Goal: Task Accomplishment & Management: Use online tool/utility

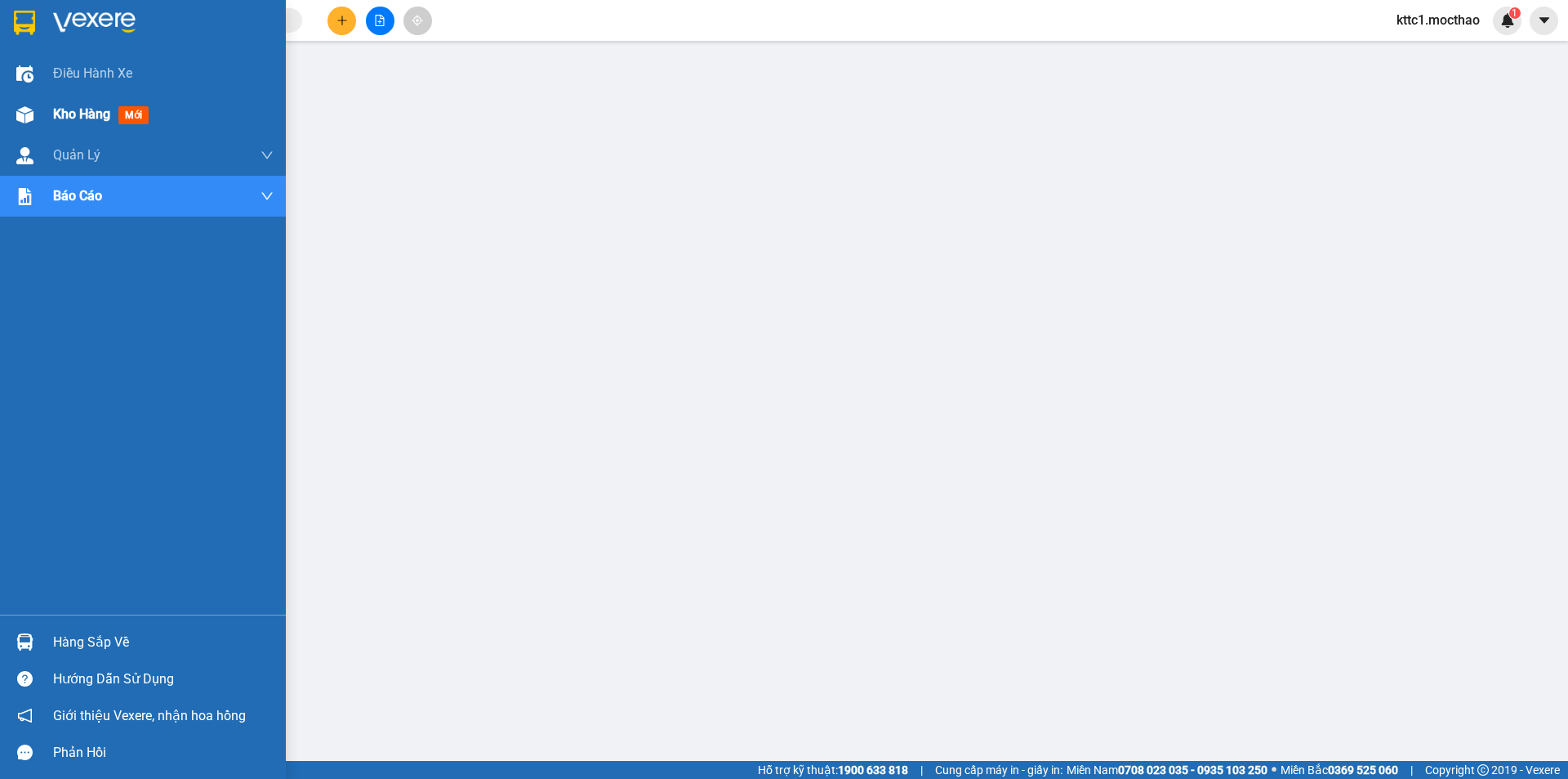
click at [59, 112] on span "Kho hàng" at bounding box center [81, 114] width 57 height 16
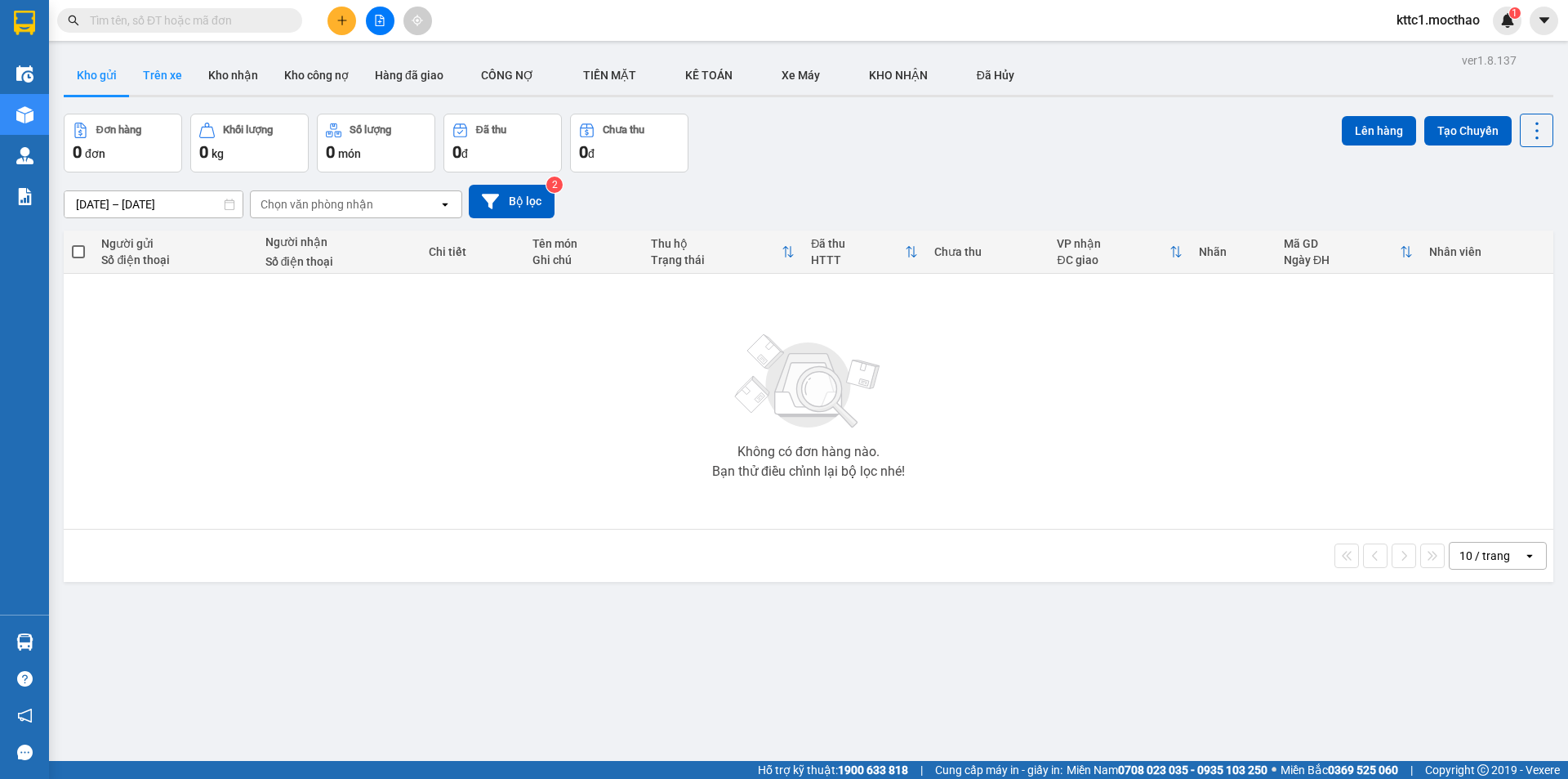
click at [158, 72] on button "Trên xe" at bounding box center [162, 75] width 65 height 39
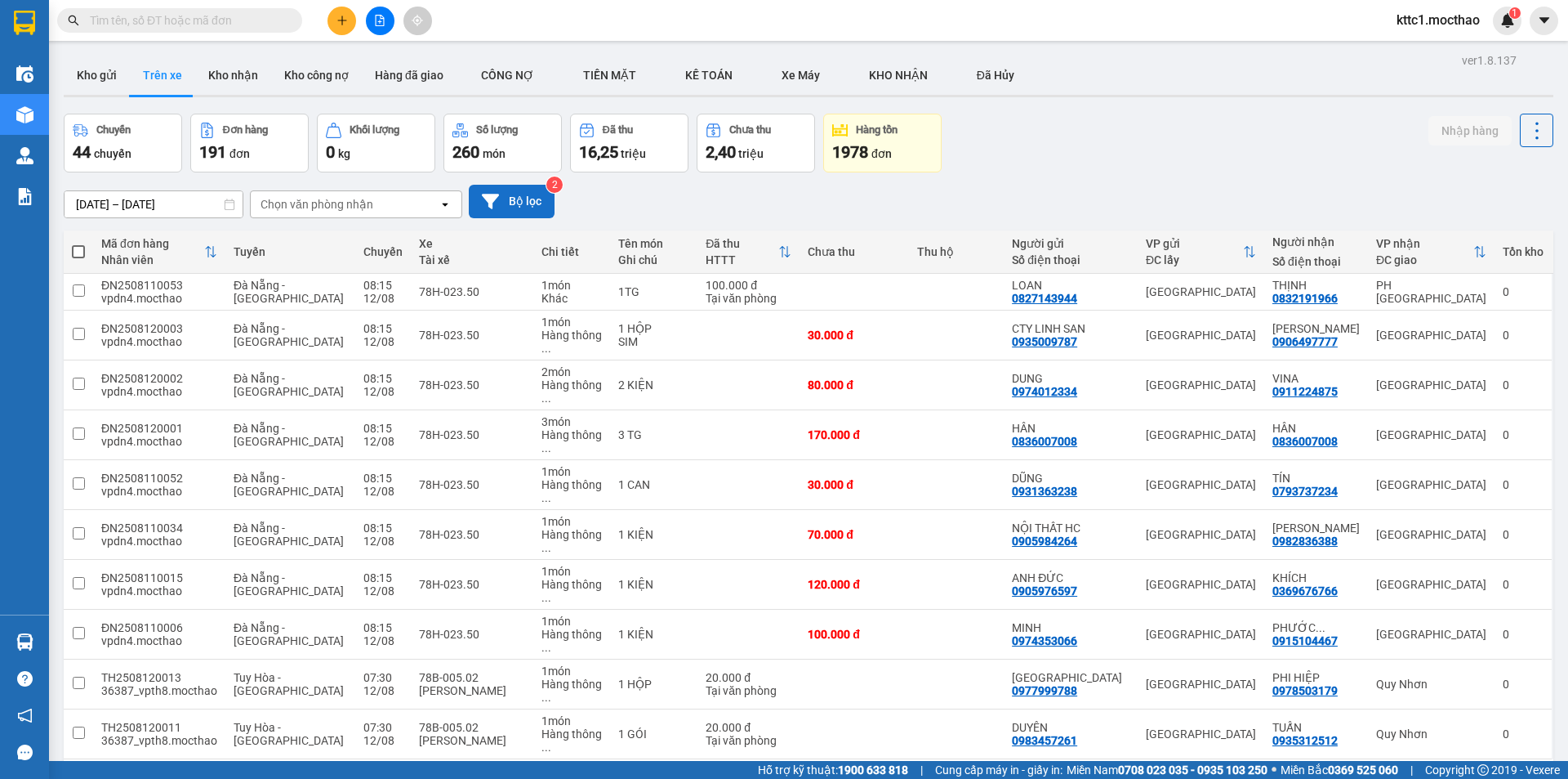
click at [531, 201] on button "Bộ lọc" at bounding box center [512, 201] width 85 height 34
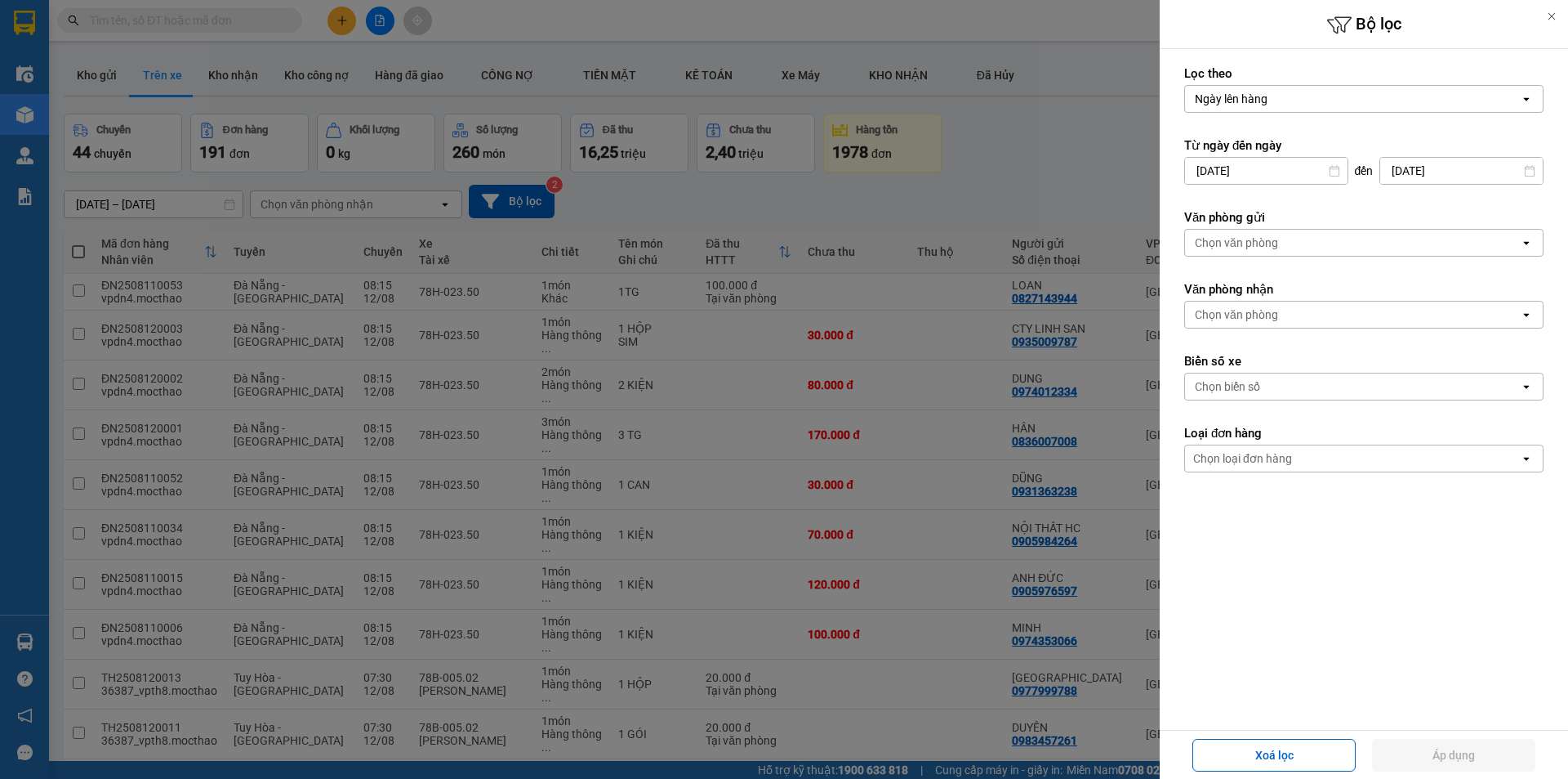
click at [1298, 171] on input "[DATE]" at bounding box center [1267, 170] width 162 height 26
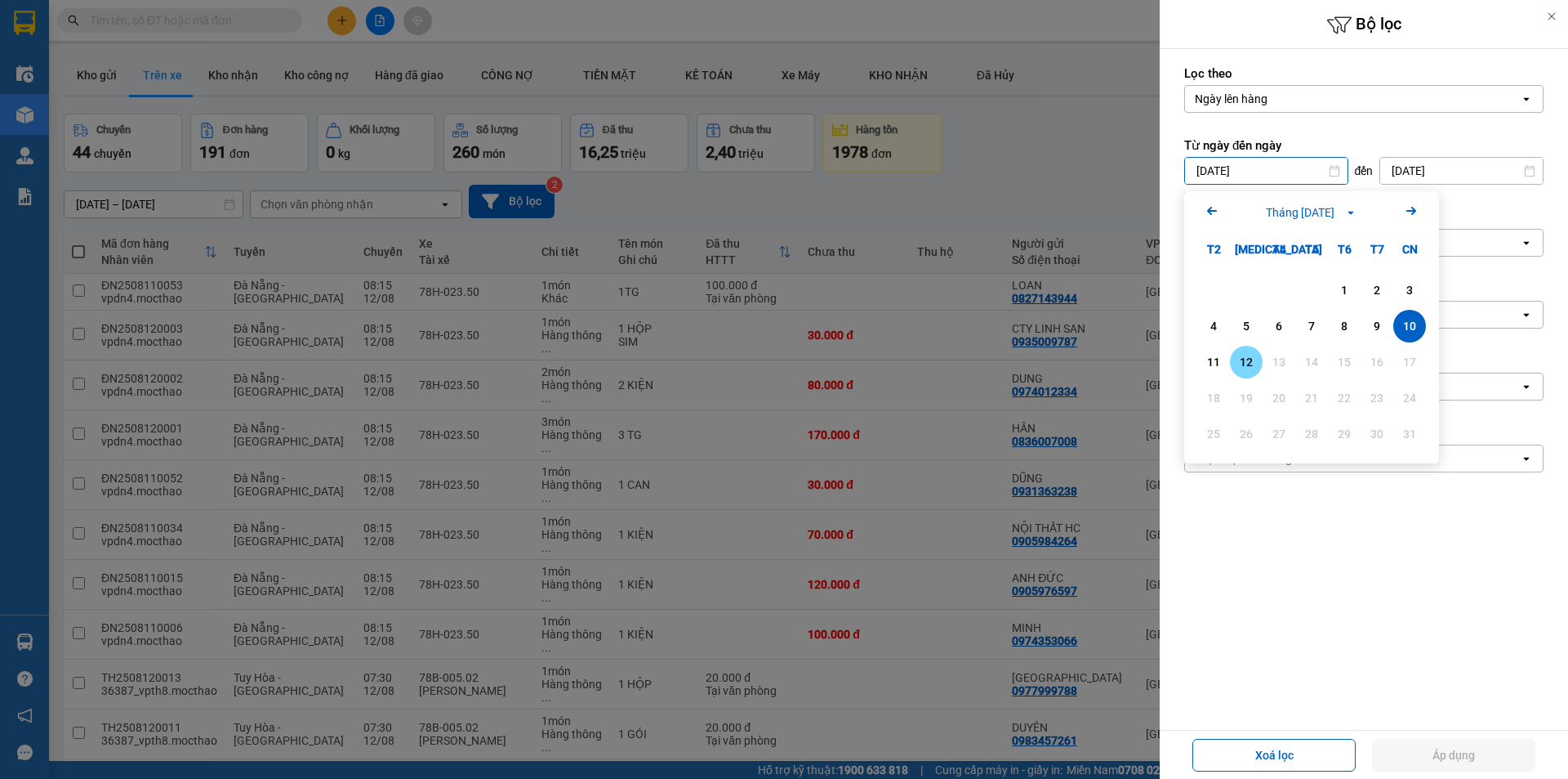
click at [1251, 360] on div "12" at bounding box center [1246, 361] width 23 height 19
type input "[DATE]"
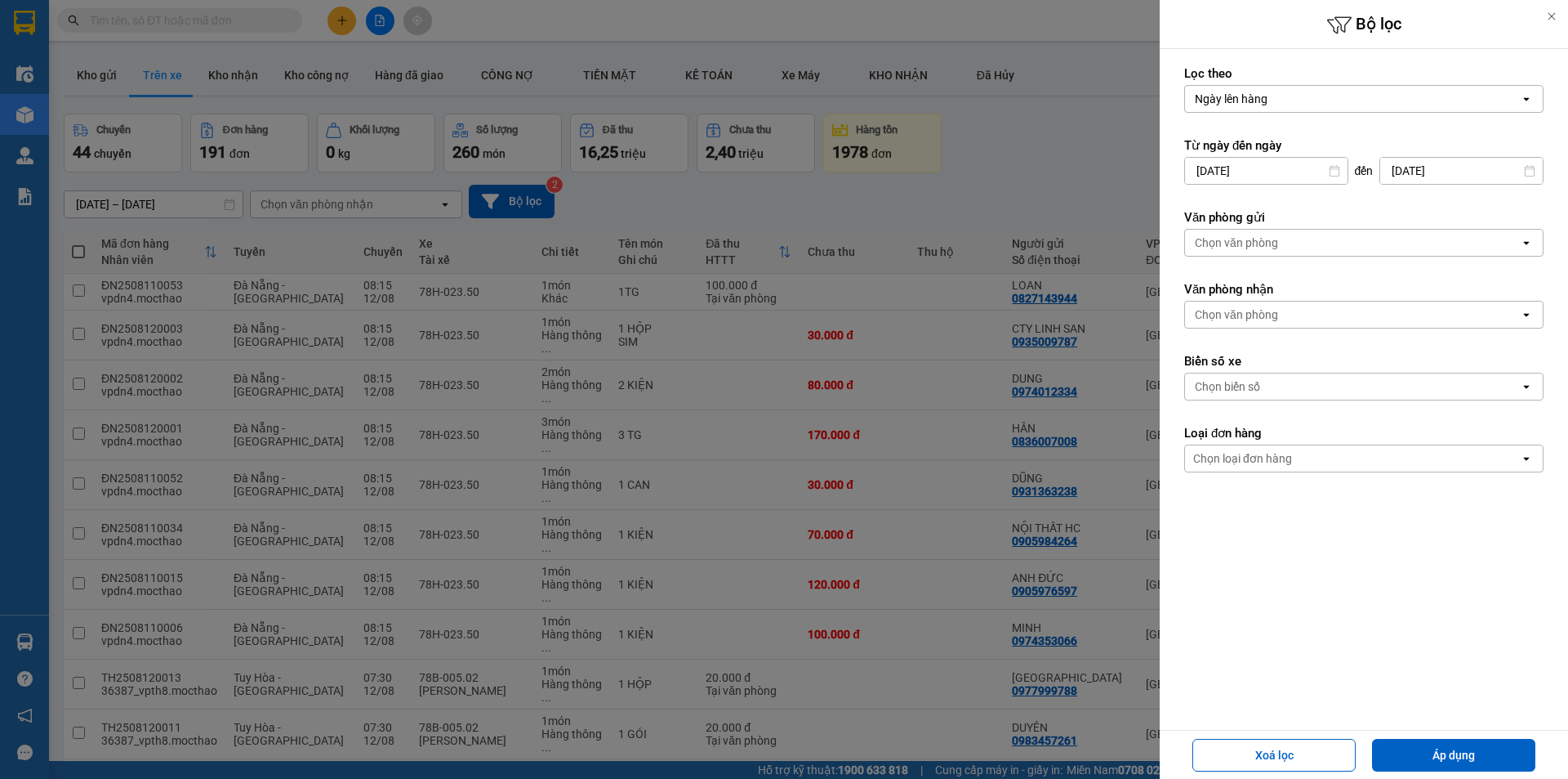
click at [1270, 255] on div "Chọn văn phòng" at bounding box center [1353, 242] width 335 height 26
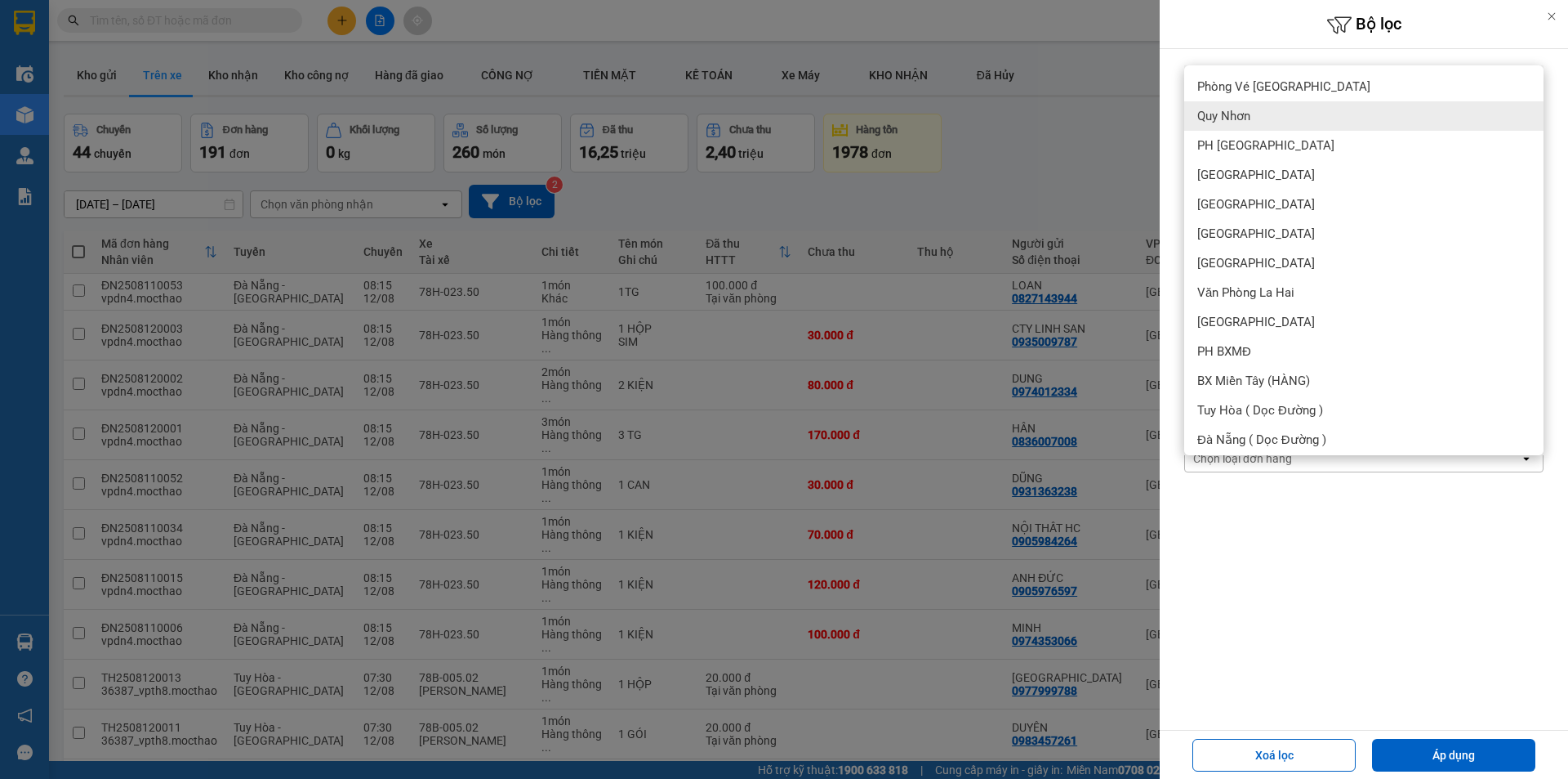
click at [1233, 115] on span "Quy Nhơn" at bounding box center [1223, 116] width 53 height 17
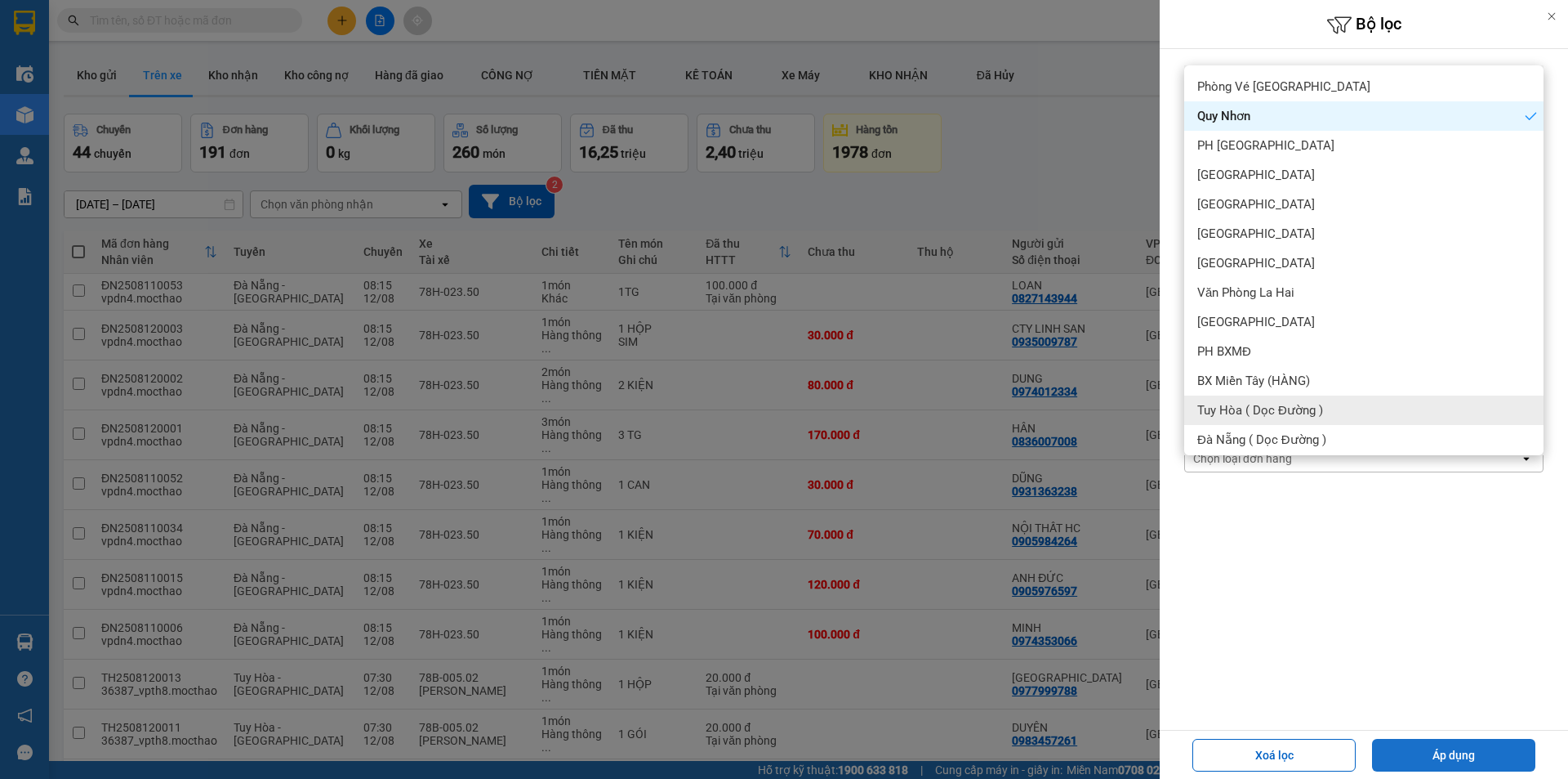
click at [1452, 753] on button "Áp dụng" at bounding box center [1453, 755] width 163 height 33
type input "[DATE] – [DATE]"
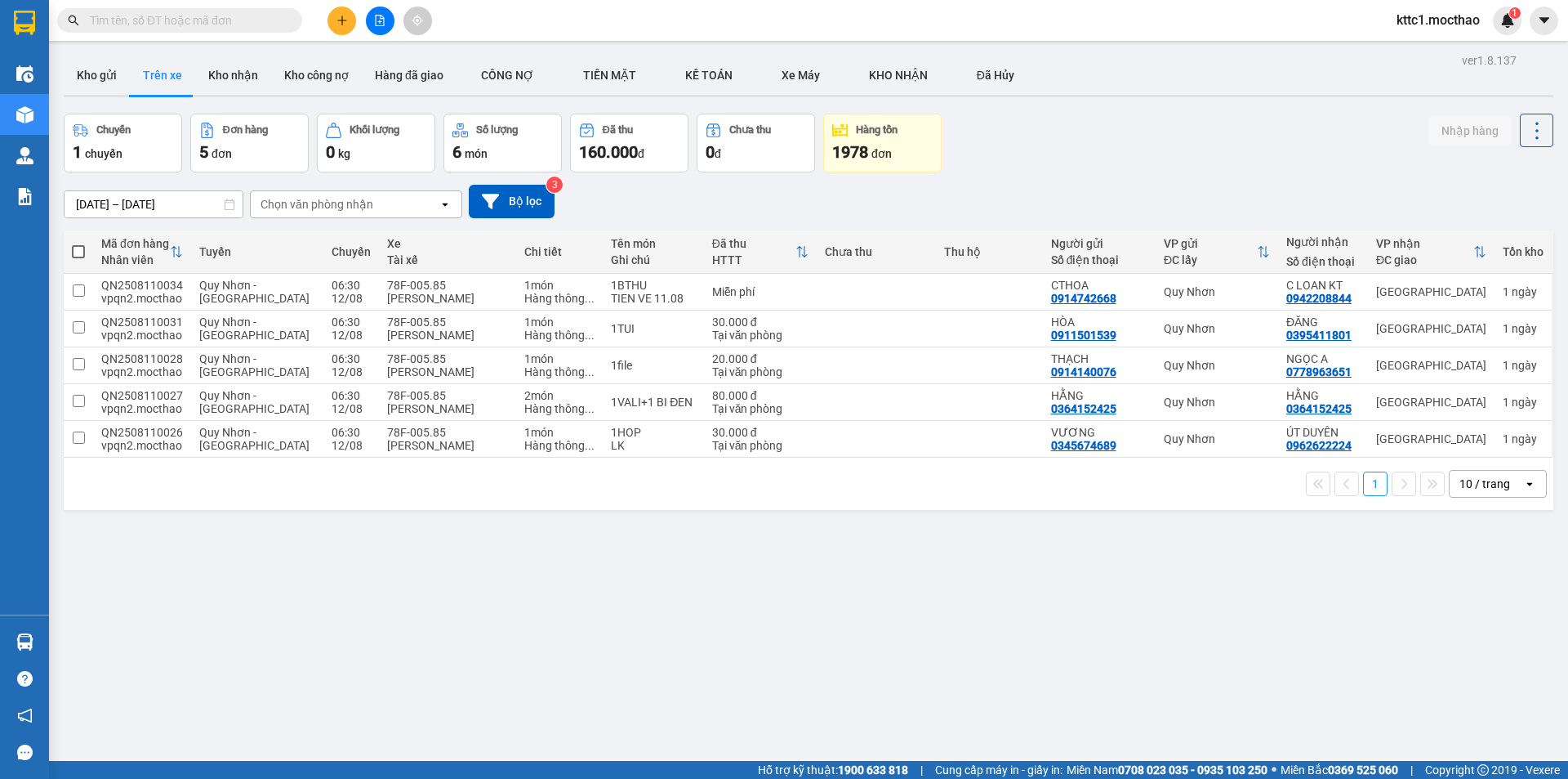
click at [1472, 481] on div "10 / trang" at bounding box center [1484, 484] width 50 height 17
click at [1453, 660] on span "100 / trang" at bounding box center [1479, 665] width 59 height 17
click at [518, 204] on button "Bộ lọc" at bounding box center [512, 201] width 85 height 34
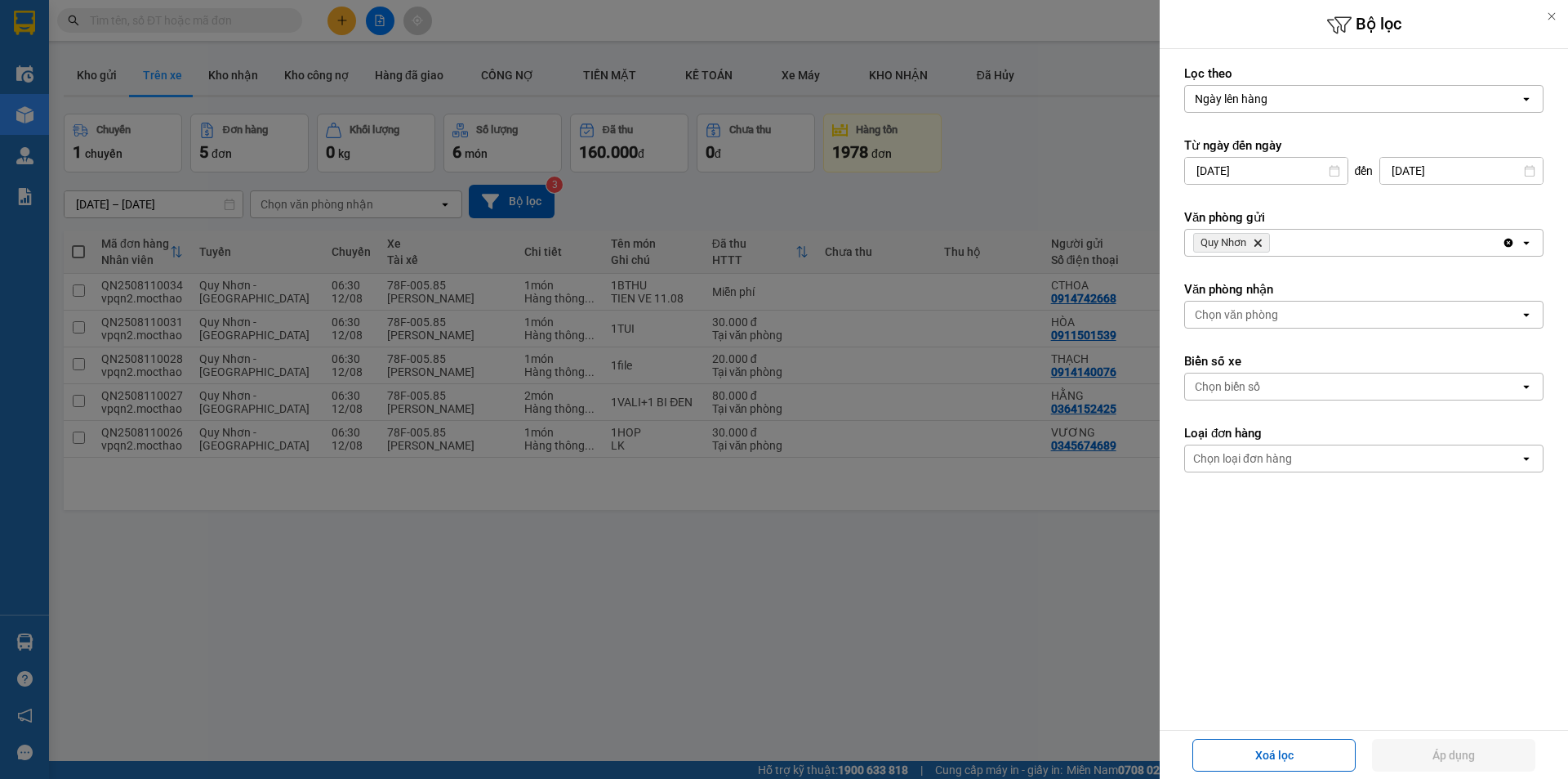
click at [1257, 243] on icon "Quy Nhơn, close by backspace" at bounding box center [1257, 243] width 8 height 8
click at [1257, 244] on div "Chọn văn phòng" at bounding box center [1236, 243] width 84 height 17
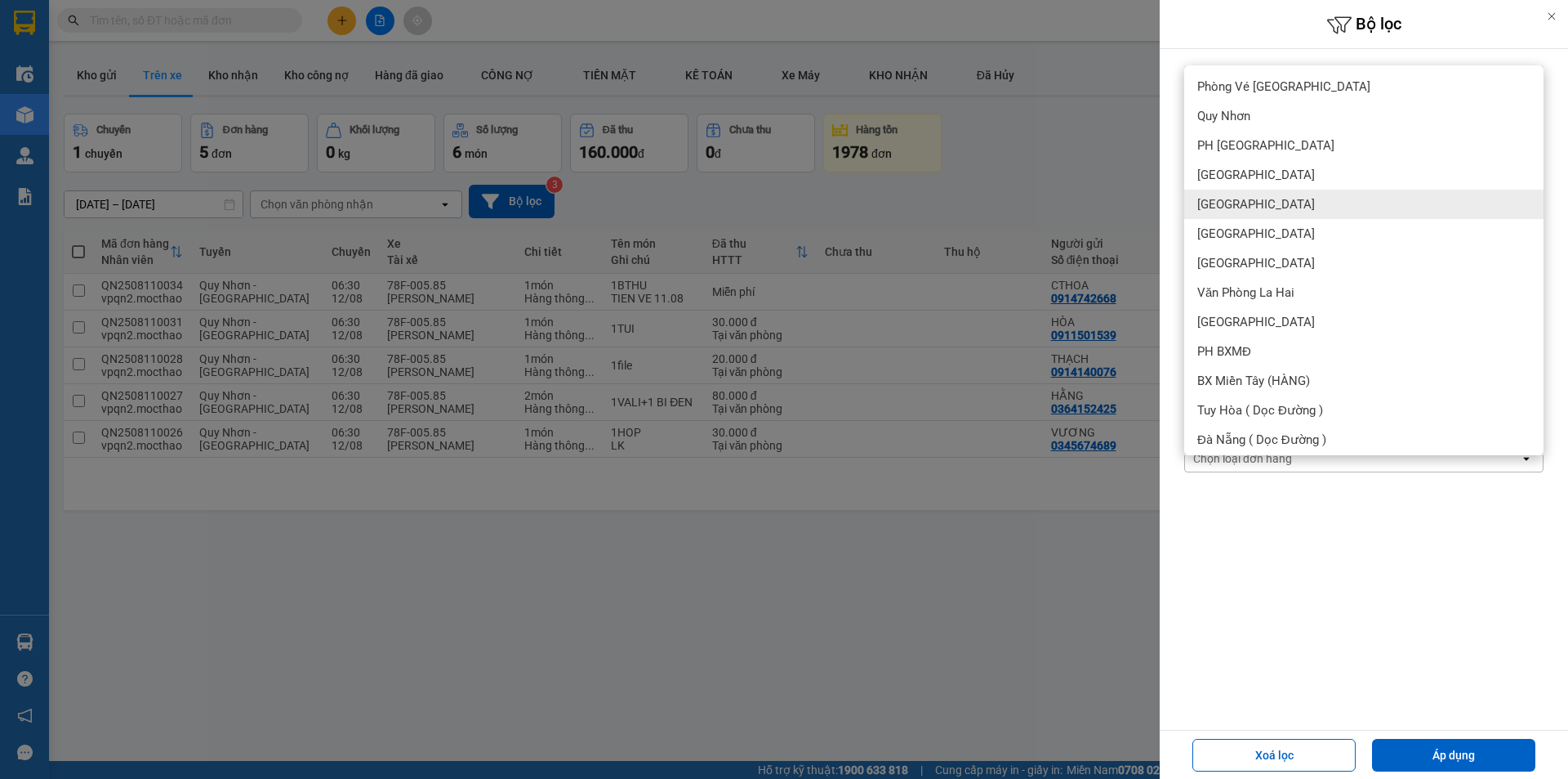
click at [1248, 209] on div "[GEOGRAPHIC_DATA]" at bounding box center [1364, 204] width 359 height 29
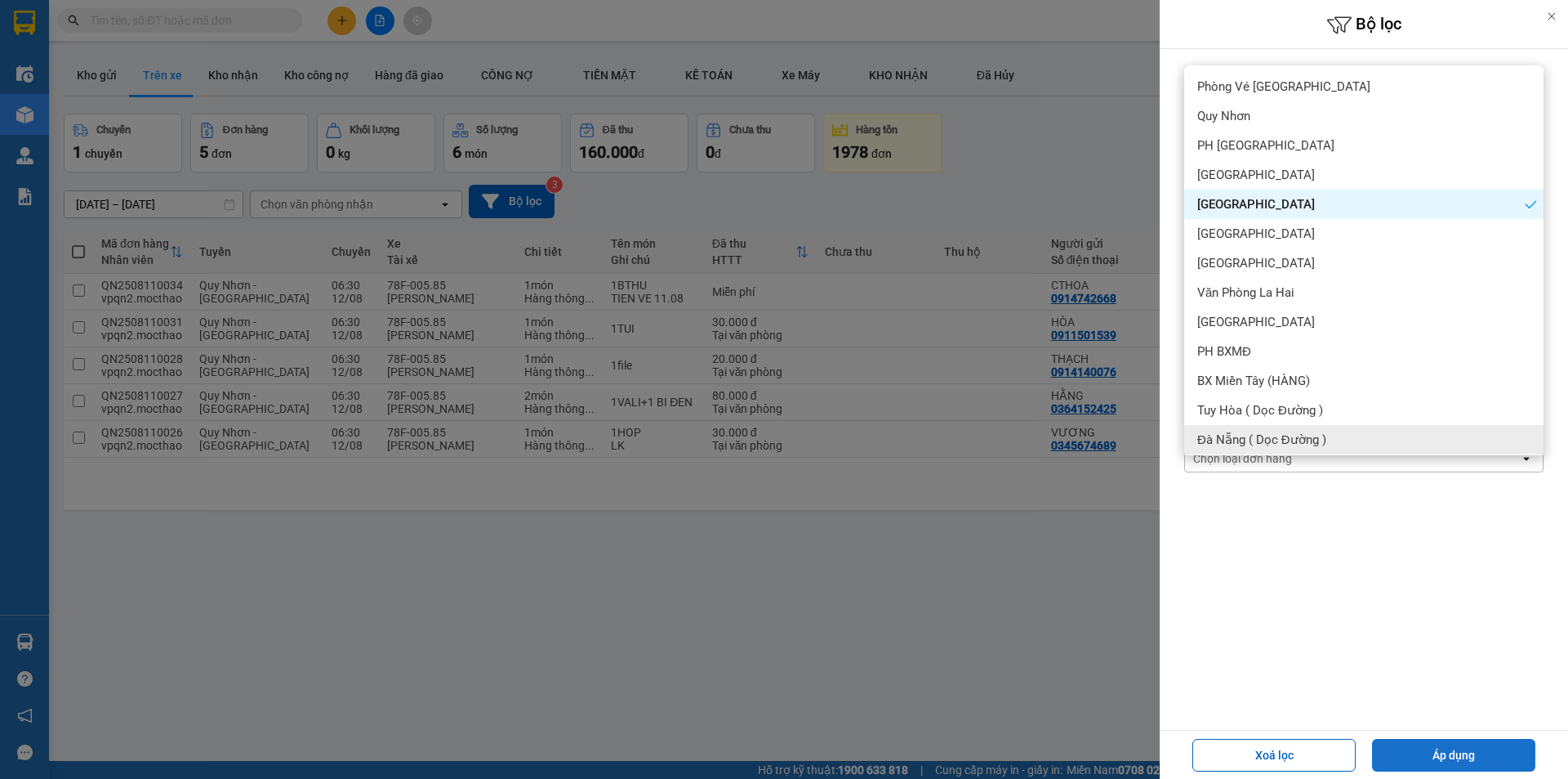
click at [1446, 753] on button "Áp dụng" at bounding box center [1453, 755] width 163 height 33
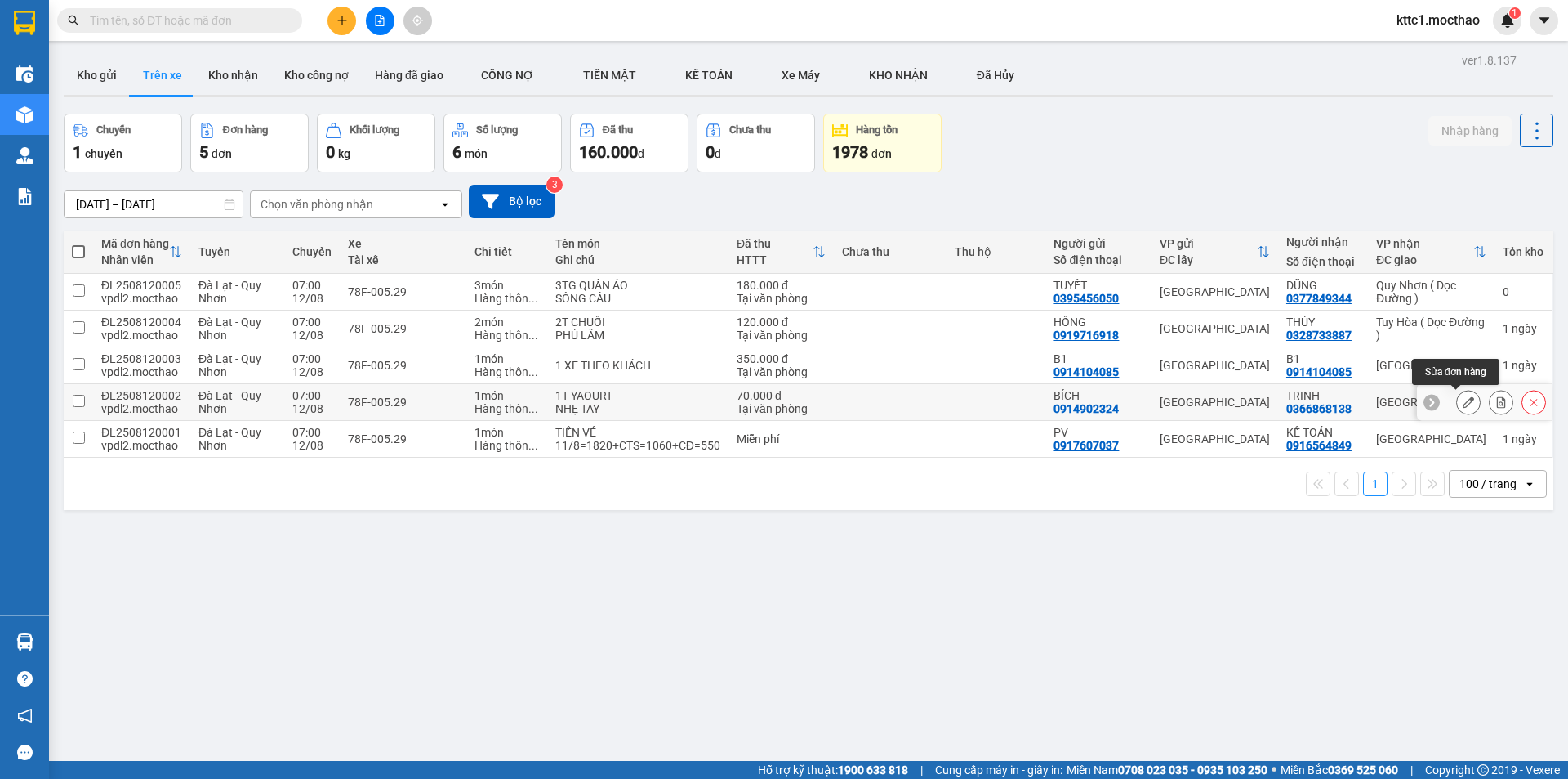
click at [1463, 398] on icon at bounding box center [1468, 402] width 12 height 12
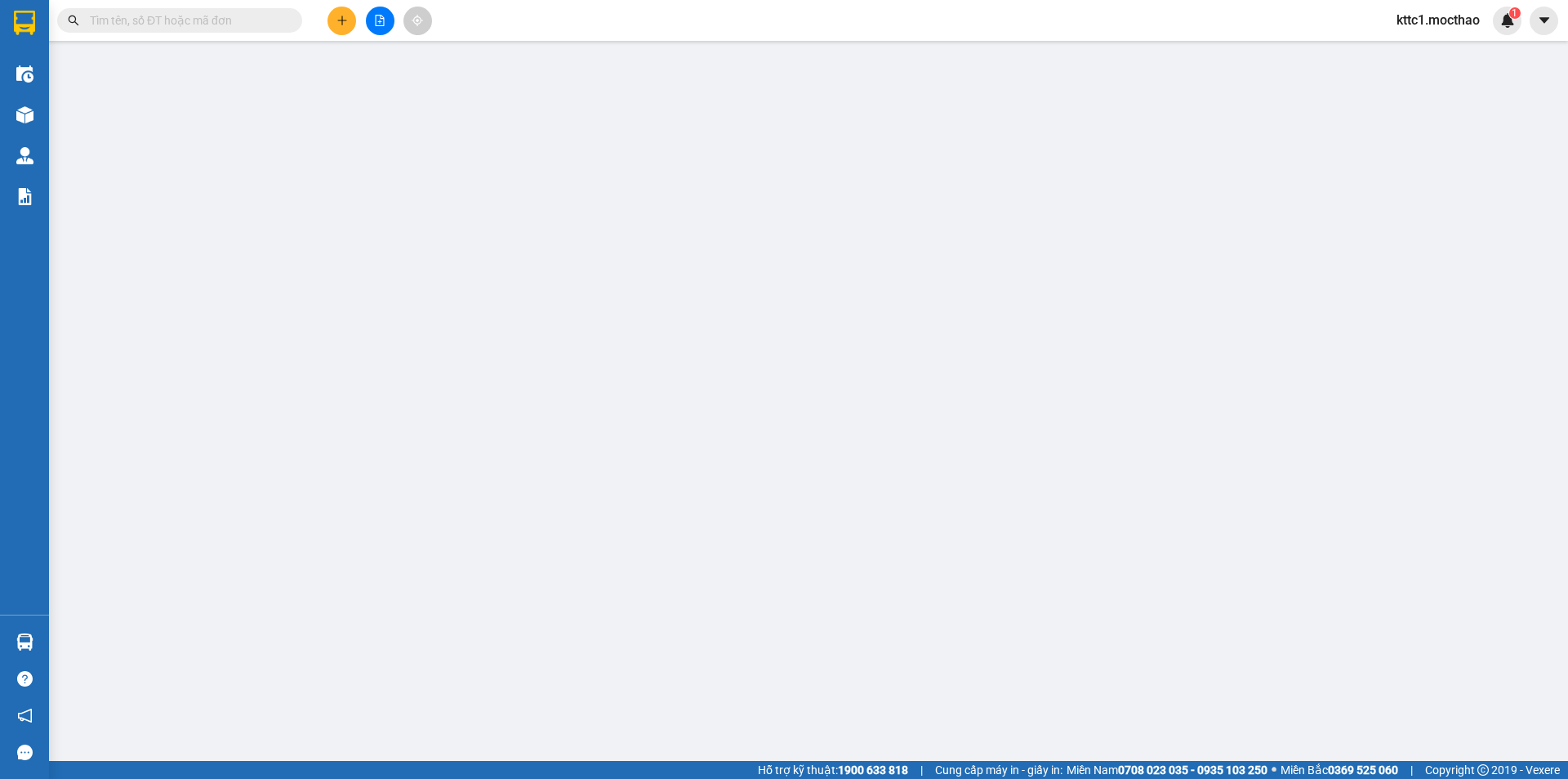
type input "0914902324"
type input "BÍCH"
type input "0366868138"
type input "TRINH"
type input "0"
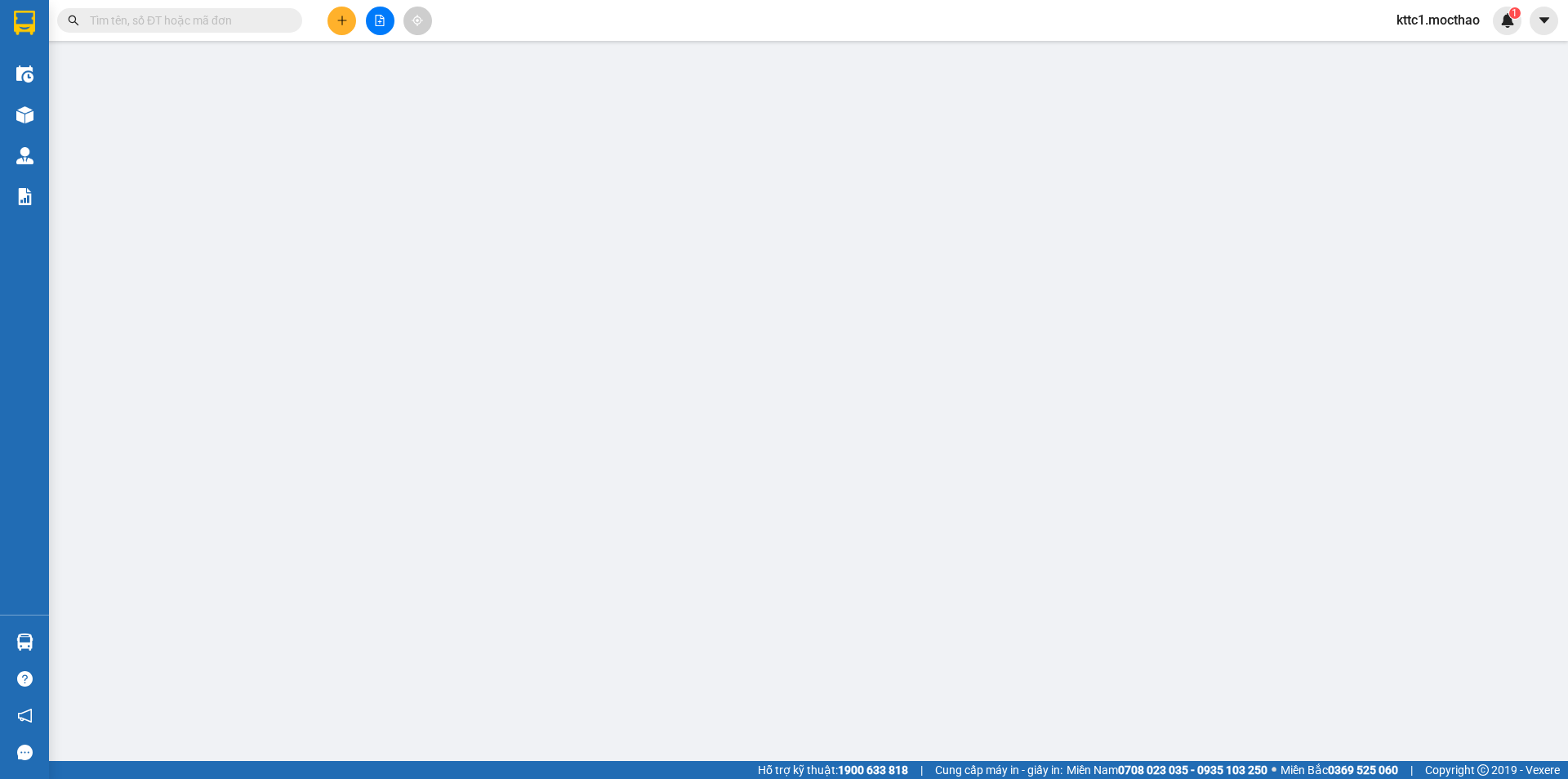
type input "70.000"
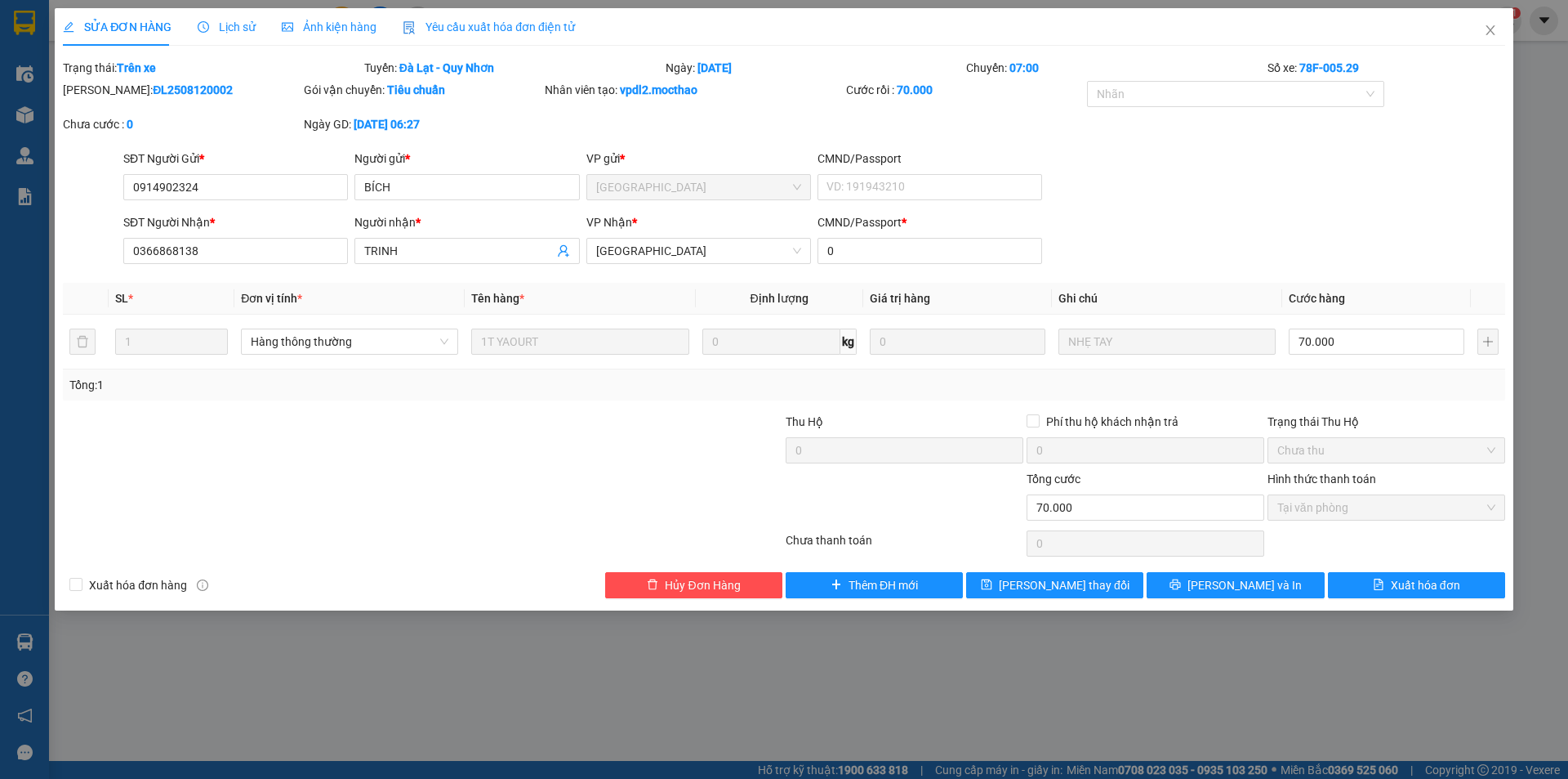
click at [502, 33] on span "Yêu cầu xuất hóa đơn điện tử" at bounding box center [489, 27] width 172 height 13
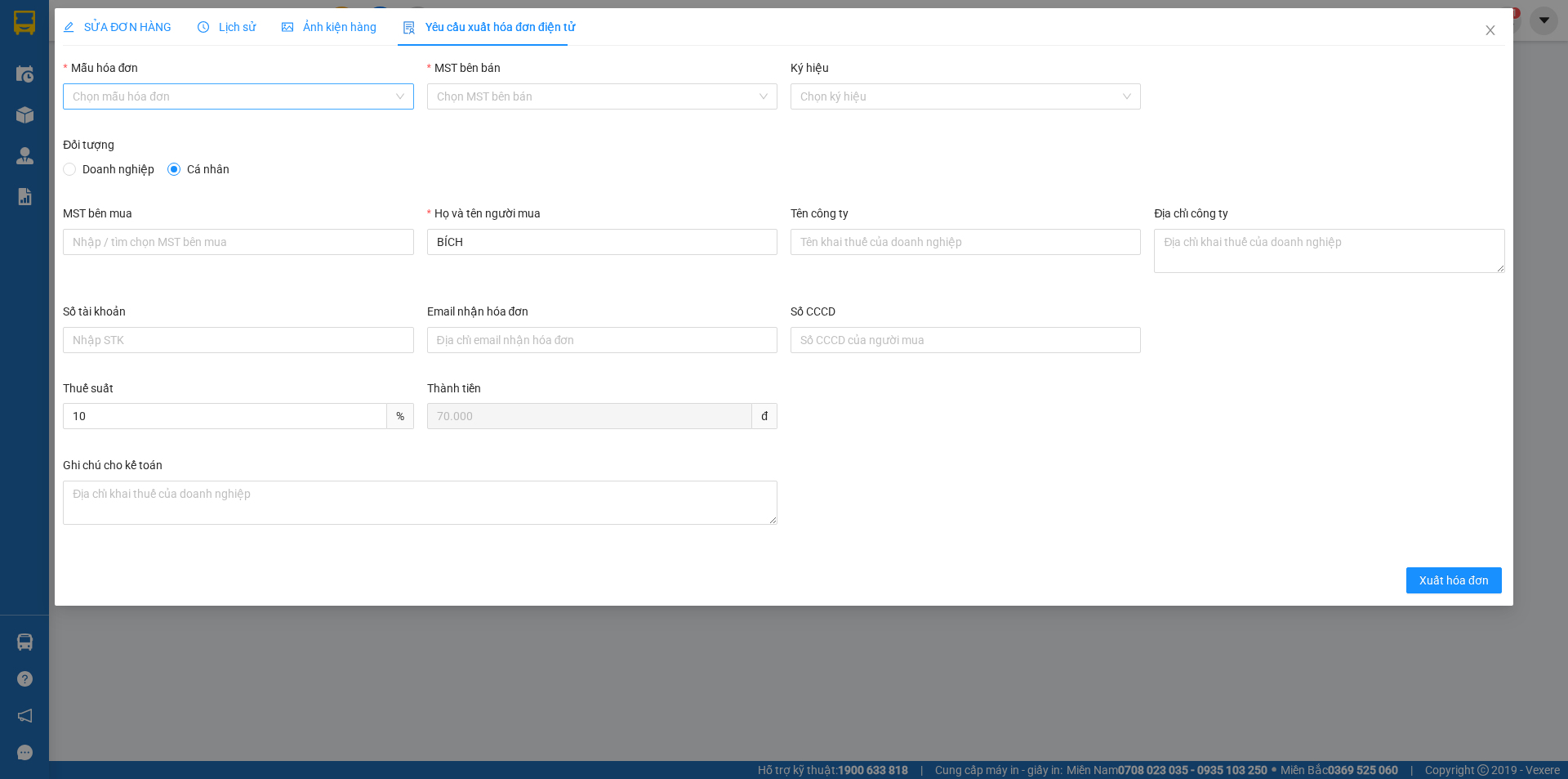
click at [256, 97] on input "Mẫu hóa đơn" at bounding box center [232, 95] width 319 height 24
click at [92, 153] on div "HĐH-CNBĐ" at bounding box center [238, 155] width 331 height 18
type input "8"
click at [1460, 572] on span "Xuất hóa đơn" at bounding box center [1454, 580] width 69 height 18
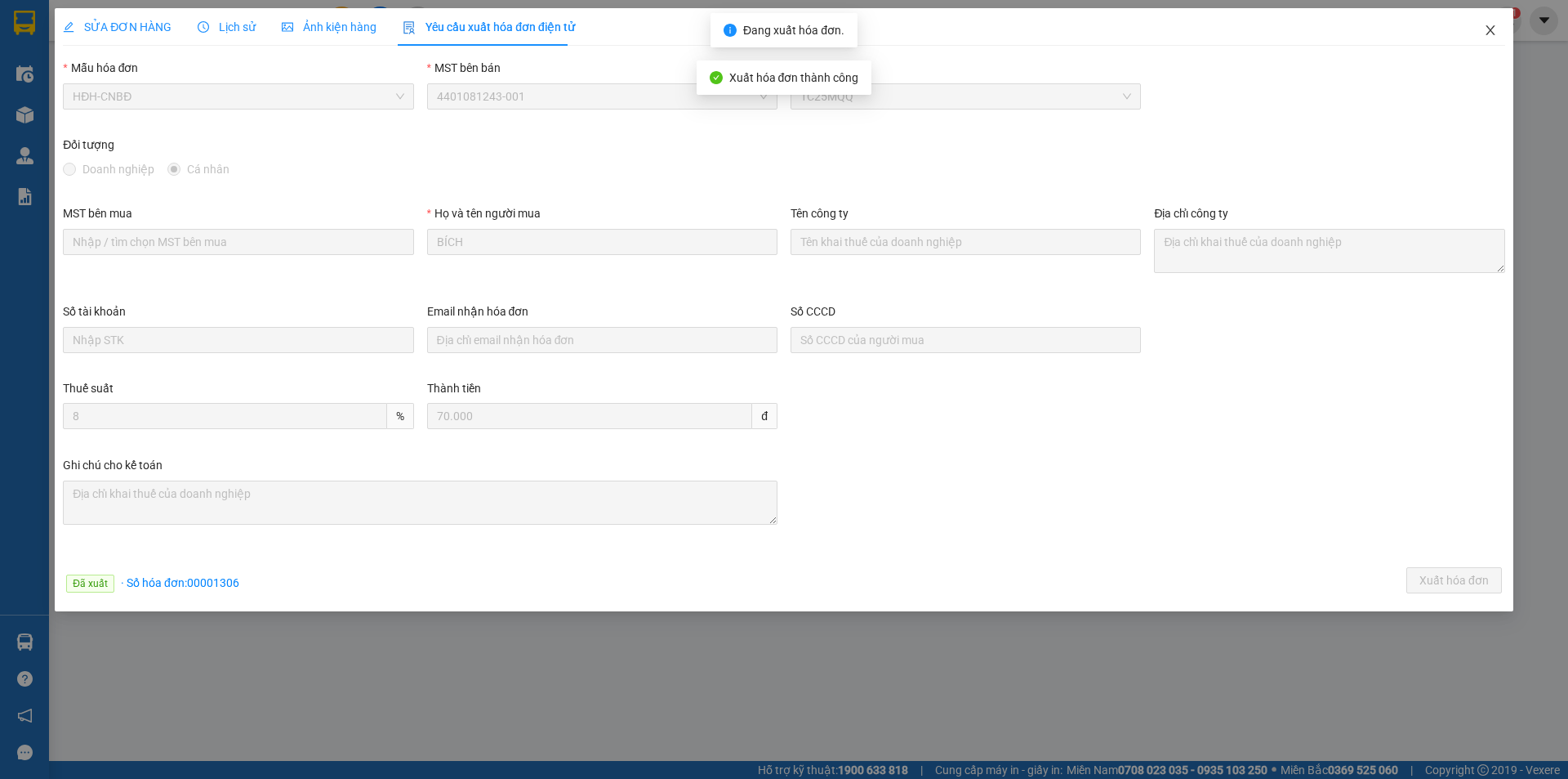
click at [1489, 26] on icon "close" at bounding box center [1491, 30] width 13 height 13
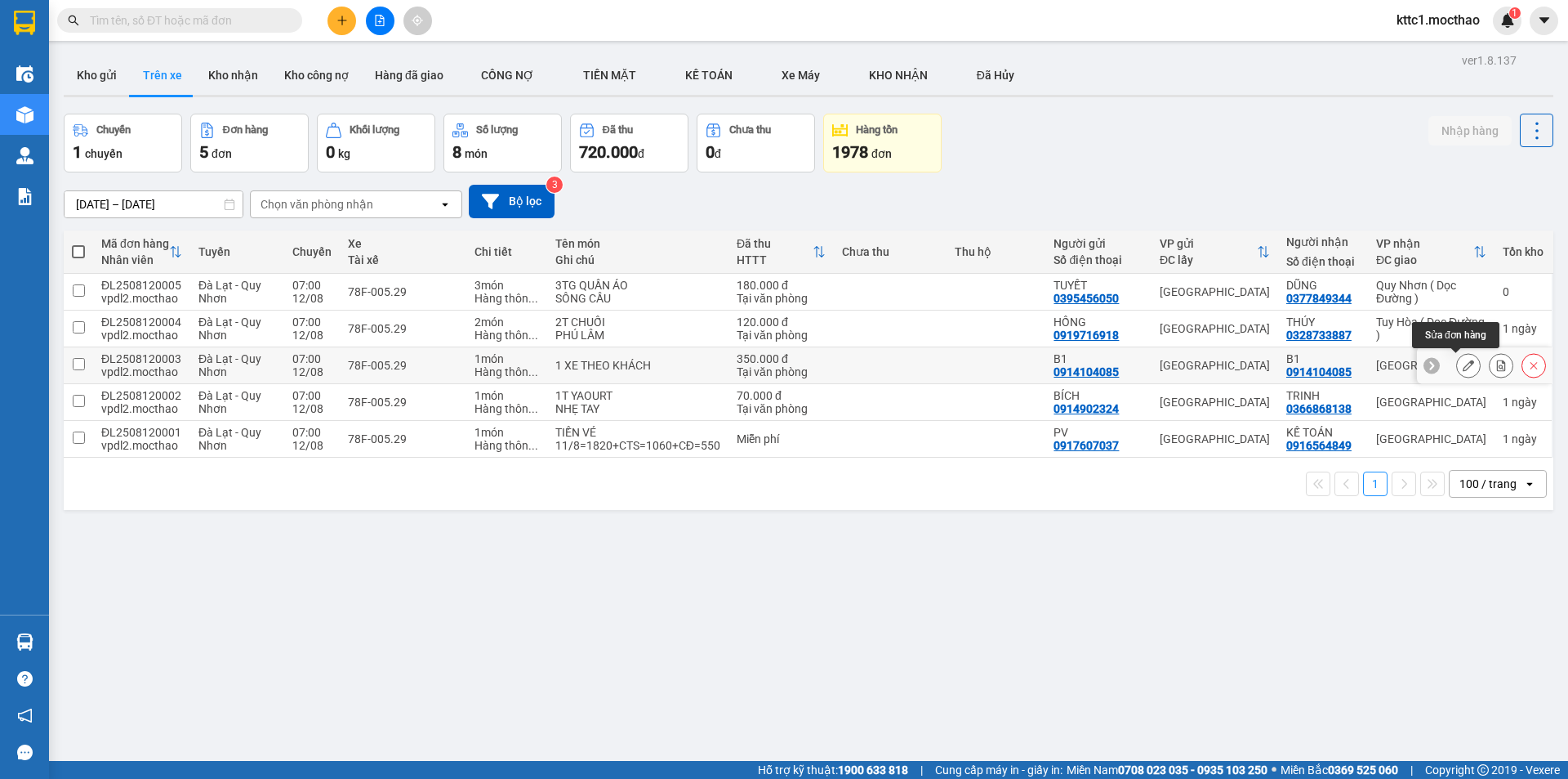
click at [1462, 366] on button at bounding box center [1468, 365] width 23 height 28
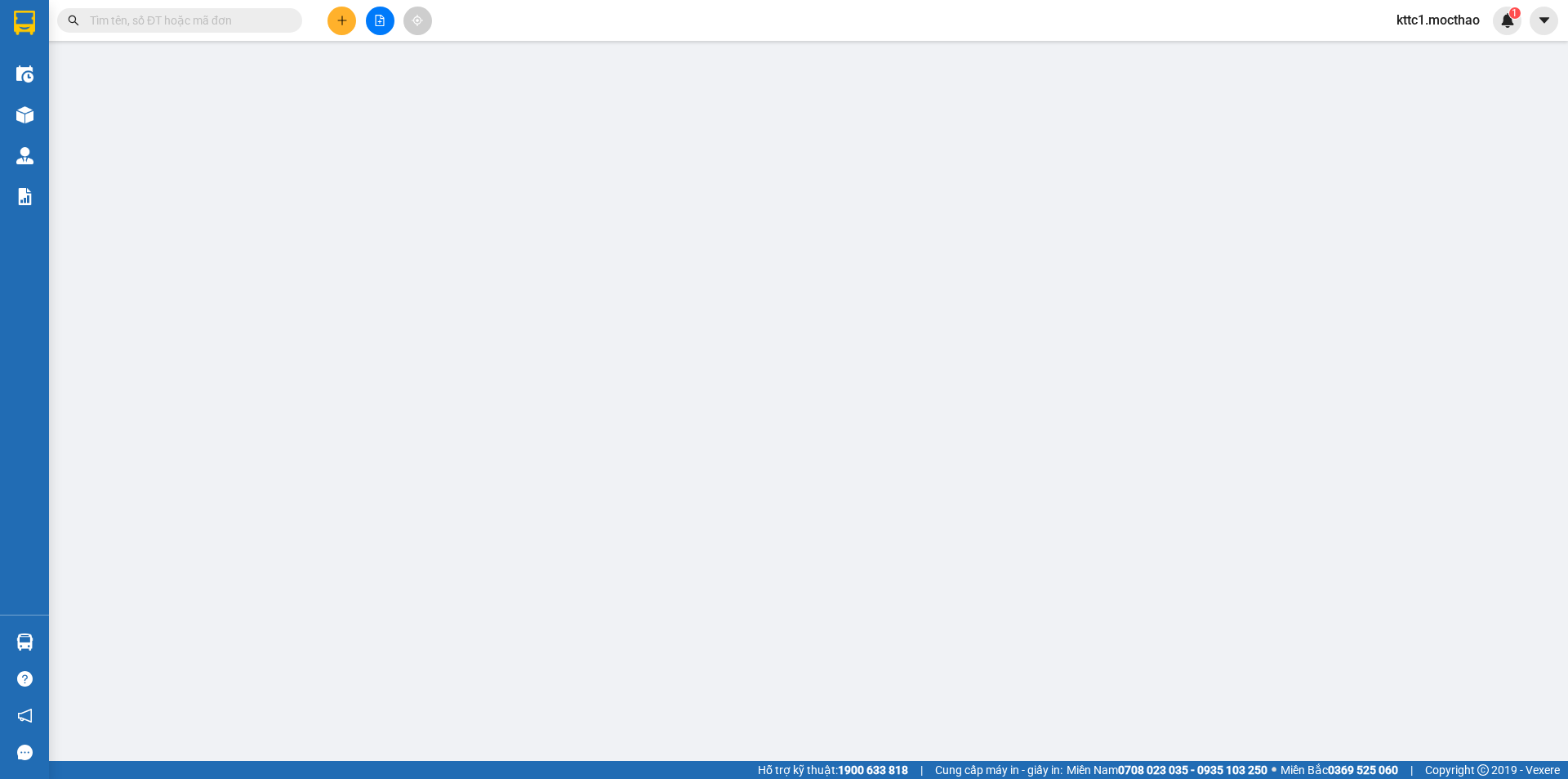
type input "0914104085"
type input "B1"
type input "0914104085"
type input "B1"
type input "A"
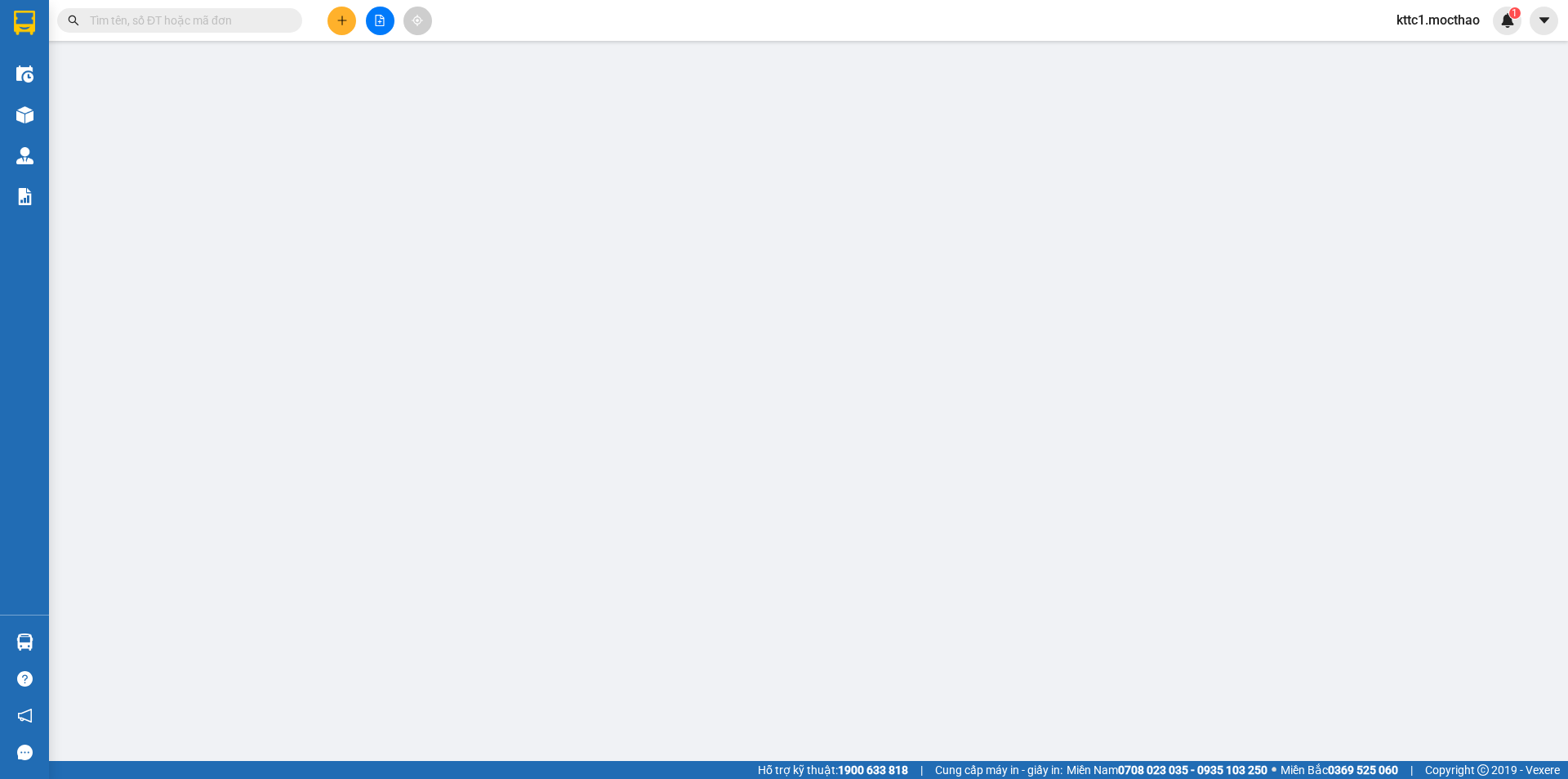
type input "350.000"
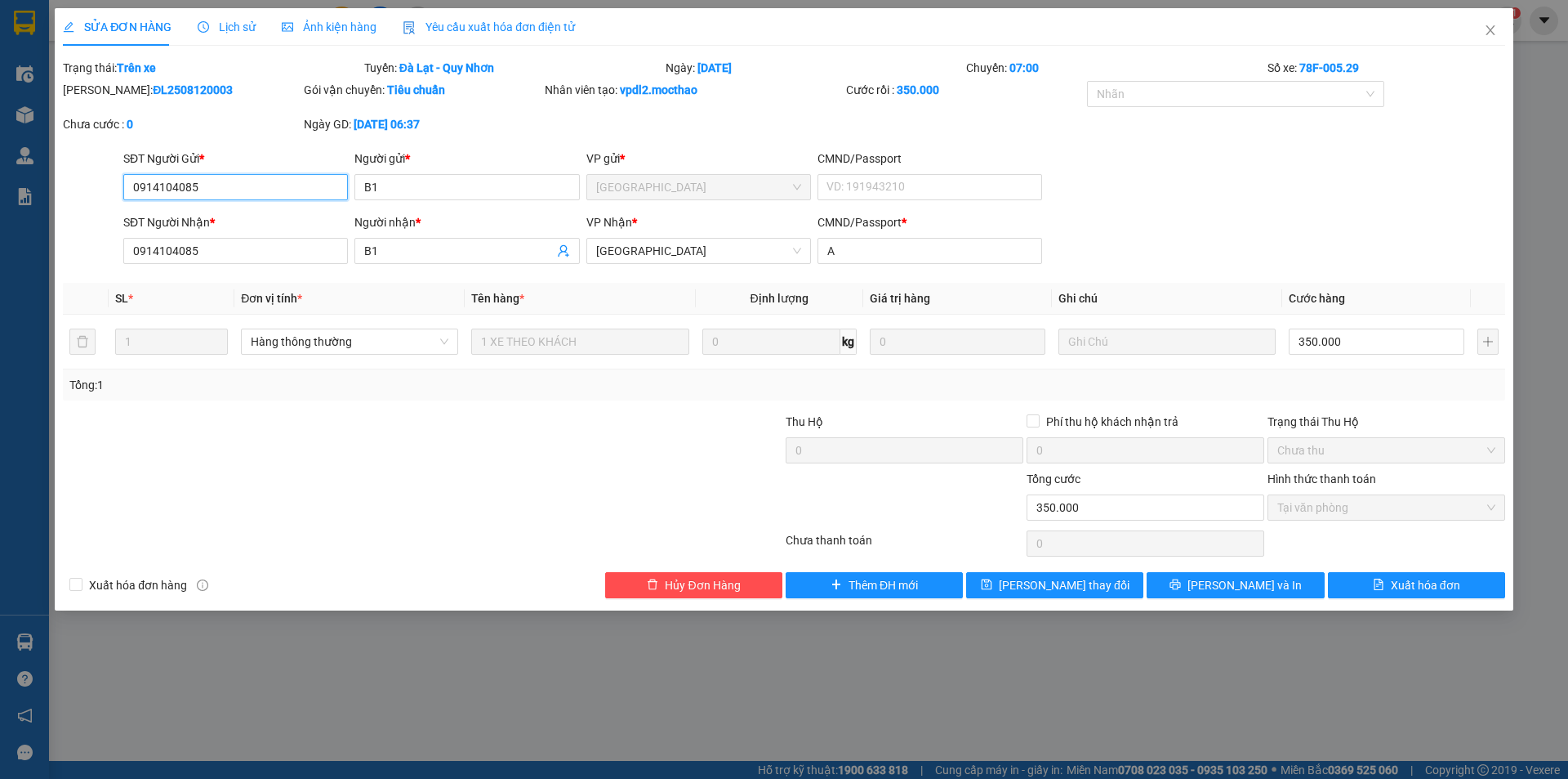
drag, startPoint x: 238, startPoint y: 184, endPoint x: 0, endPoint y: 195, distance: 238.3
click at [0, 195] on div "SỬA ĐƠN HÀNG Lịch sử Ảnh kiện hàng Yêu cầu xuất hóa đơn điện tử Total Paid Fee …" at bounding box center [784, 390] width 1568 height 779
click at [485, 29] on span "Yêu cầu xuất hóa đơn điện tử" at bounding box center [489, 27] width 172 height 13
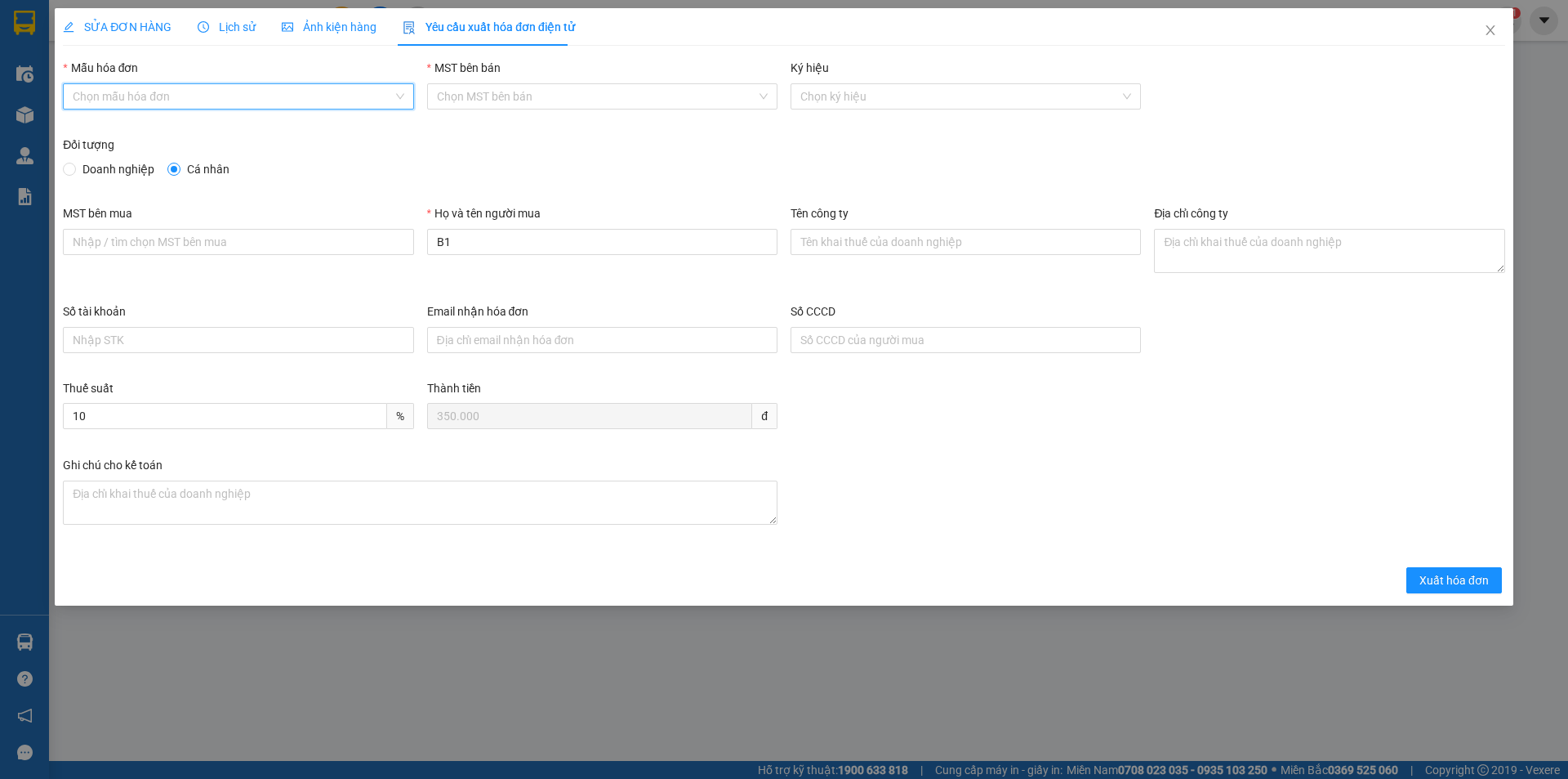
click at [250, 90] on input "Mẫu hóa đơn" at bounding box center [232, 95] width 319 height 24
click at [122, 151] on div "HĐH-CNBĐ" at bounding box center [238, 155] width 331 height 18
type input "8"
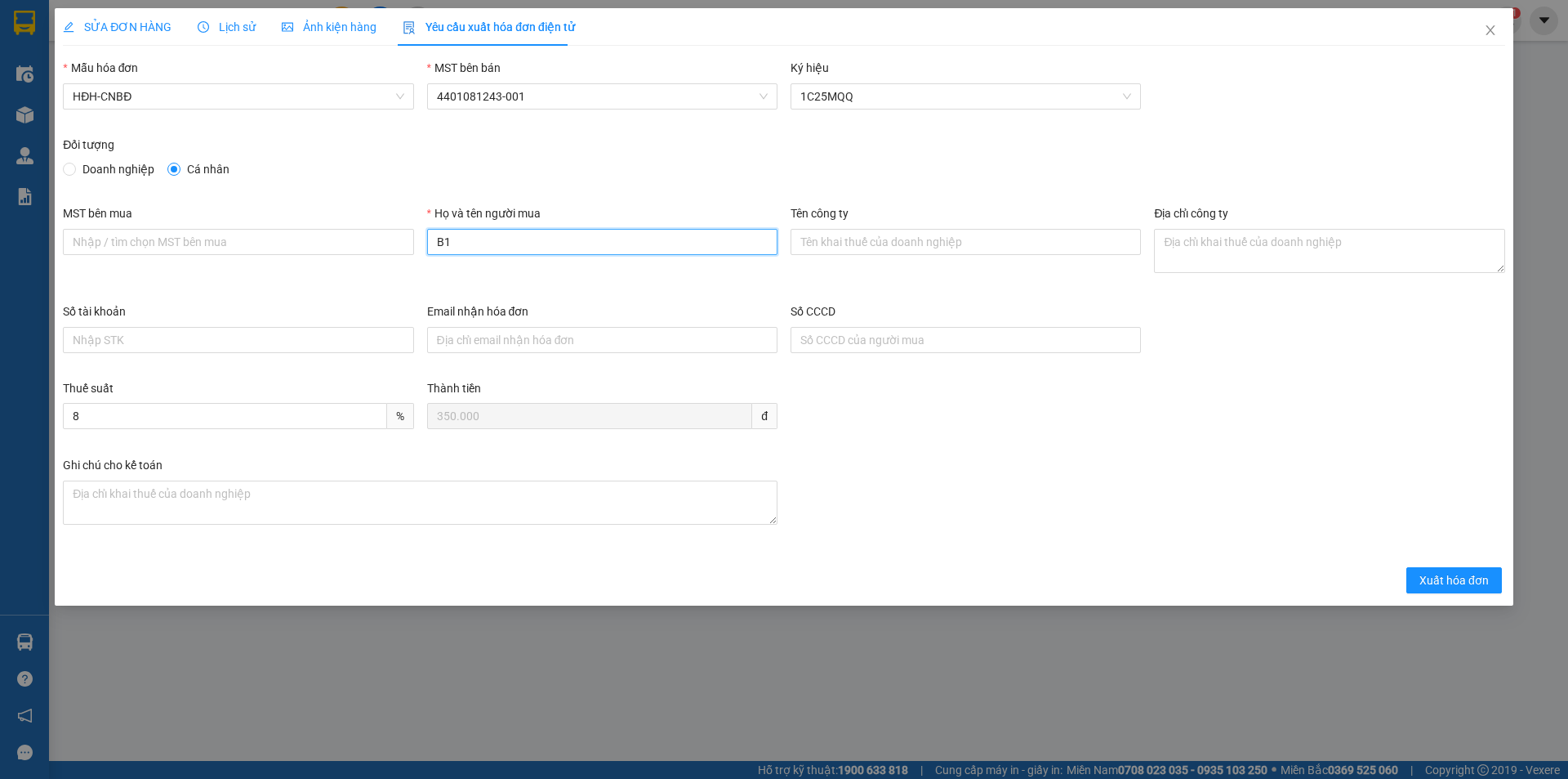
drag, startPoint x: 466, startPoint y: 241, endPoint x: 419, endPoint y: 248, distance: 47.5
click at [420, 248] on div "Họ và tên người mua B1" at bounding box center [602, 253] width 363 height 98
type input "Người mua không cung cấp thông tin"
click at [1433, 584] on span "Xuất hóa đơn" at bounding box center [1454, 580] width 69 height 18
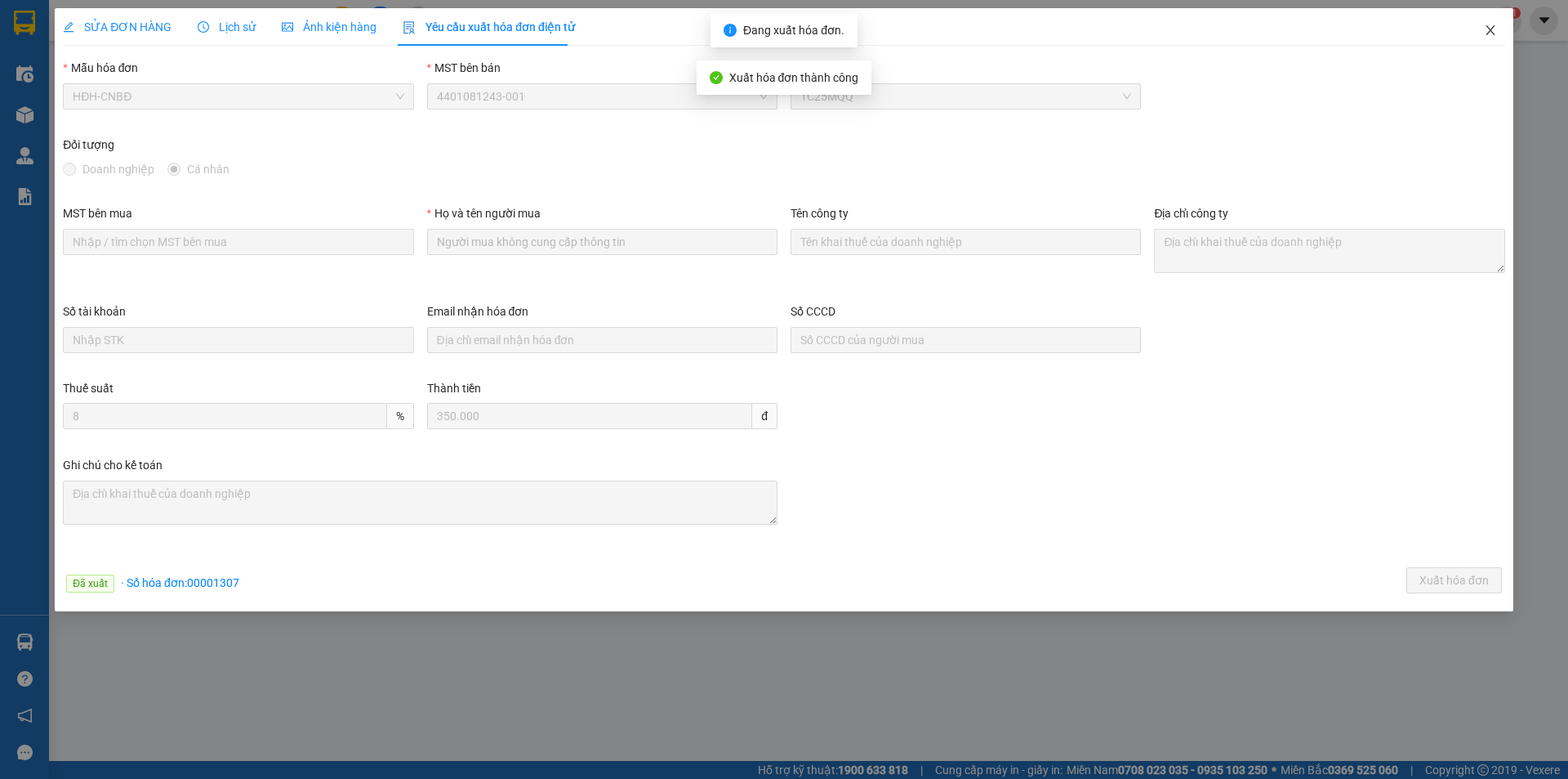
click at [1493, 29] on icon "close" at bounding box center [1491, 30] width 13 height 13
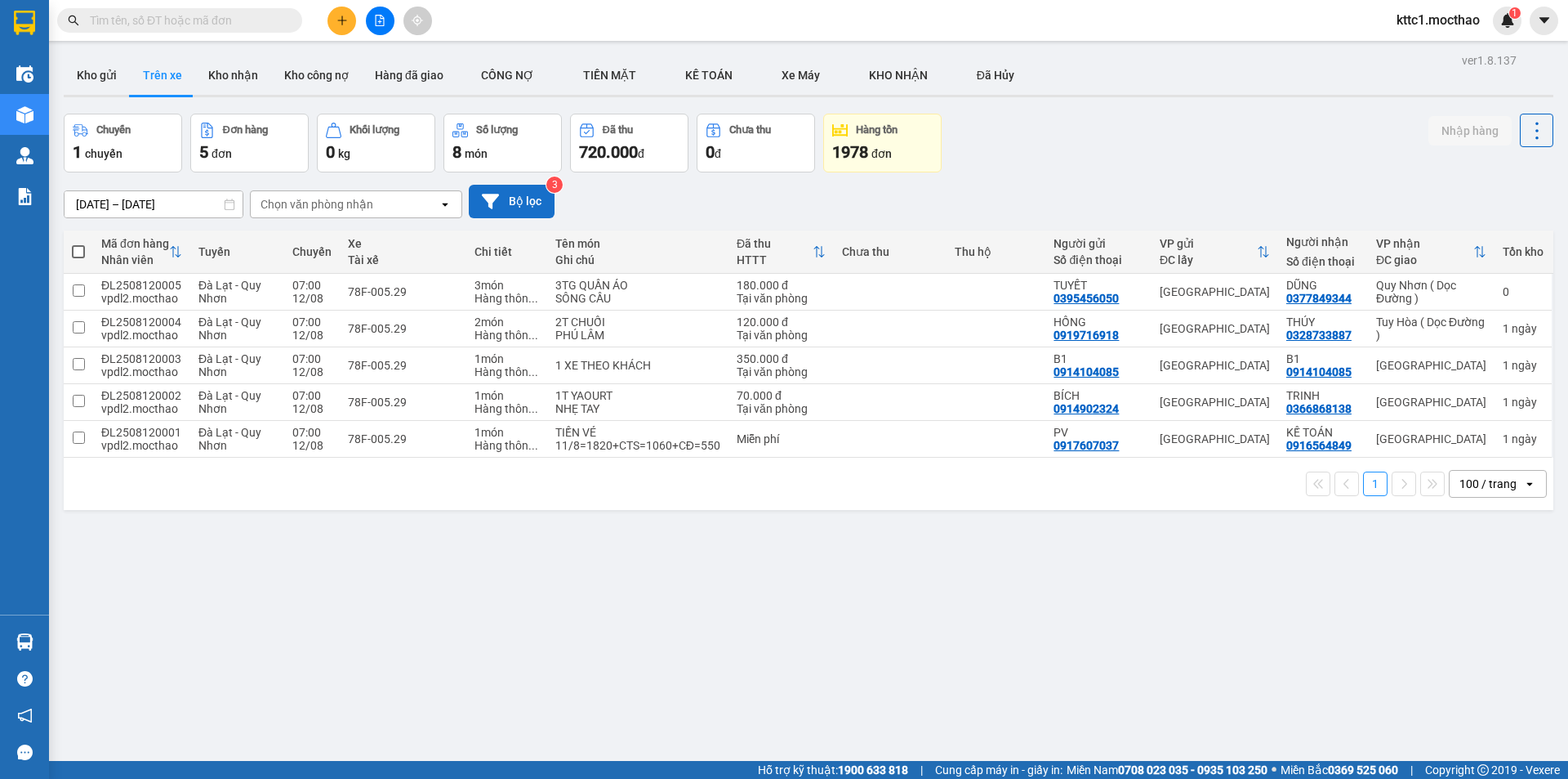
click at [520, 202] on button "Bộ lọc" at bounding box center [512, 201] width 85 height 34
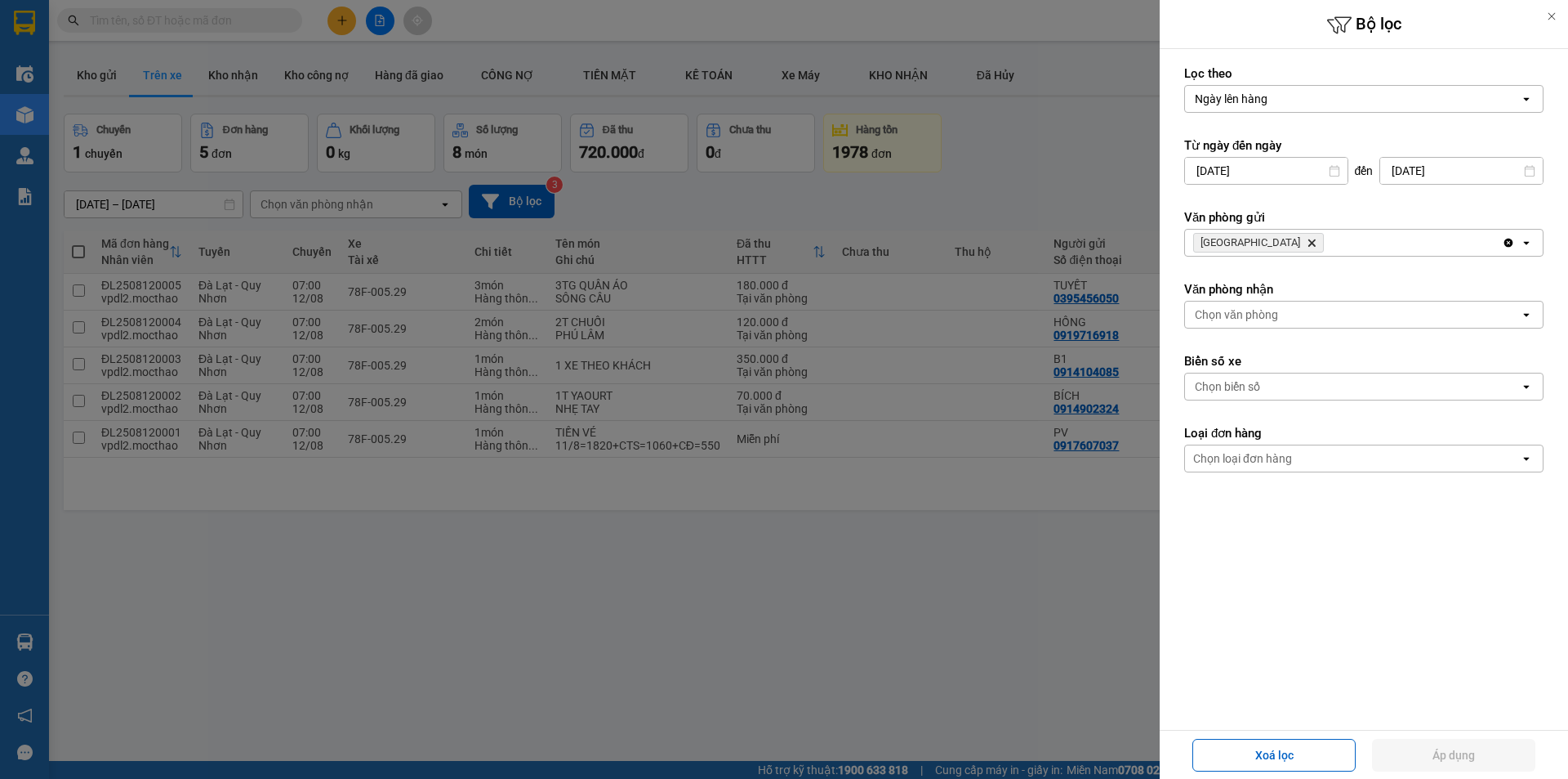
click at [1307, 241] on icon "Delete" at bounding box center [1312, 243] width 10 height 10
click at [1242, 241] on div "Chọn văn phòng" at bounding box center [1236, 243] width 84 height 17
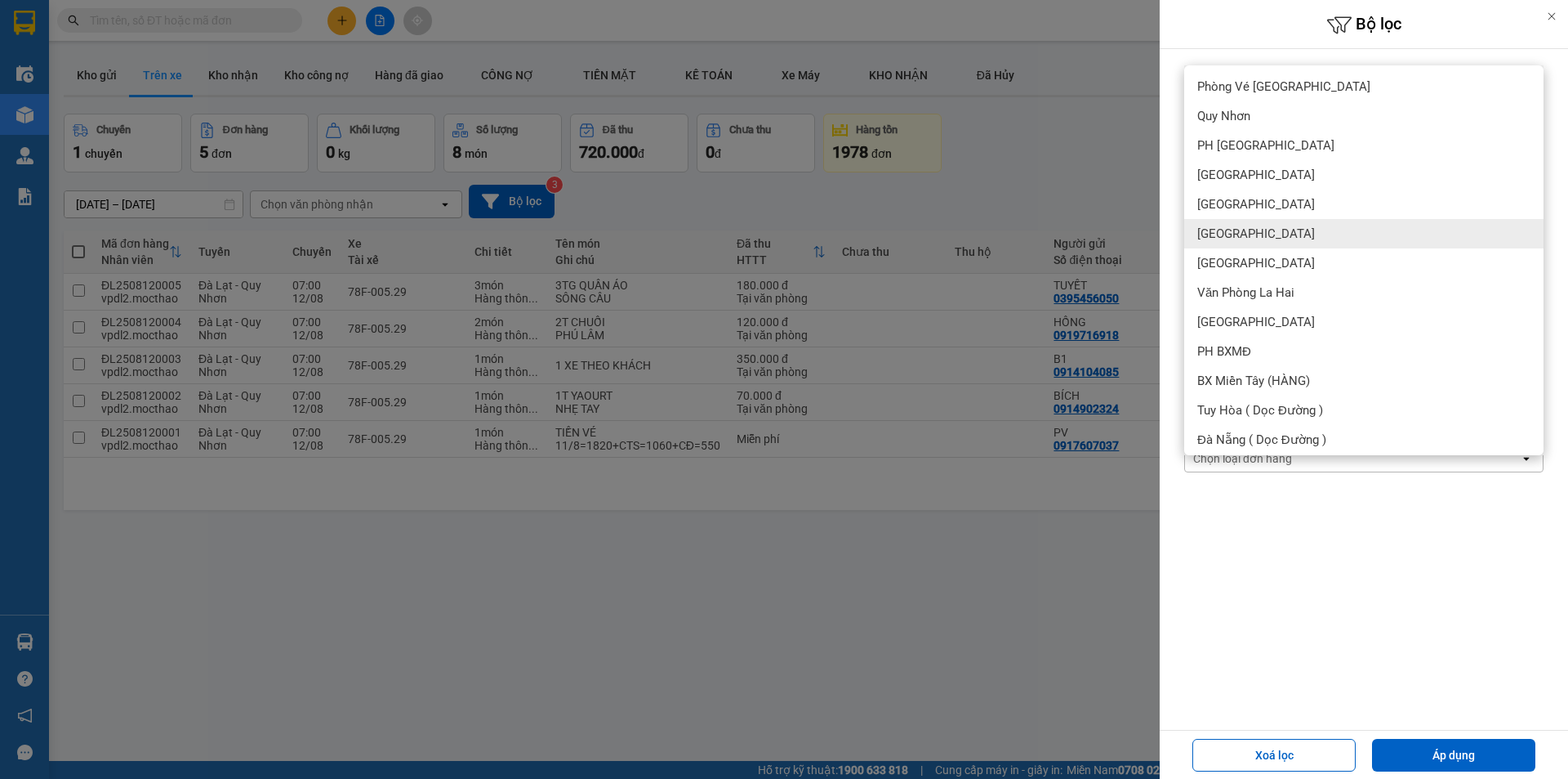
click at [1231, 244] on div "[GEOGRAPHIC_DATA]" at bounding box center [1364, 233] width 359 height 29
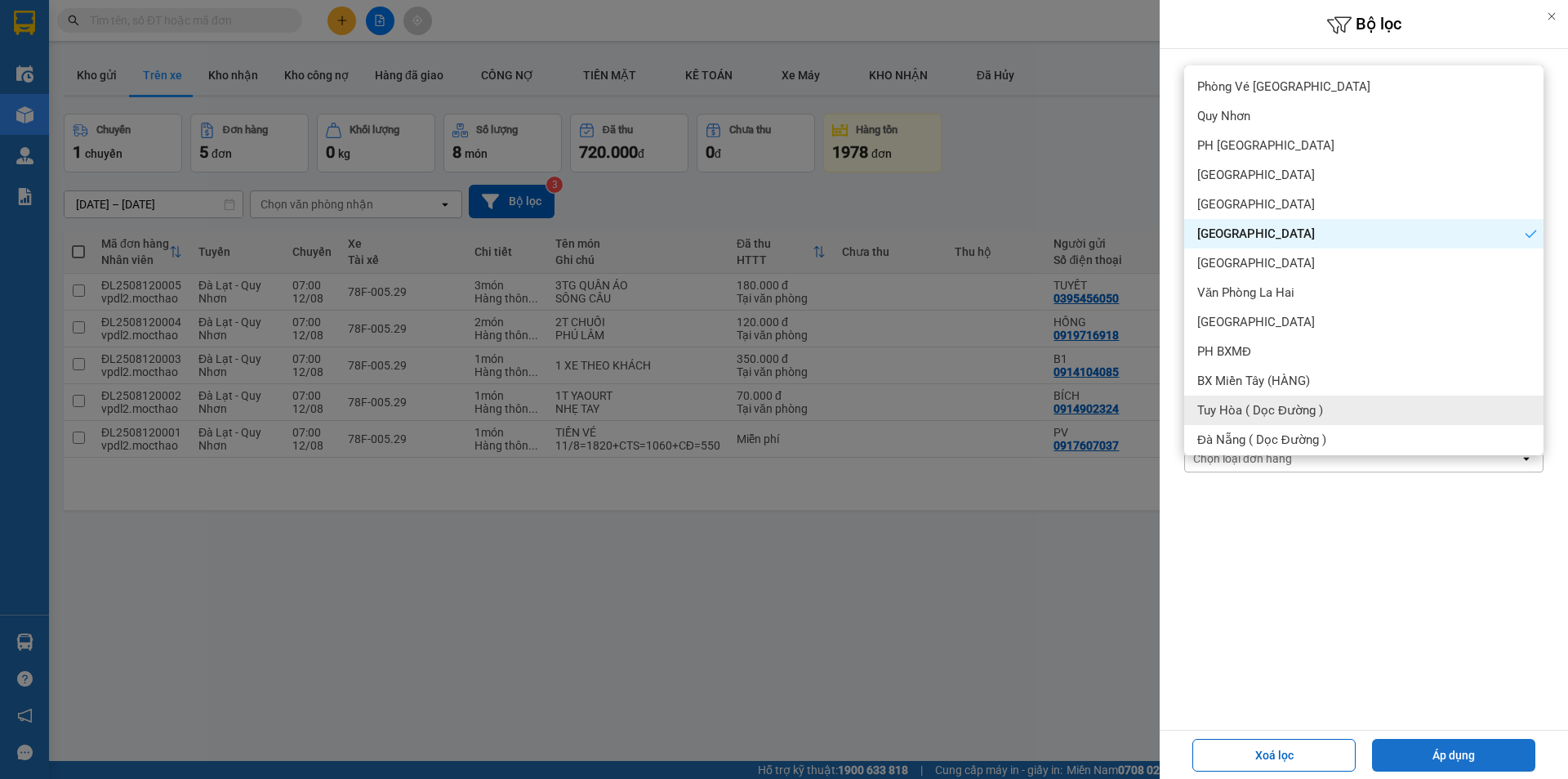
click at [1416, 748] on button "Áp dụng" at bounding box center [1453, 755] width 163 height 33
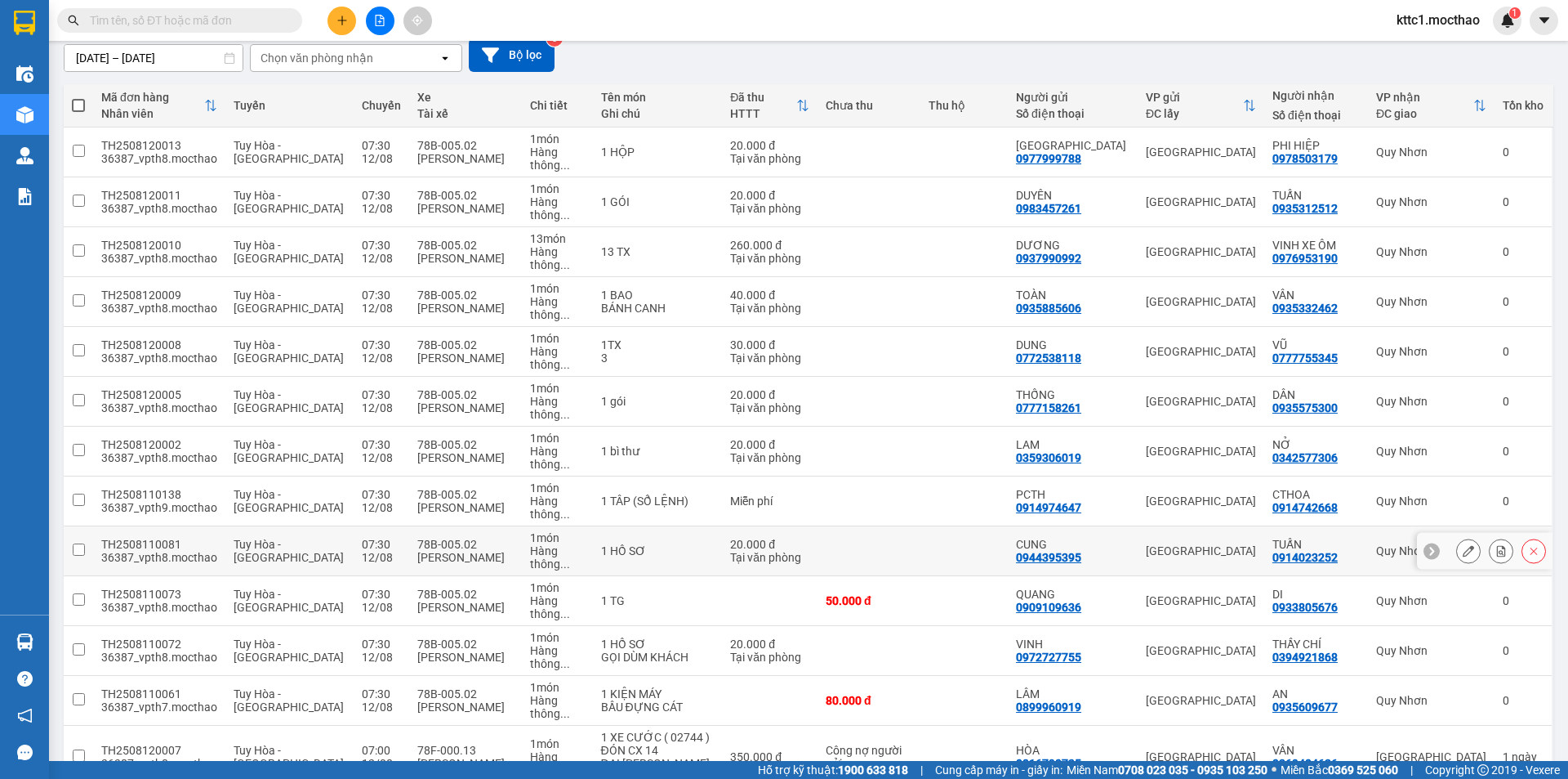
scroll to position [384, 0]
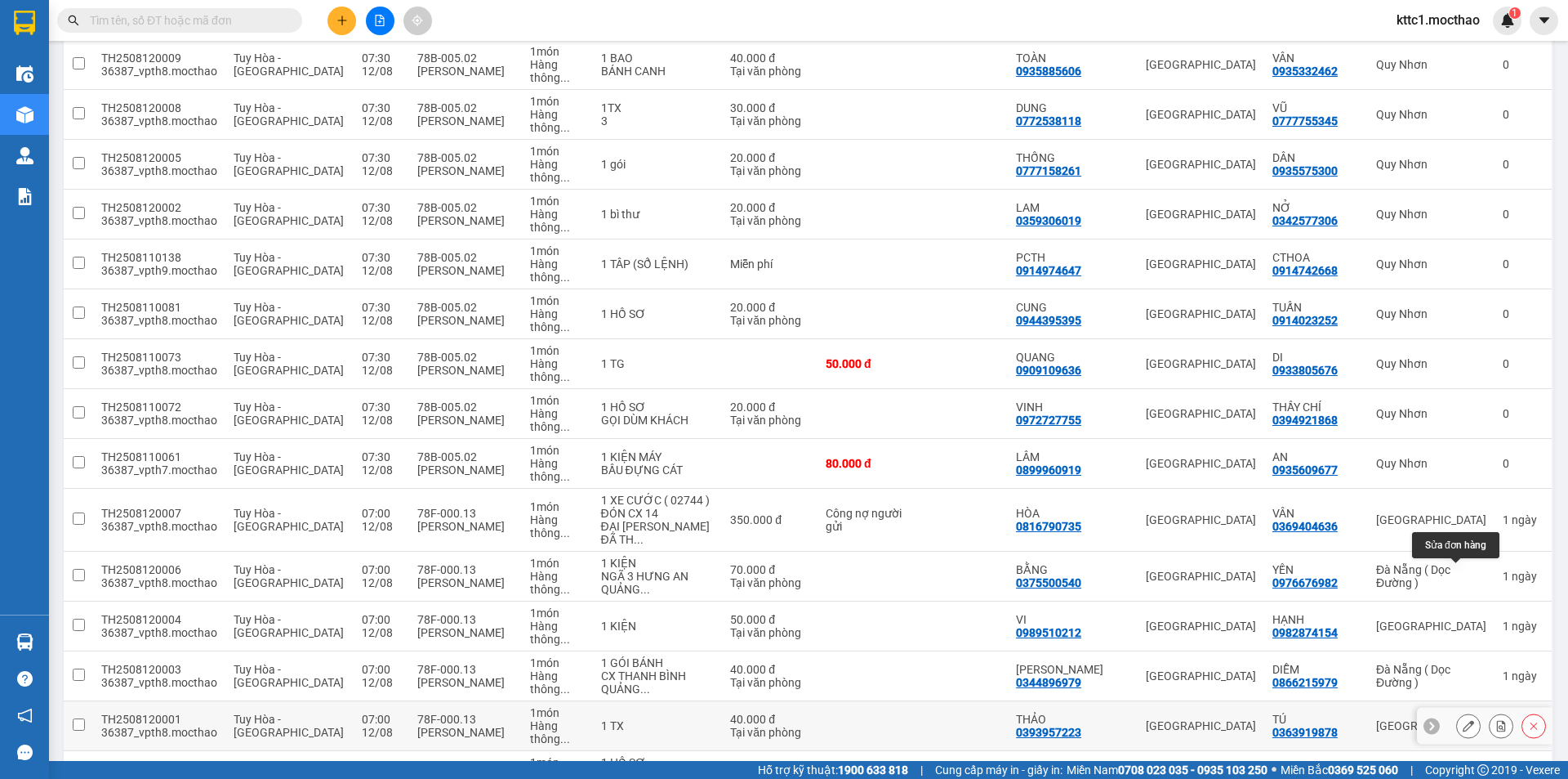
click at [1463, 720] on icon at bounding box center [1468, 725] width 12 height 12
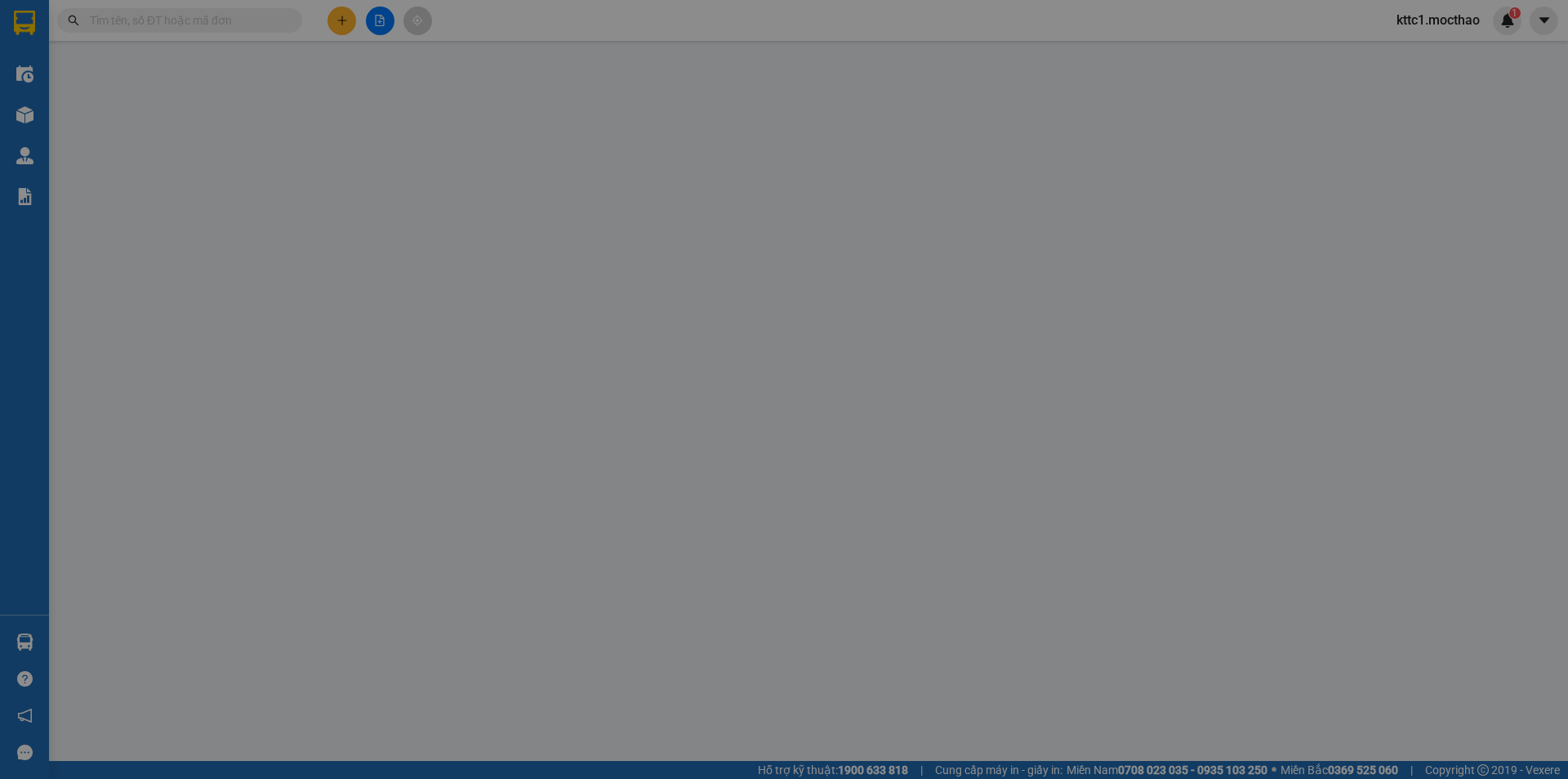
type input "0393957223"
type input "THẢO"
type input "0363919878"
type input "TÚ"
type input "1"
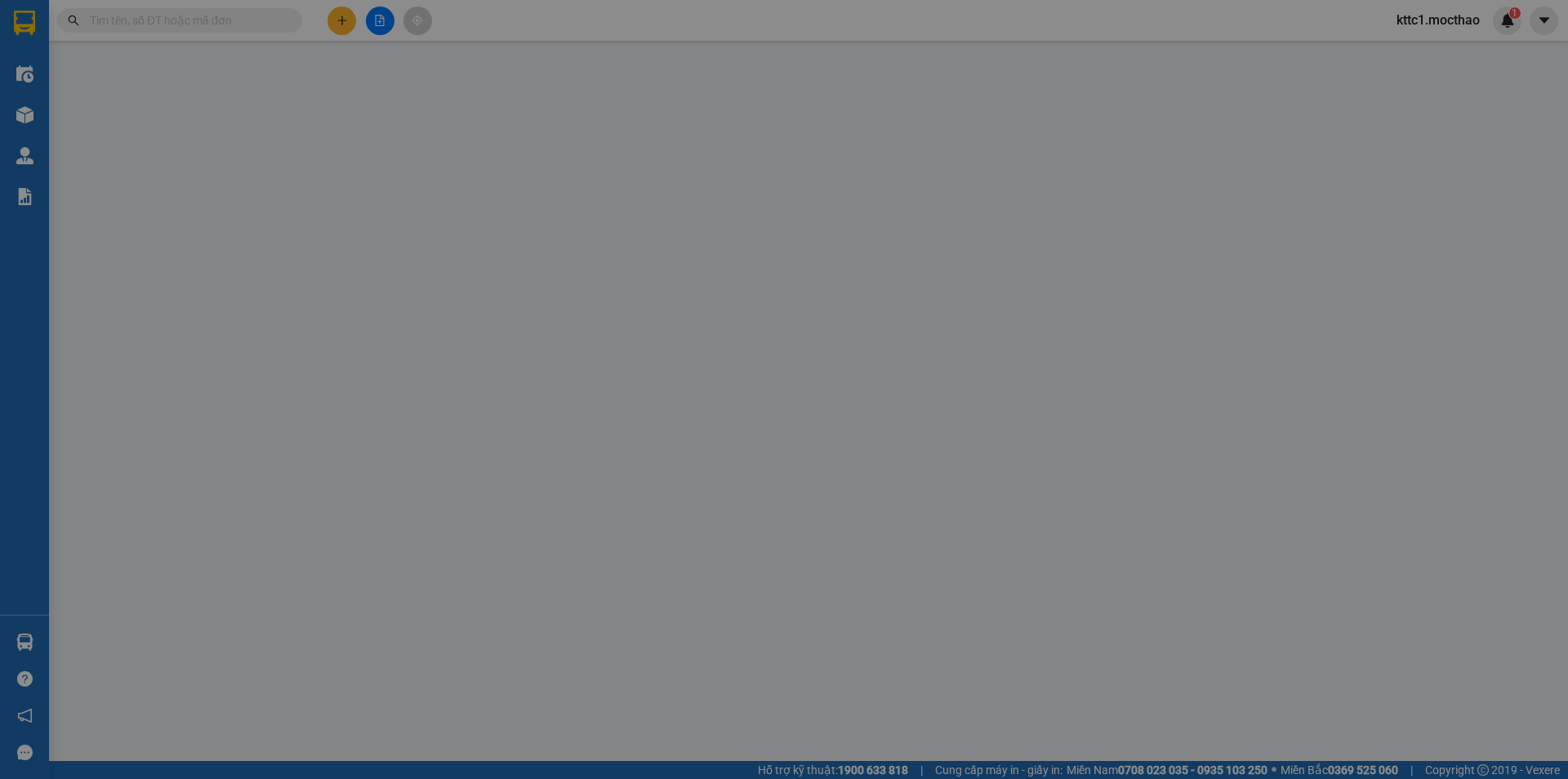
type input "40.000"
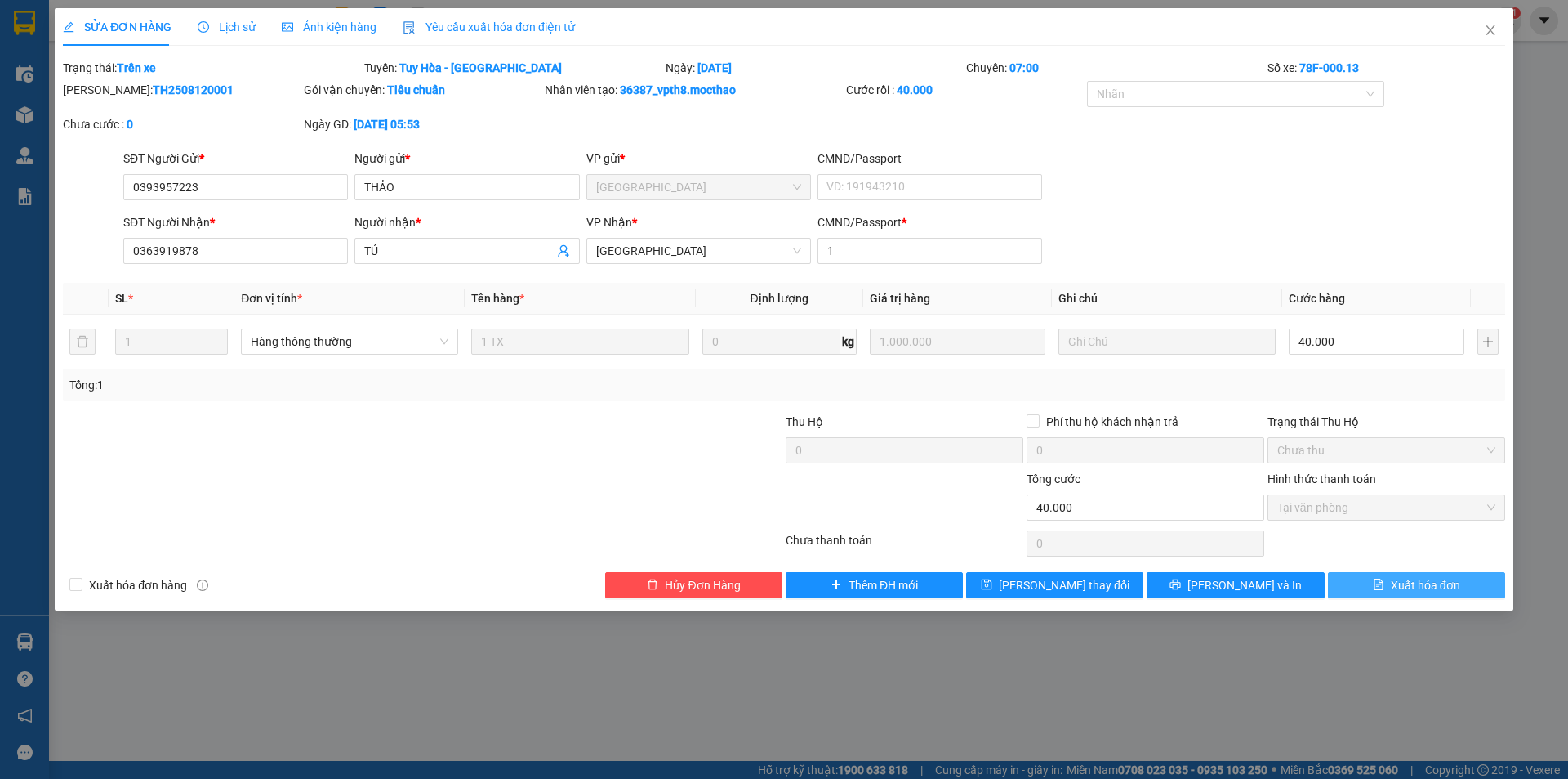
click at [1425, 585] on span "Xuất hóa đơn" at bounding box center [1425, 585] width 69 height 18
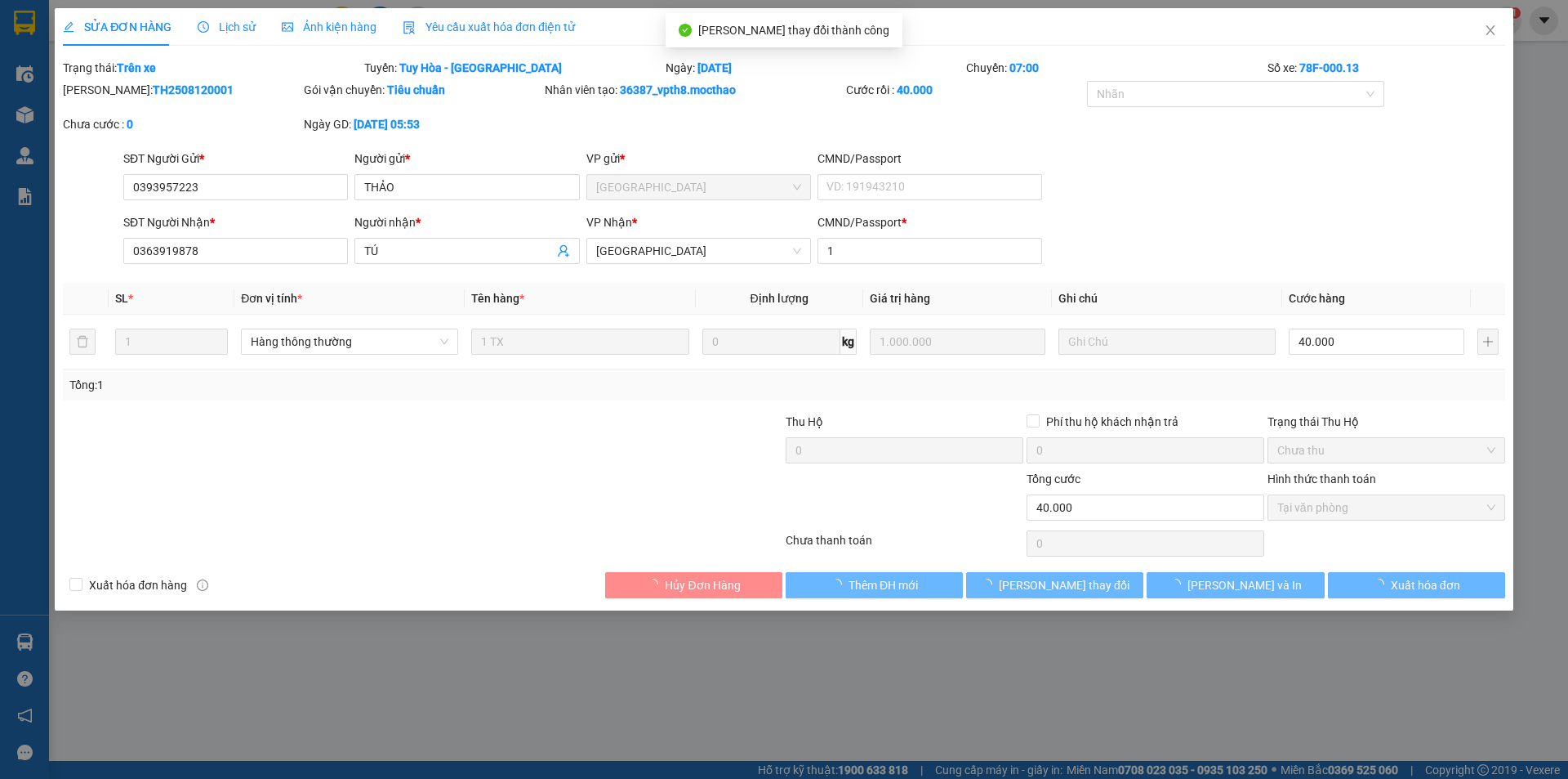
checkbox input "true"
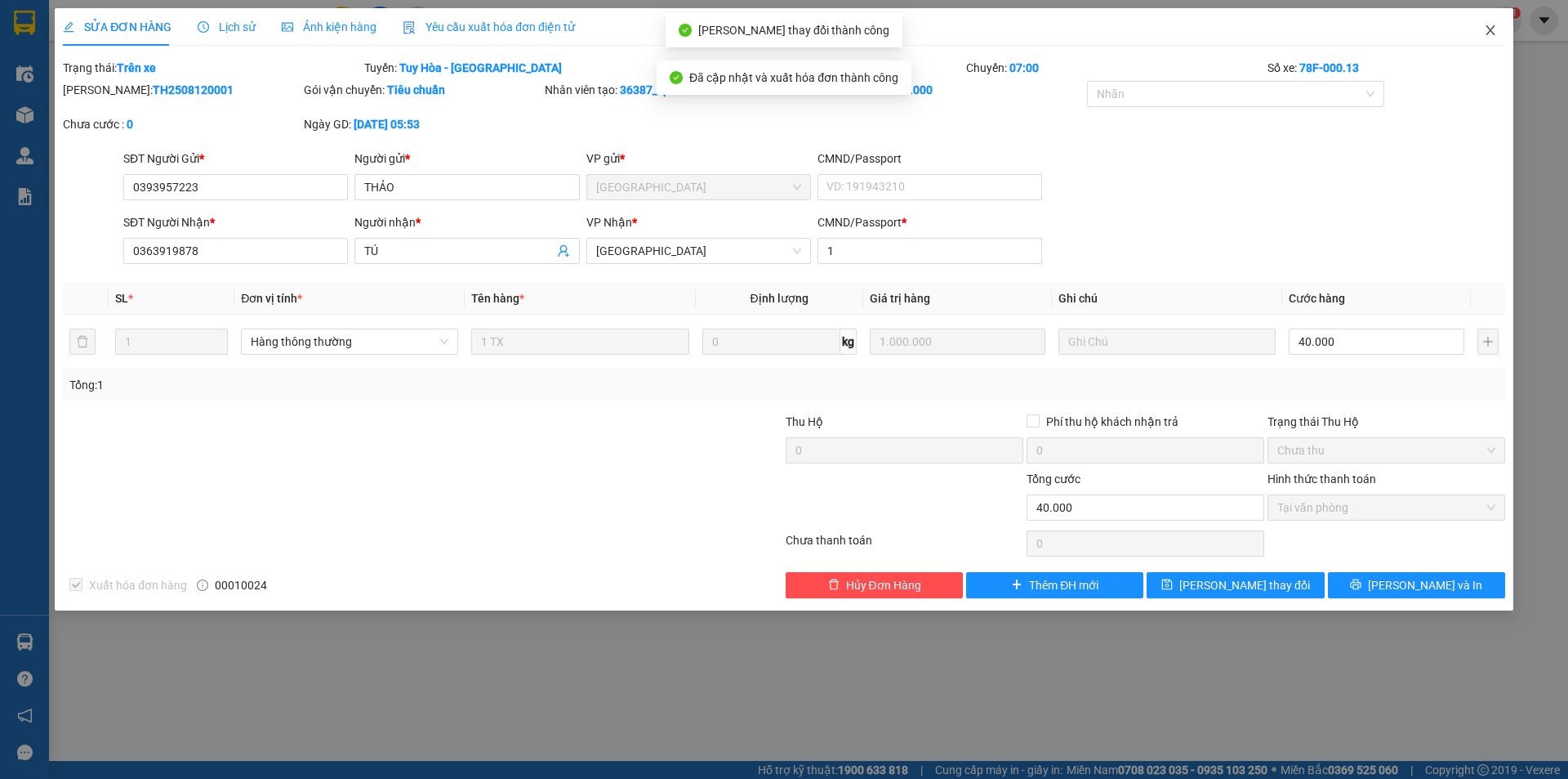
click at [1492, 28] on icon "close" at bounding box center [1490, 30] width 9 height 10
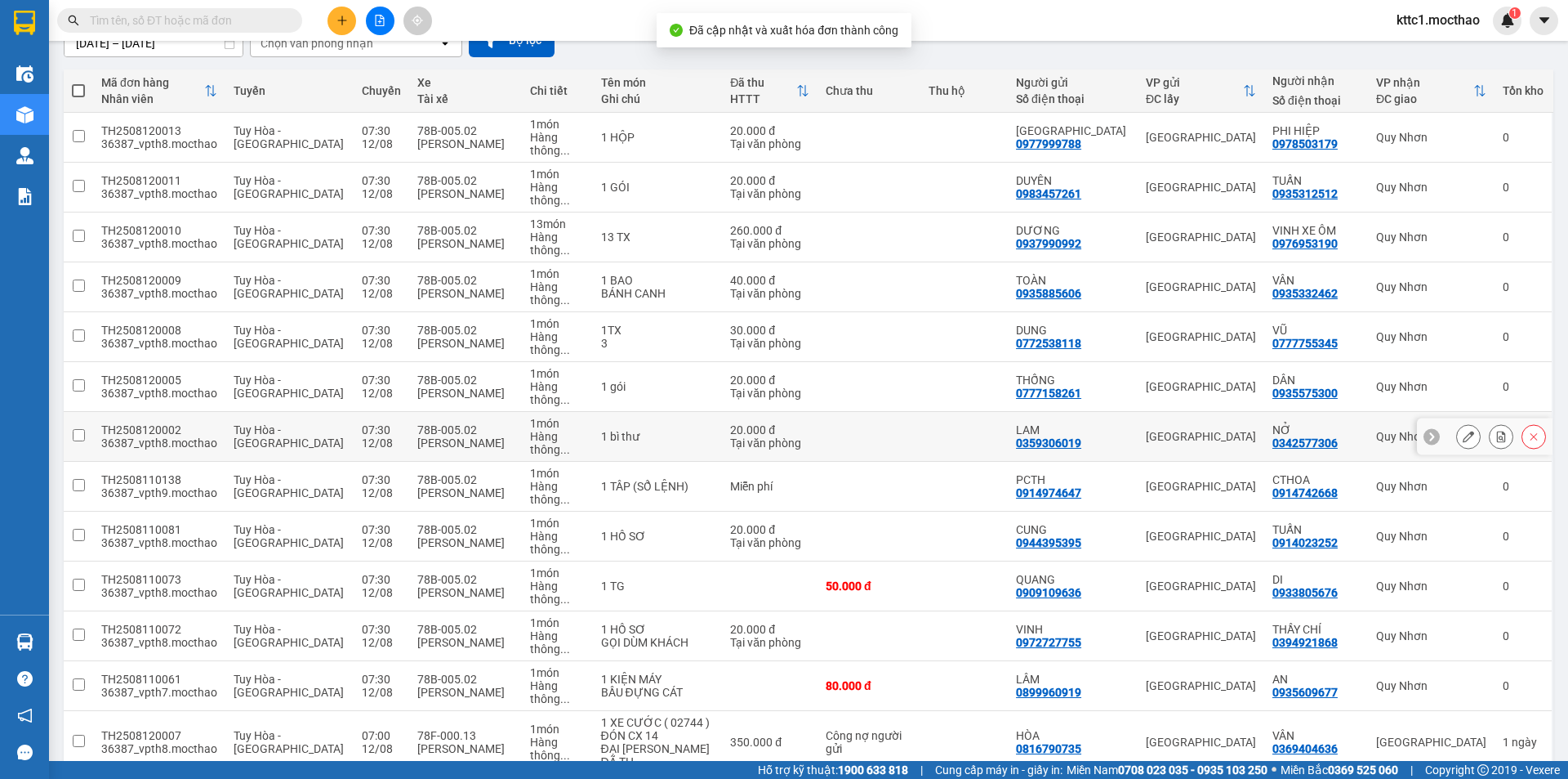
scroll to position [384, 0]
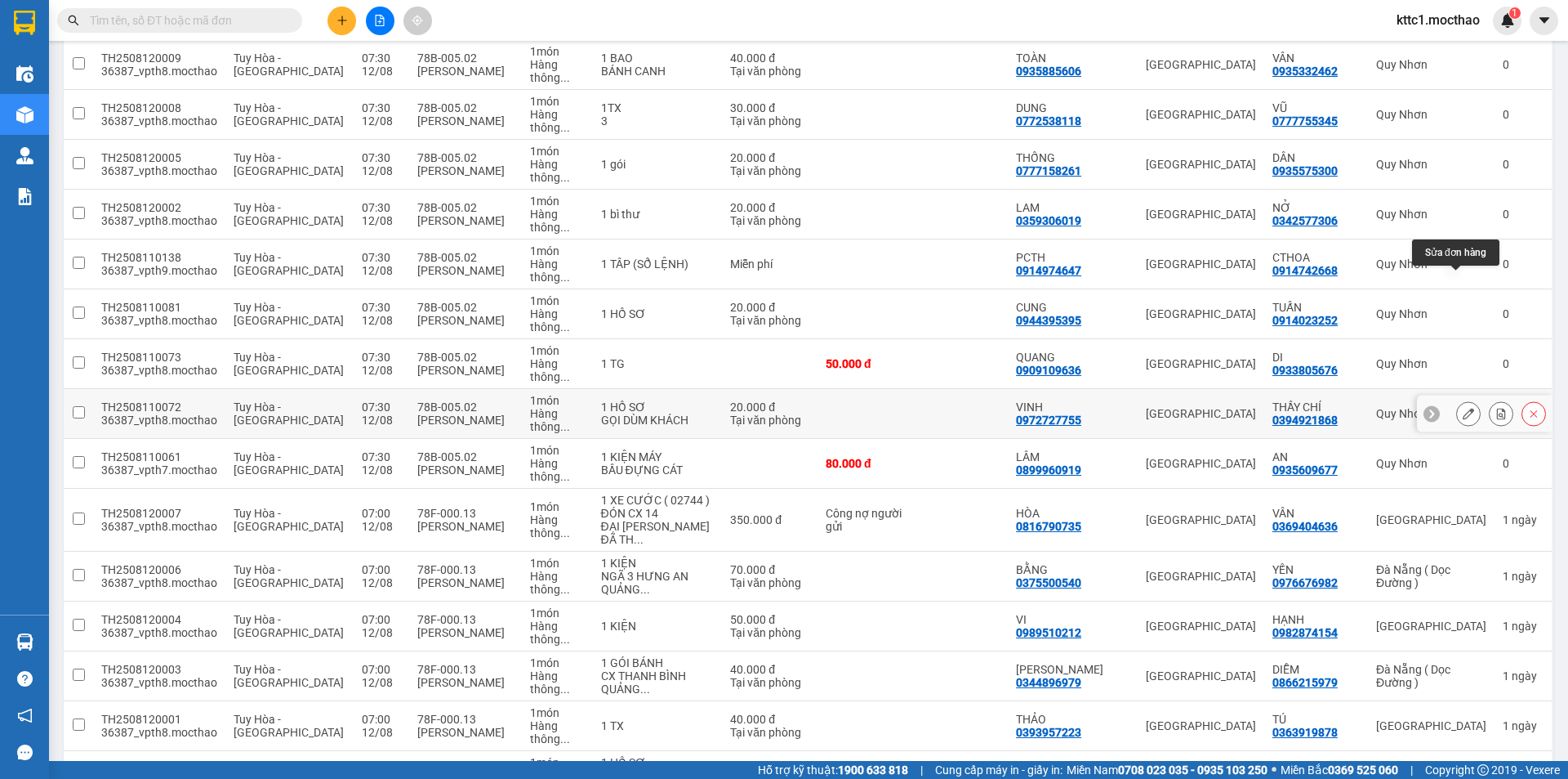
click at [1463, 408] on icon at bounding box center [1468, 414] width 12 height 12
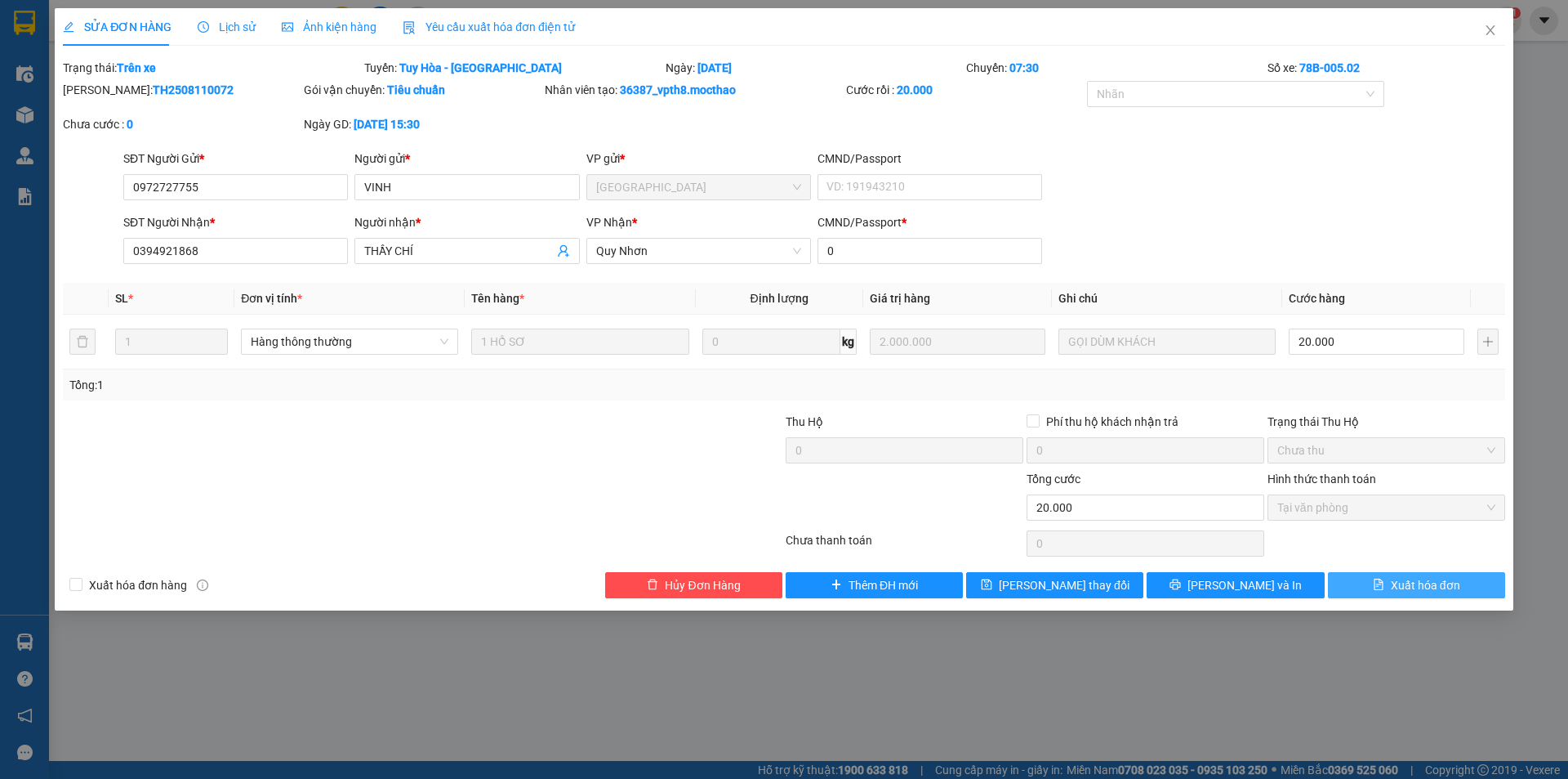
click at [1391, 583] on span "Xuất hóa đơn" at bounding box center [1425, 585] width 69 height 18
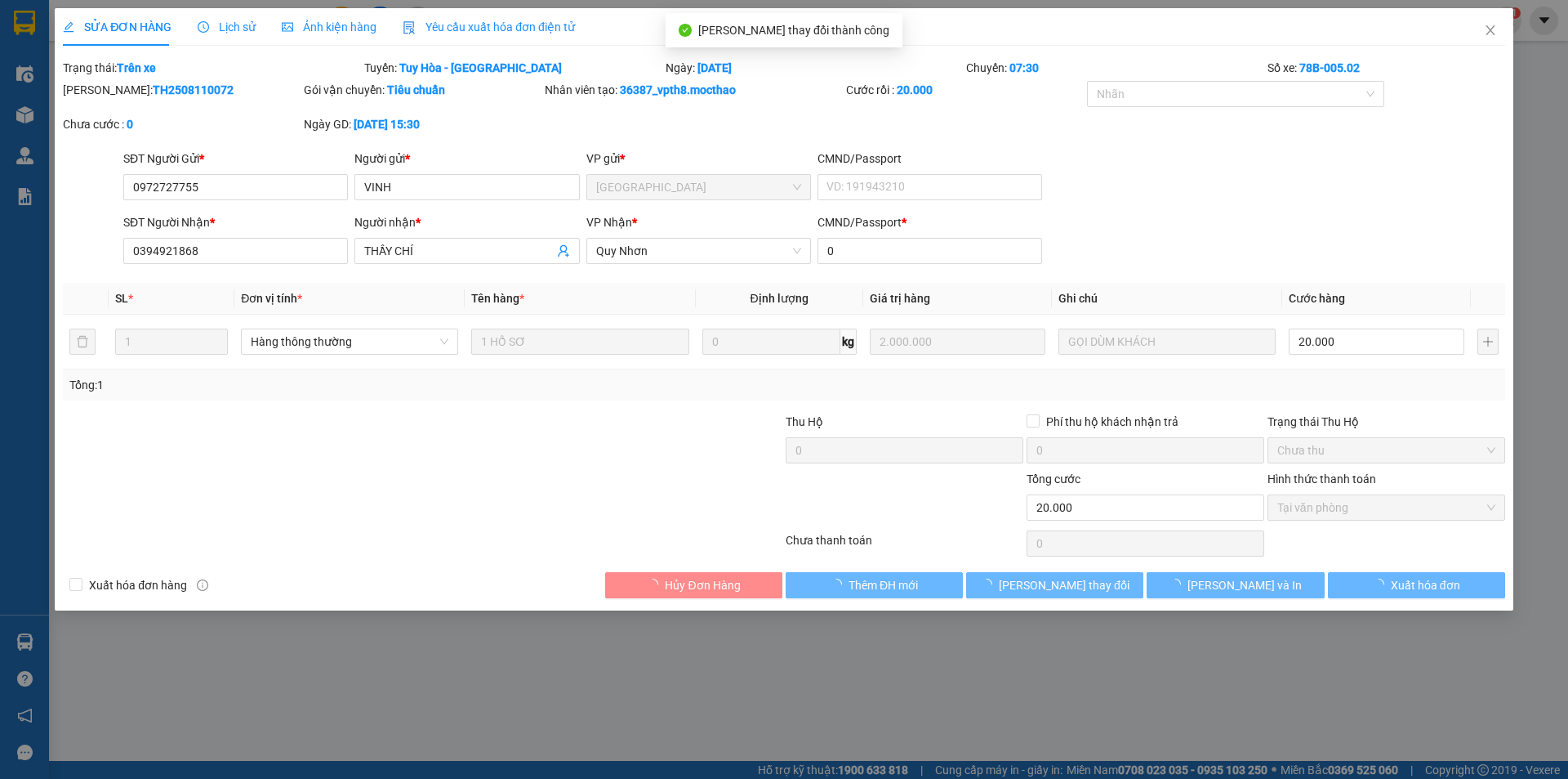
checkbox input "true"
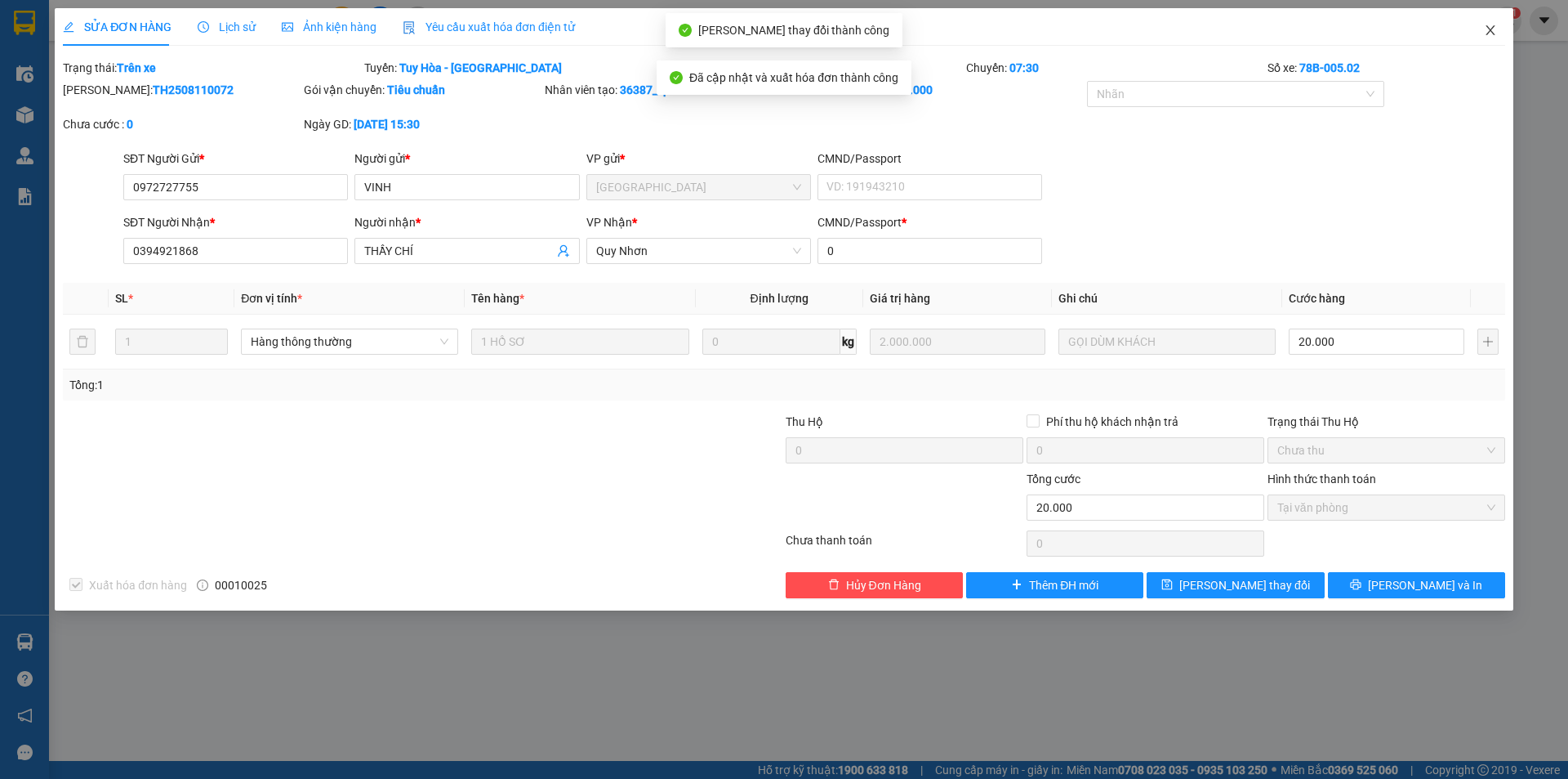
click at [1489, 28] on icon "close" at bounding box center [1491, 30] width 13 height 13
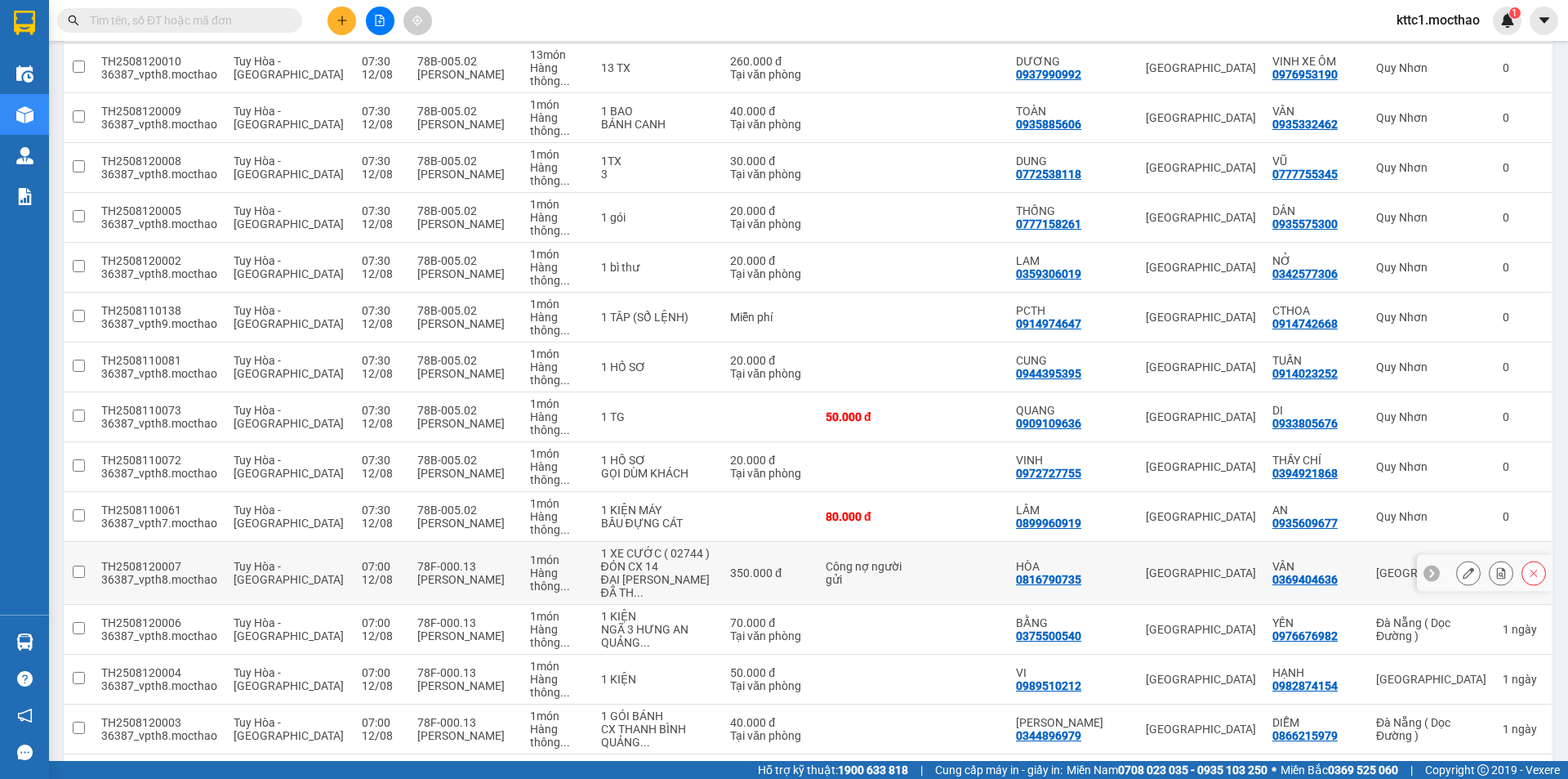
scroll to position [302, 0]
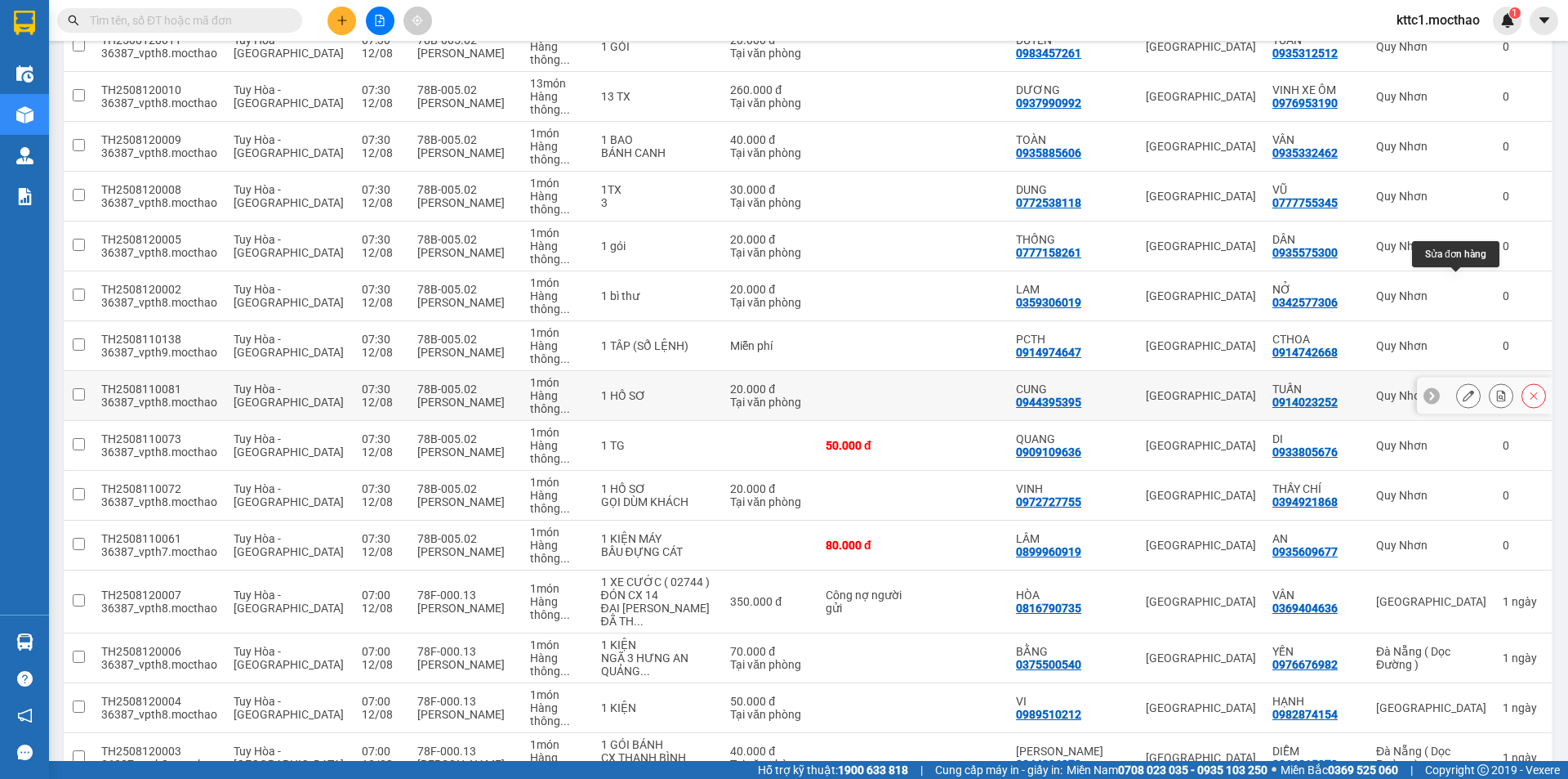
click at [1457, 382] on button at bounding box center [1468, 396] width 23 height 28
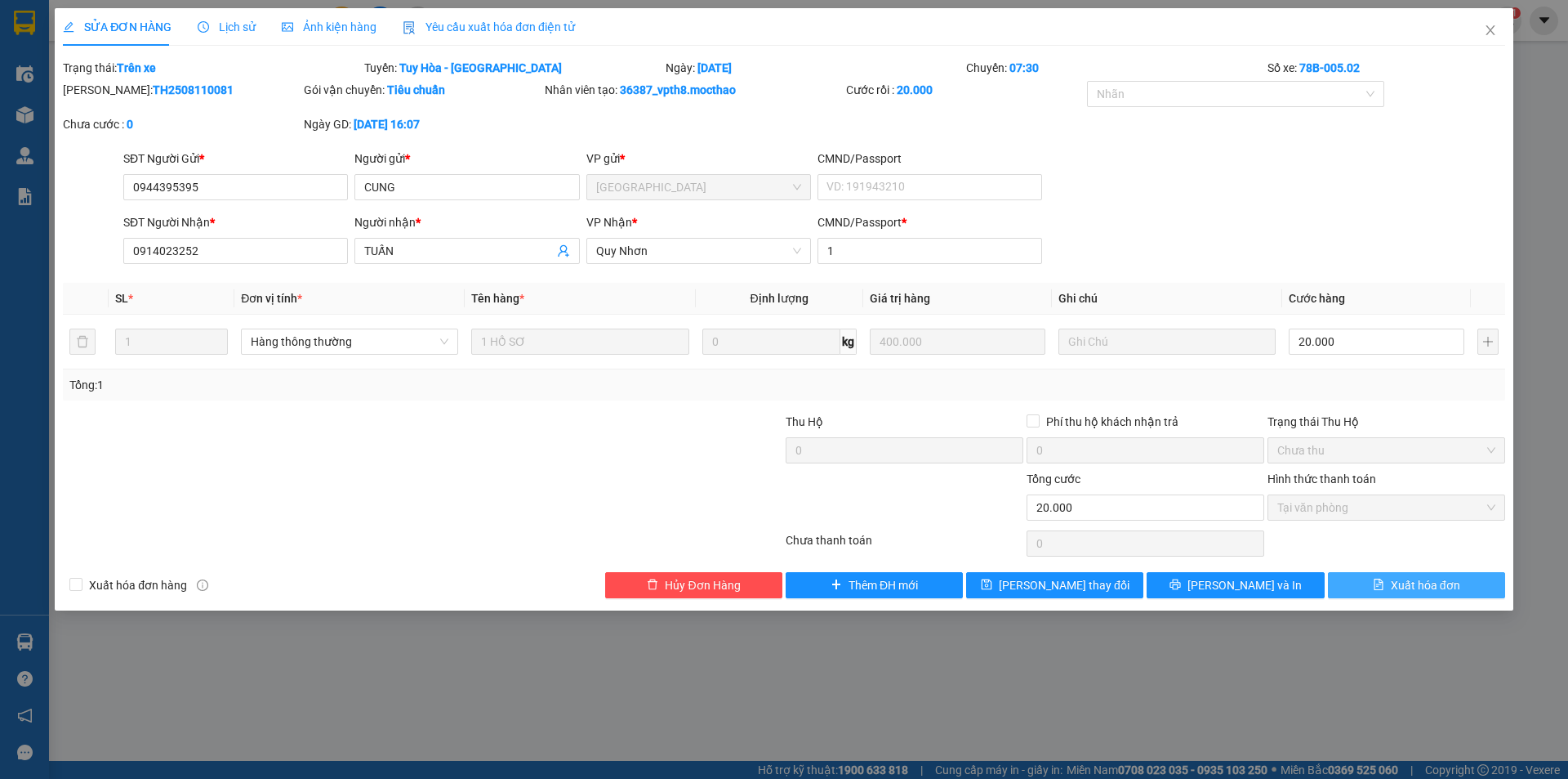
click at [1421, 586] on span "Xuất hóa đơn" at bounding box center [1425, 585] width 69 height 18
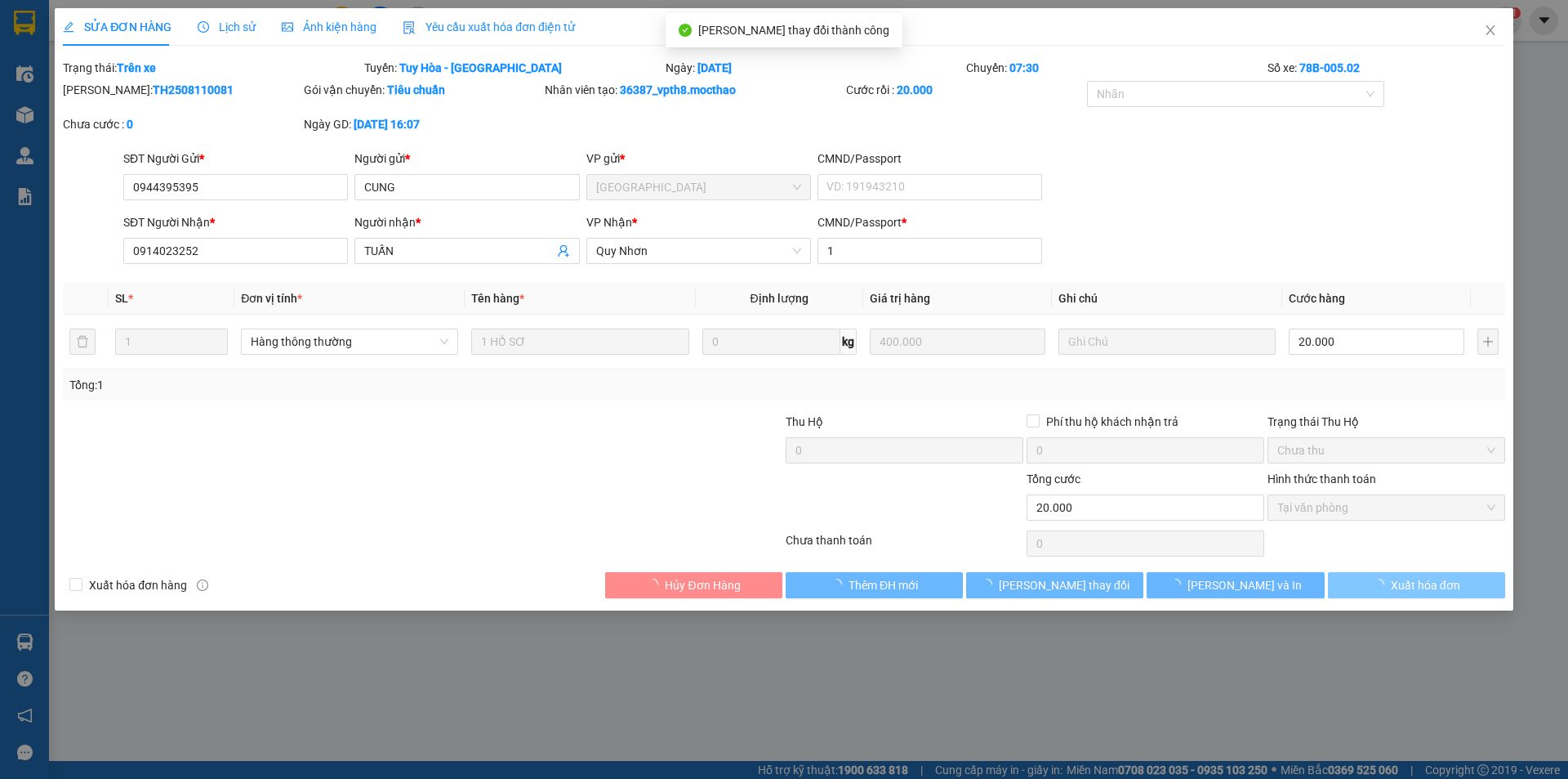
checkbox input "true"
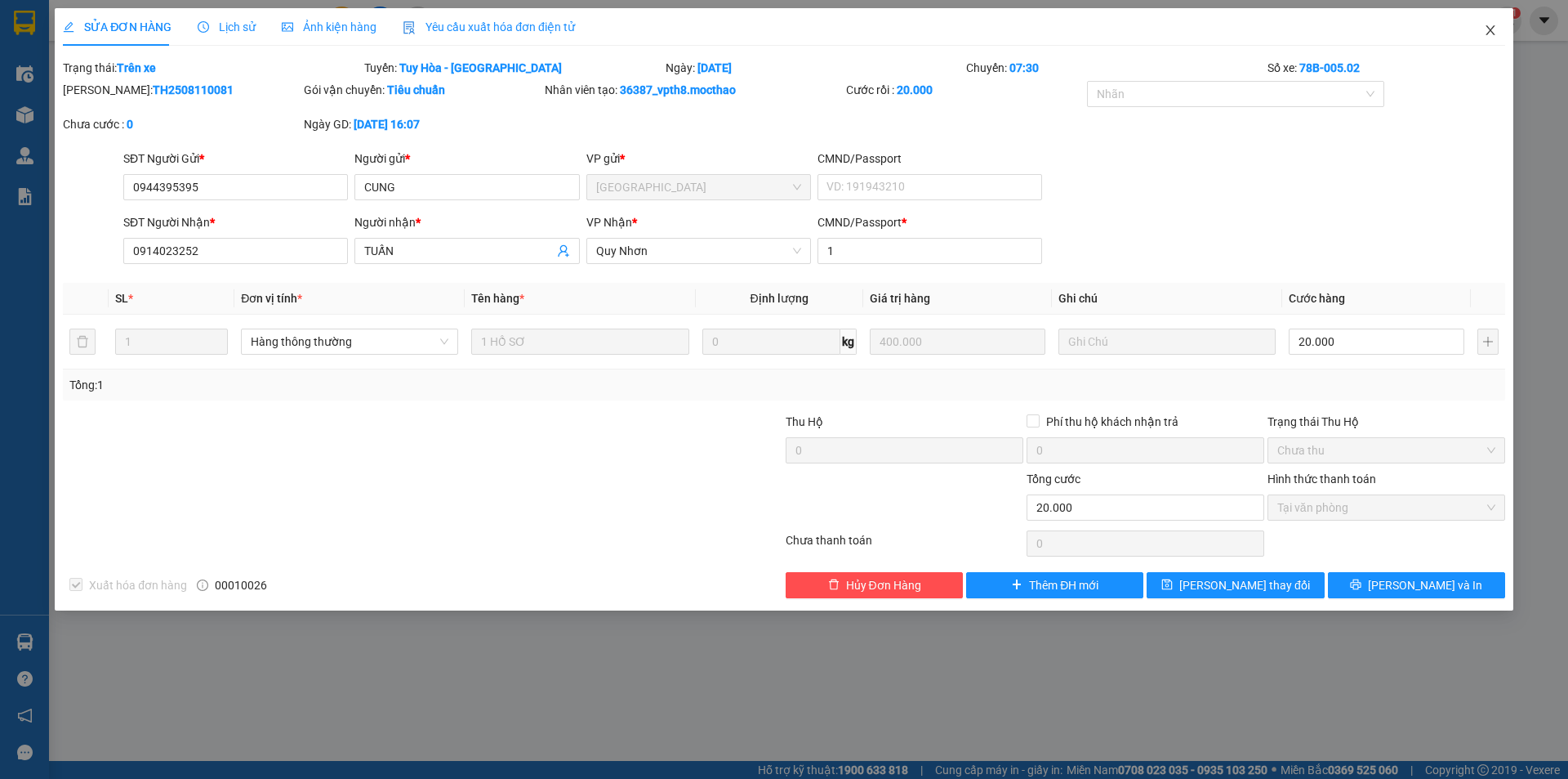
click at [1487, 29] on icon "close" at bounding box center [1491, 30] width 13 height 13
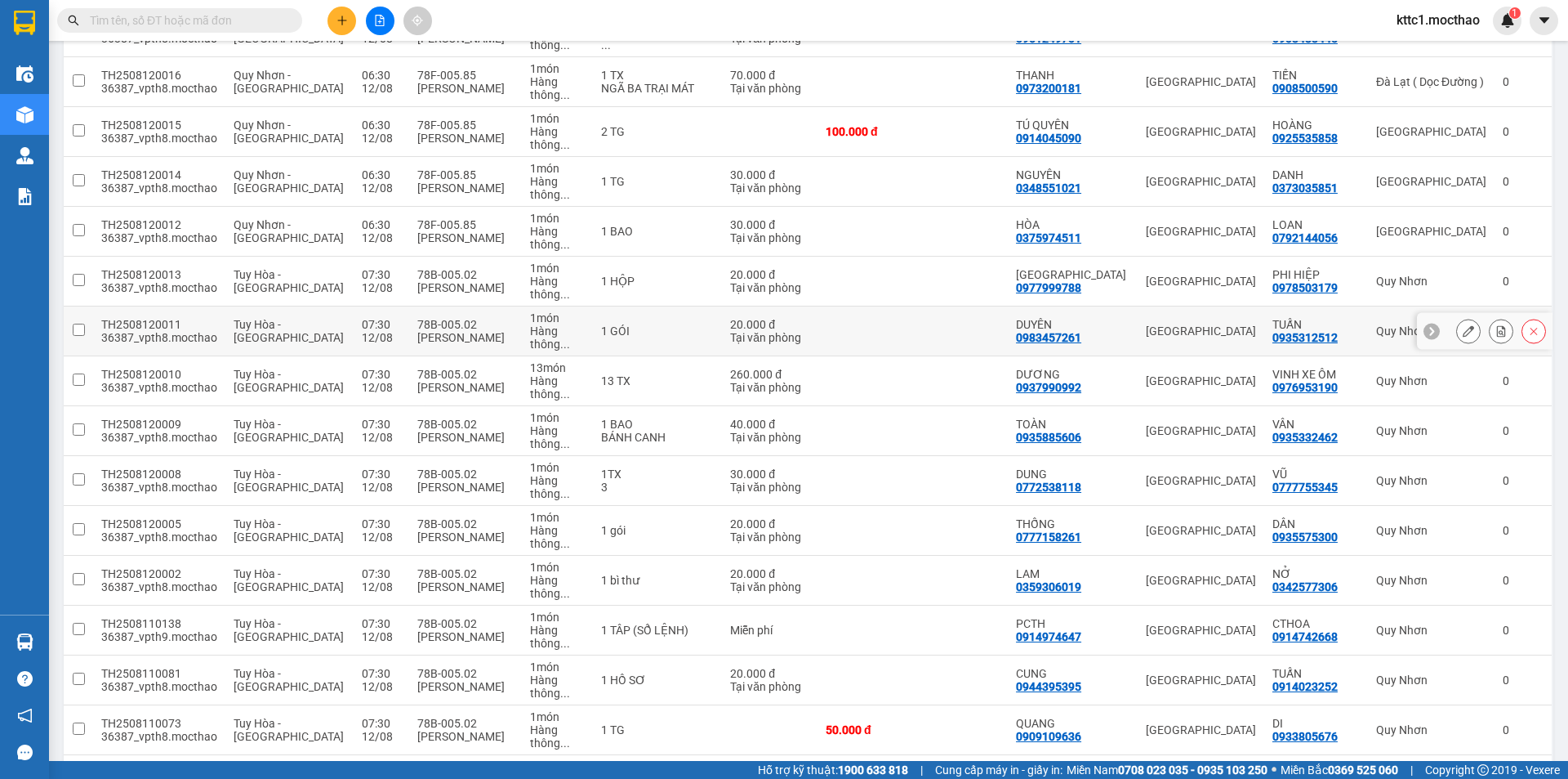
scroll to position [409, 0]
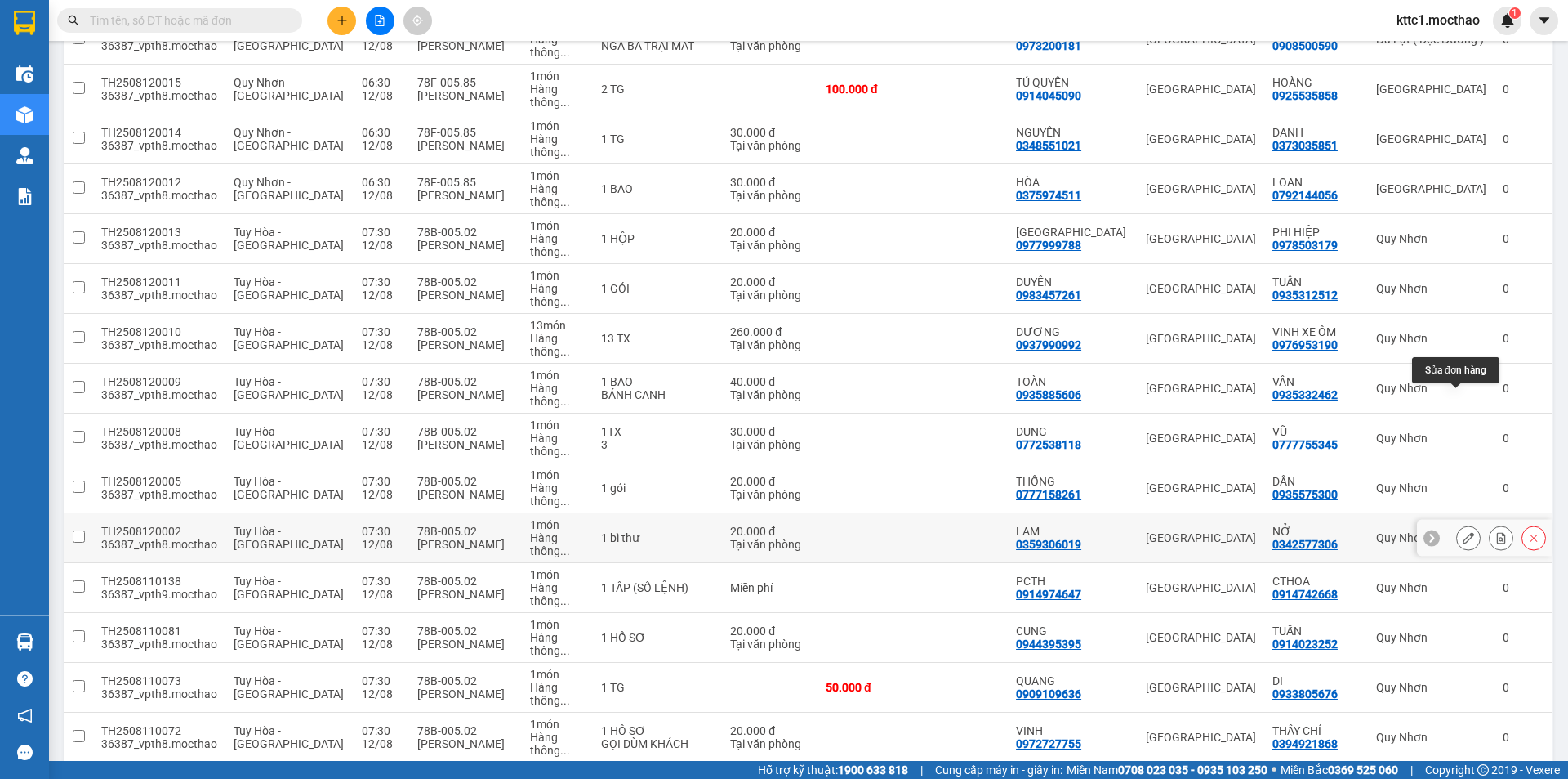
click at [1462, 524] on button at bounding box center [1468, 538] width 23 height 28
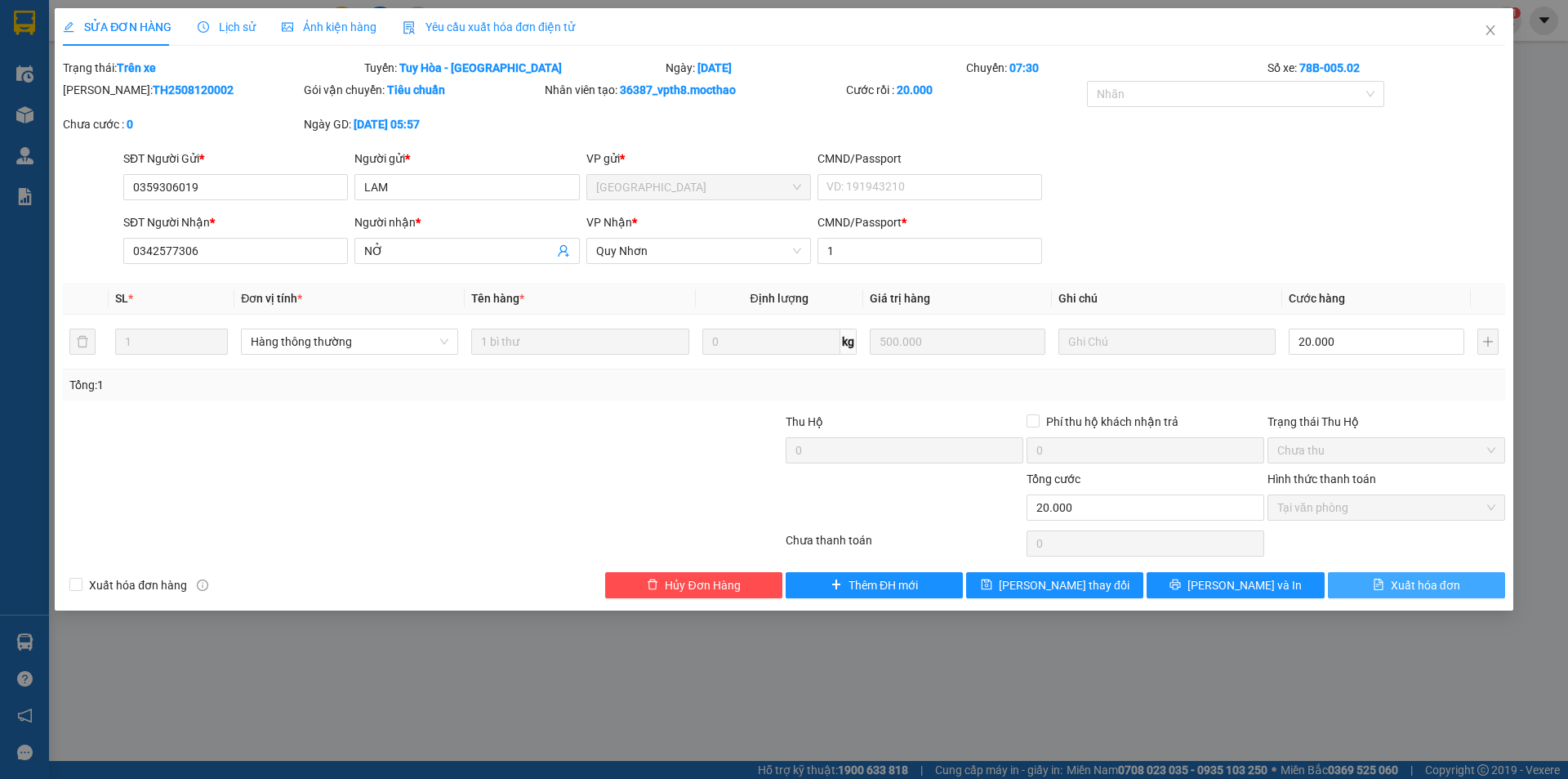
click at [1402, 581] on span "Xuất hóa đơn" at bounding box center [1425, 585] width 69 height 18
checkbox input "true"
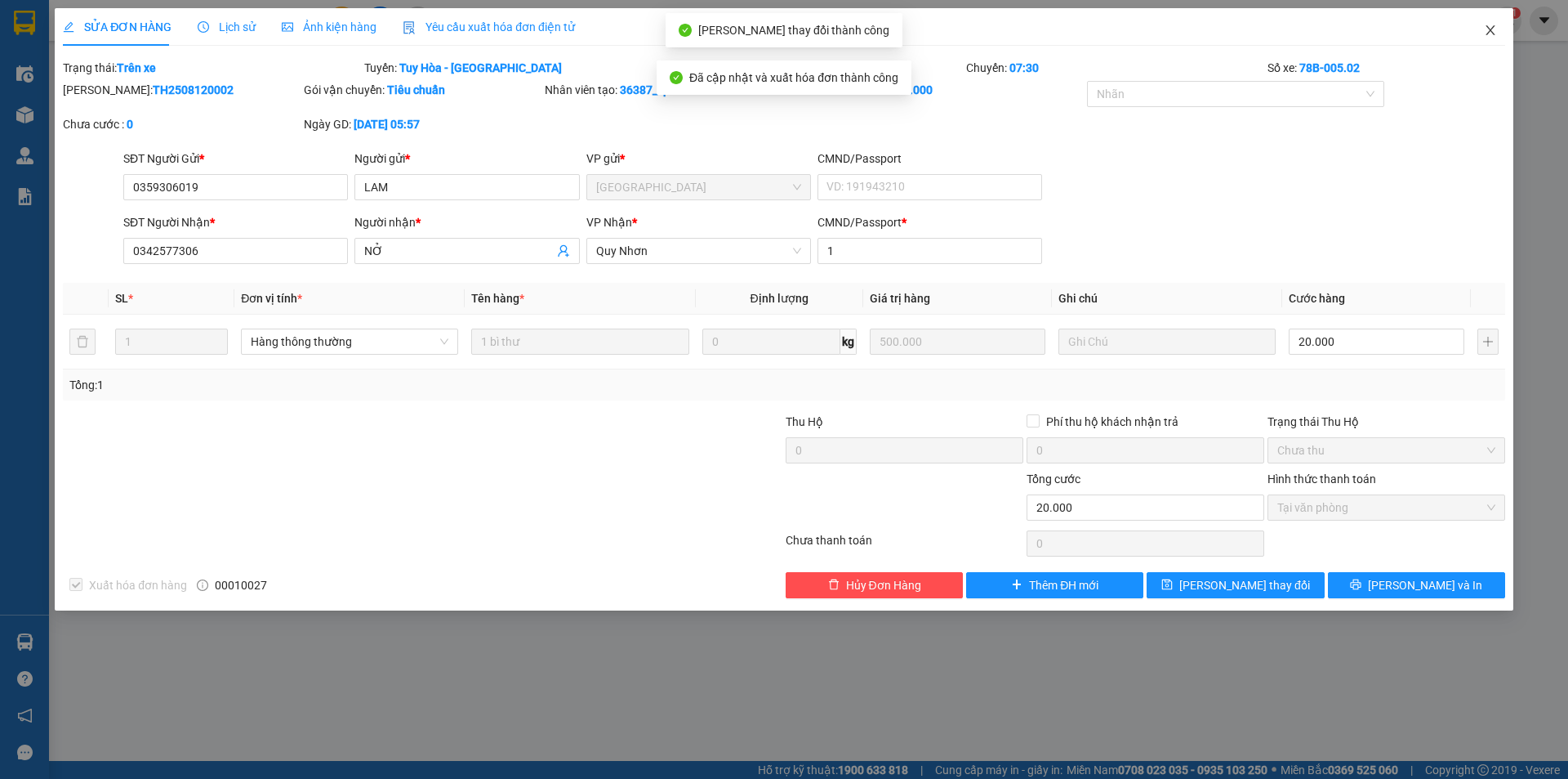
click at [1488, 32] on icon "close" at bounding box center [1491, 30] width 13 height 13
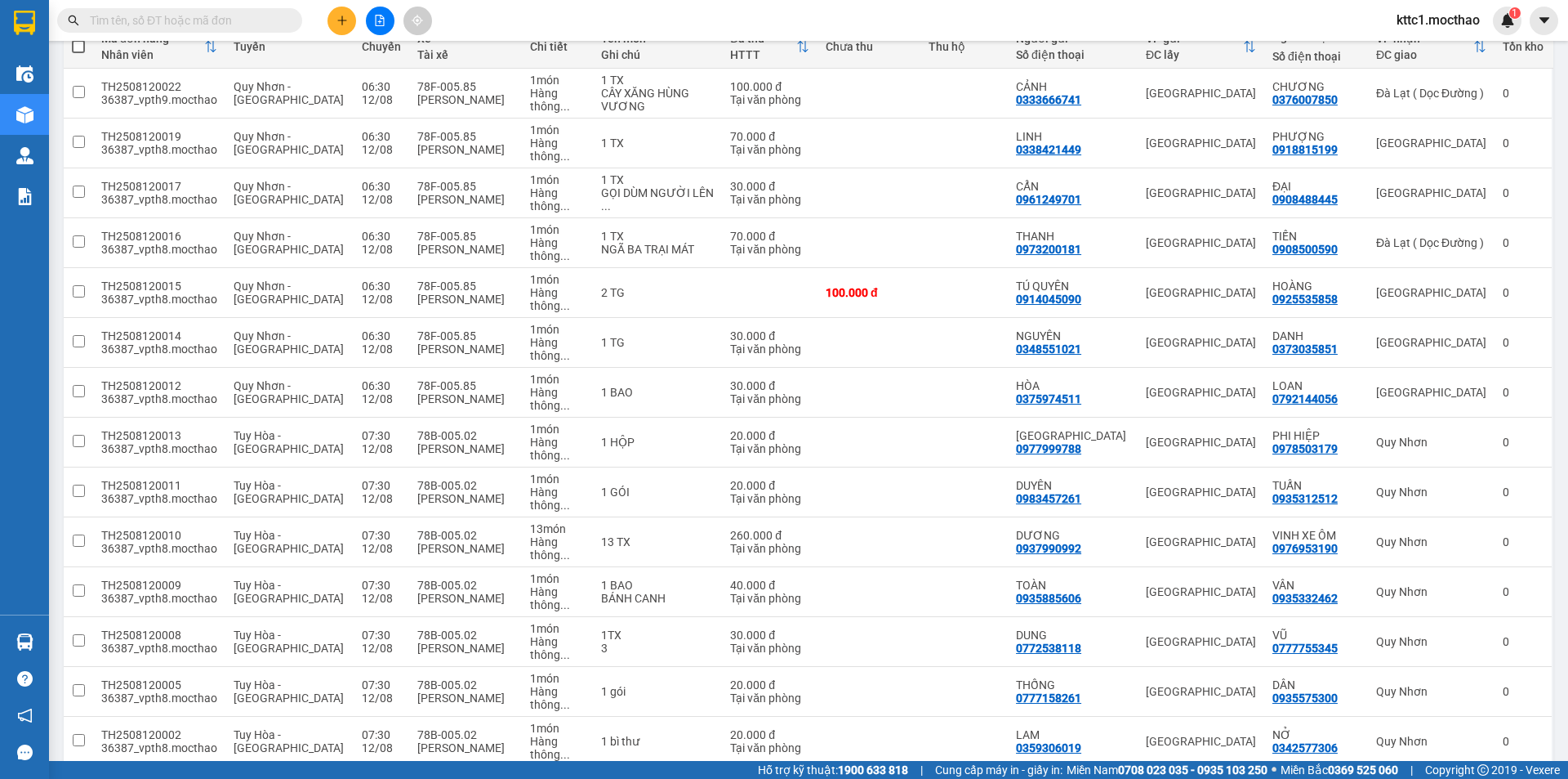
scroll to position [245, 0]
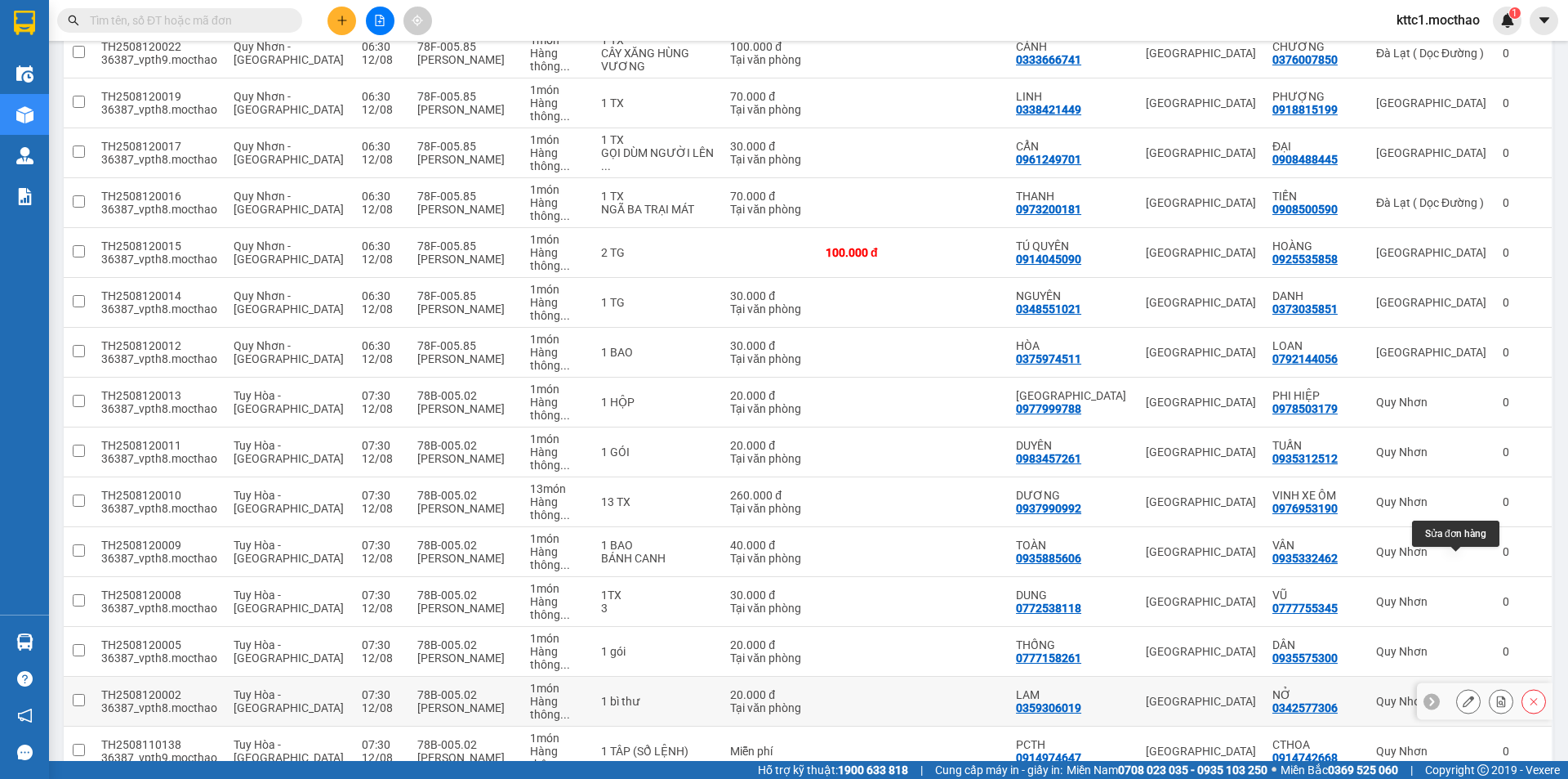
click at [1463, 695] on icon at bounding box center [1468, 701] width 12 height 12
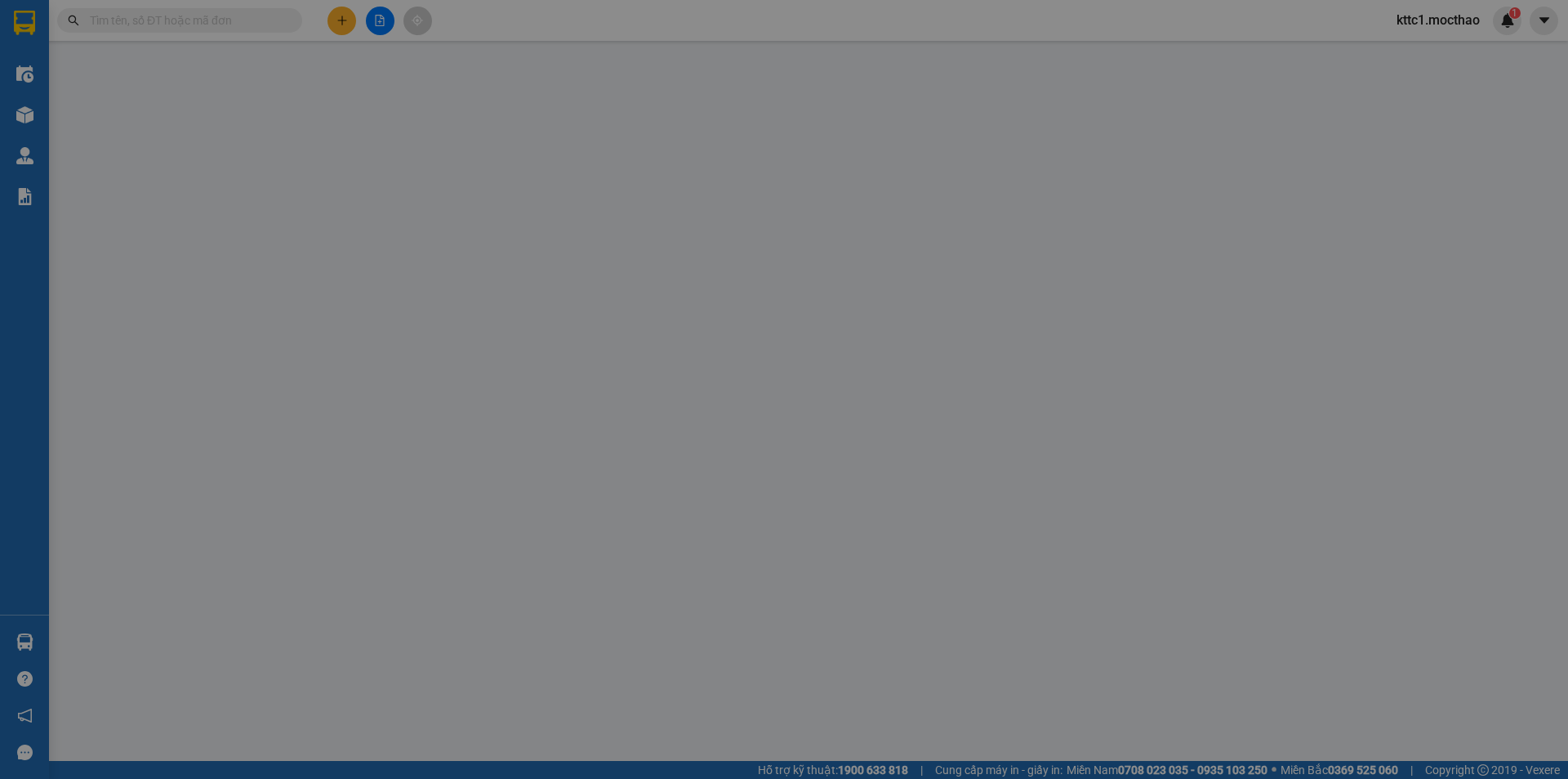
type input "0359306019"
type input "LAM"
type input "0342577306"
type input "NỞ"
type input "1"
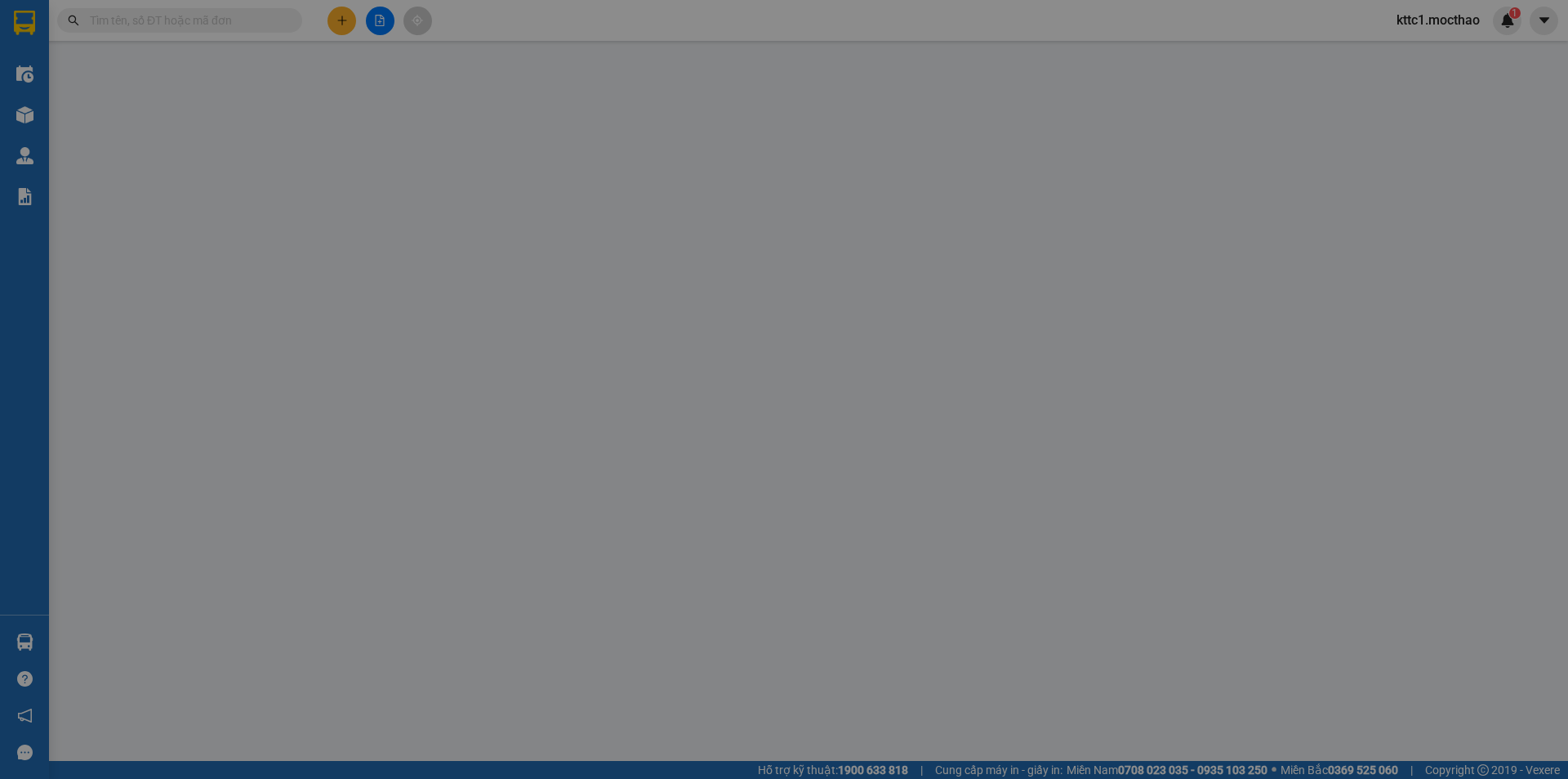
type input "20.000"
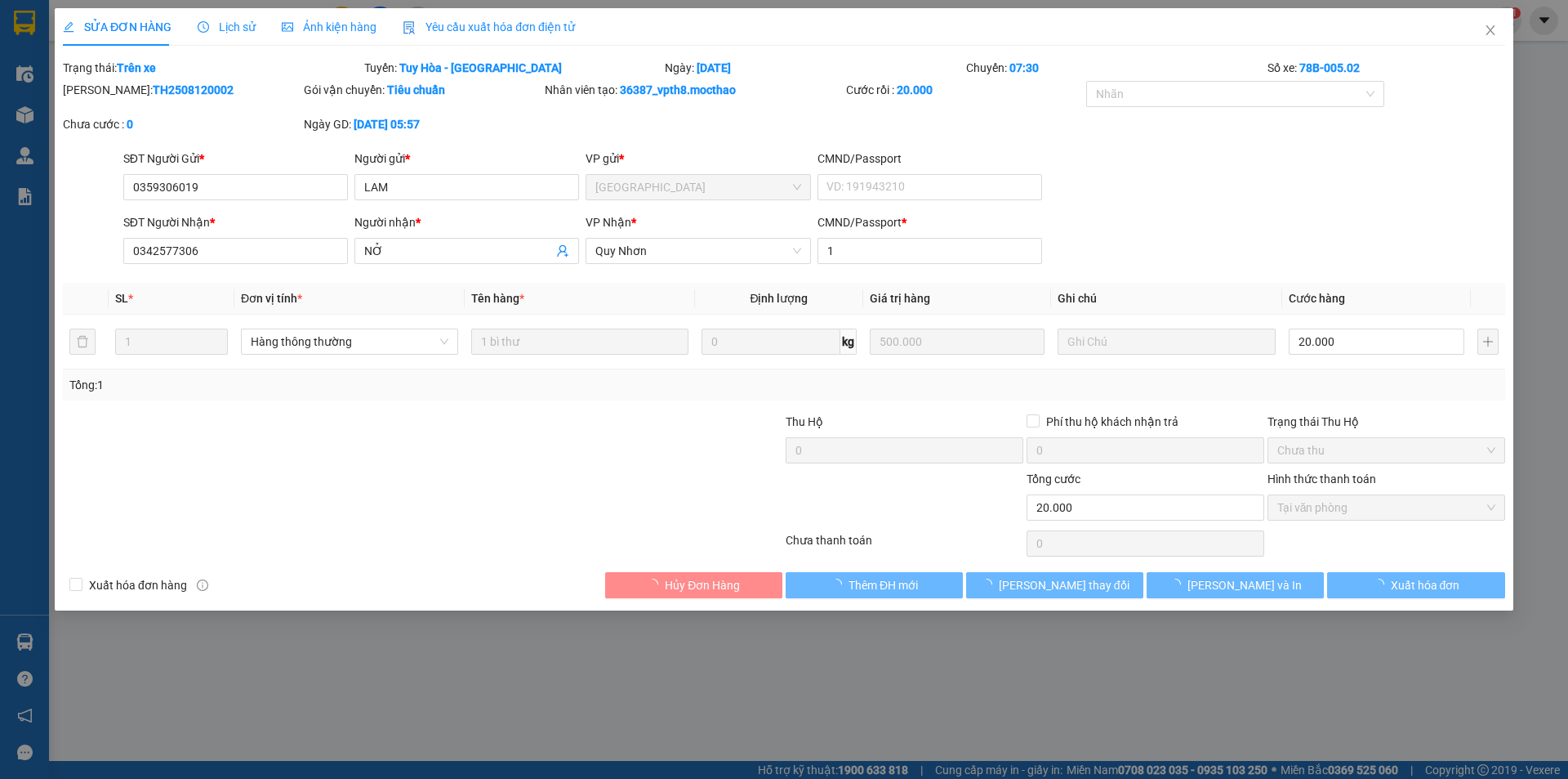
checkbox input "true"
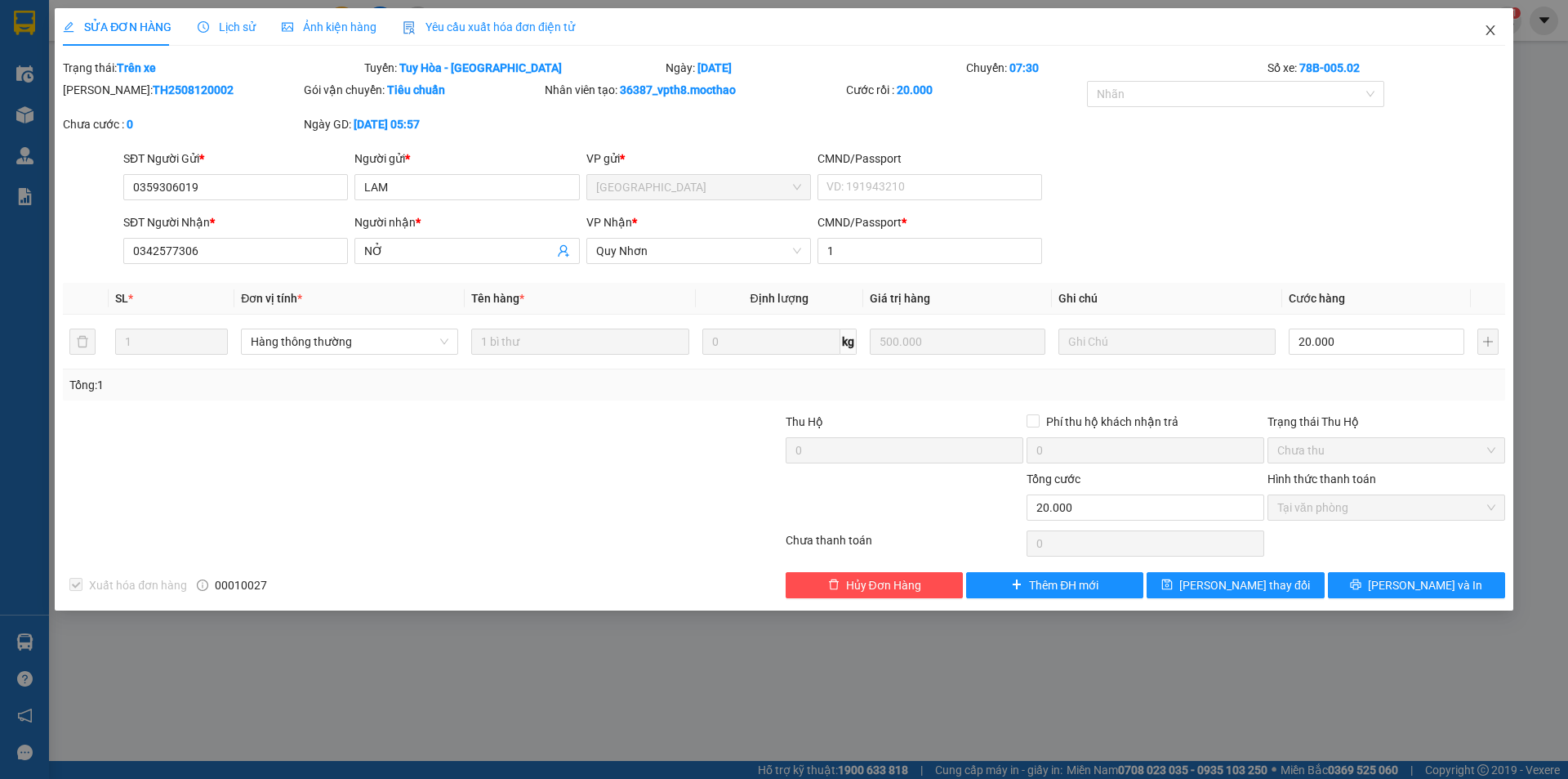
click at [1488, 32] on icon "close" at bounding box center [1491, 30] width 13 height 13
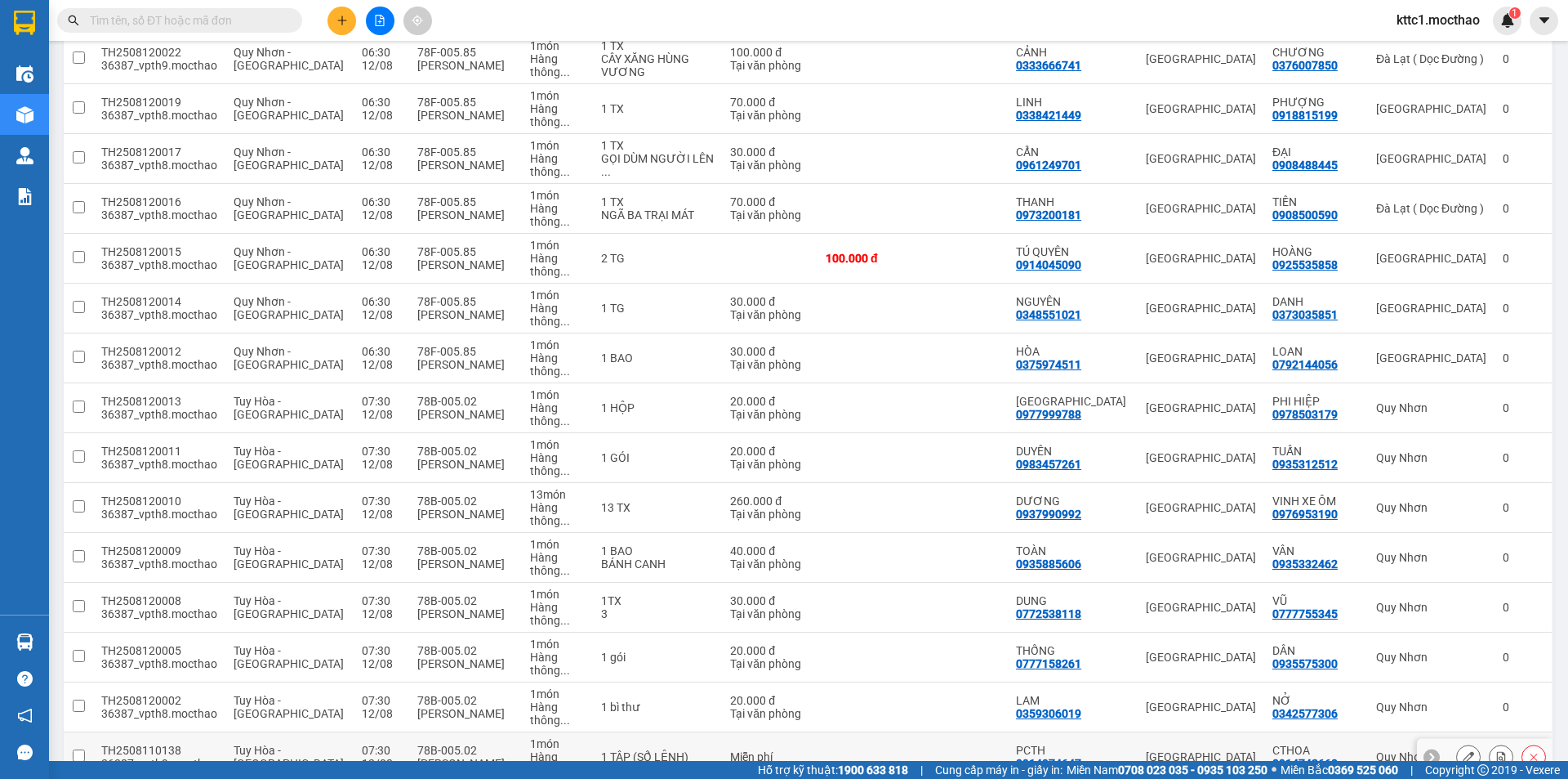
scroll to position [245, 0]
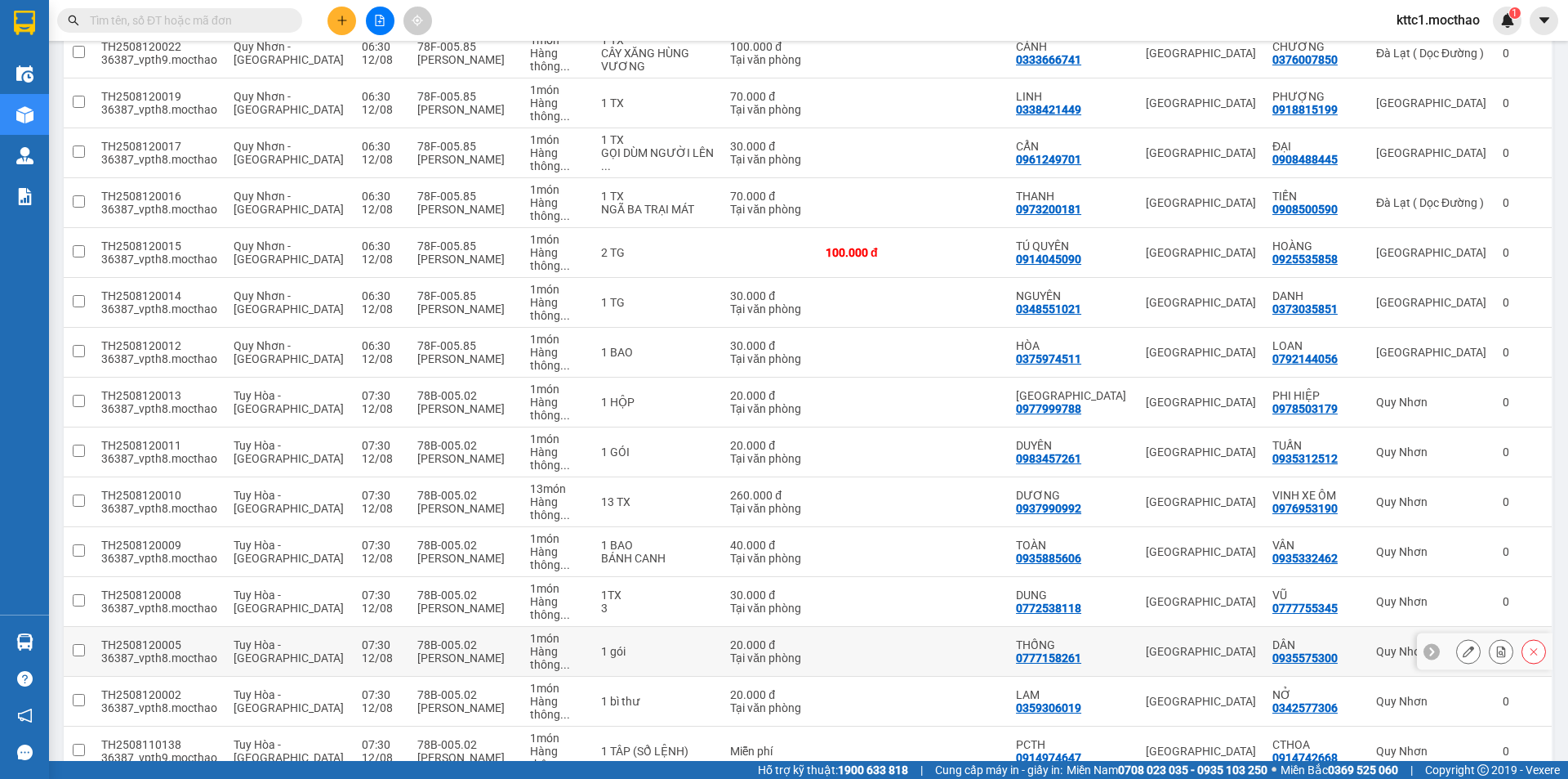
click at [1463, 646] on icon at bounding box center [1468, 652] width 12 height 12
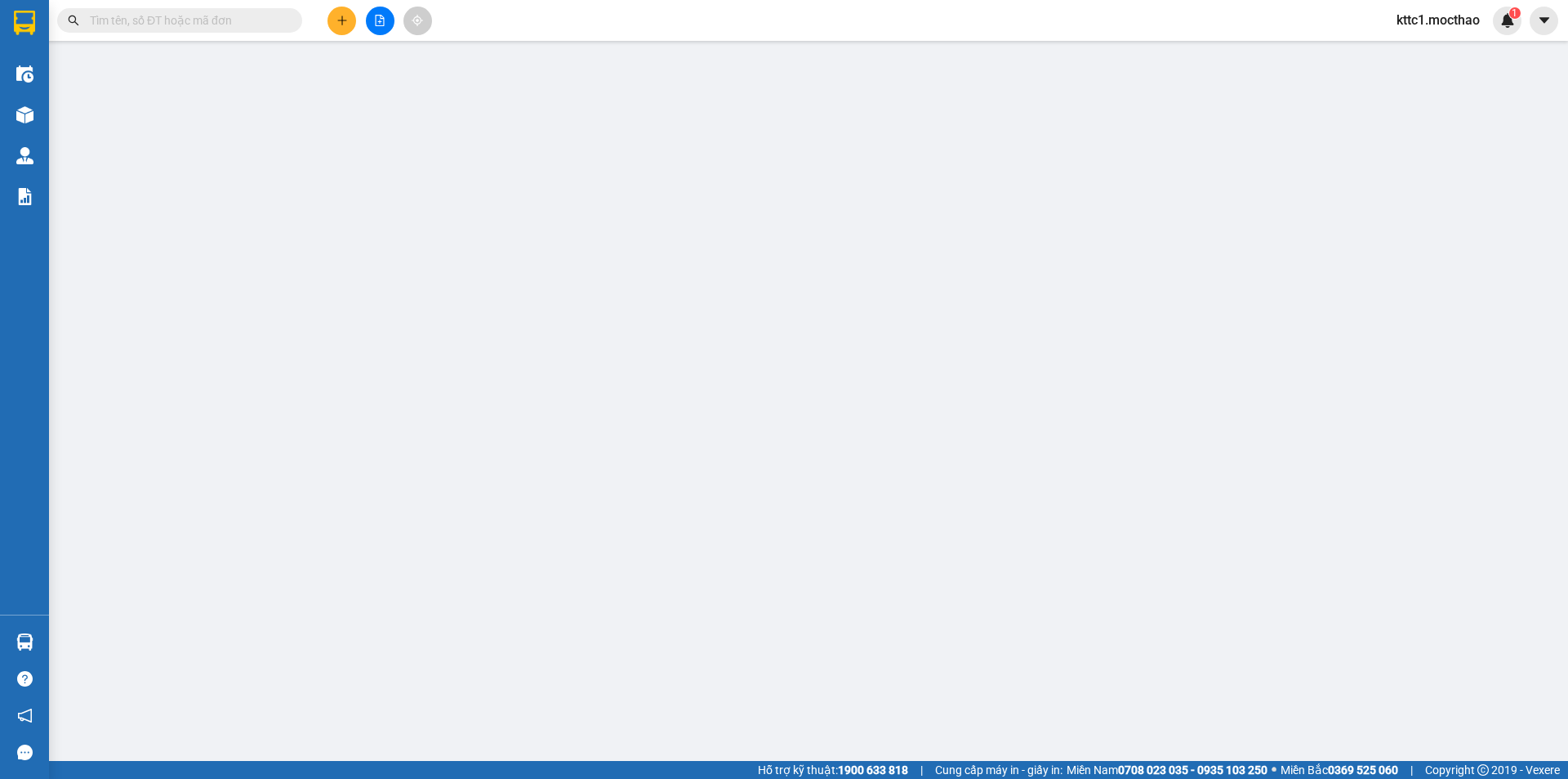
type input "0777158261"
type input "THỐNG"
type input "0935575300"
type input "DÂN"
type input "1"
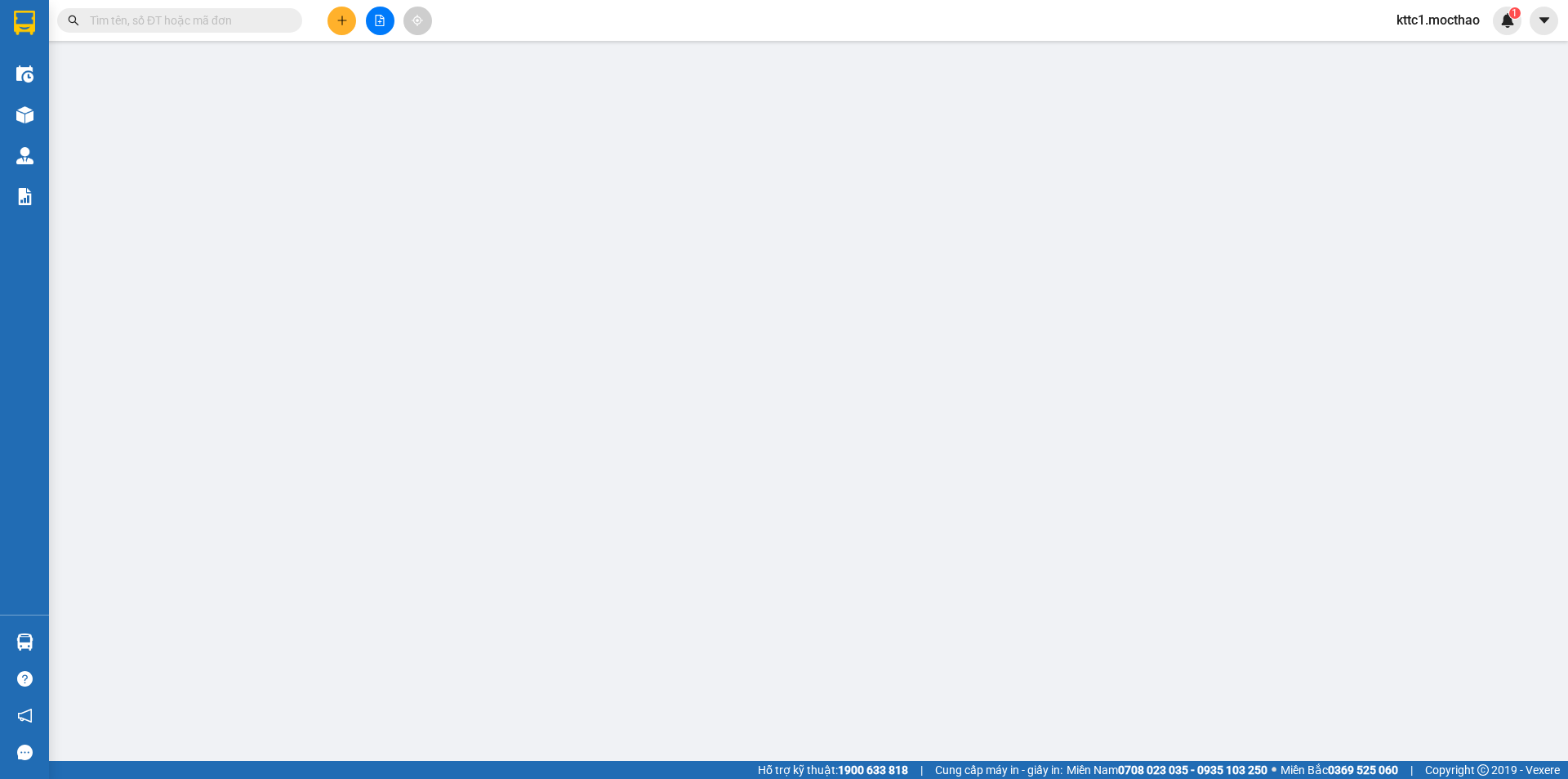
type input "20.000"
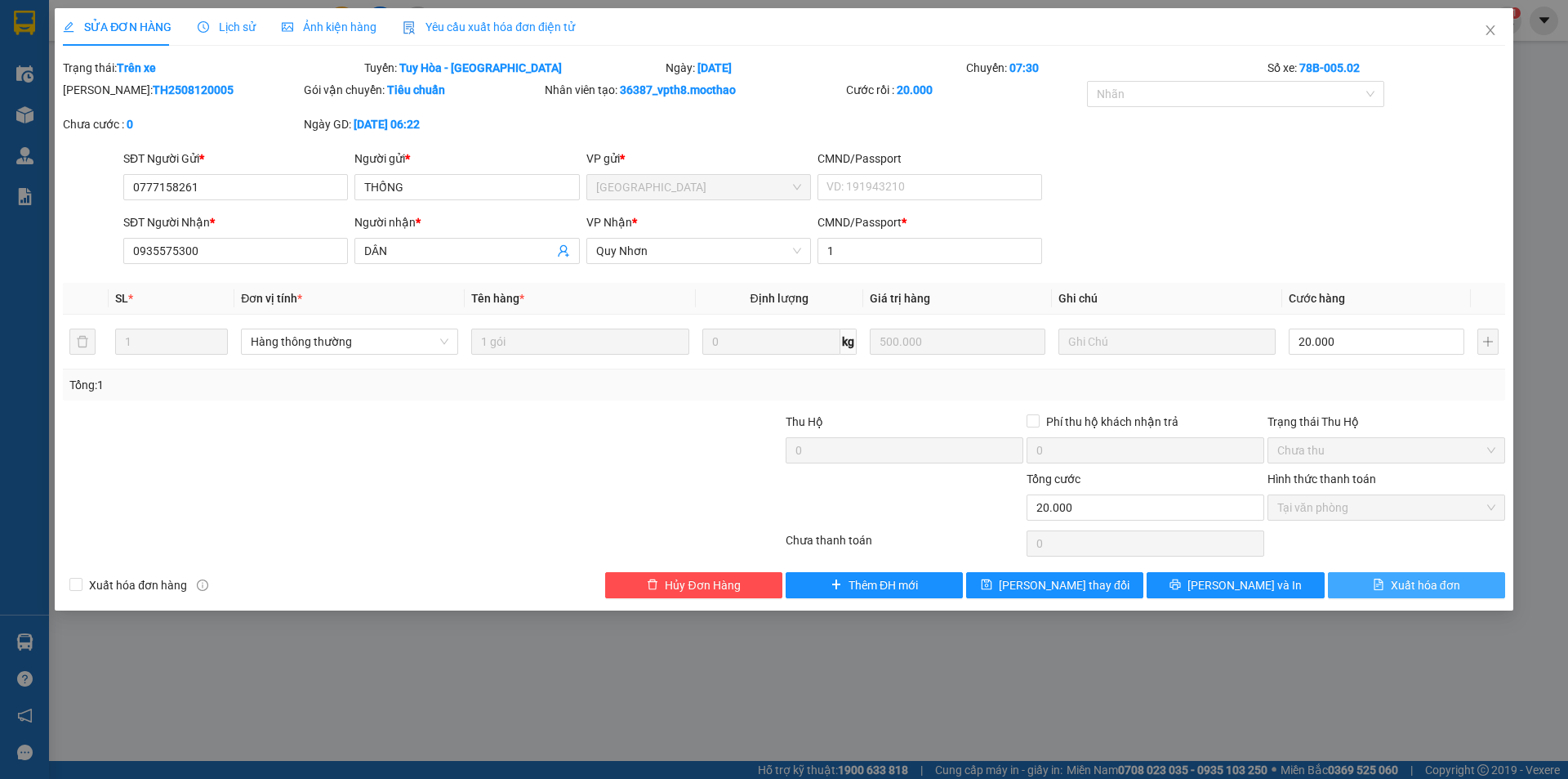
click at [1432, 590] on span "Xuất hóa đơn" at bounding box center [1425, 585] width 69 height 18
checkbox input "true"
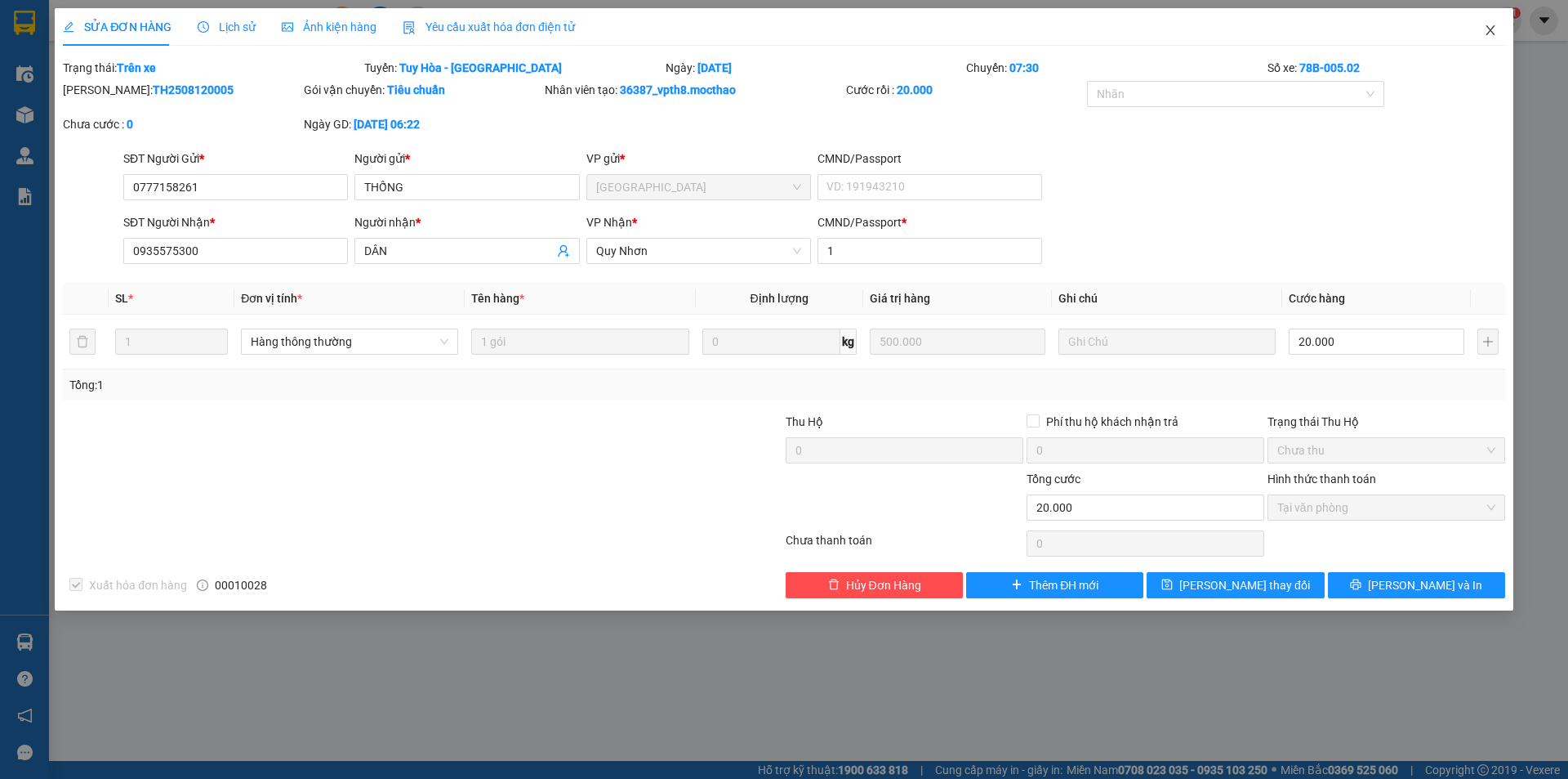
click at [1489, 26] on icon "close" at bounding box center [1491, 30] width 13 height 13
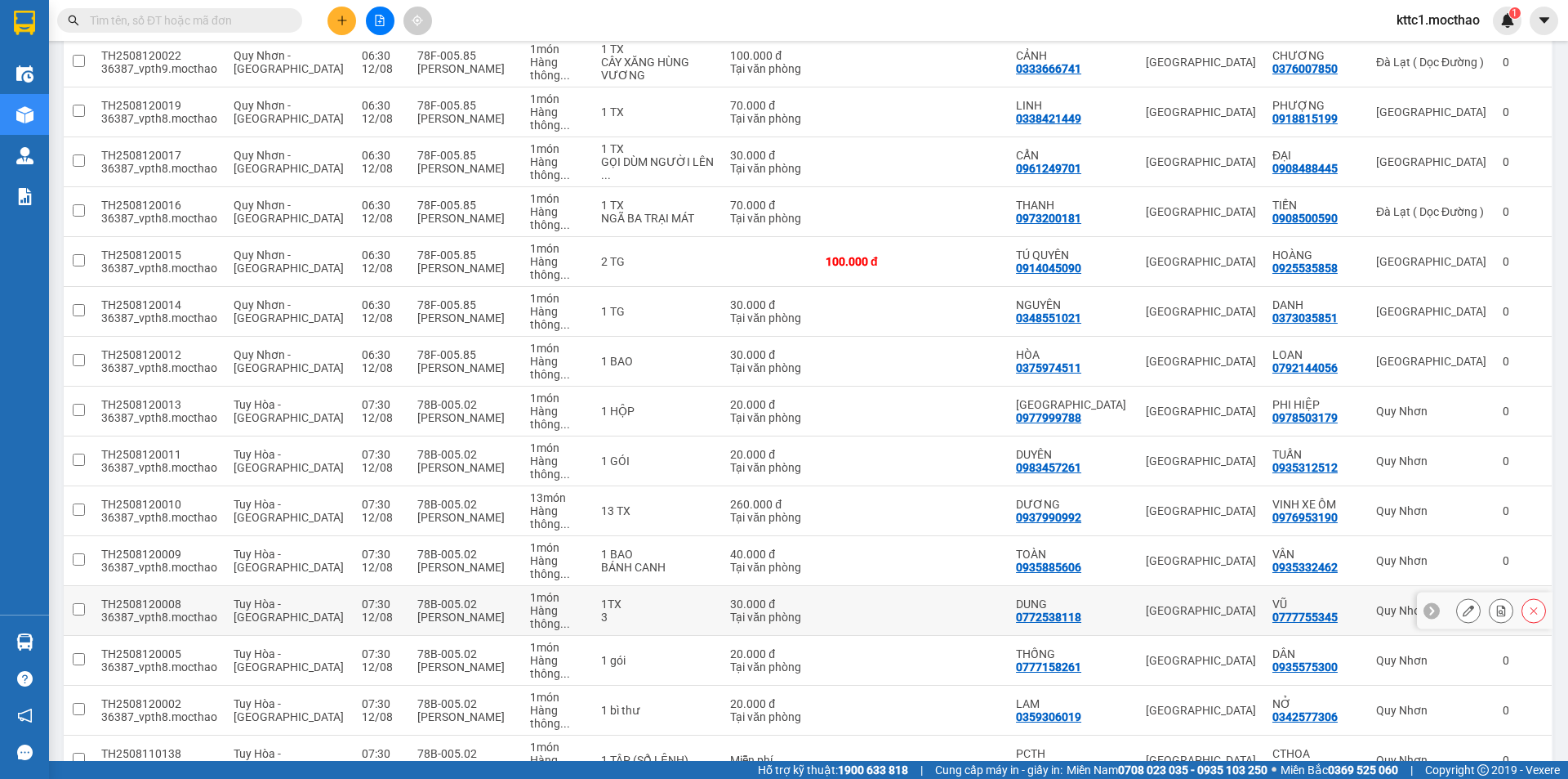
scroll to position [245, 0]
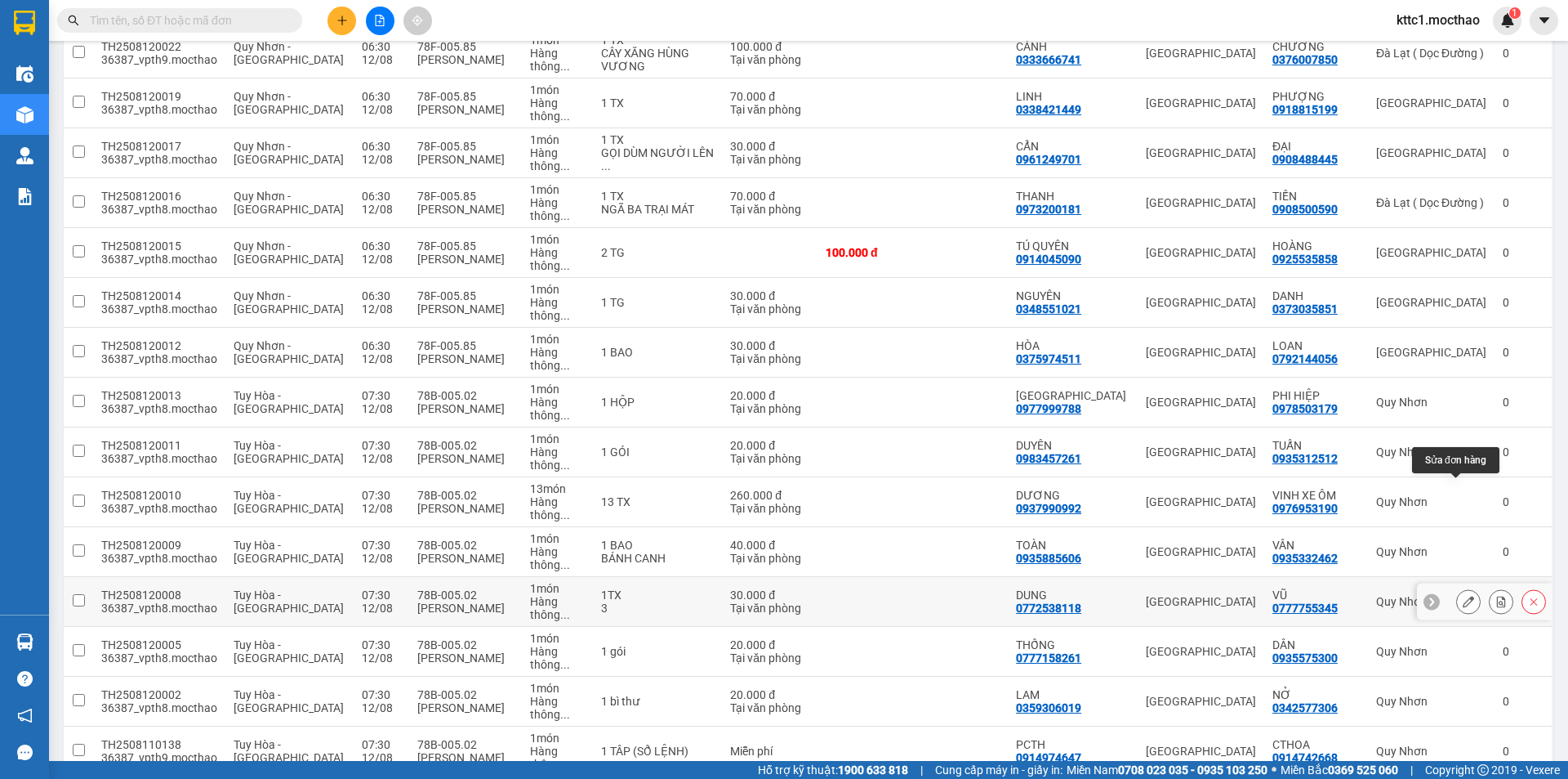
click at [1463, 596] on icon at bounding box center [1468, 601] width 12 height 12
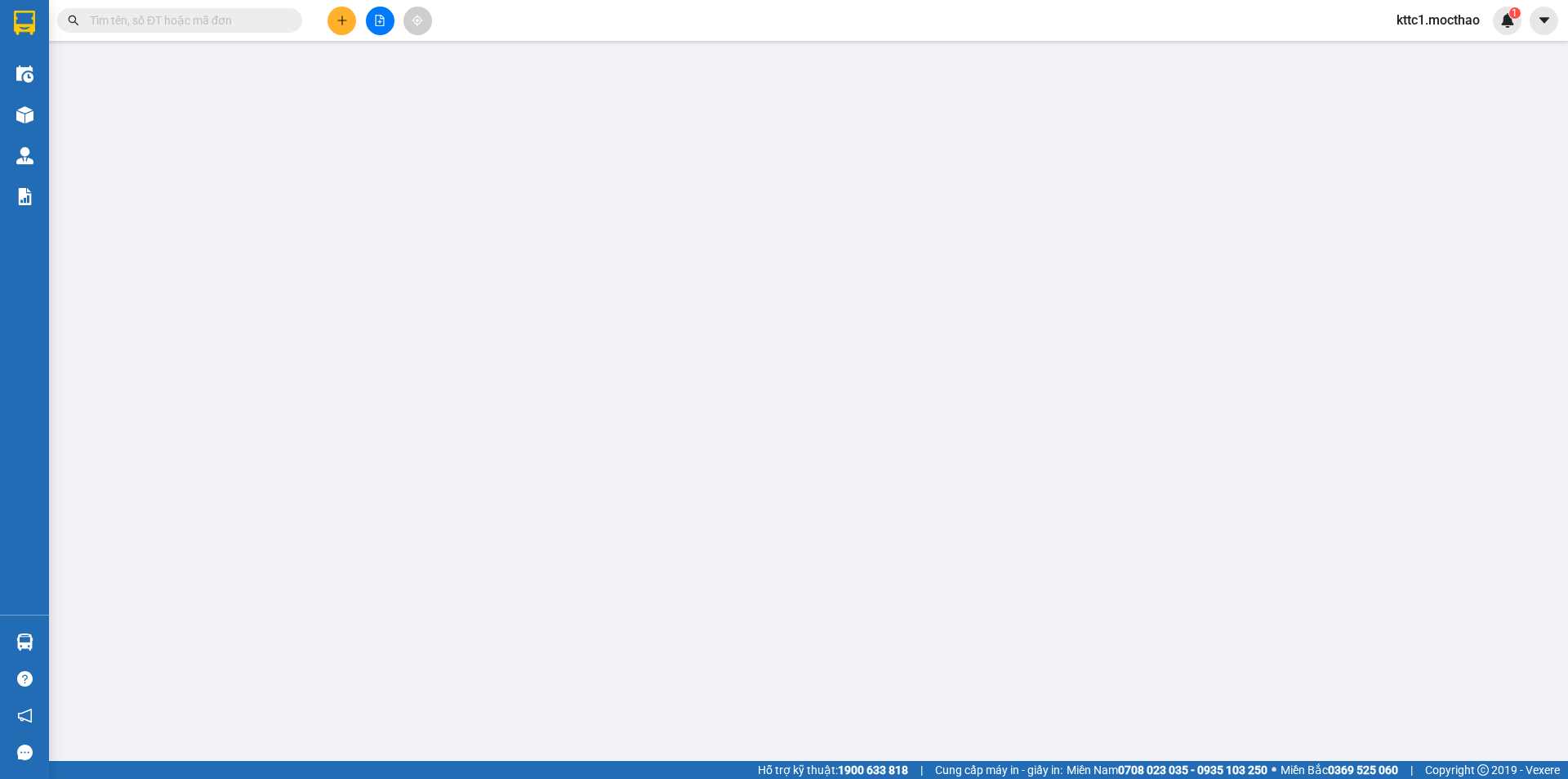
type input "0772538118"
type input "DUNG"
type input "0777755345"
type input "VŨ"
type input "1"
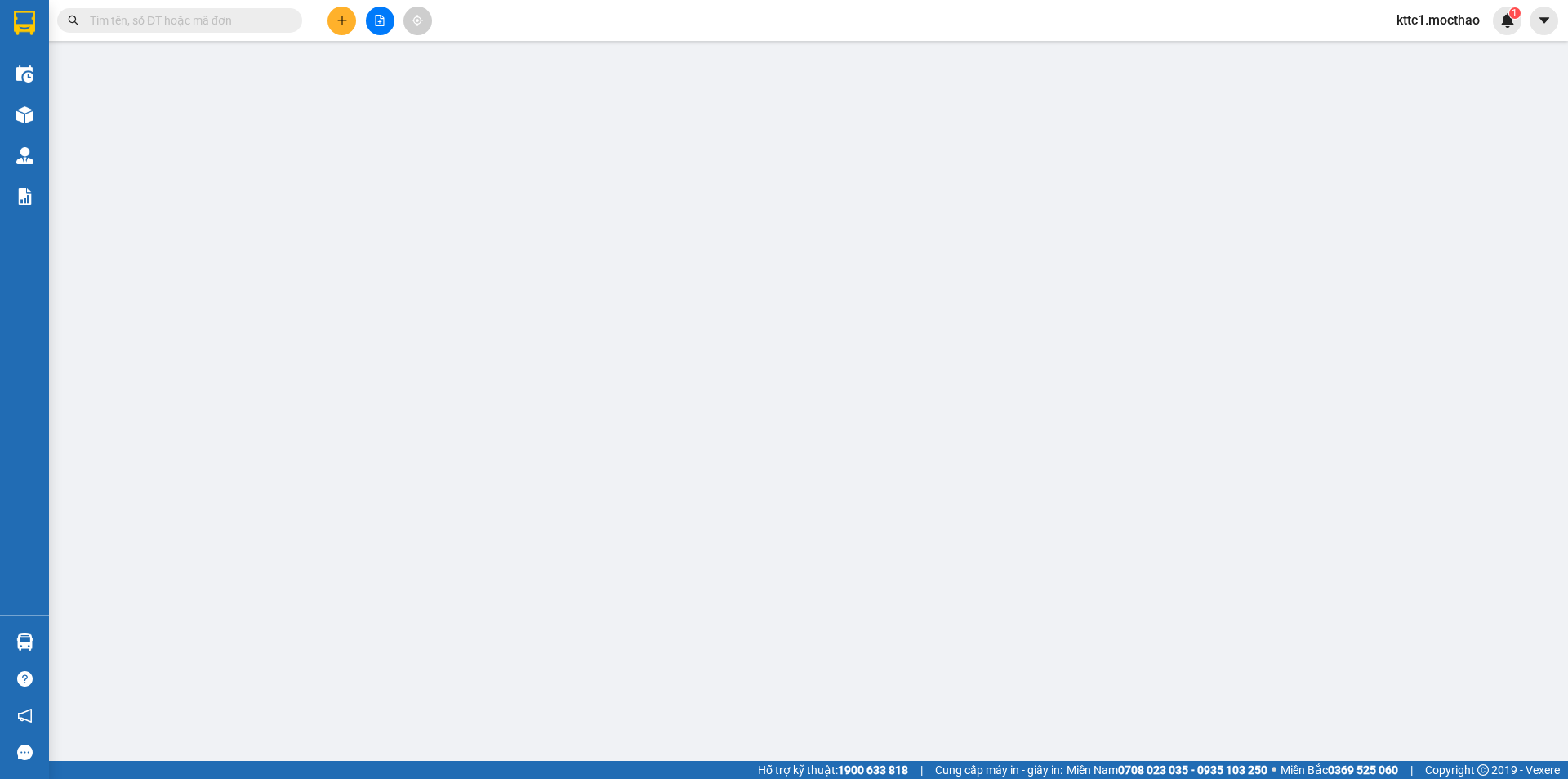
type input "30.000"
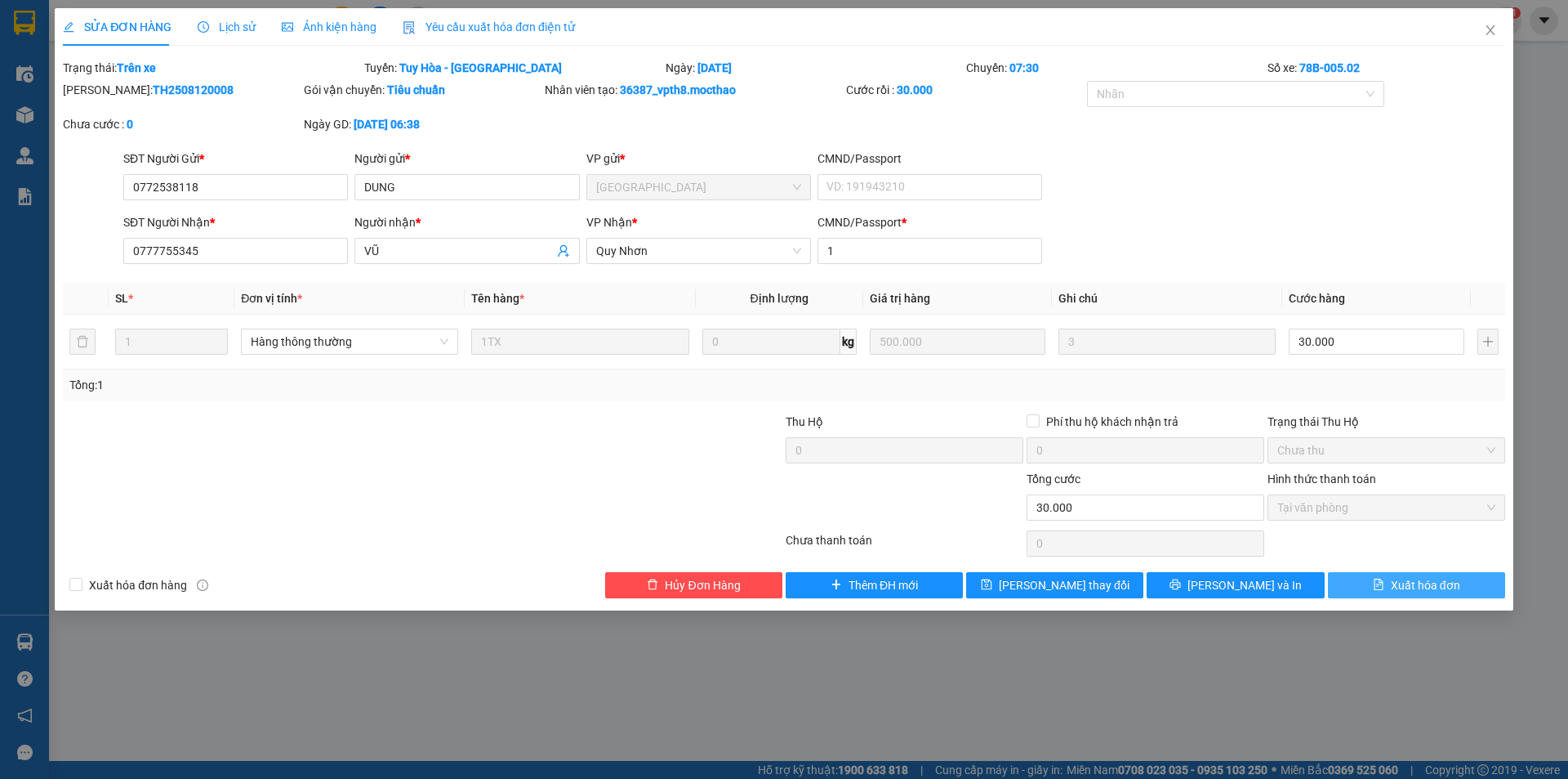
click at [1418, 596] on button "Xuất hóa đơn" at bounding box center [1416, 585] width 177 height 26
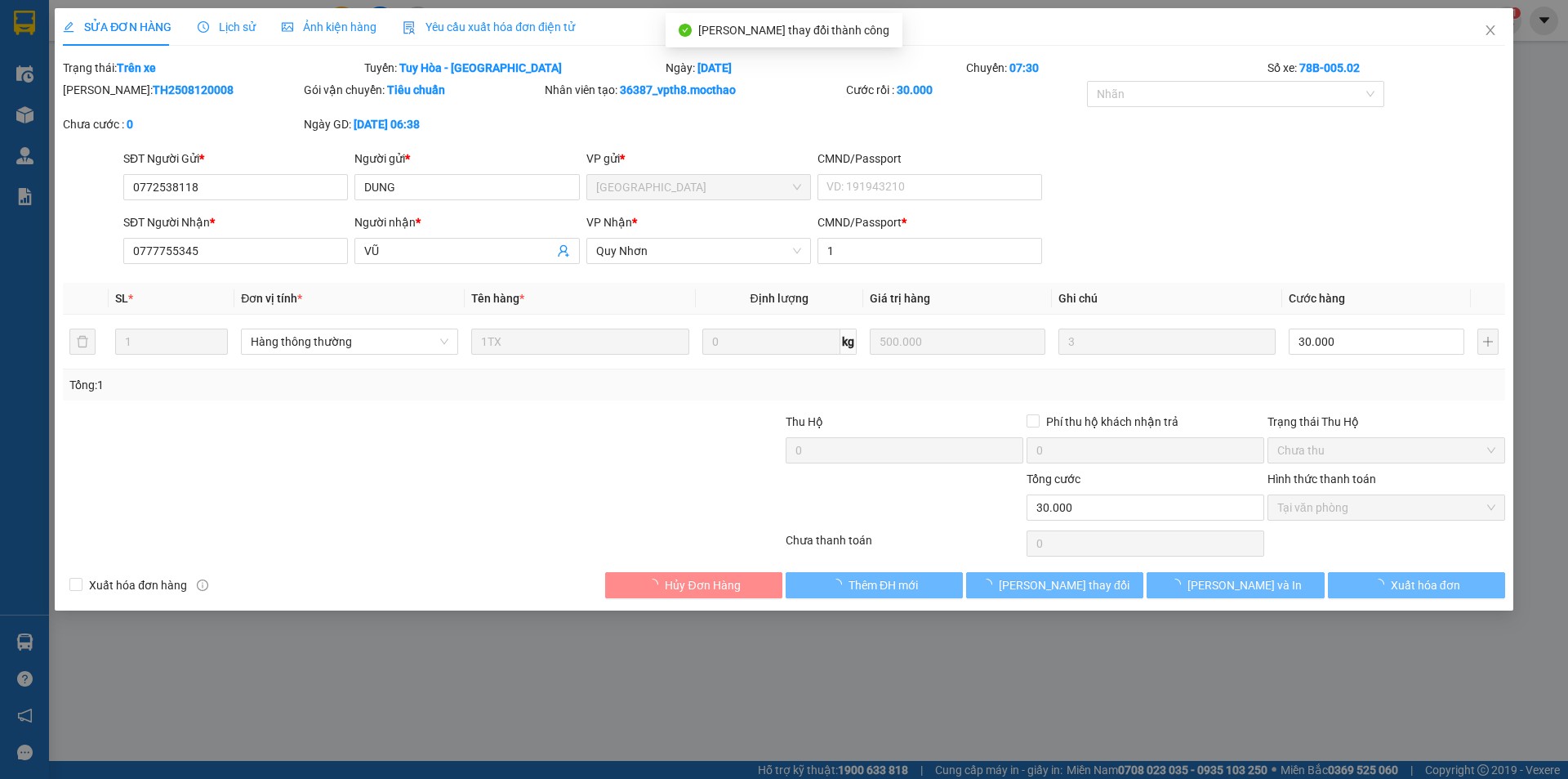
checkbox input "true"
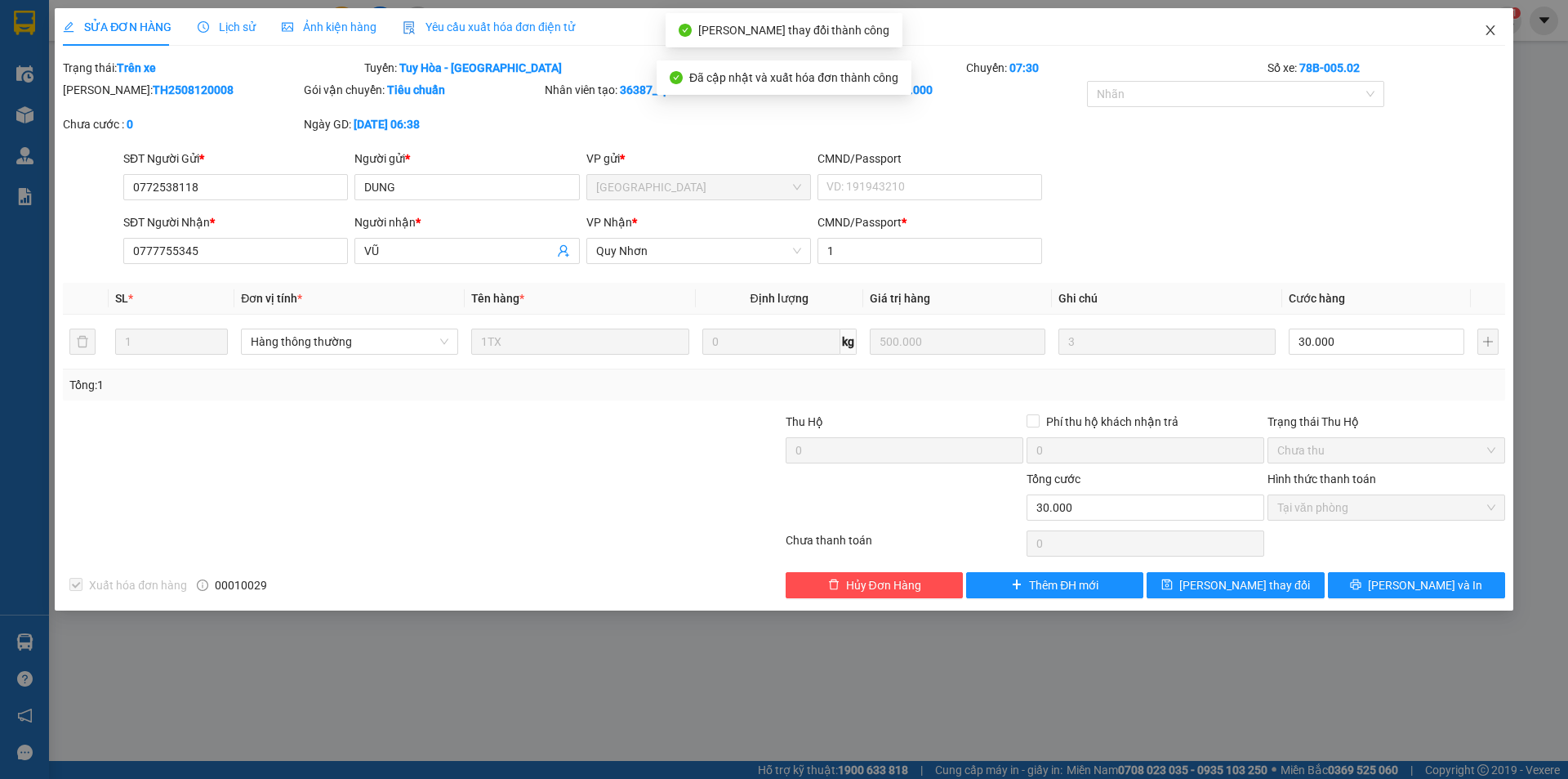
click at [1491, 29] on icon "close" at bounding box center [1490, 30] width 9 height 10
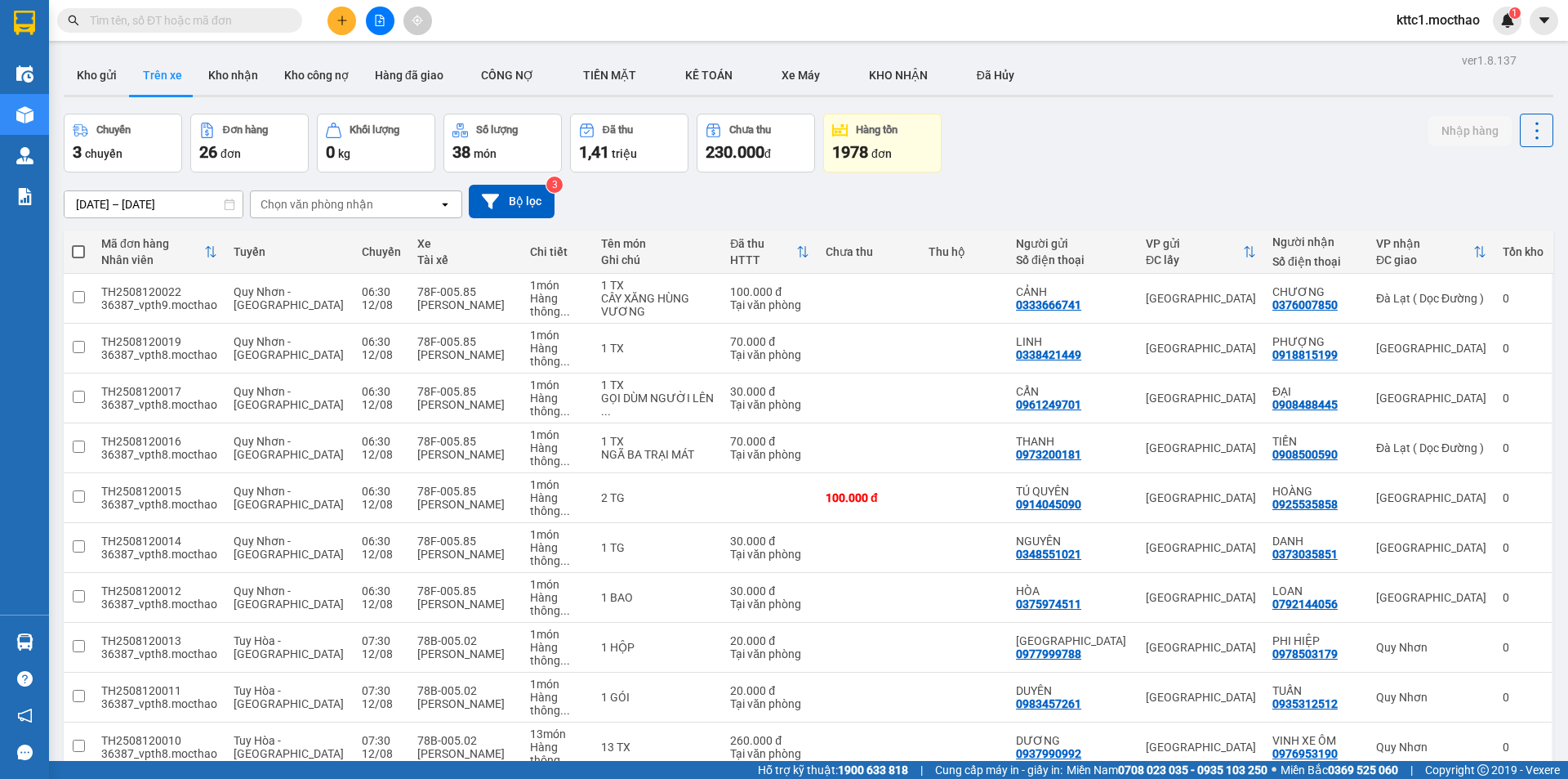
scroll to position [82, 0]
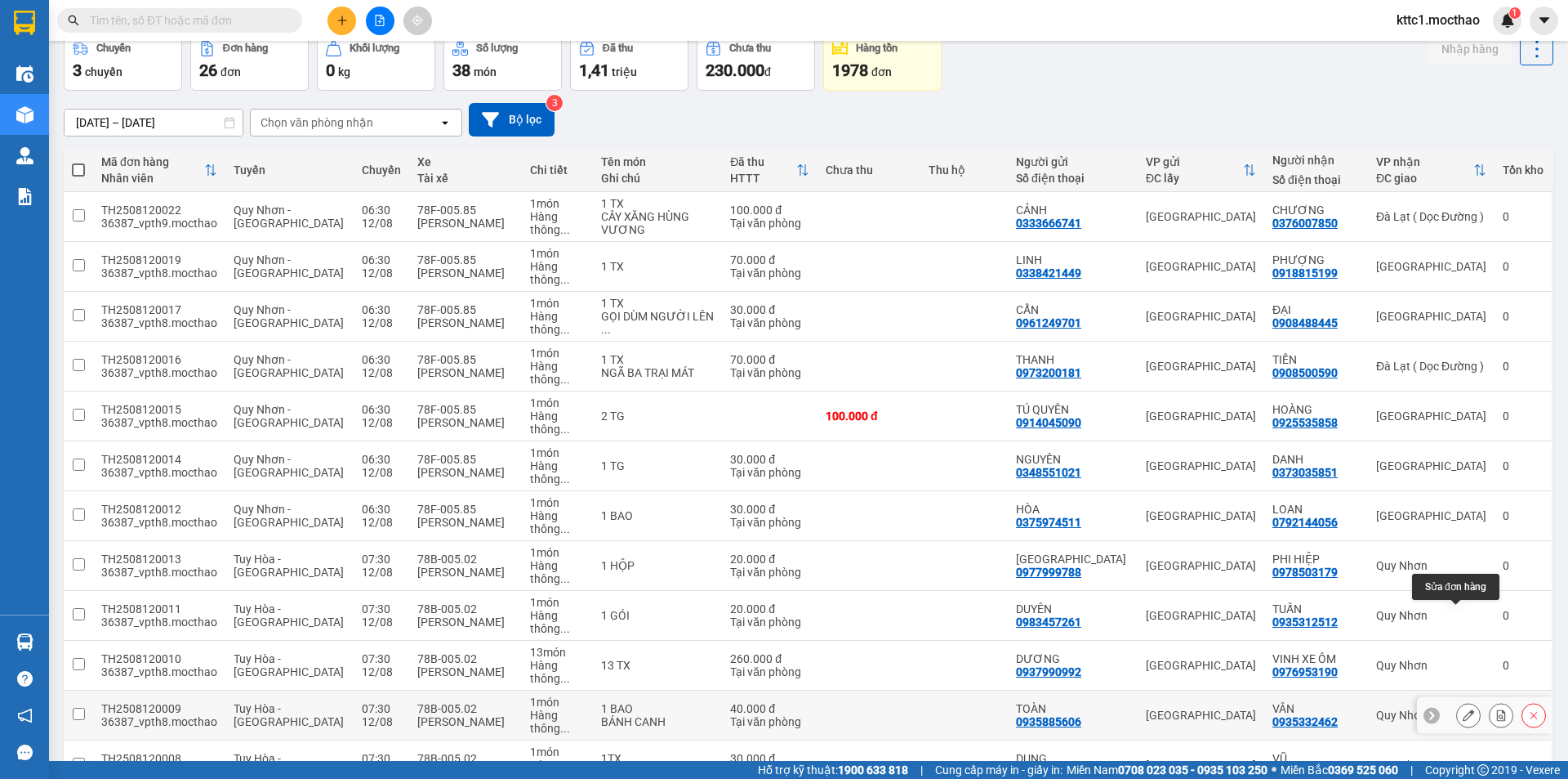
click at [1463, 709] on icon at bounding box center [1468, 715] width 12 height 12
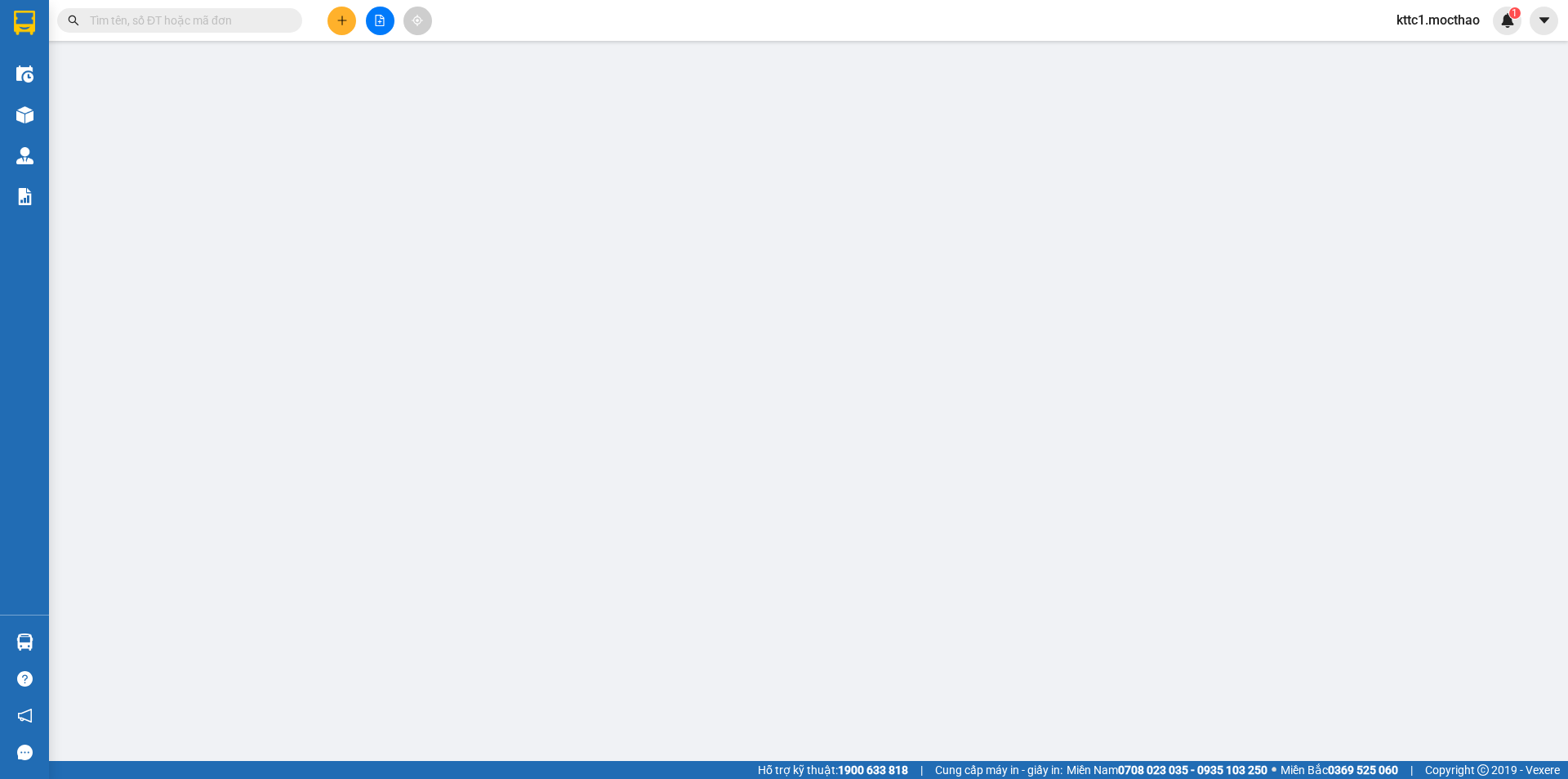
type input "0935885606"
type input "TOÀN"
type input "0935332462"
type input "VÂN"
type input "0"
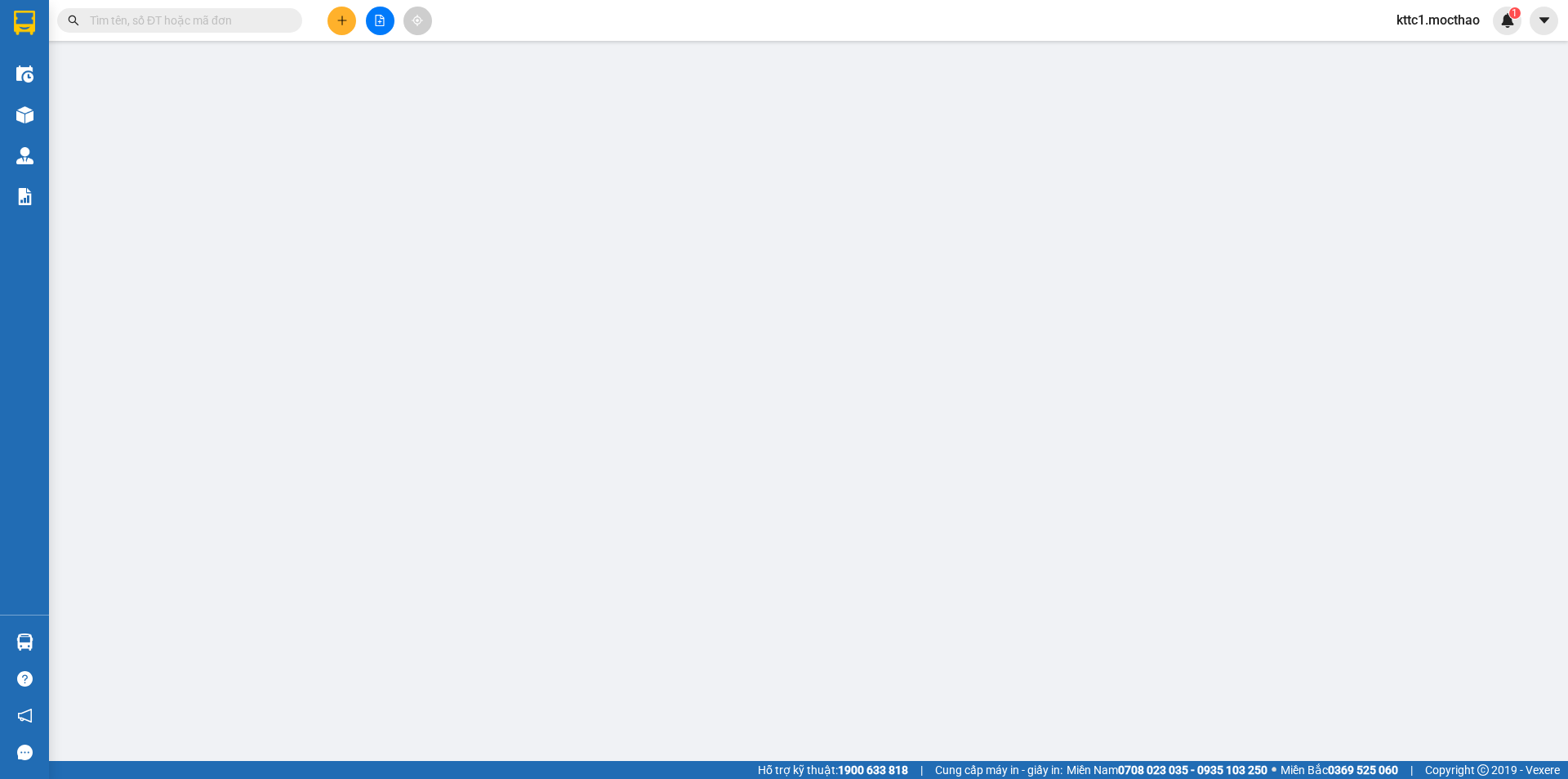
type input "40.000"
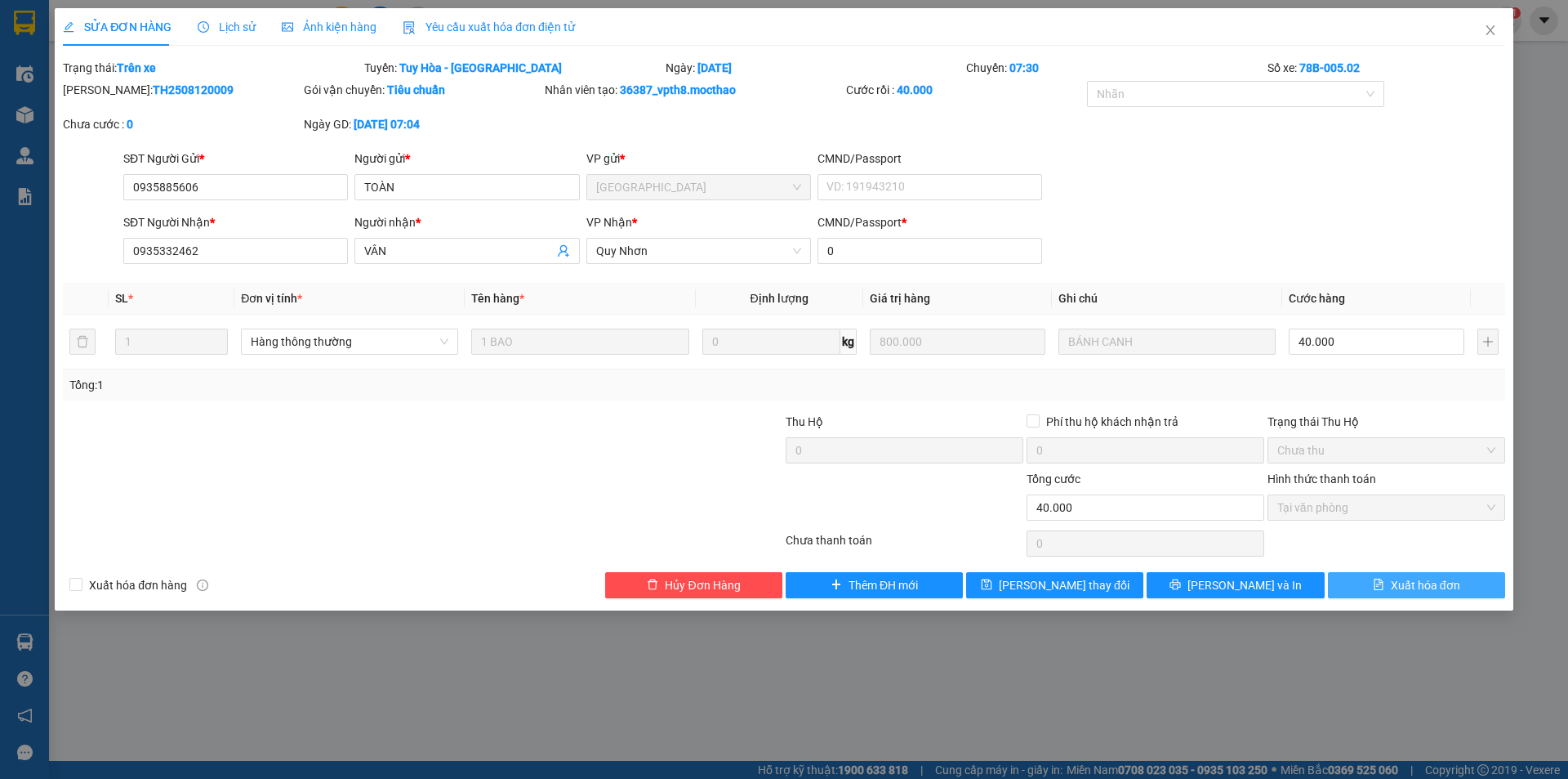
click at [1438, 580] on span "Xuất hóa đơn" at bounding box center [1425, 585] width 69 height 18
checkbox input "true"
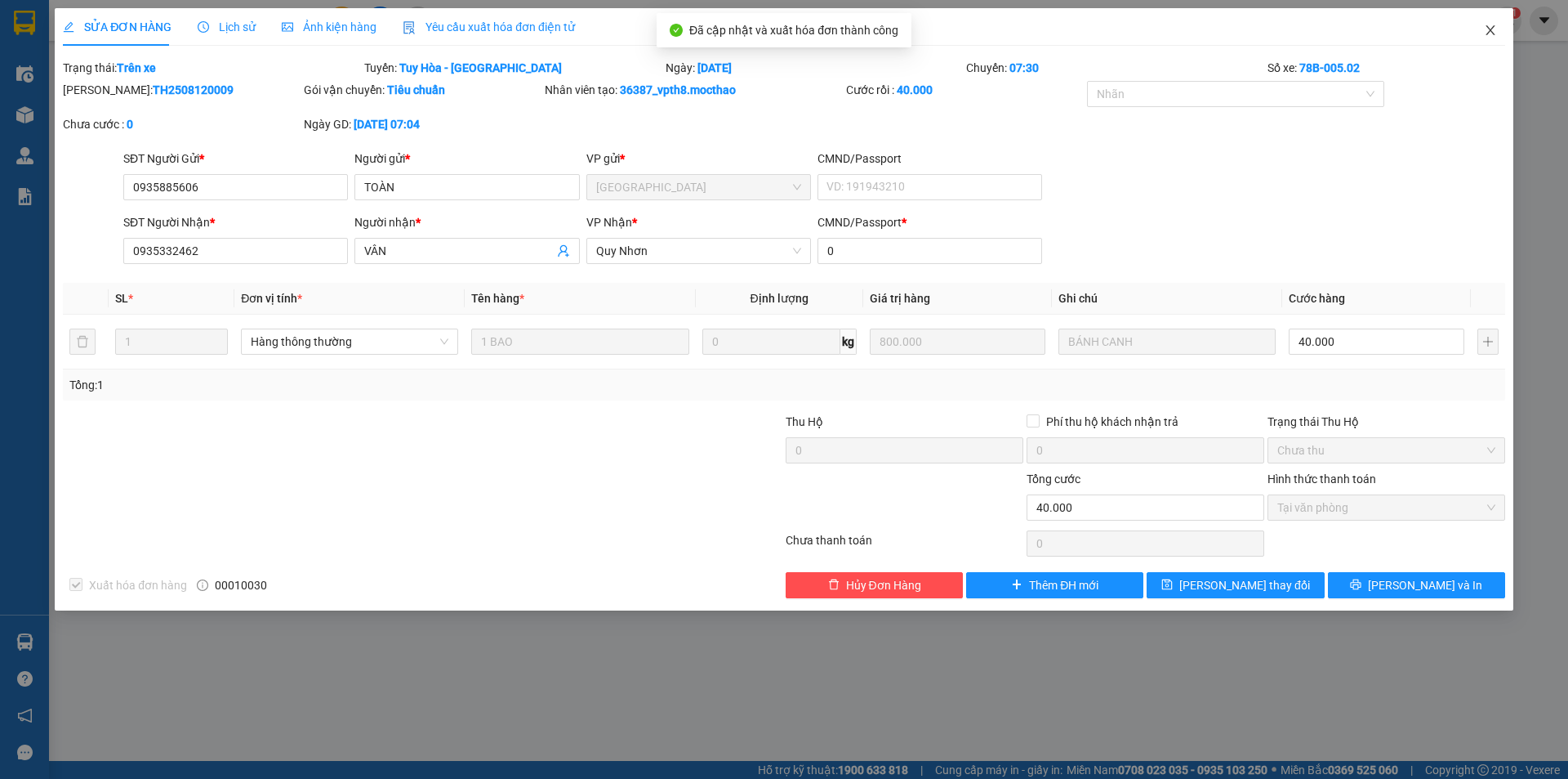
click at [1488, 33] on icon "close" at bounding box center [1490, 30] width 9 height 10
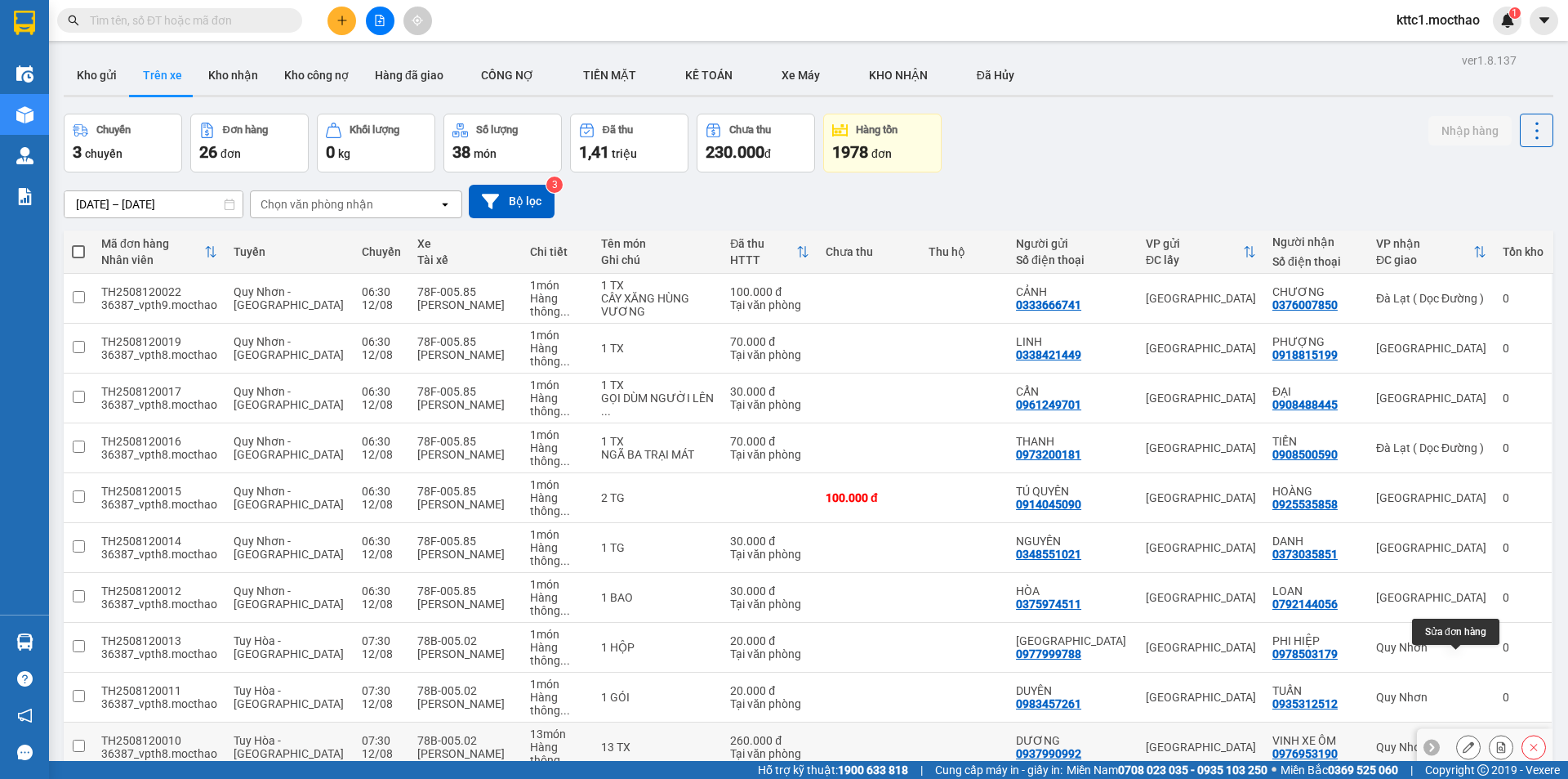
click at [1463, 741] on icon at bounding box center [1468, 747] width 12 height 12
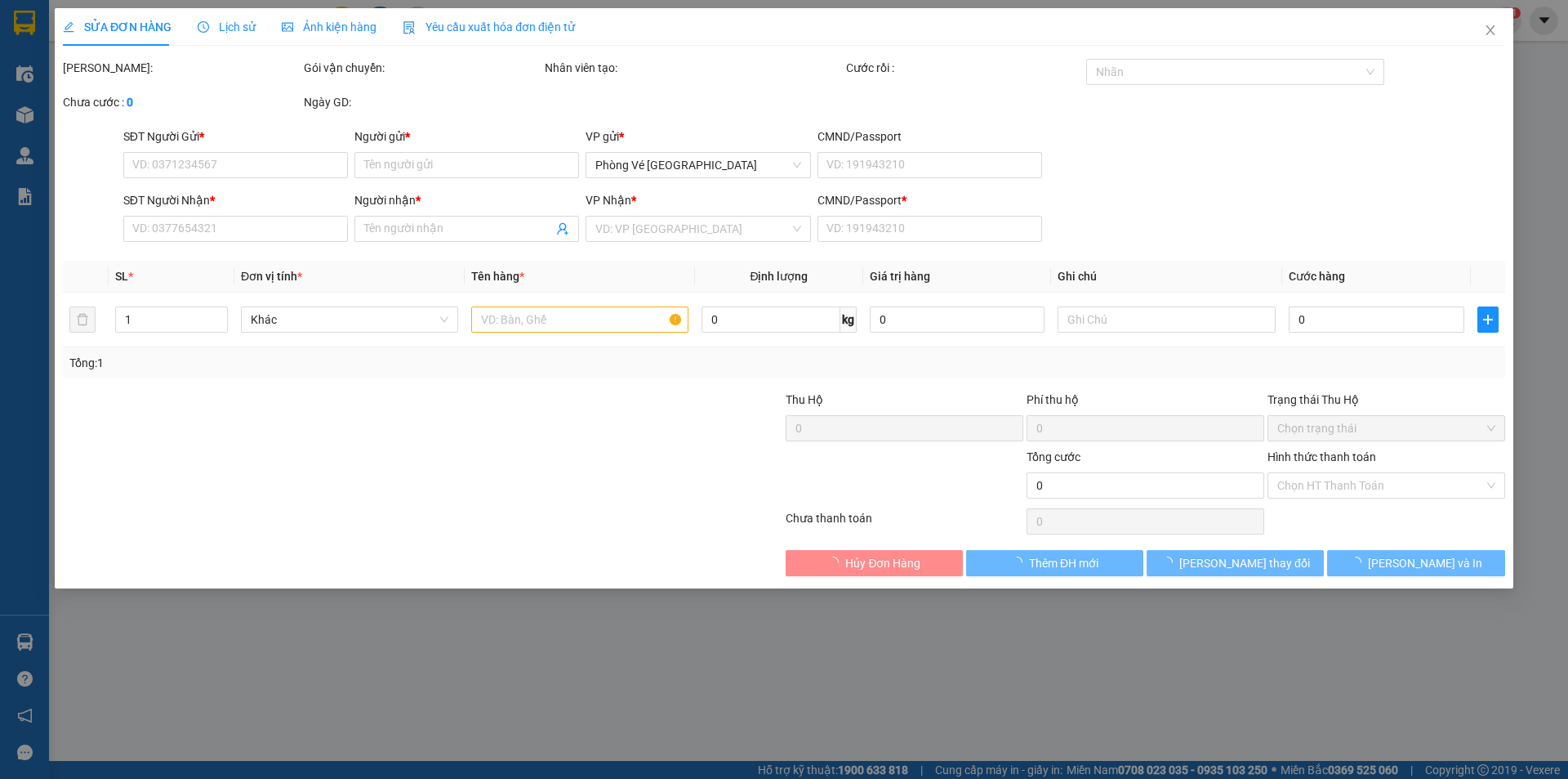
type input "0937990992"
type input "DƯƠNG"
type input "0976953190"
type input "VINH XE ÔM"
type input "1"
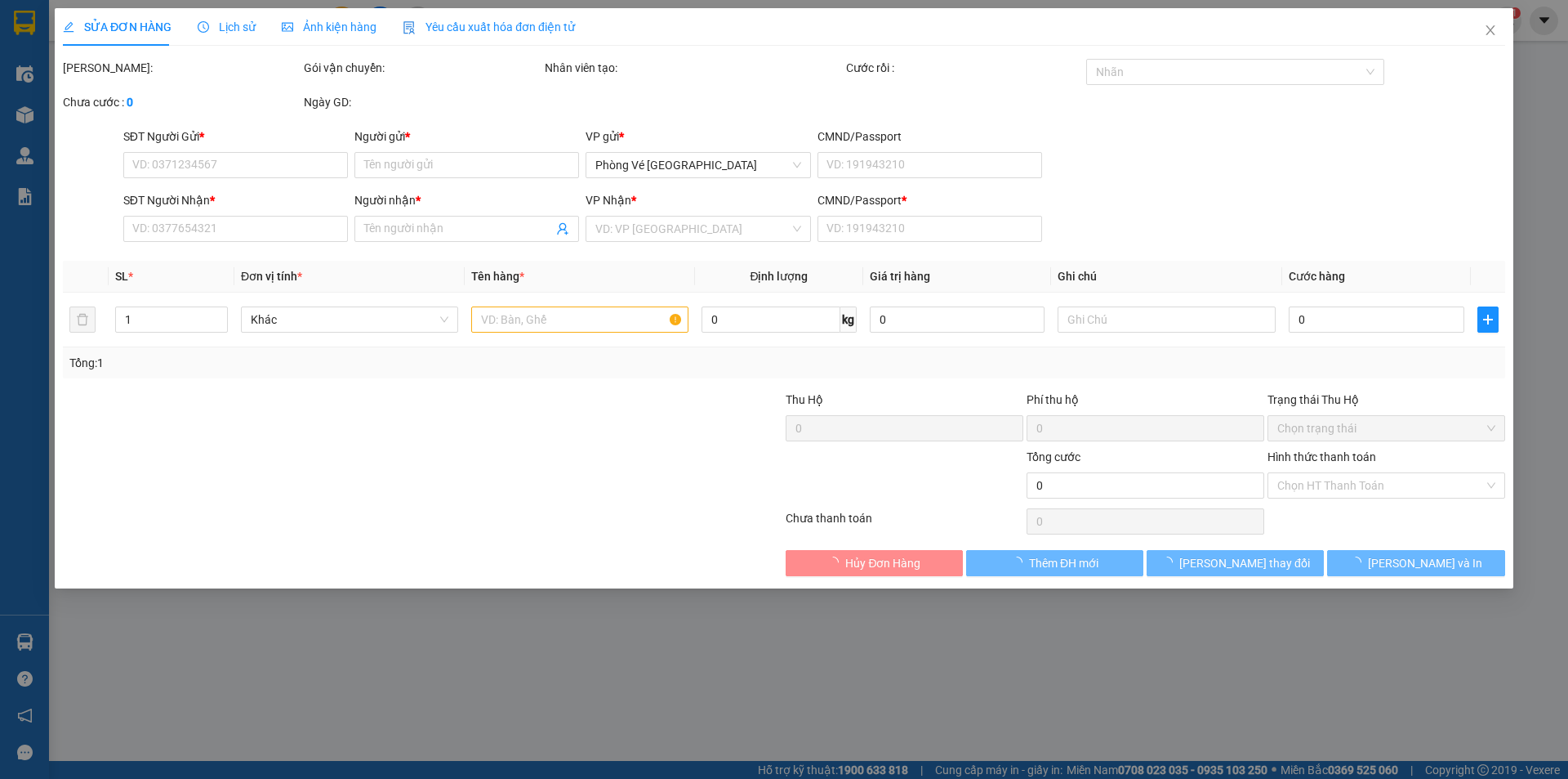
type input "260.000"
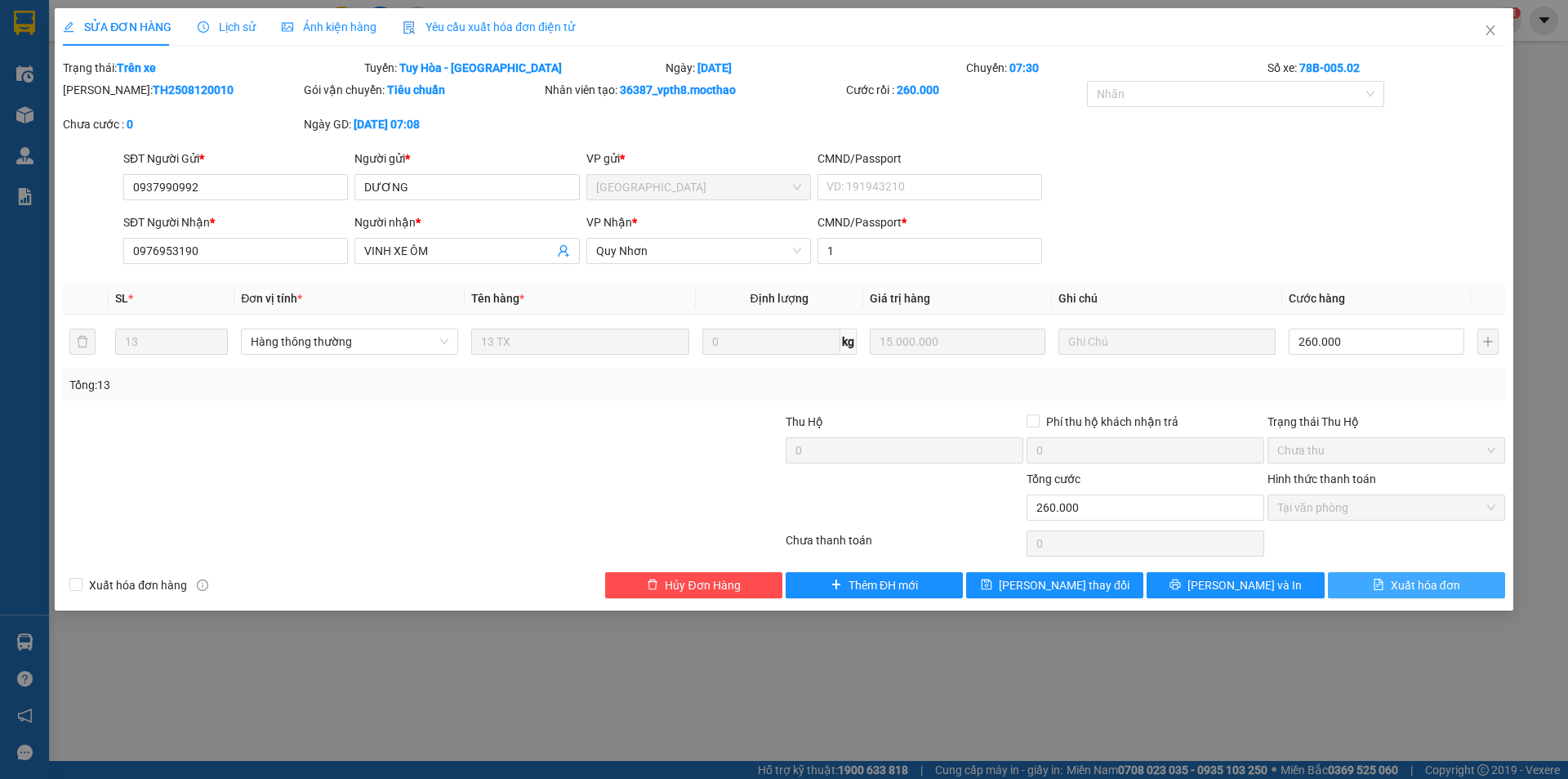
click at [1392, 583] on span "Xuất hóa đơn" at bounding box center [1425, 585] width 69 height 18
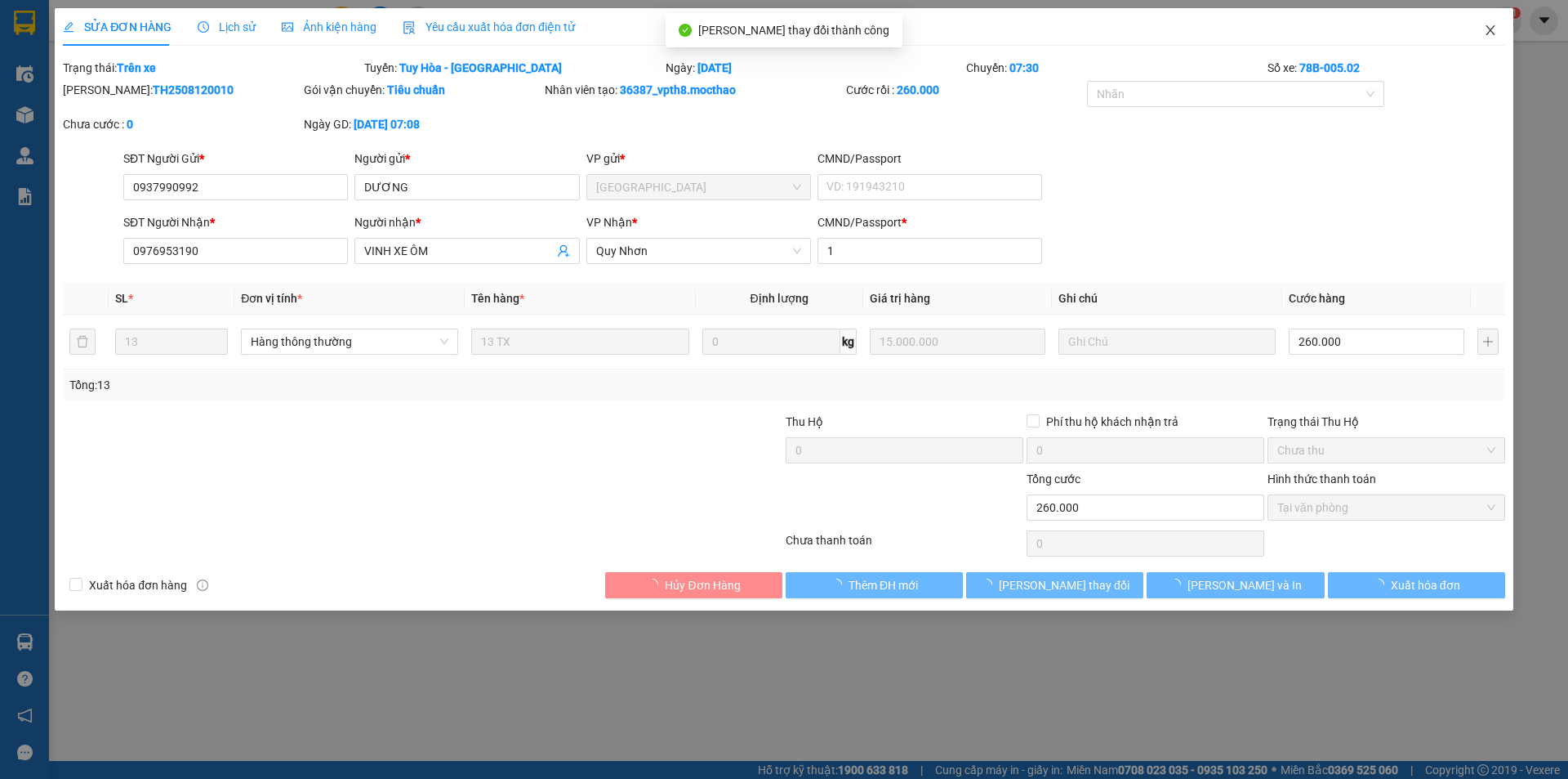
checkbox input "true"
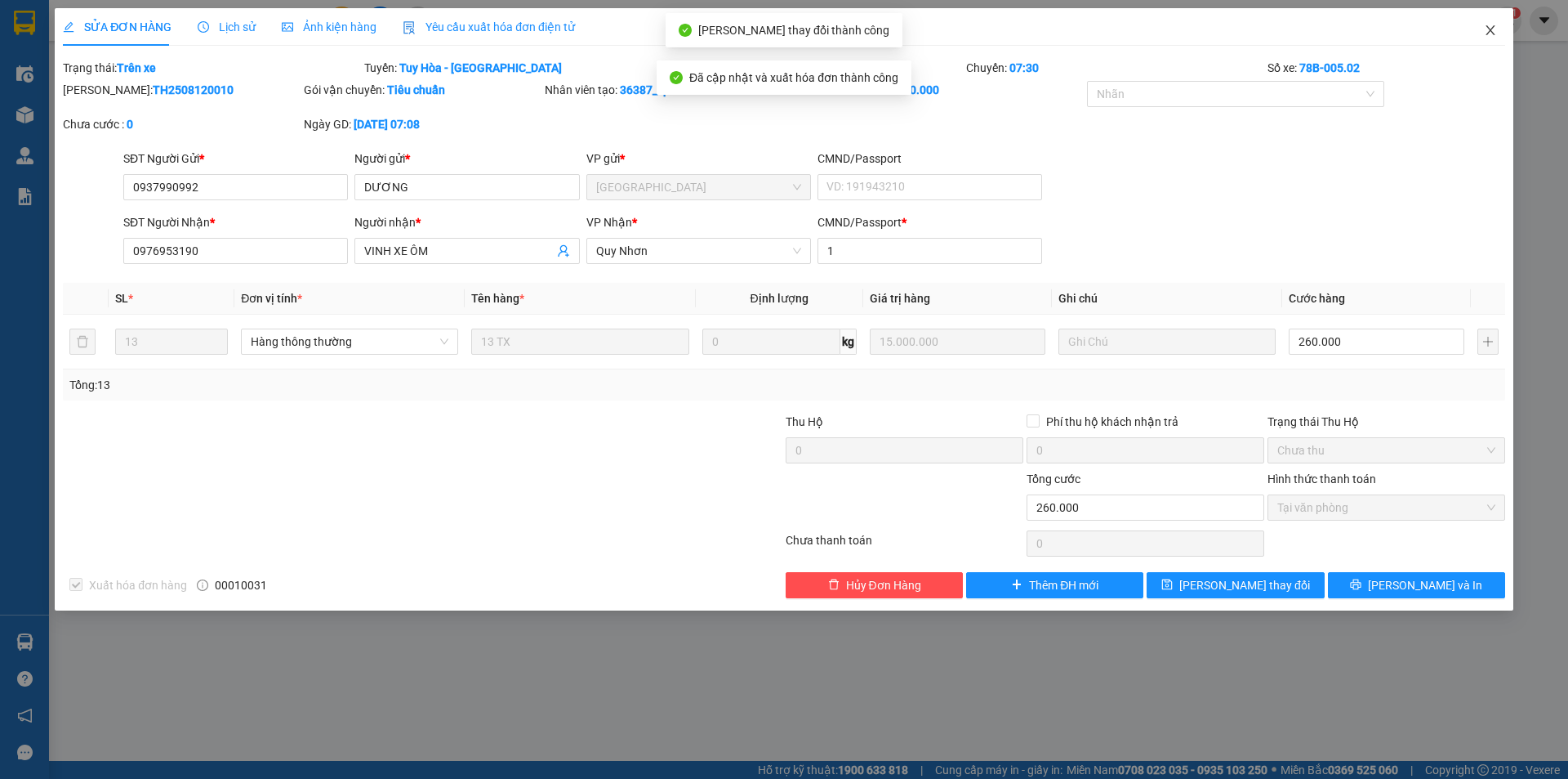
click at [1499, 35] on span "Close" at bounding box center [1490, 31] width 46 height 46
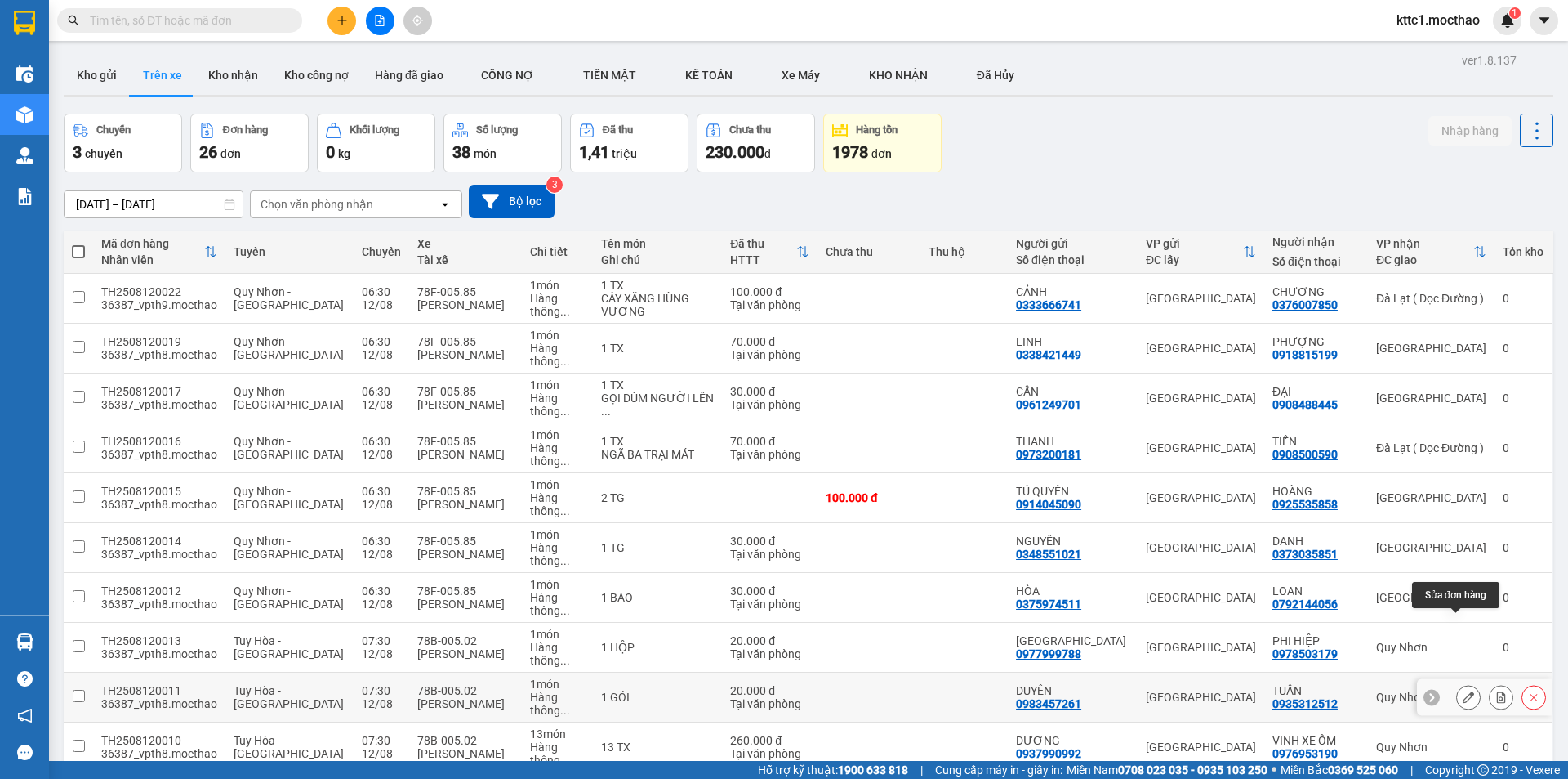
click at [1463, 691] on icon at bounding box center [1468, 697] width 12 height 12
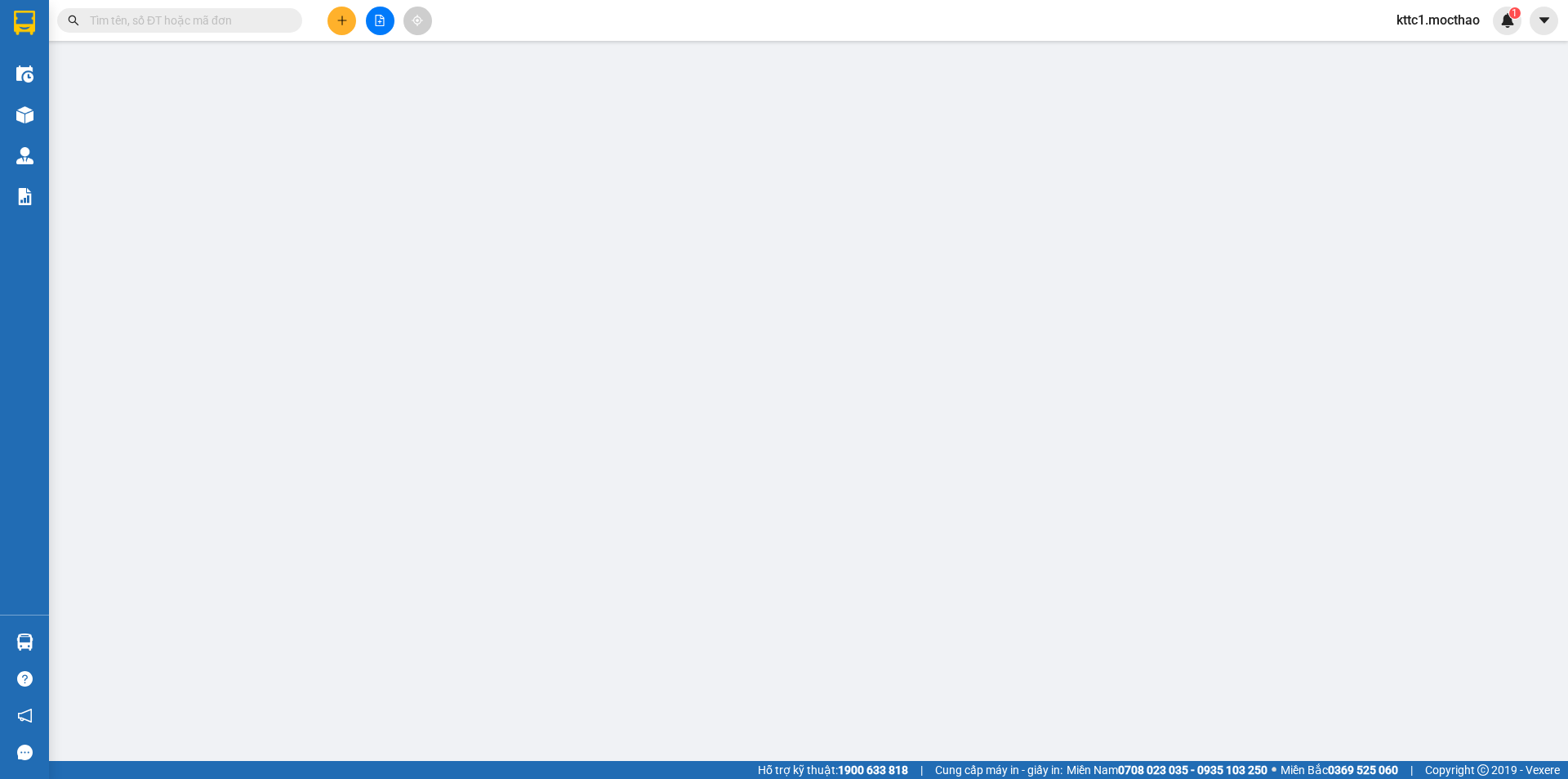
type input "0983457261"
type input "DUYÊN"
type input "0935312512"
type input "TUẤN"
type input "1"
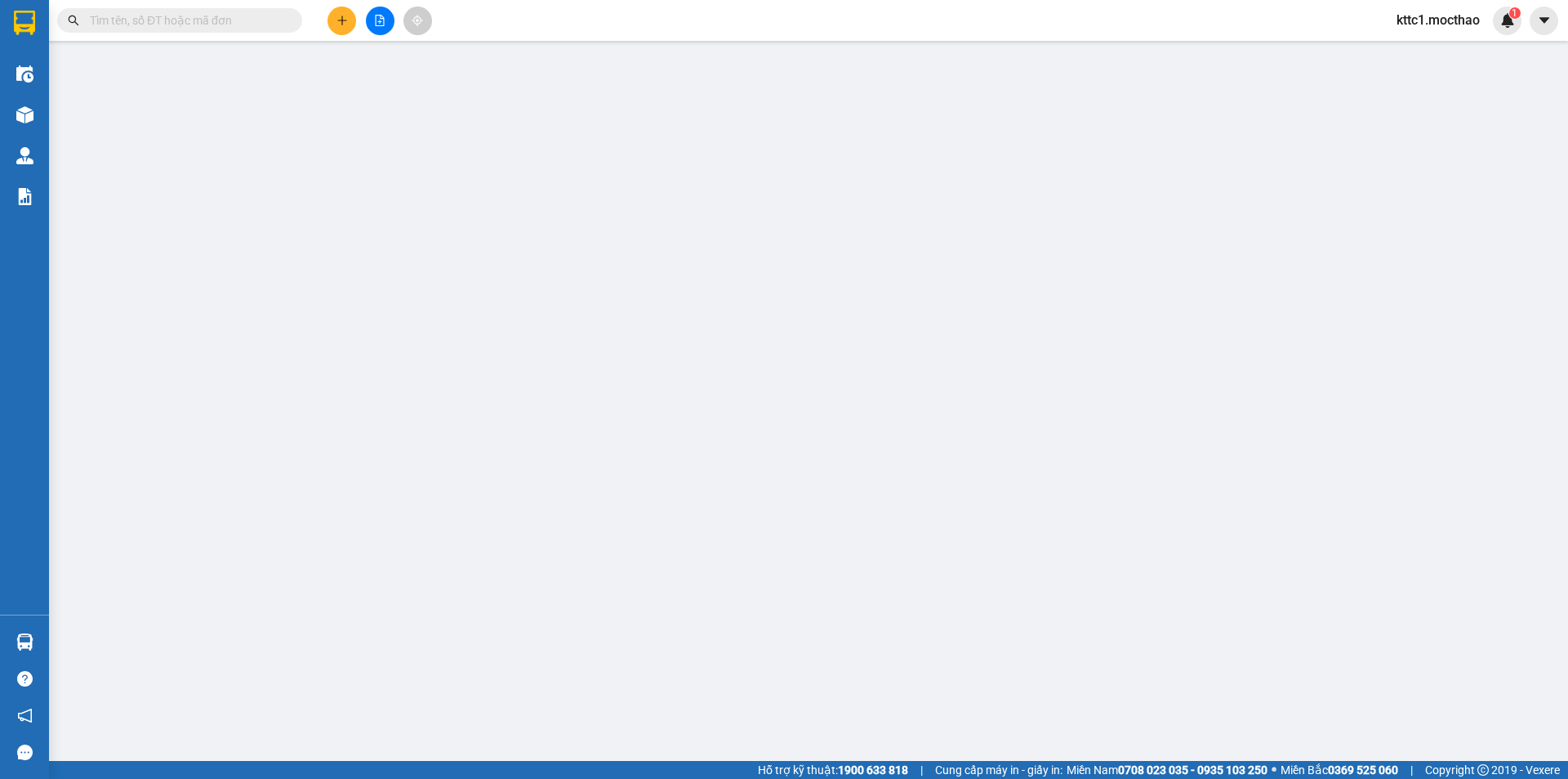
type input "20.000"
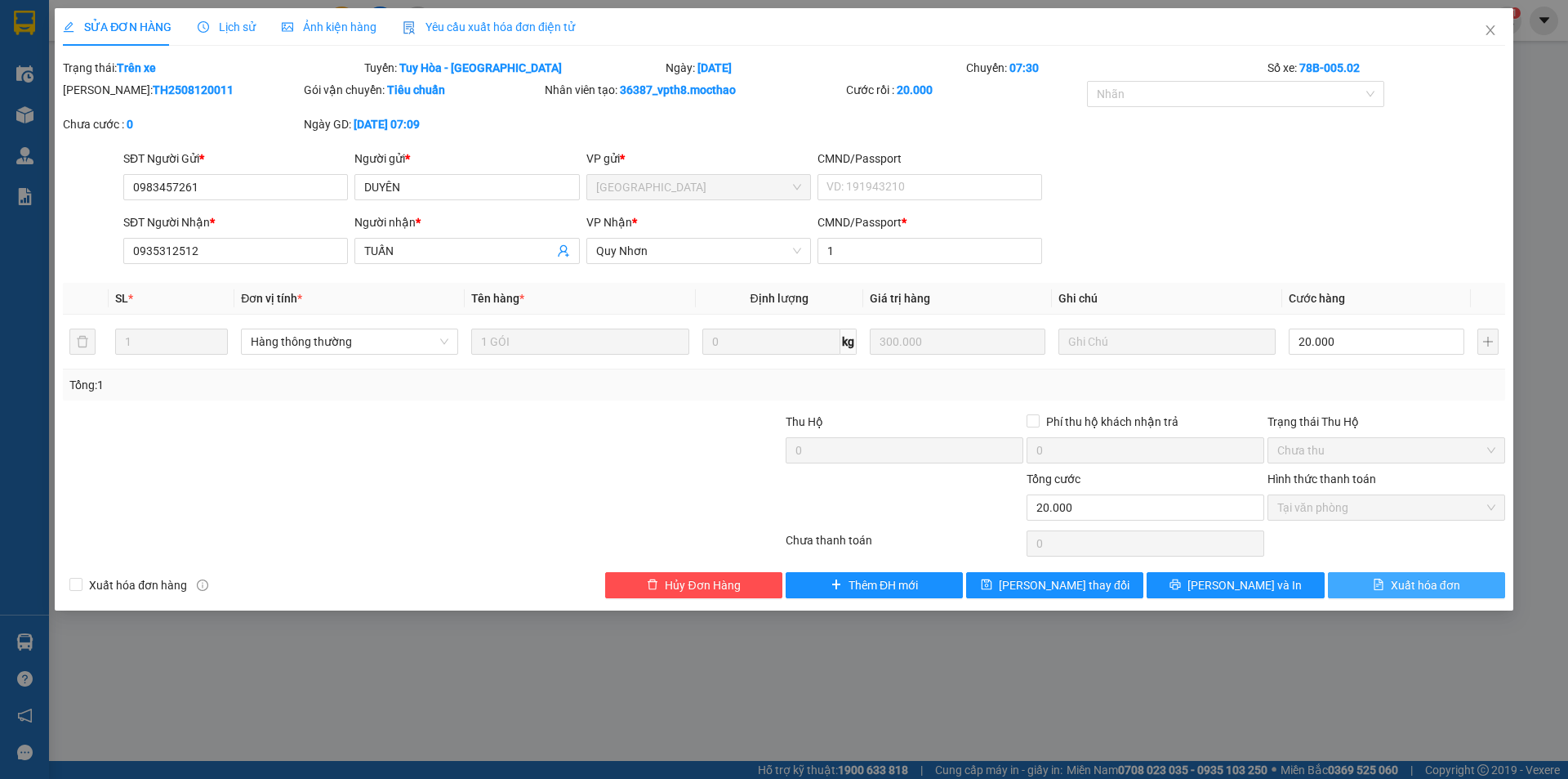
click at [1411, 586] on span "Xuất hóa đơn" at bounding box center [1425, 585] width 69 height 18
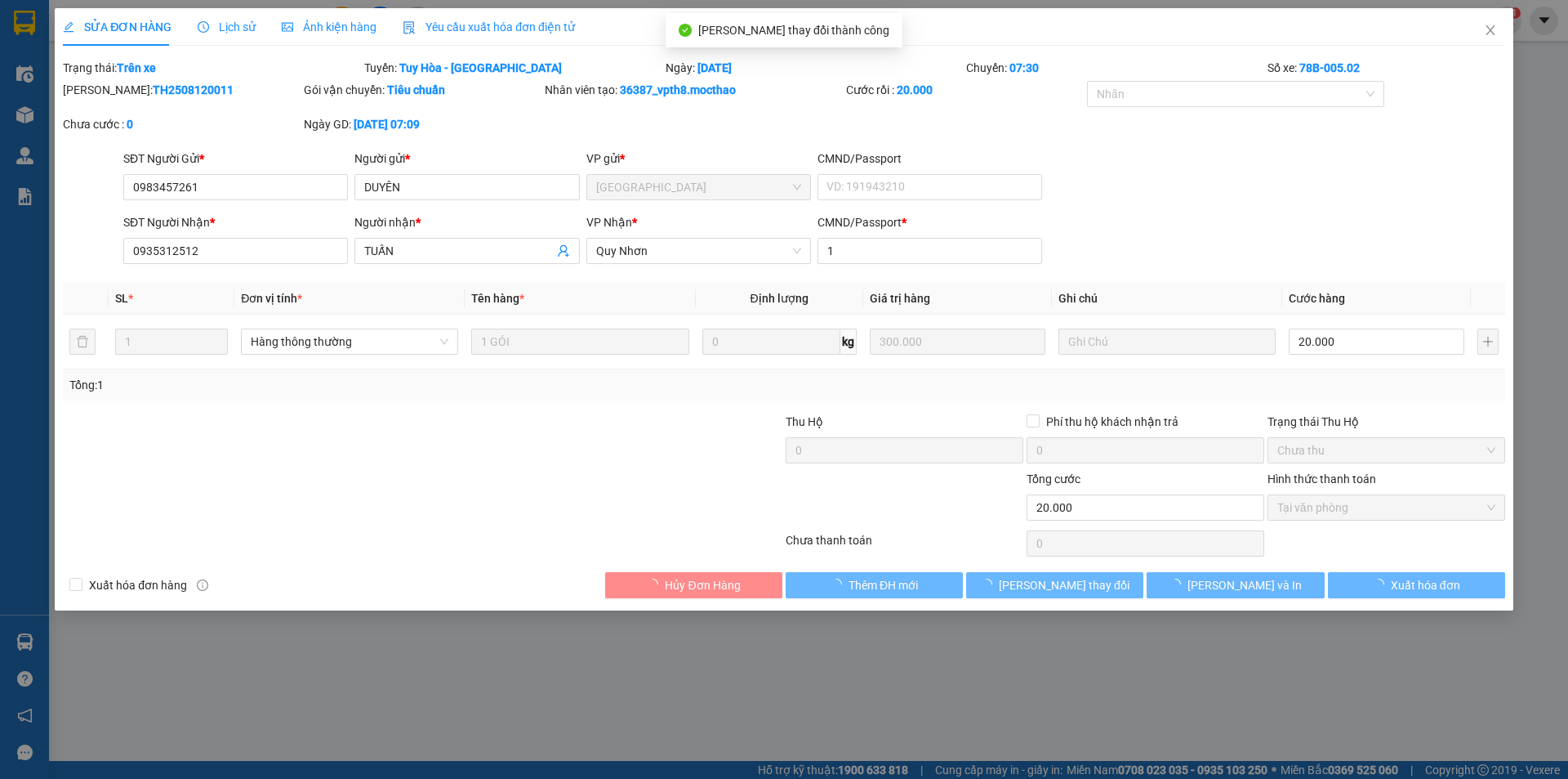
checkbox input "true"
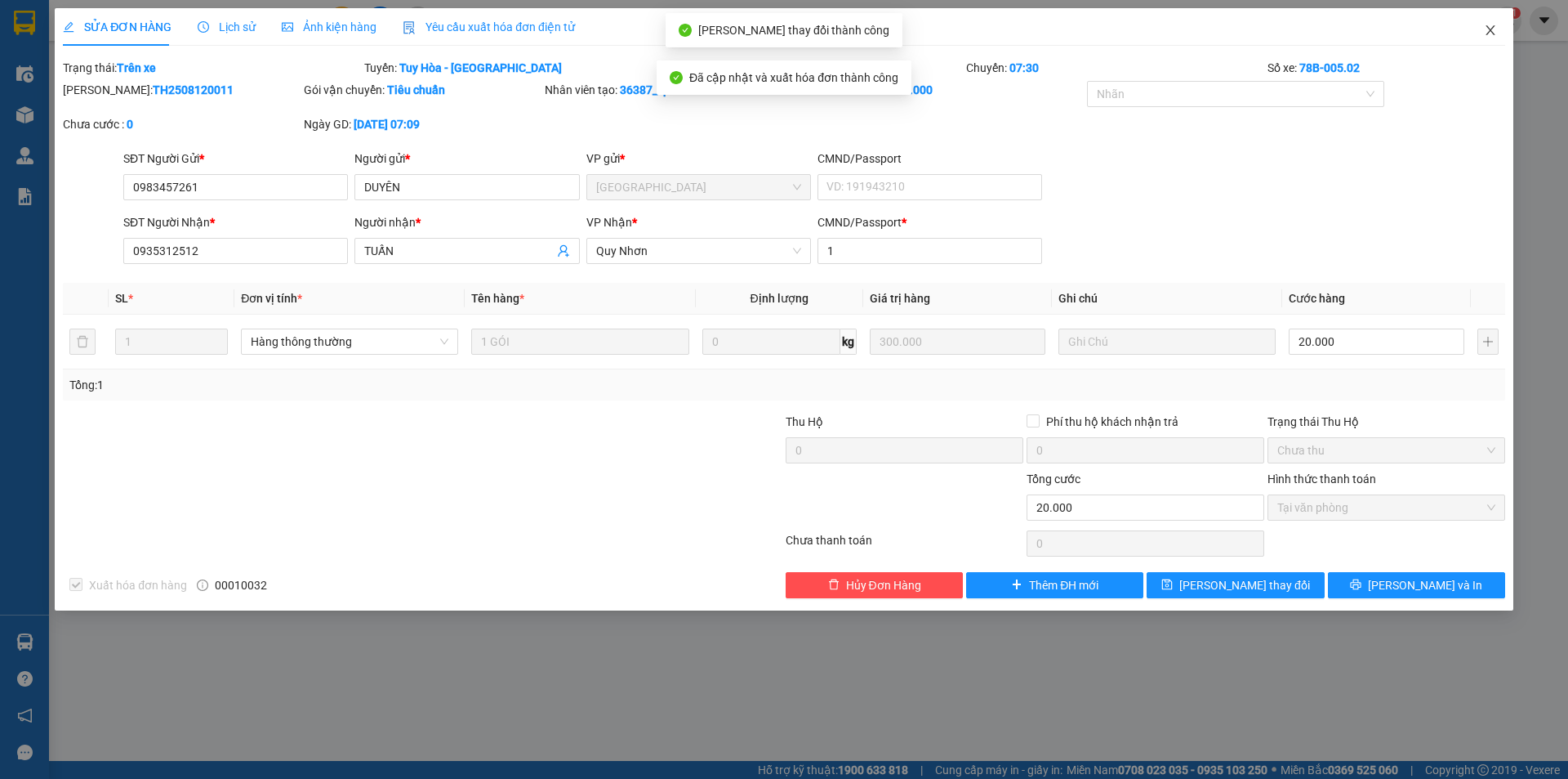
click at [1491, 31] on icon "close" at bounding box center [1491, 30] width 13 height 13
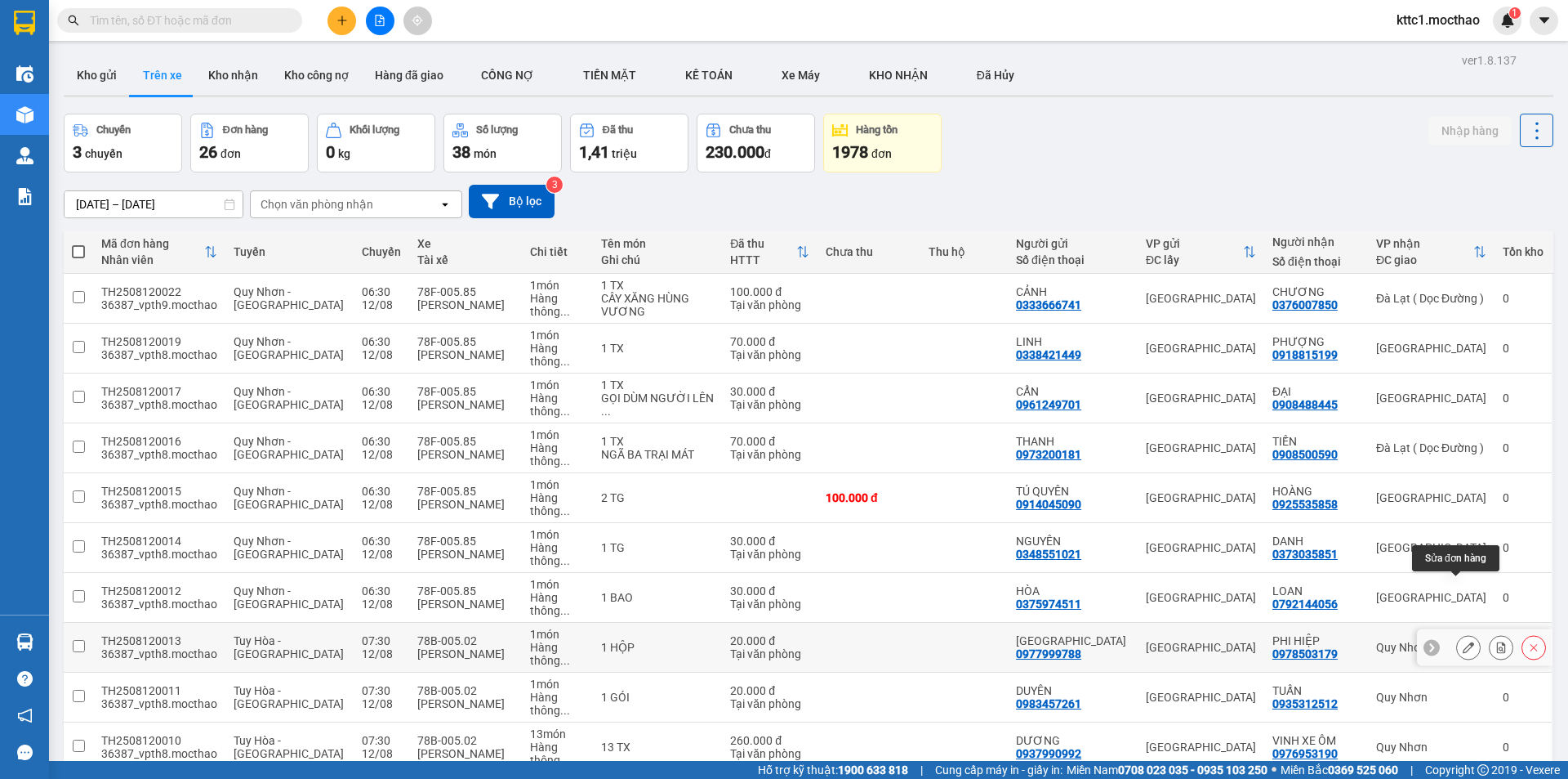
click at [1463, 642] on icon at bounding box center [1468, 647] width 12 height 12
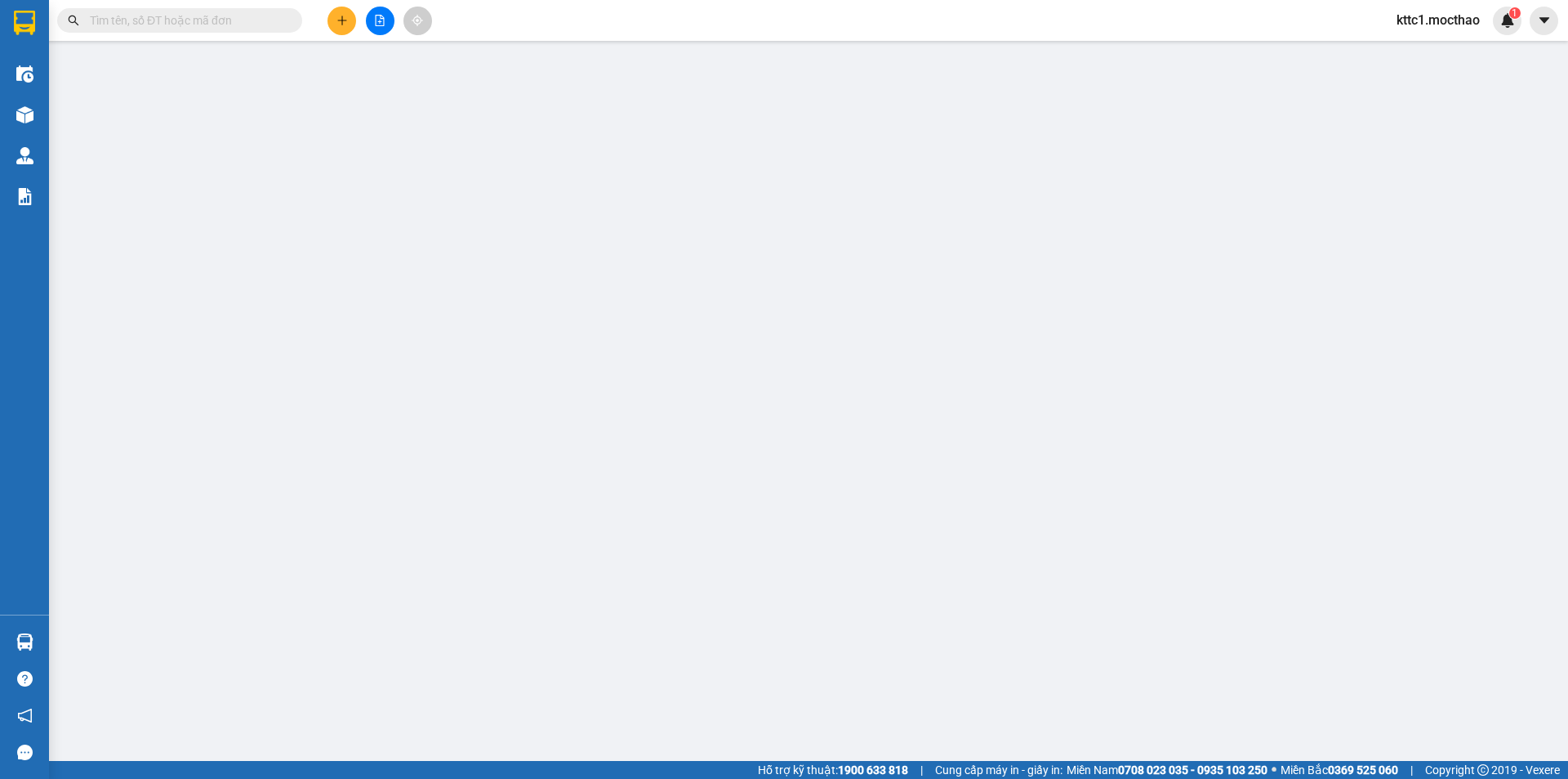
type input "0977999788"
type input "[GEOGRAPHIC_DATA]"
type input "0978503179"
type input "PHI HIỆP"
type input "0"
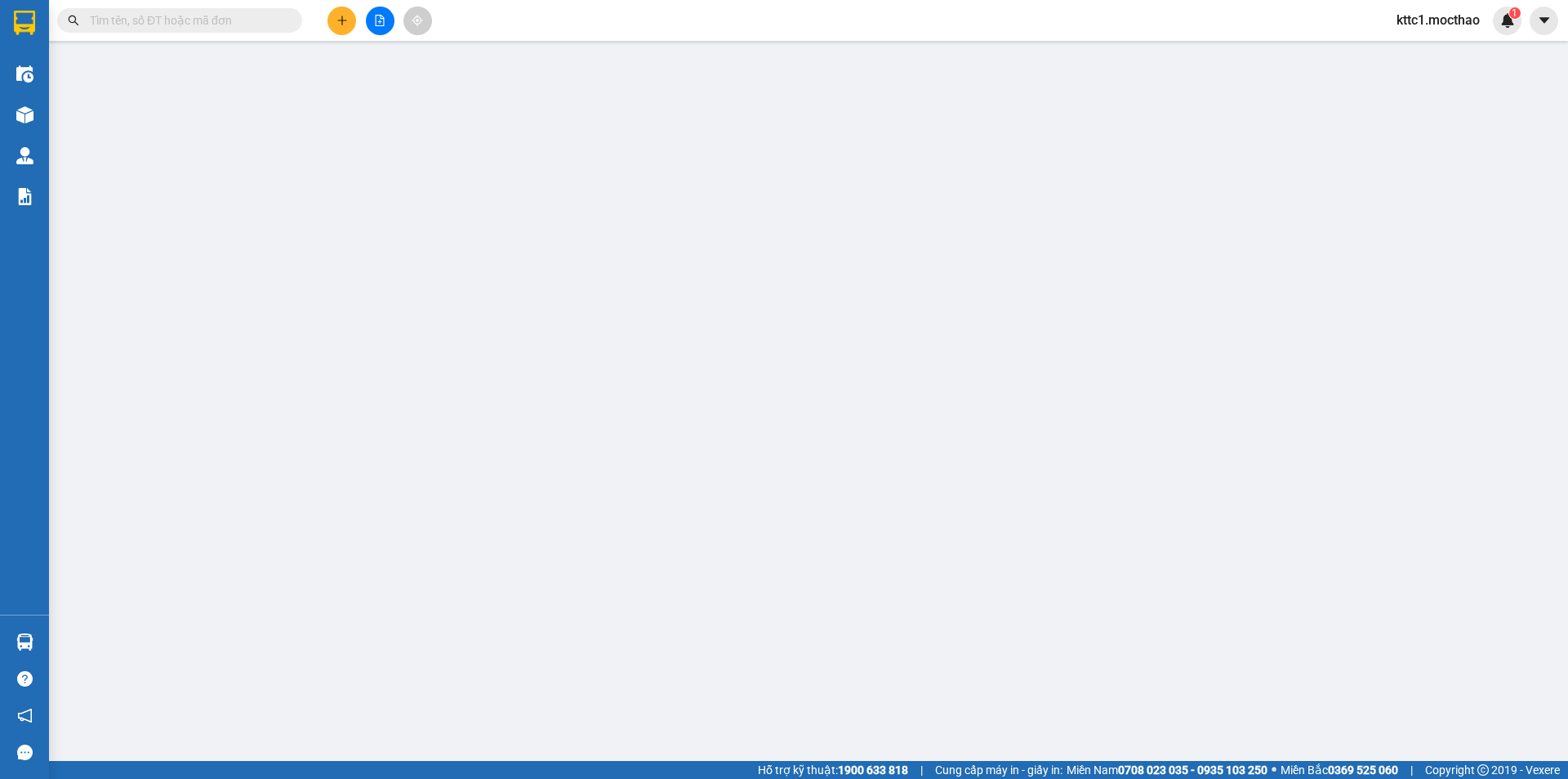
type input "20.000"
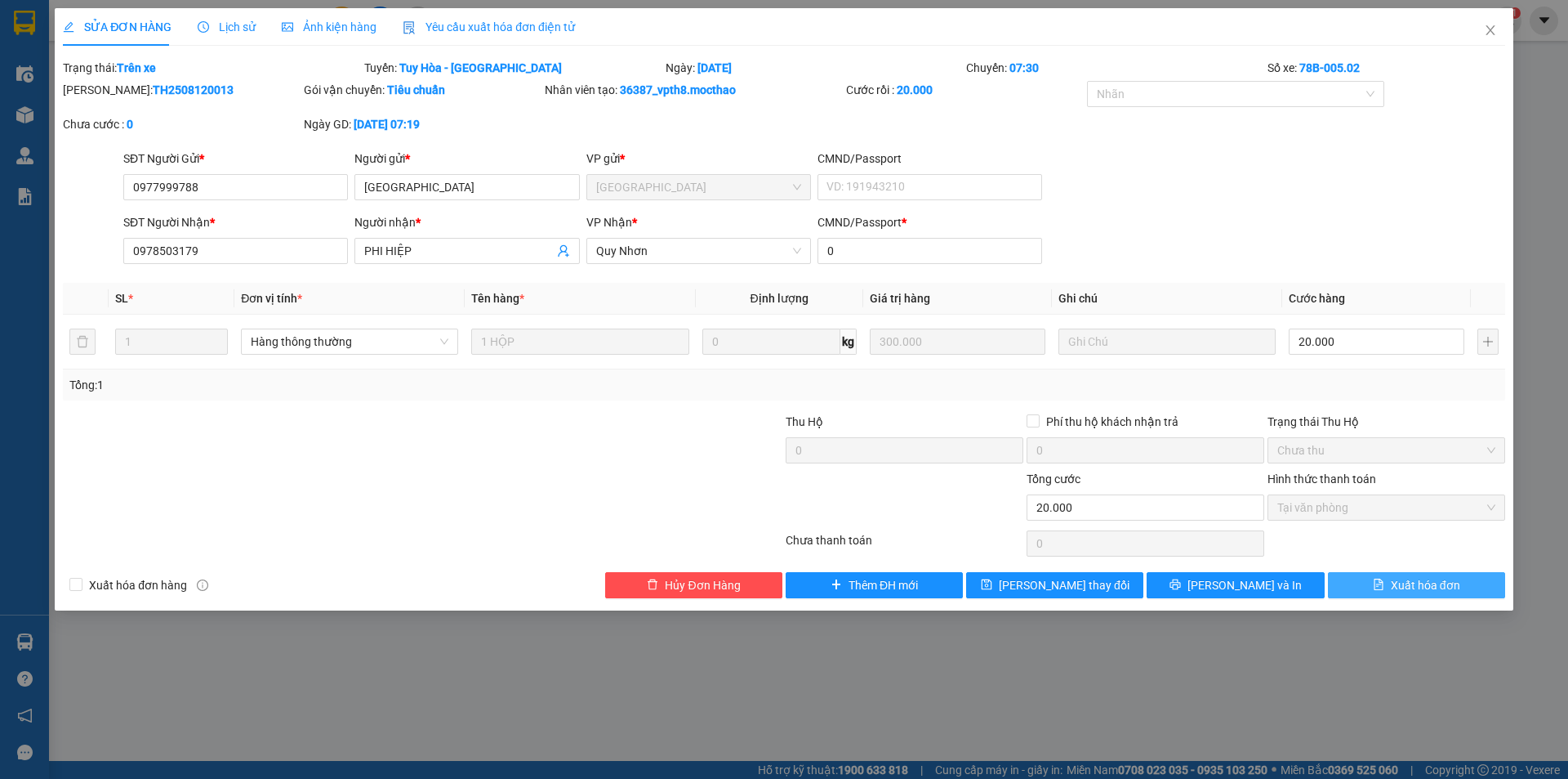
click at [1435, 590] on span "Xuất hóa đơn" at bounding box center [1425, 585] width 69 height 18
checkbox input "true"
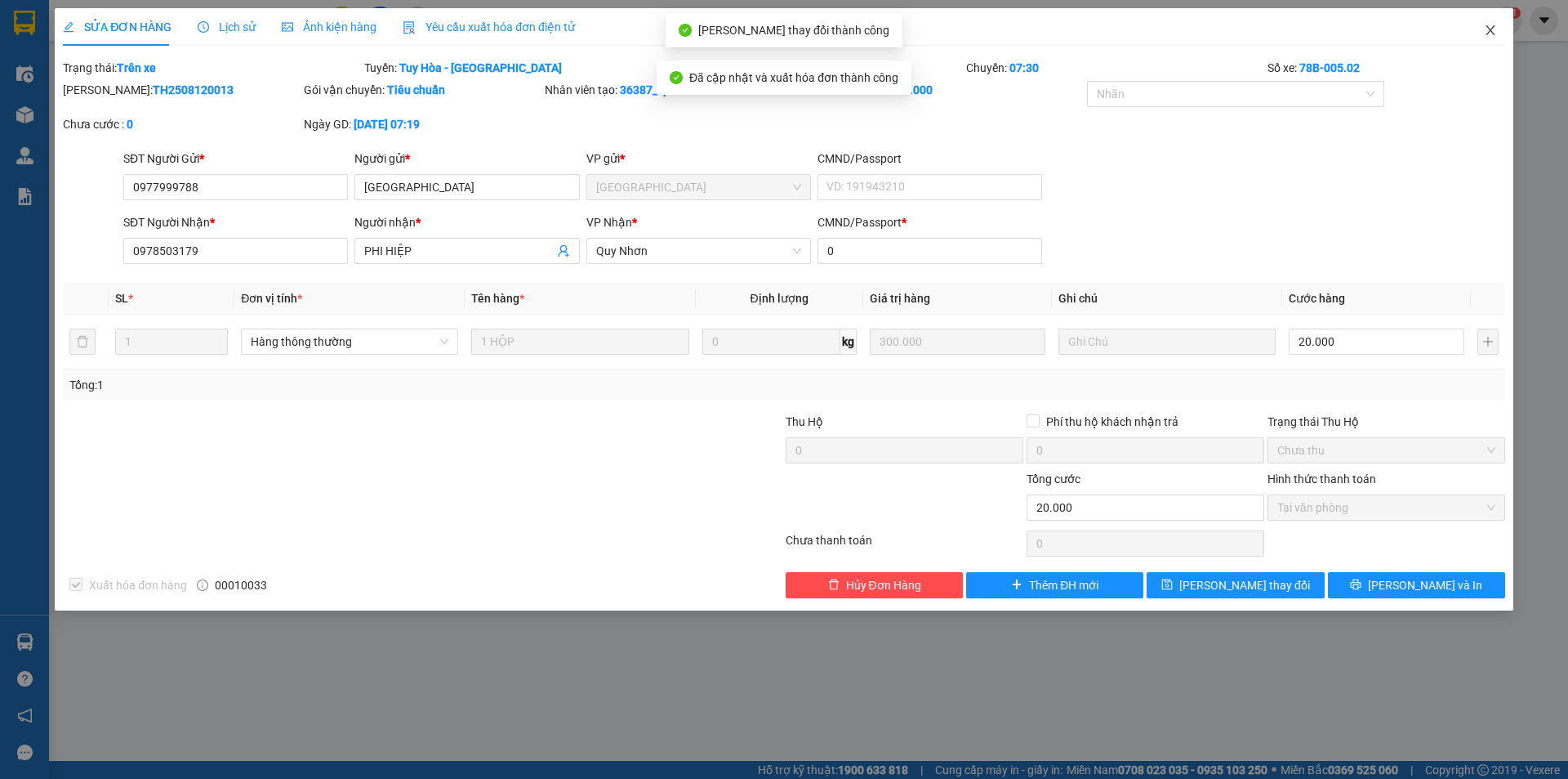
click at [1488, 37] on icon "close" at bounding box center [1491, 30] width 13 height 13
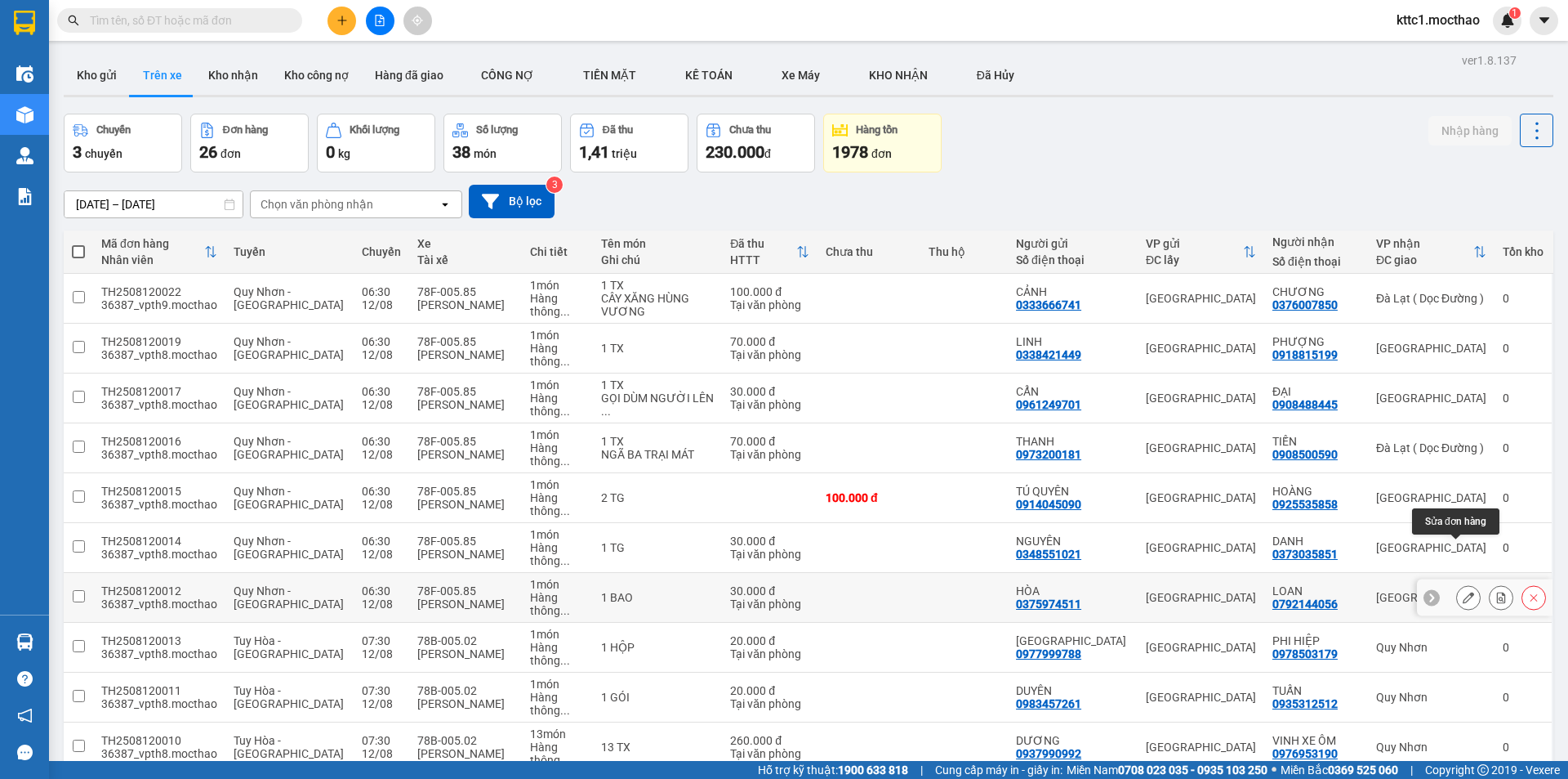
click at [1457, 584] on button at bounding box center [1468, 598] width 23 height 28
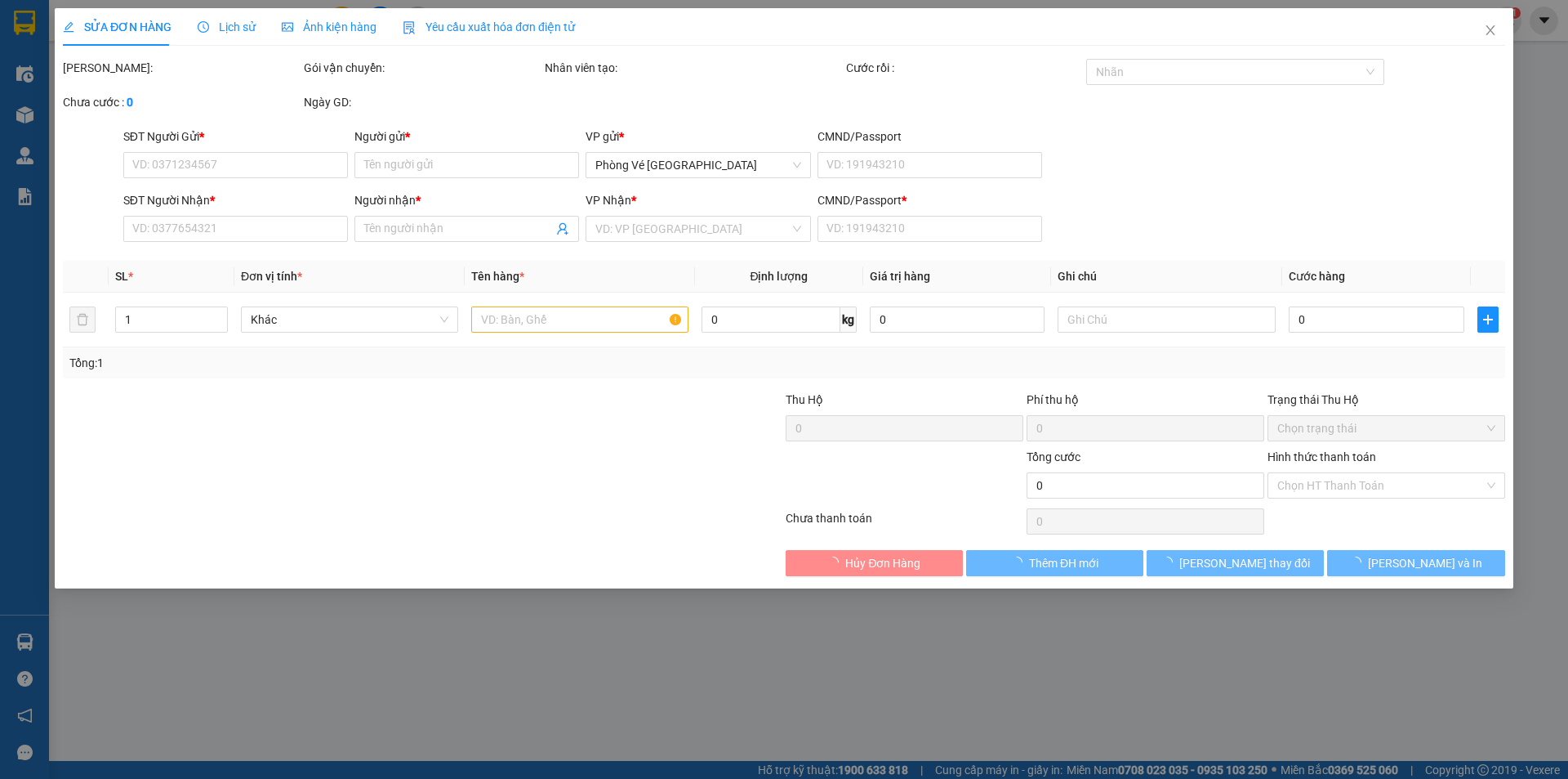
type input "0375974511"
type input "HÒA"
type input "0792144056"
type input "LOAN"
type input "1"
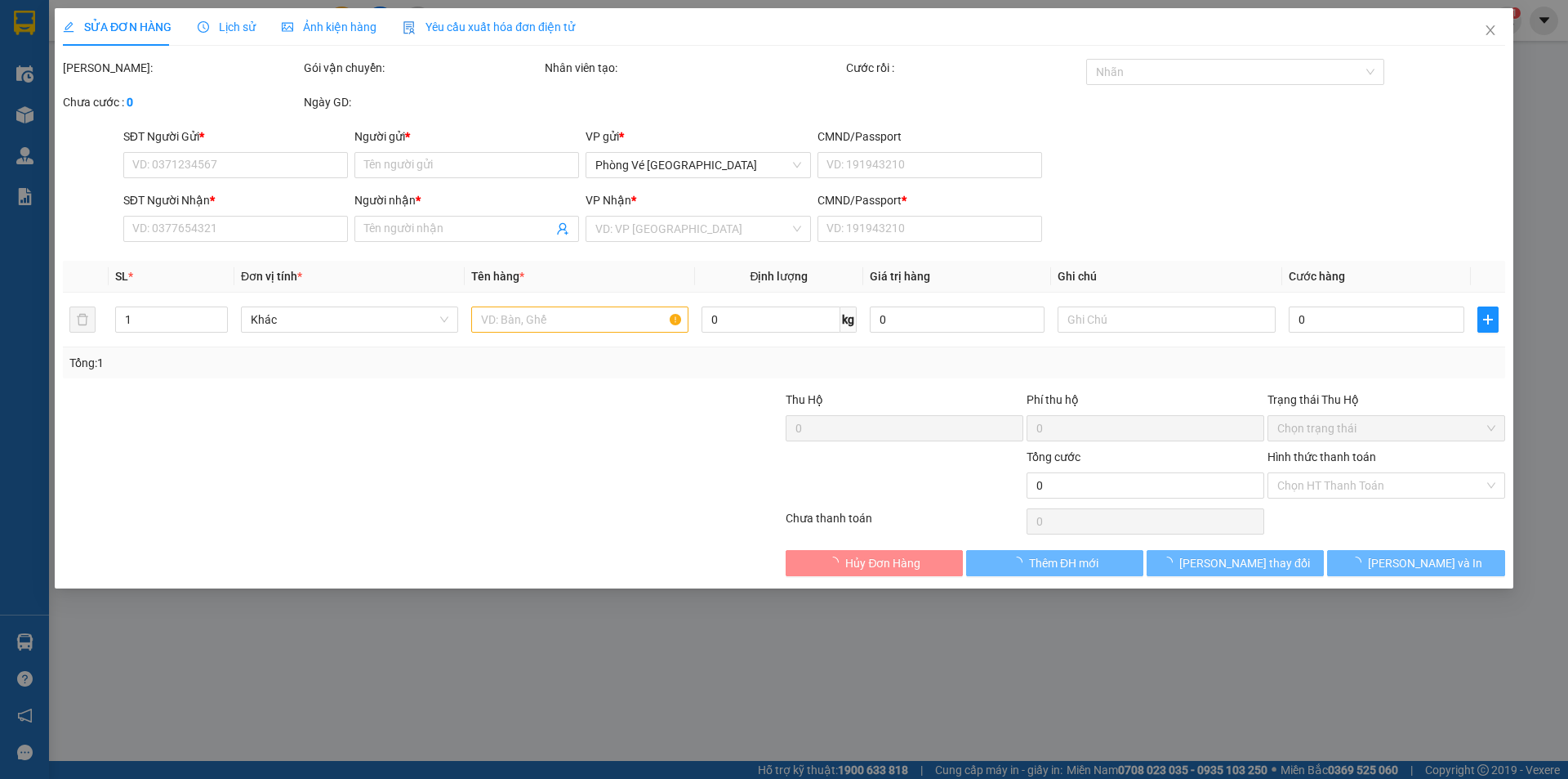
type input "30.000"
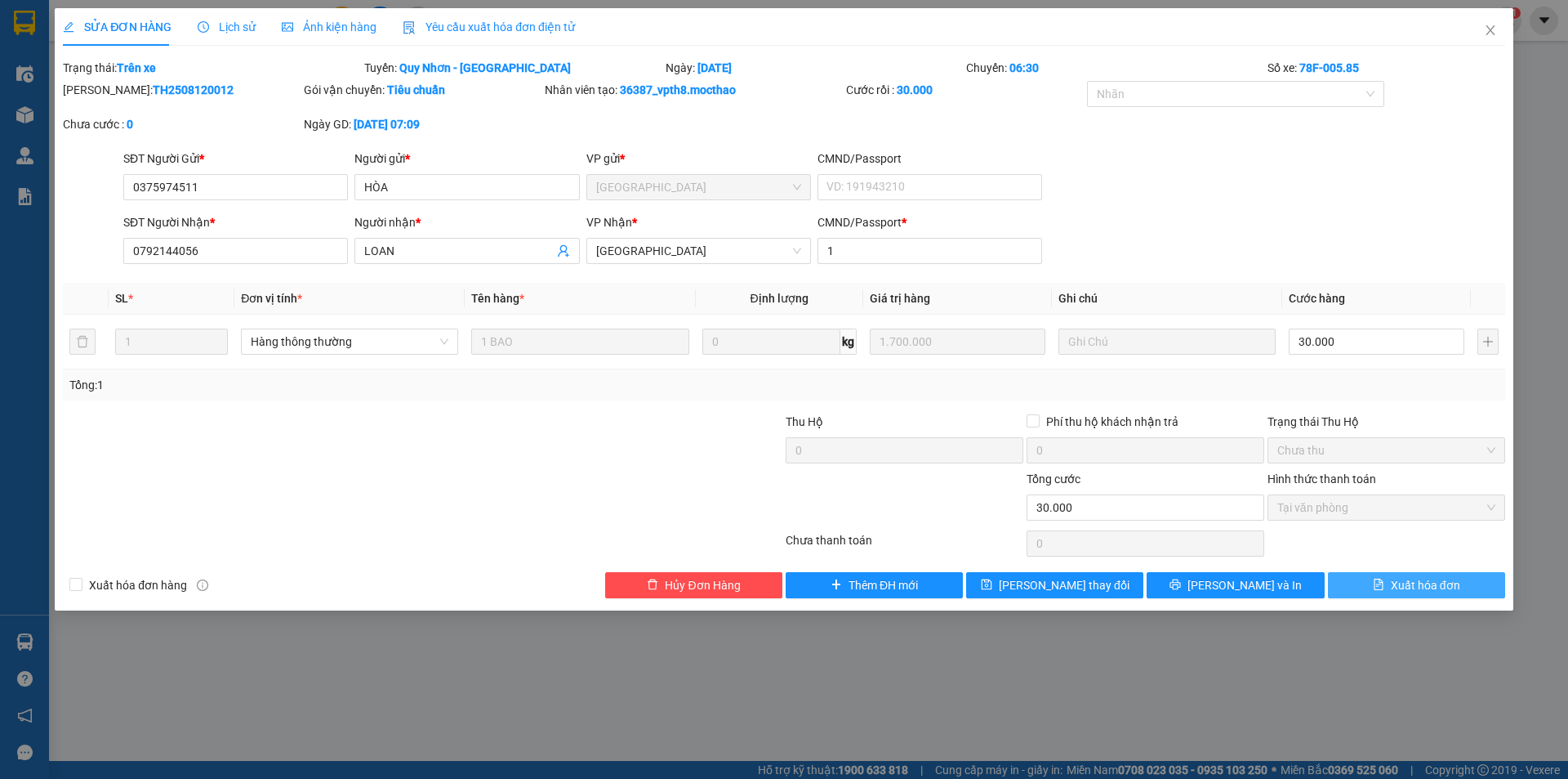
click at [1422, 584] on span "Xuất hóa đơn" at bounding box center [1425, 585] width 69 height 18
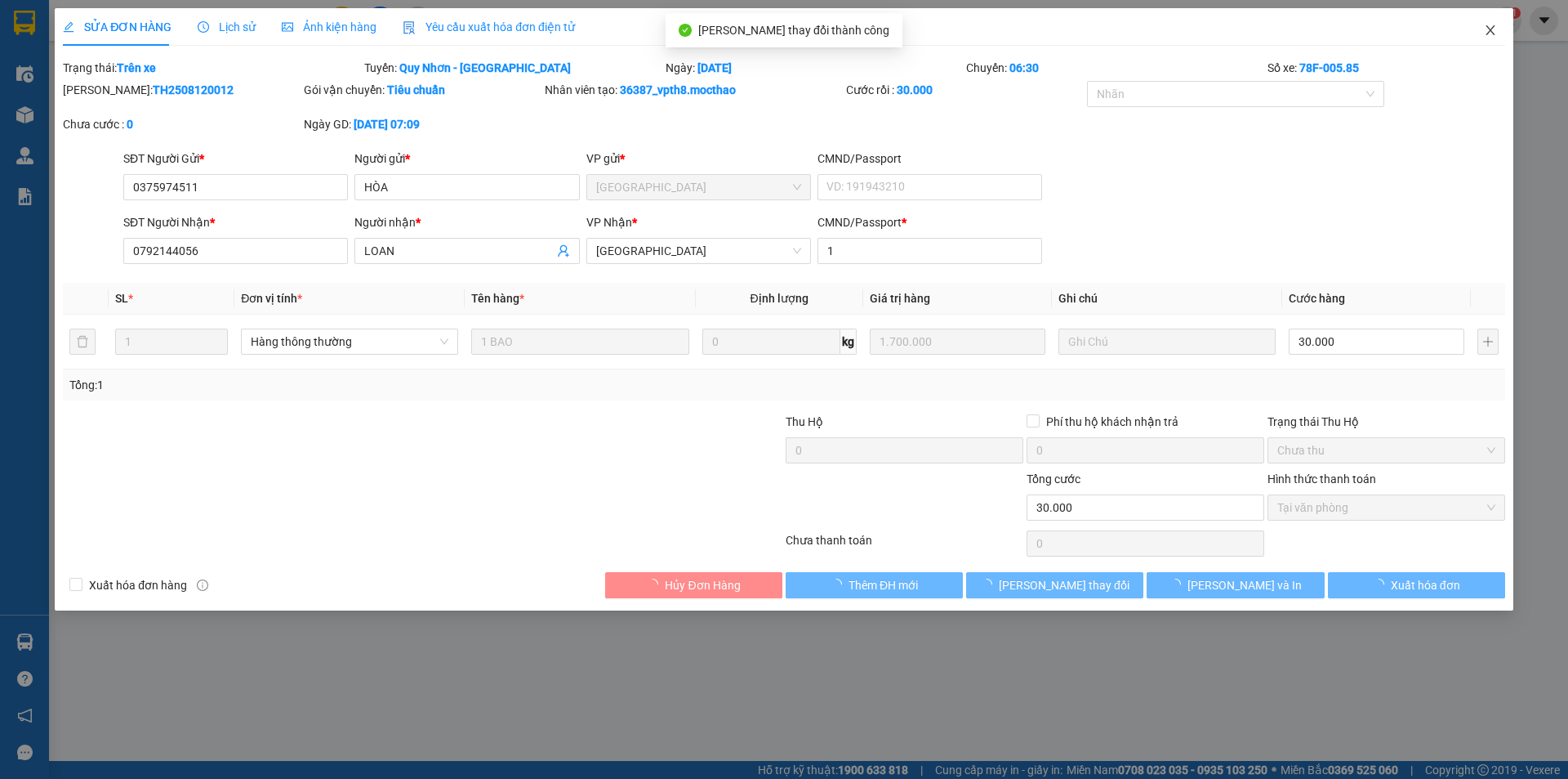
checkbox input "true"
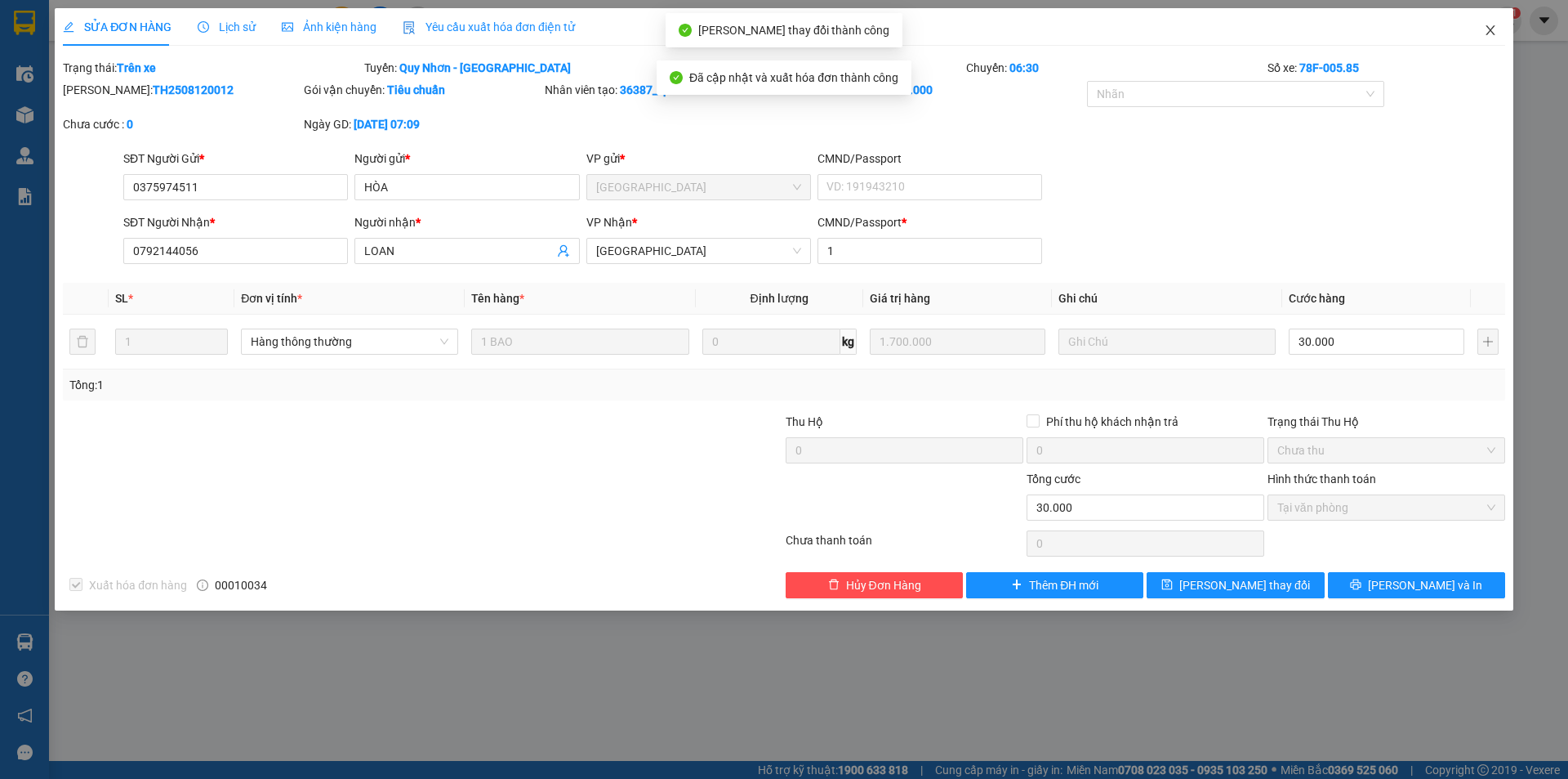
click at [1492, 33] on icon "close" at bounding box center [1490, 30] width 9 height 10
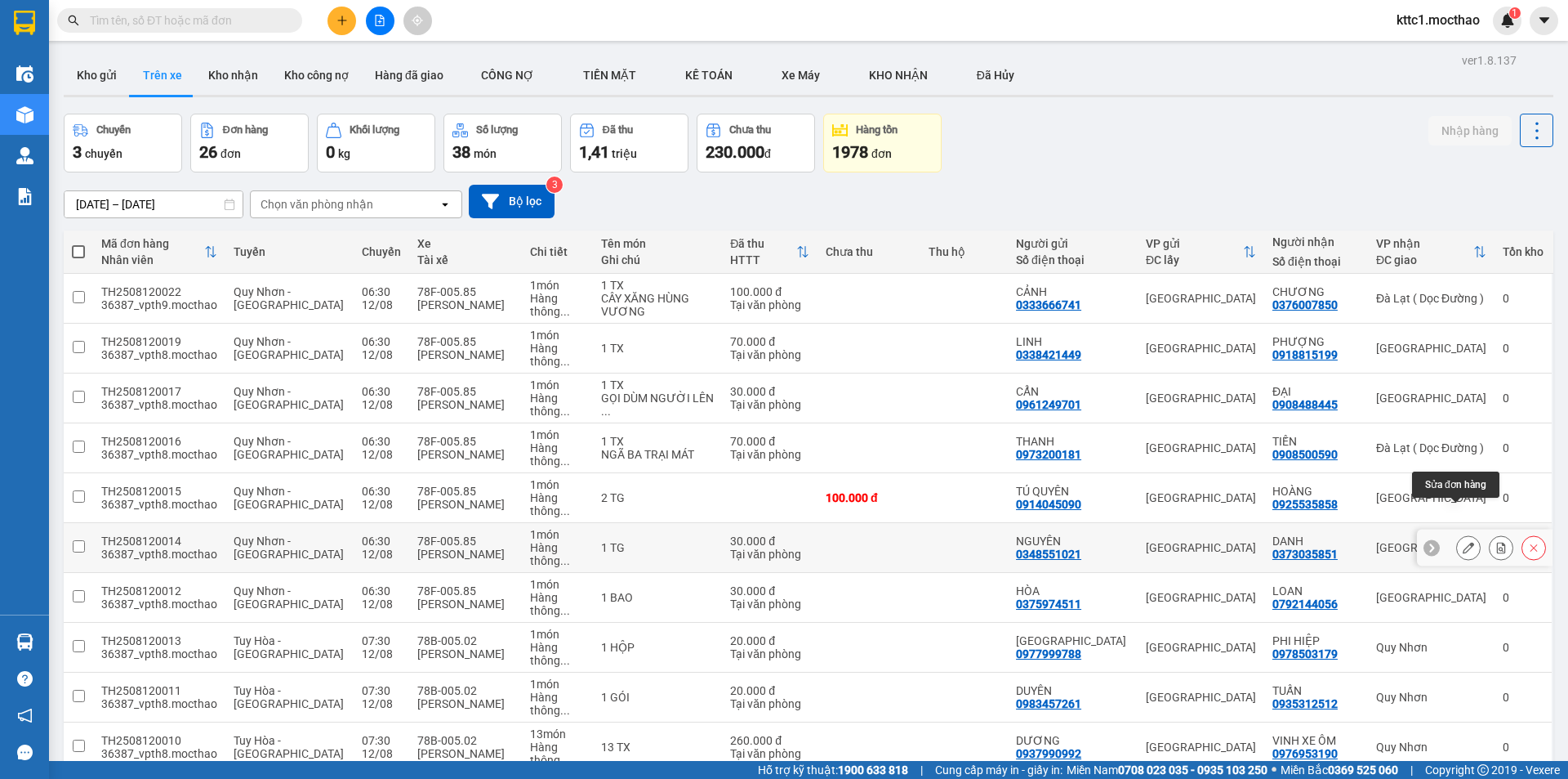
click at [1463, 542] on icon at bounding box center [1468, 548] width 12 height 12
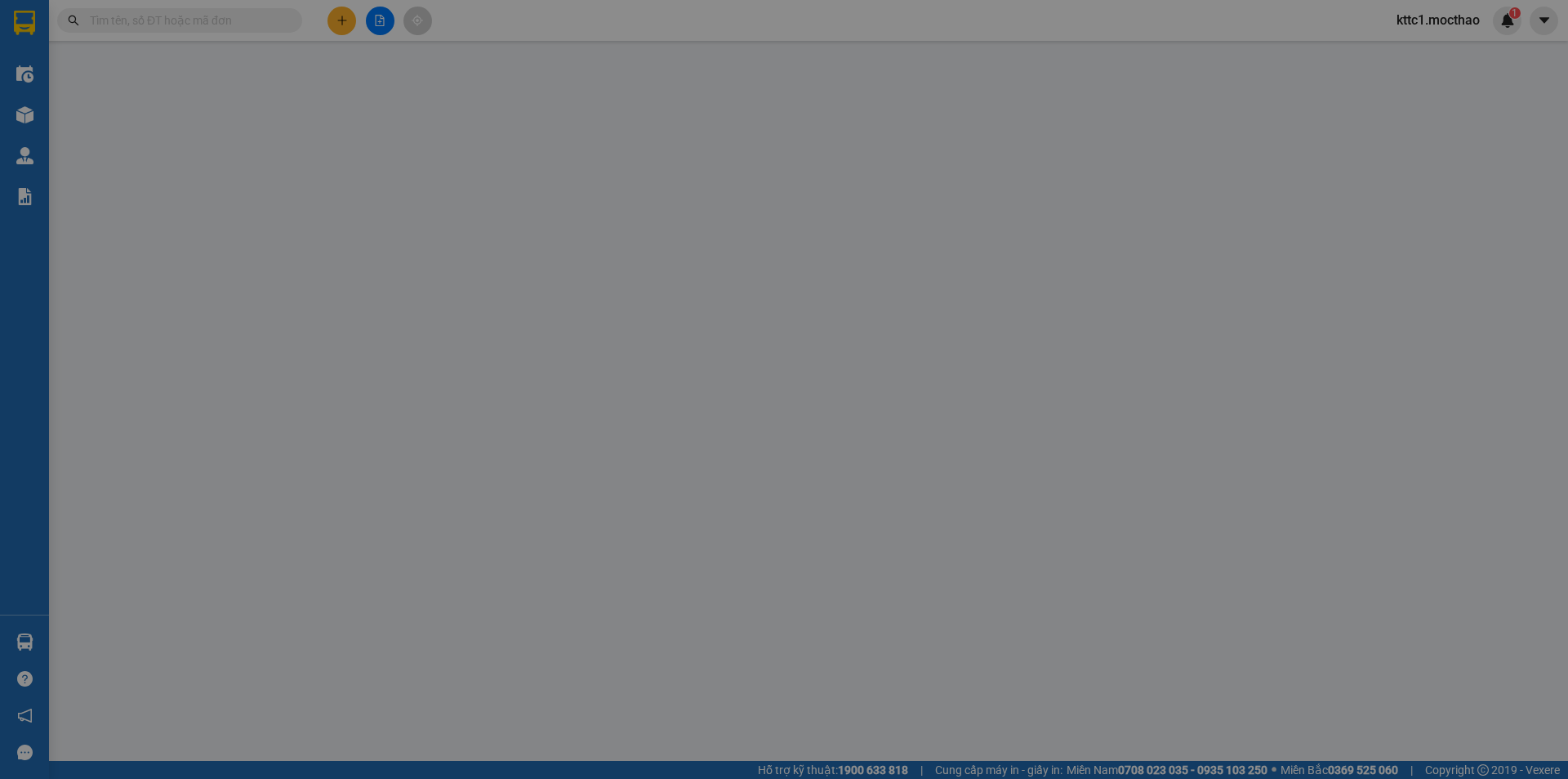
type input "0348551021"
type input "NGUYÊN"
type input "0373035851"
type input "DANH"
type input "1"
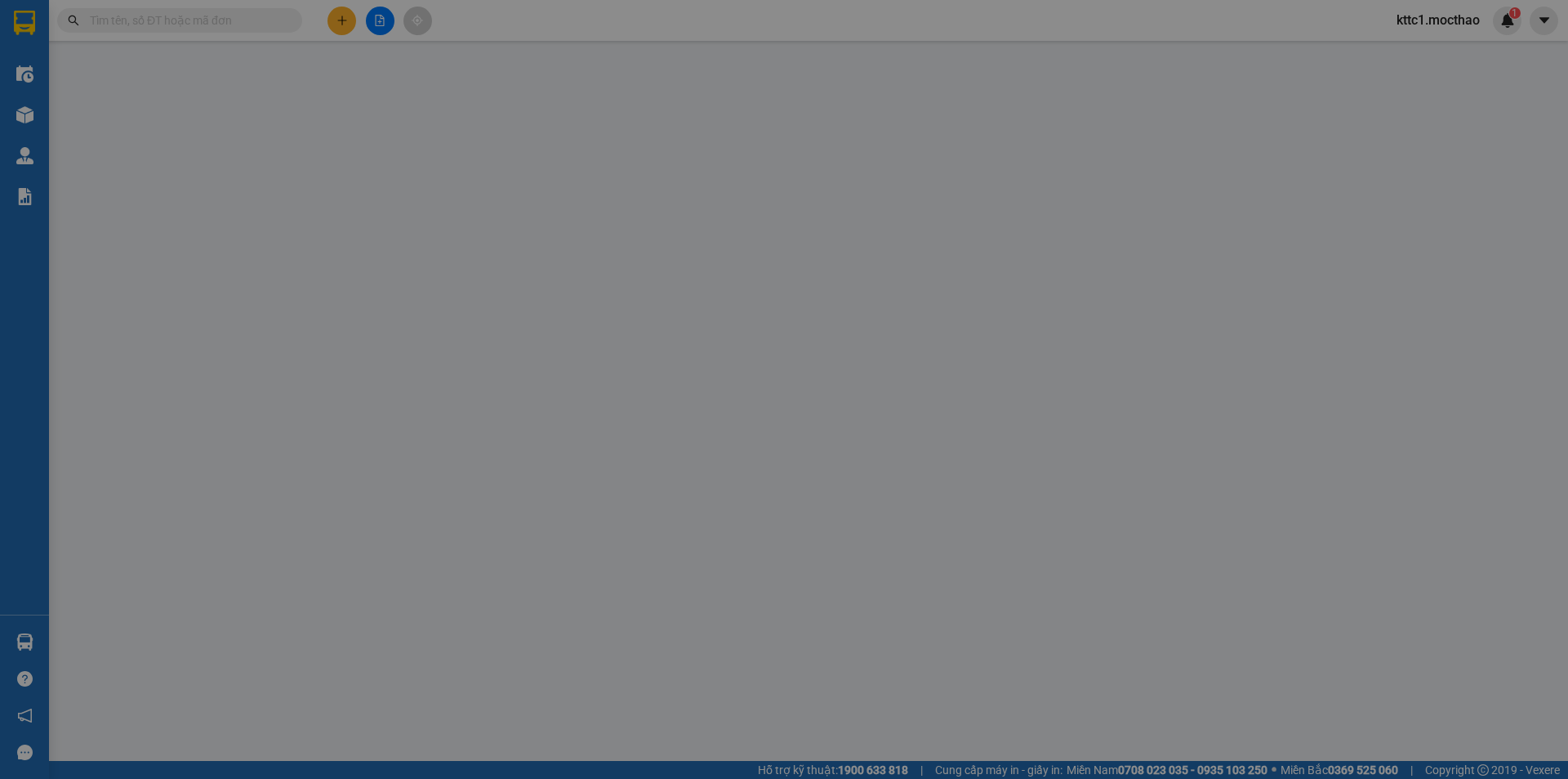
type input "30.000"
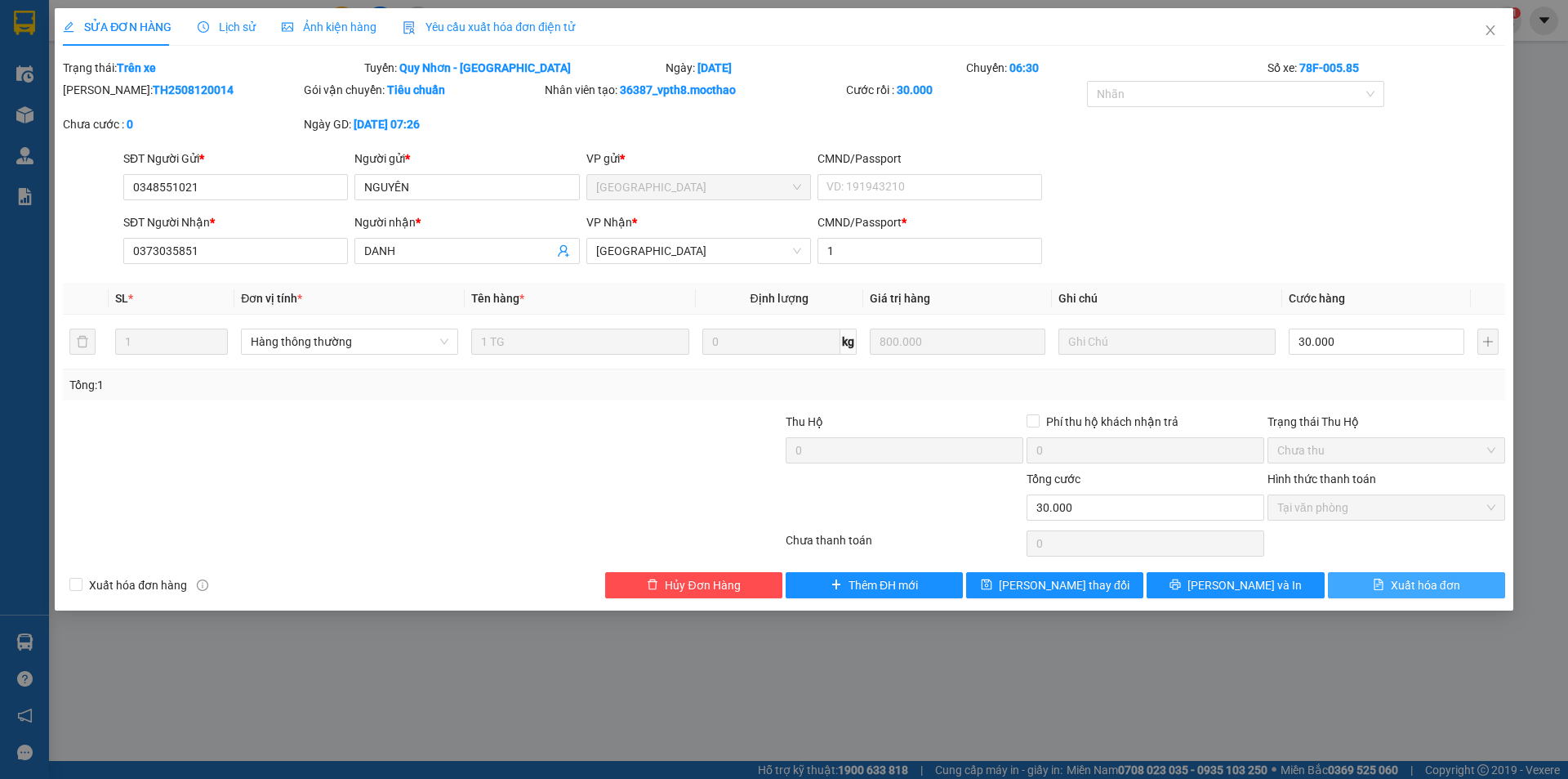
click at [1411, 582] on span "Xuất hóa đơn" at bounding box center [1425, 585] width 69 height 18
checkbox input "true"
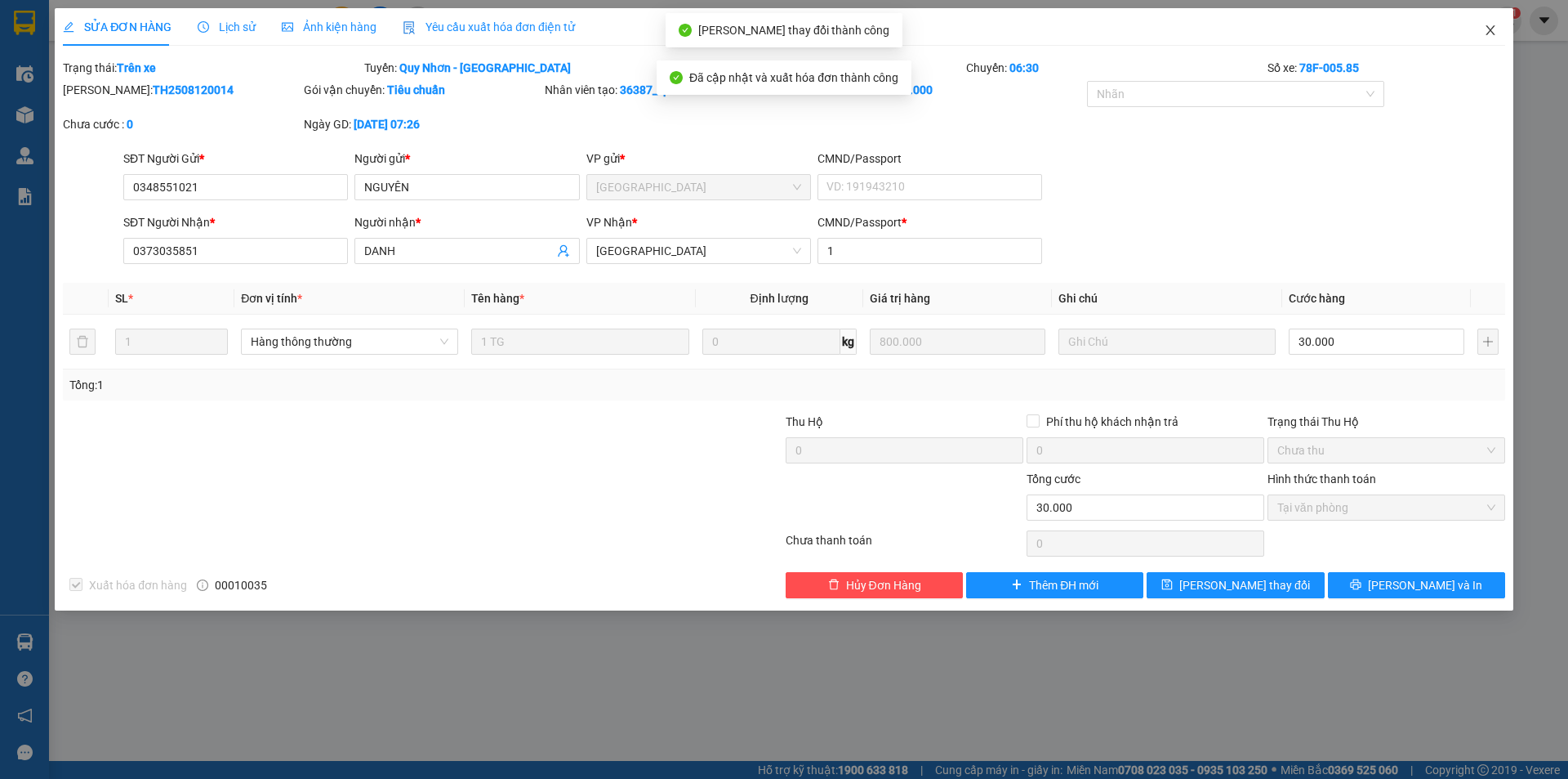
click at [1488, 28] on icon "close" at bounding box center [1490, 30] width 9 height 10
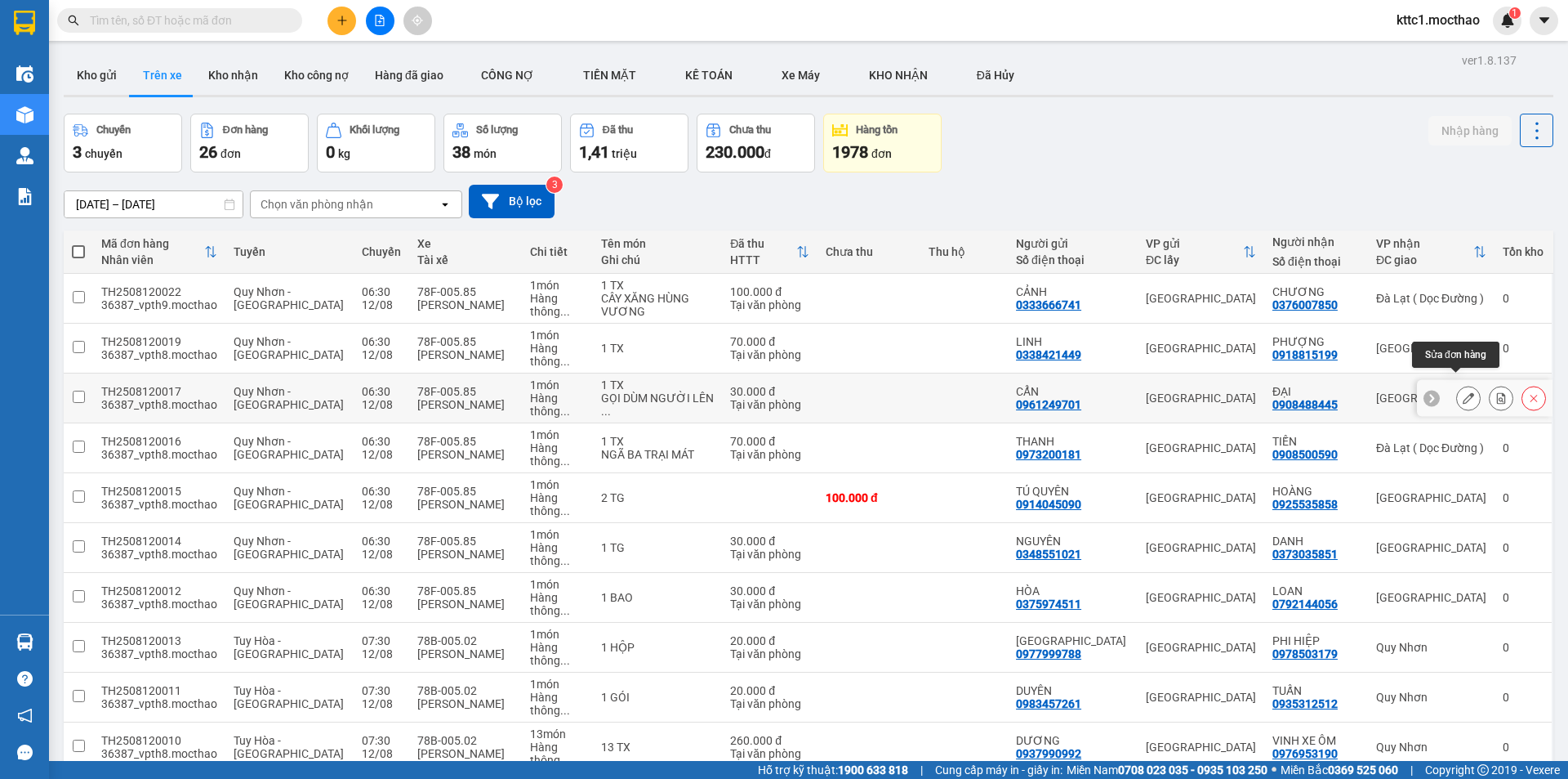
click at [1463, 392] on icon at bounding box center [1468, 398] width 12 height 12
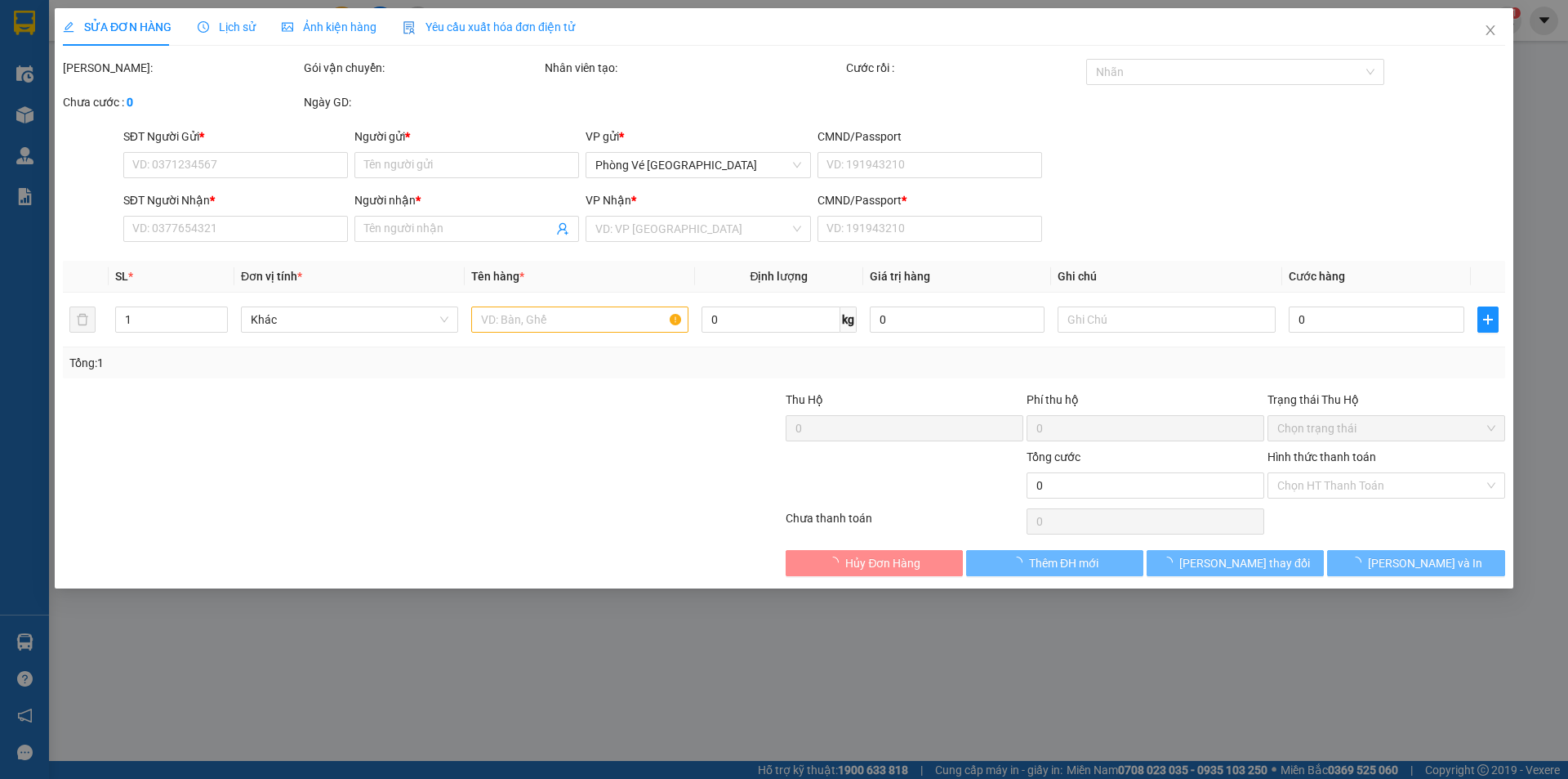
type input "0961249701"
type input "CẨN"
type input "0908488445"
type input "ĐẠI"
type input "1"
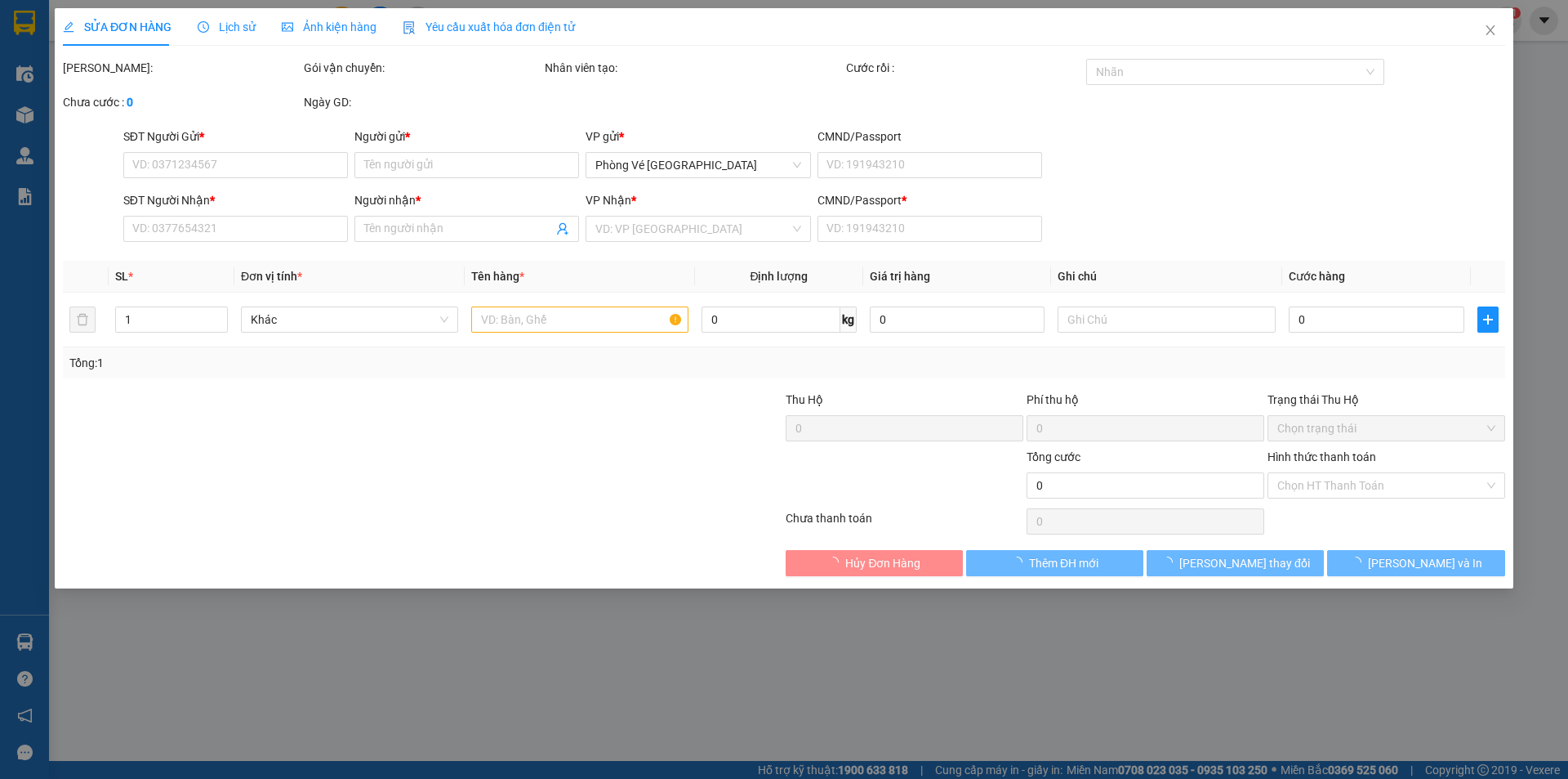
type input "30.000"
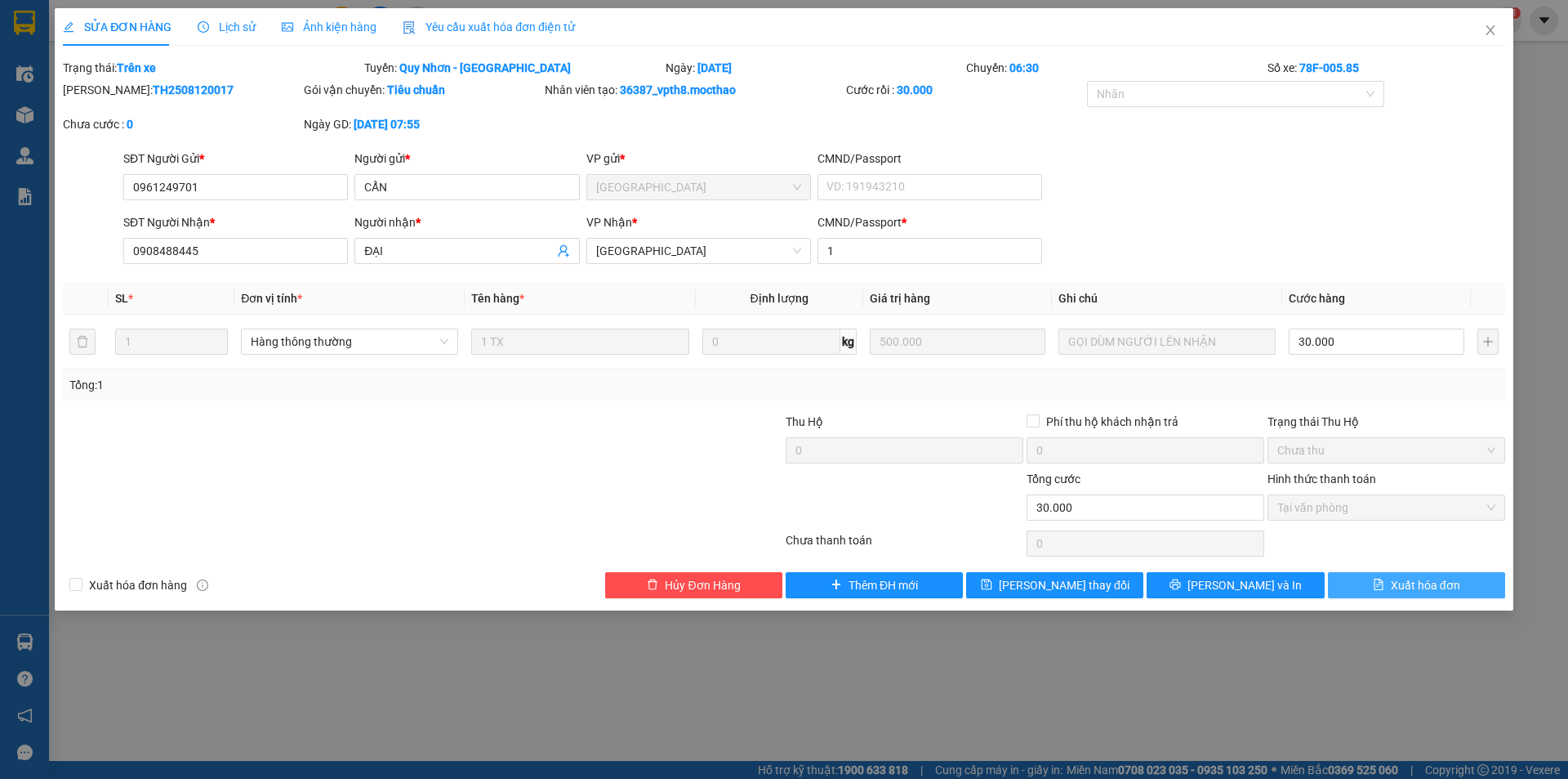
click at [1418, 586] on span "Xuất hóa đơn" at bounding box center [1425, 585] width 69 height 18
checkbox input "true"
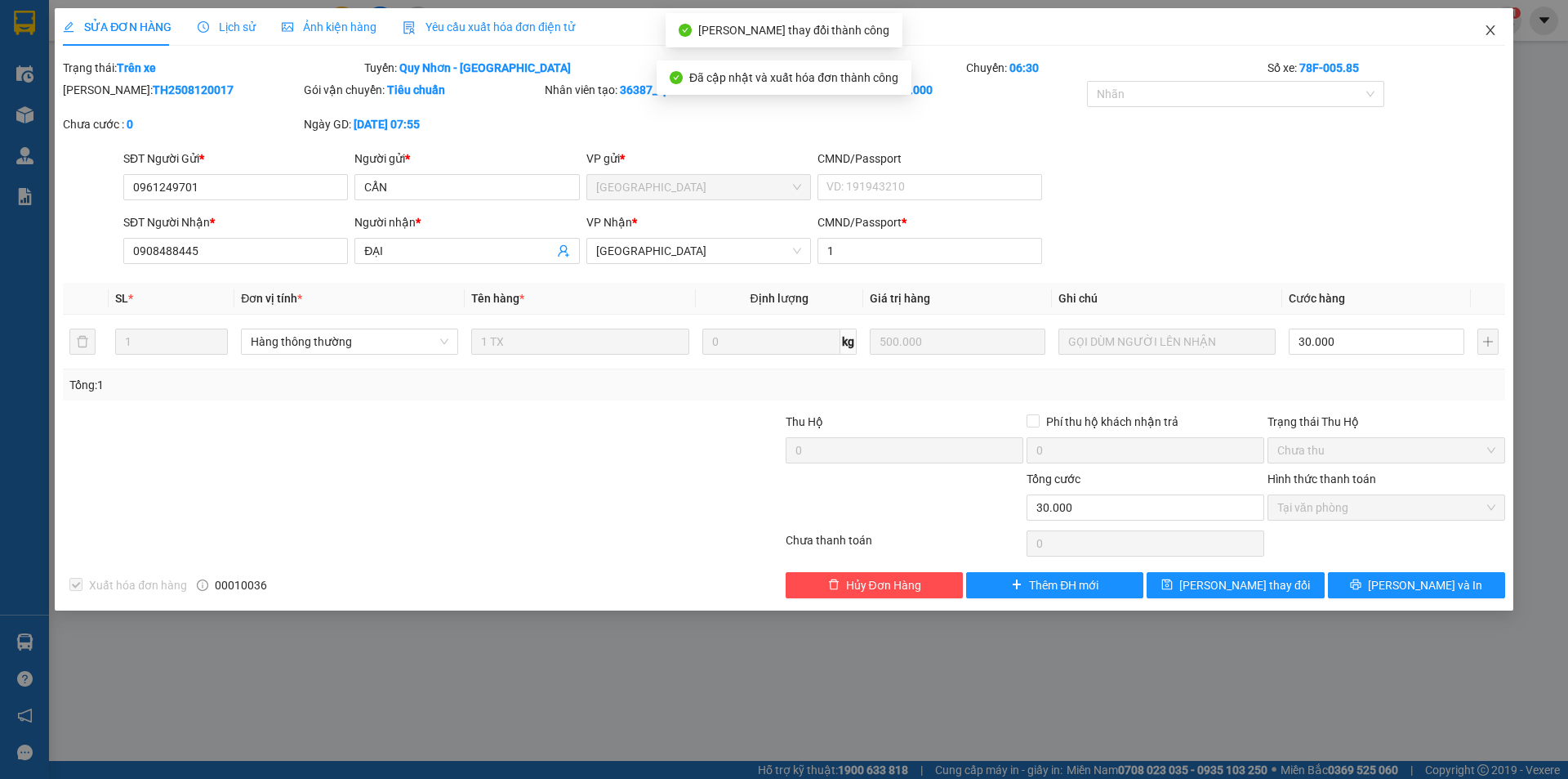
click at [1488, 27] on icon "close" at bounding box center [1491, 30] width 13 height 13
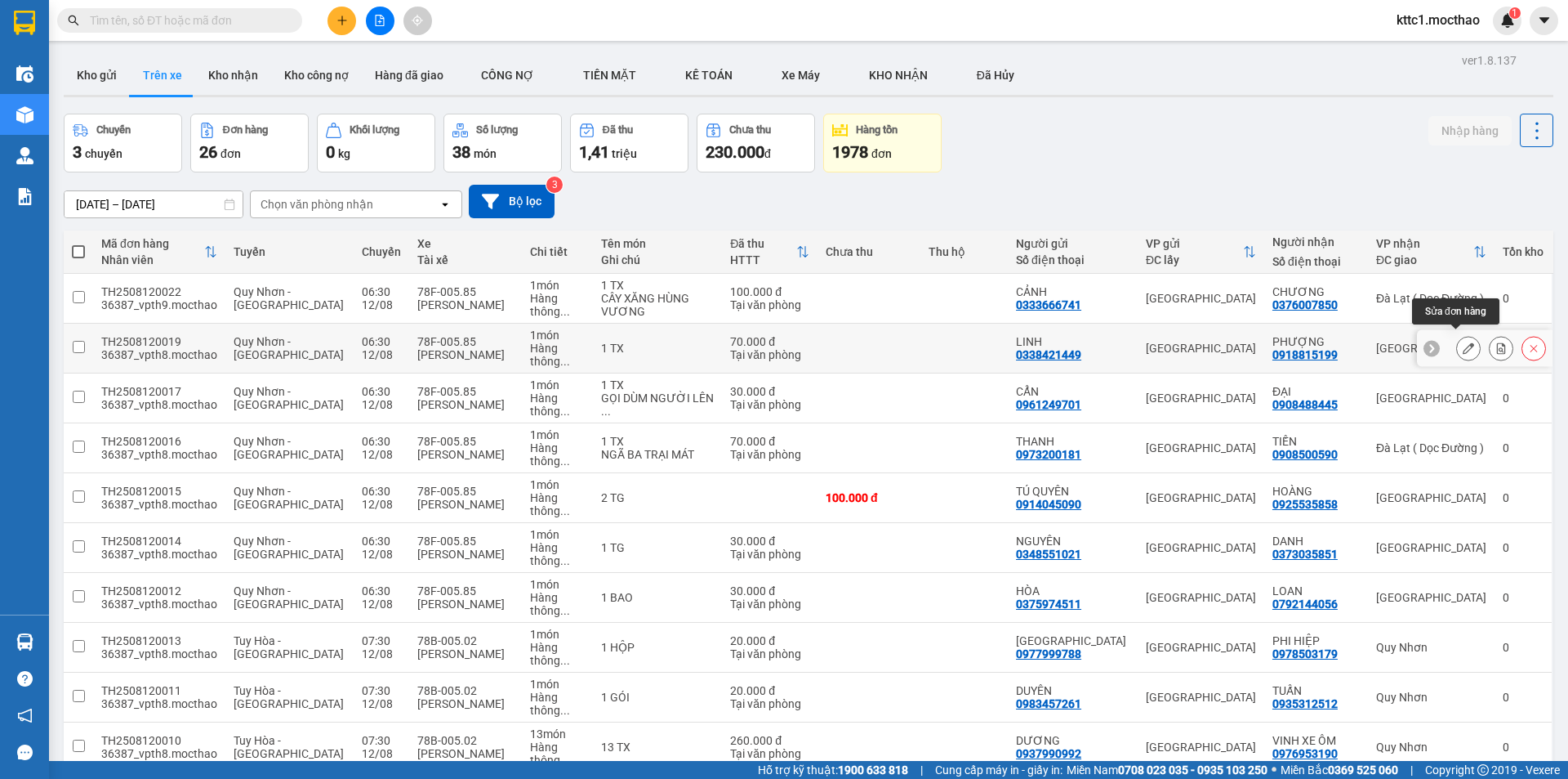
click at [1463, 343] on icon at bounding box center [1468, 348] width 12 height 12
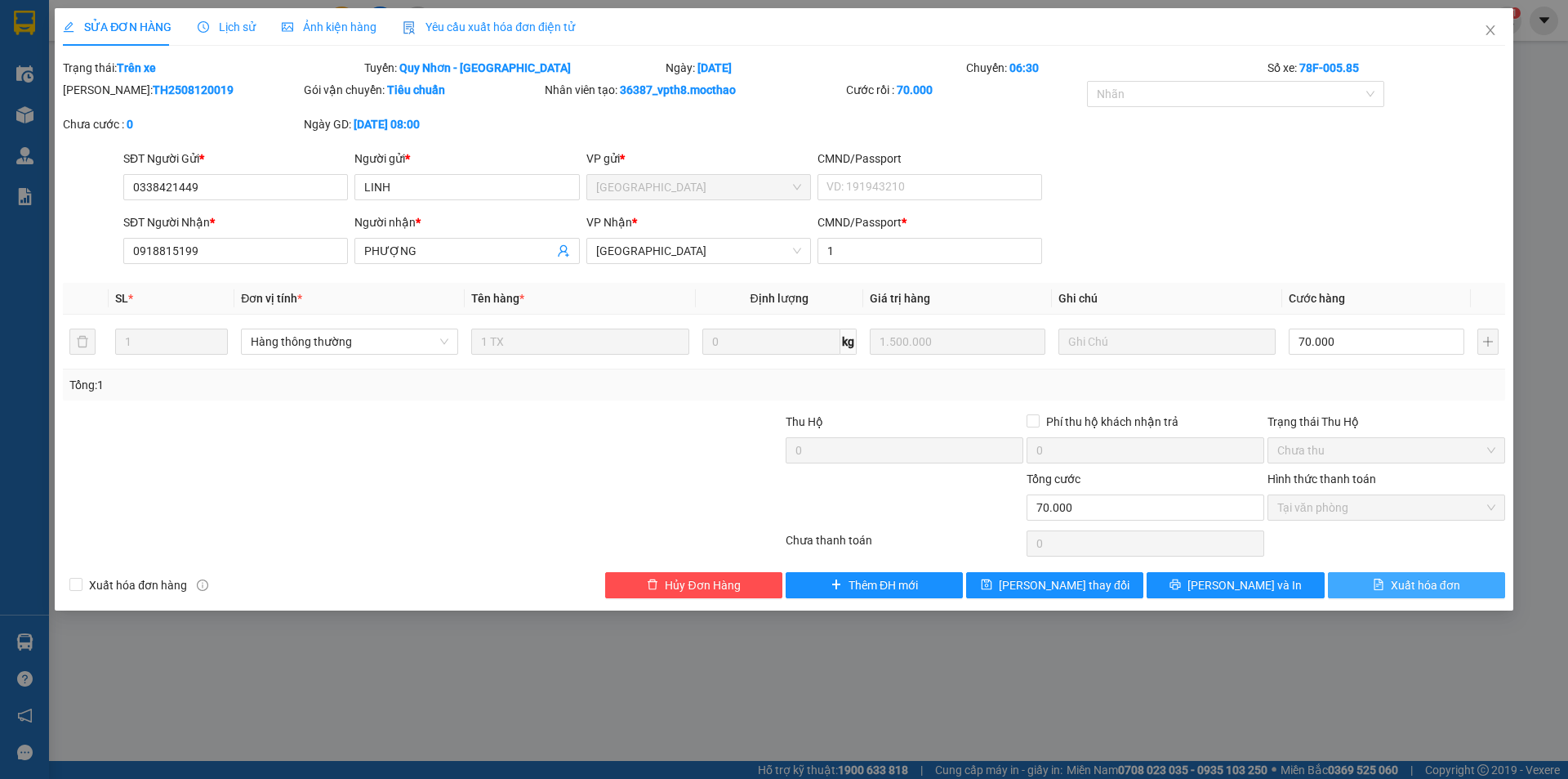
click at [1414, 588] on span "Xuất hóa đơn" at bounding box center [1425, 585] width 69 height 18
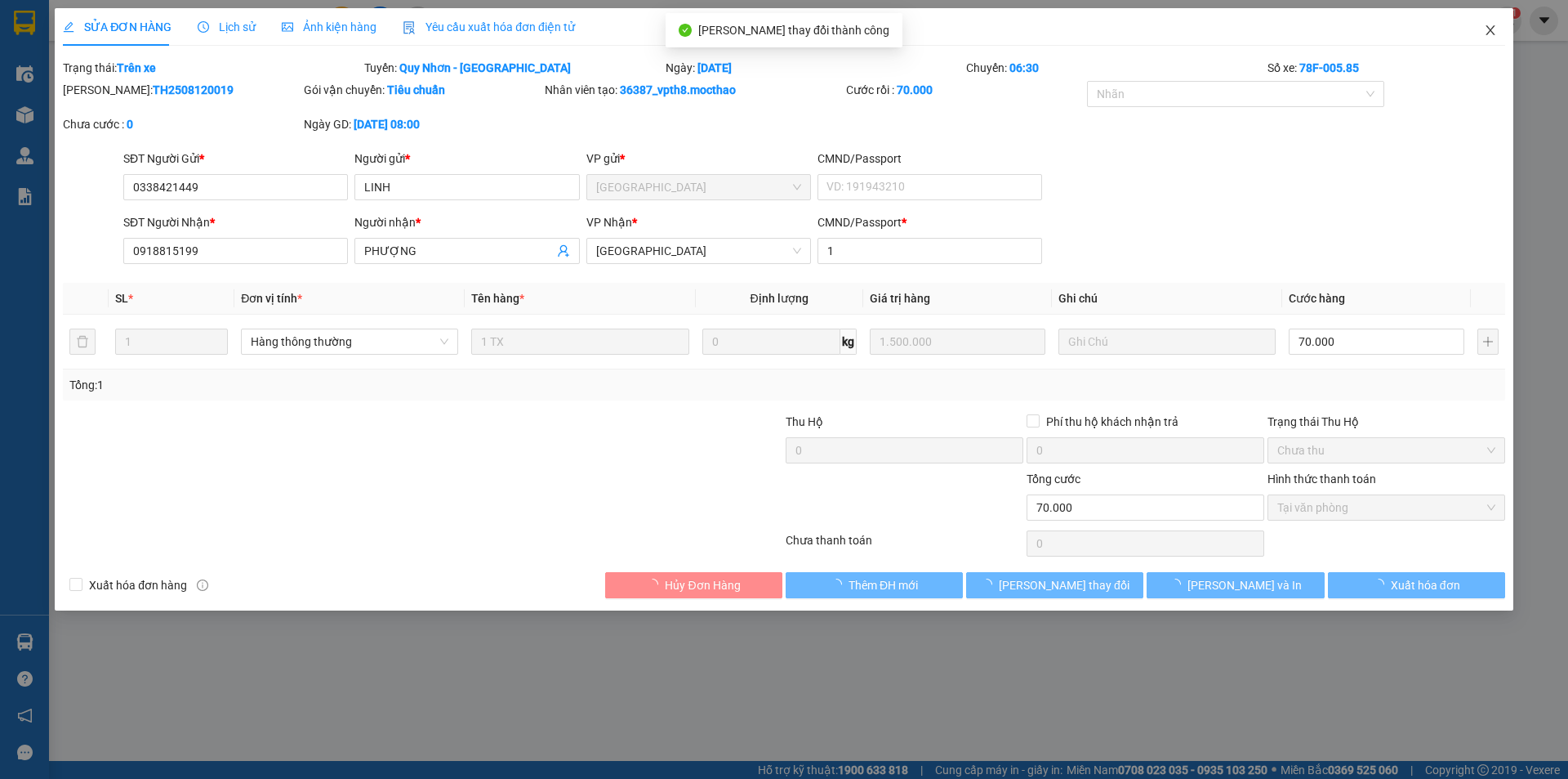
checkbox input "true"
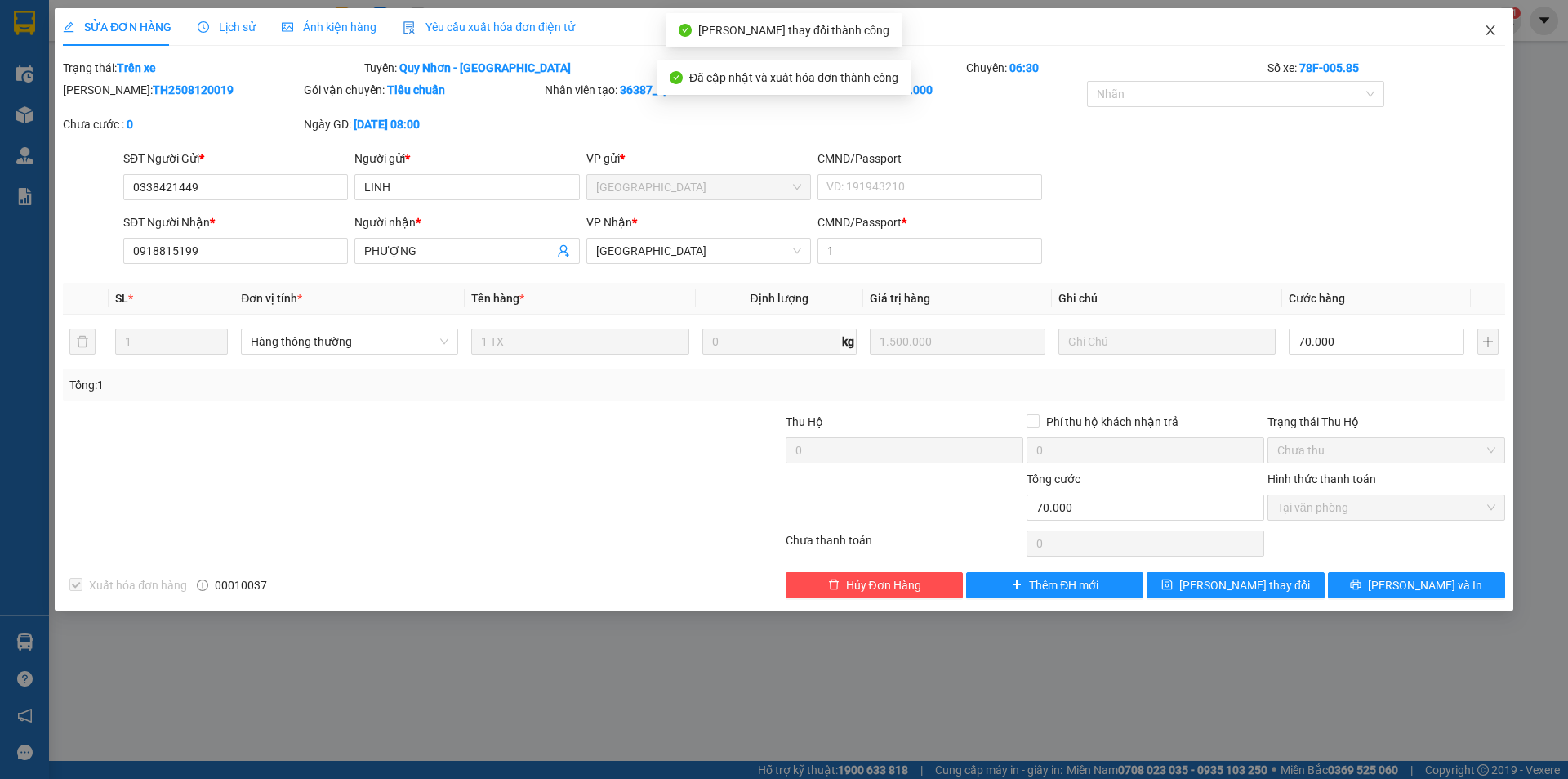
click at [1493, 30] on icon "close" at bounding box center [1491, 30] width 13 height 13
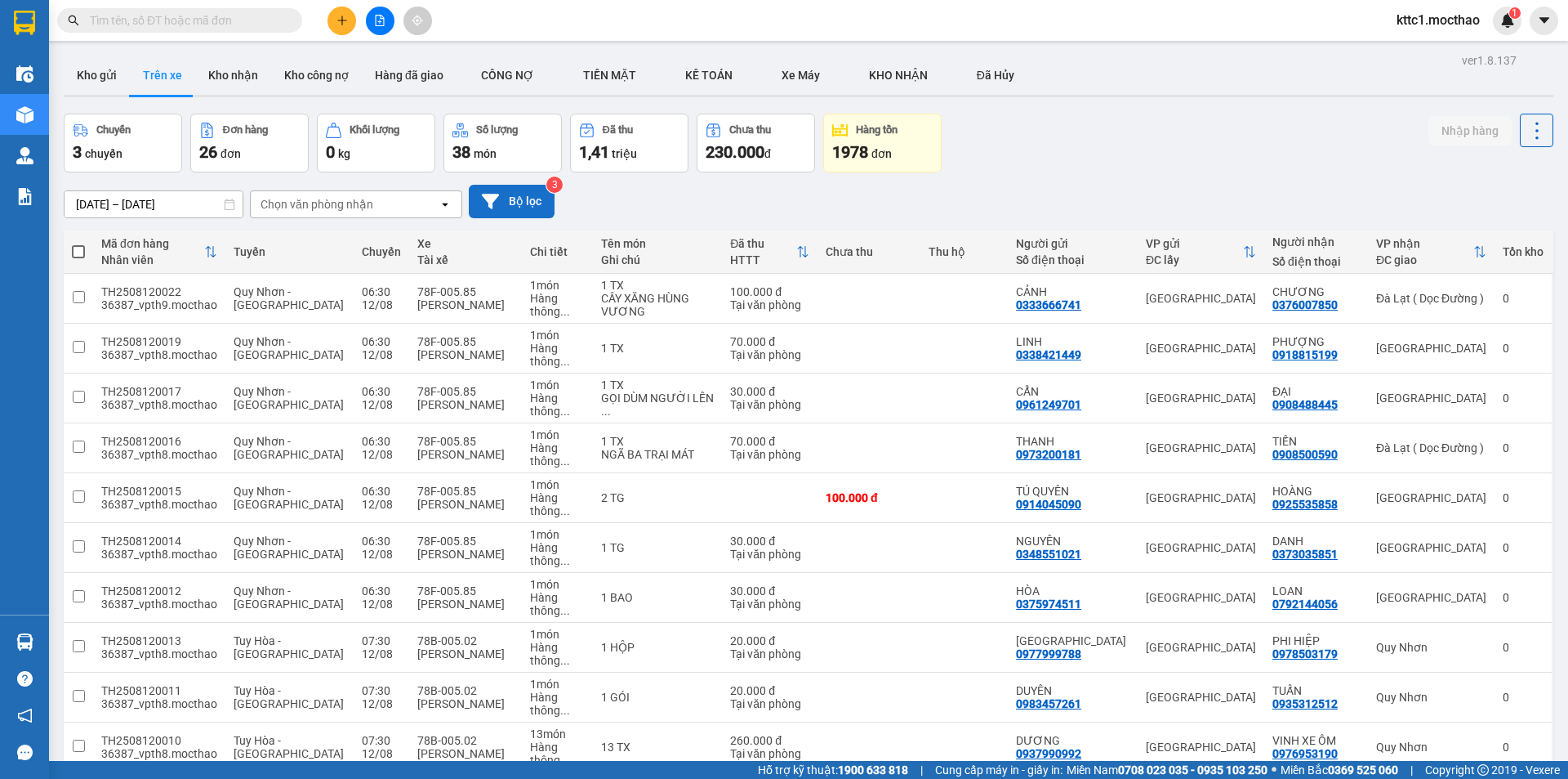
click at [521, 192] on button "Bộ lọc" at bounding box center [512, 201] width 85 height 34
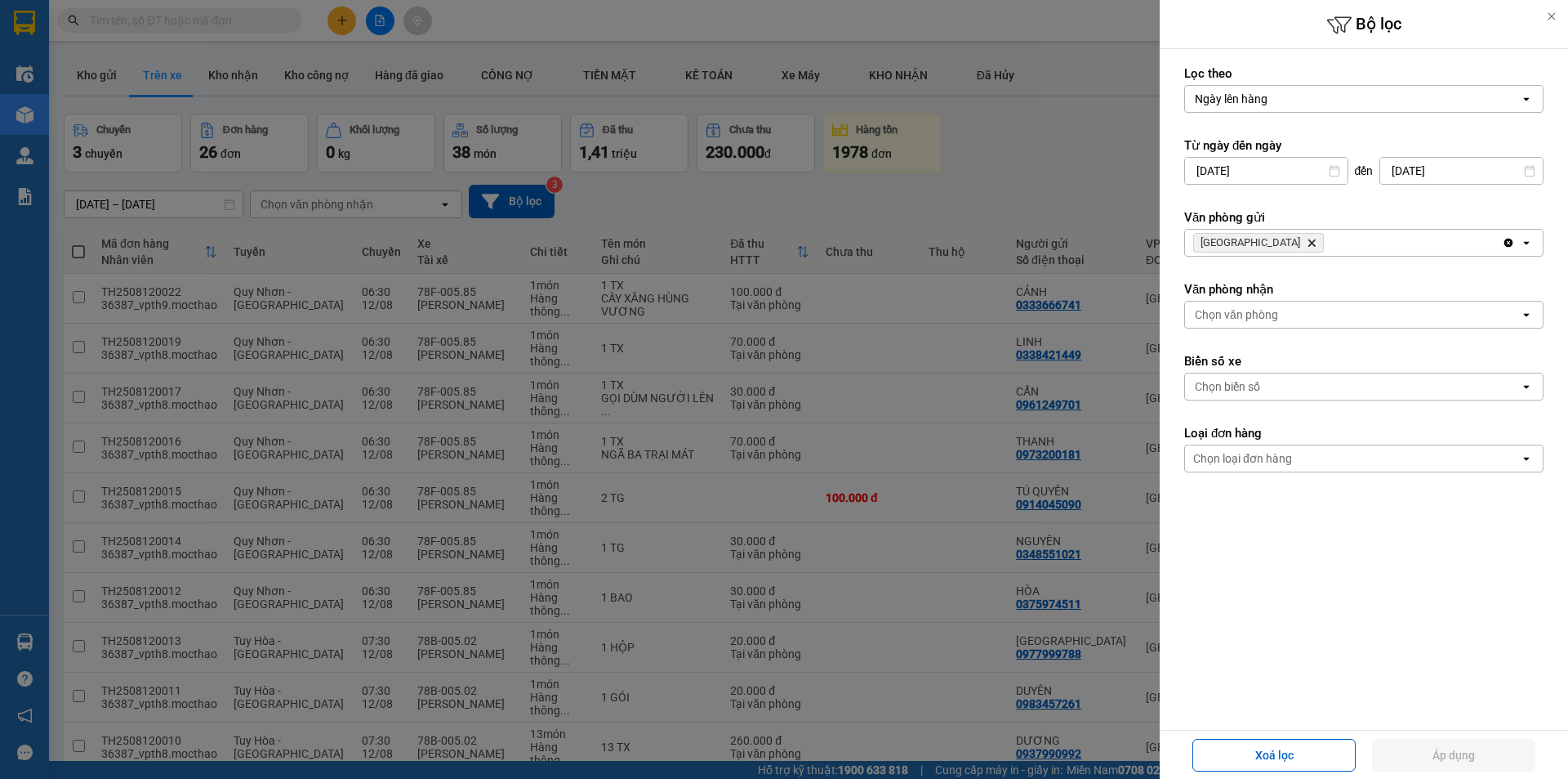
click at [1307, 240] on icon "Delete" at bounding box center [1312, 243] width 10 height 10
click at [1247, 241] on div "Chọn văn phòng" at bounding box center [1236, 243] width 84 height 17
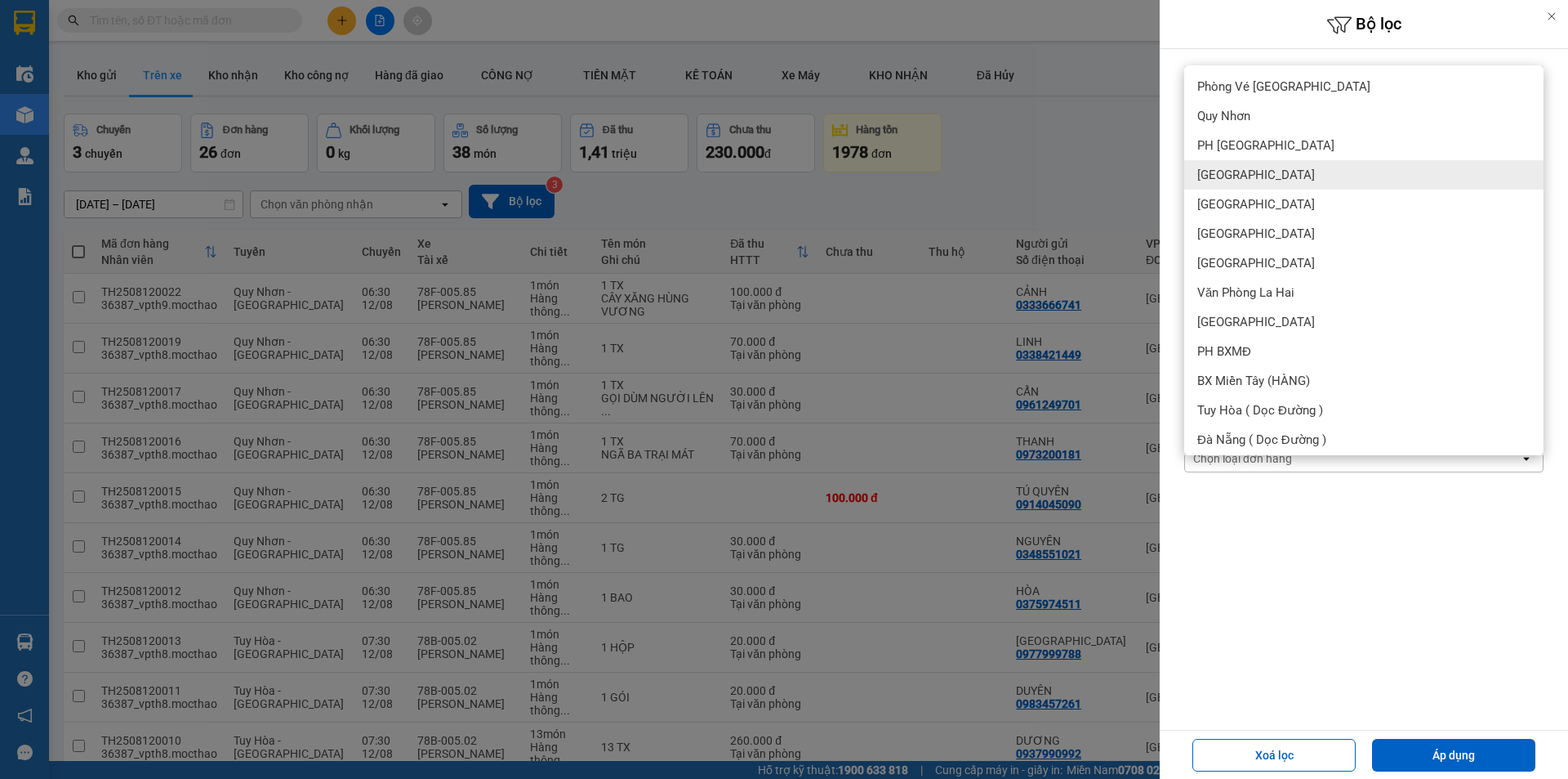
click at [1252, 178] on div "[GEOGRAPHIC_DATA]" at bounding box center [1364, 174] width 359 height 29
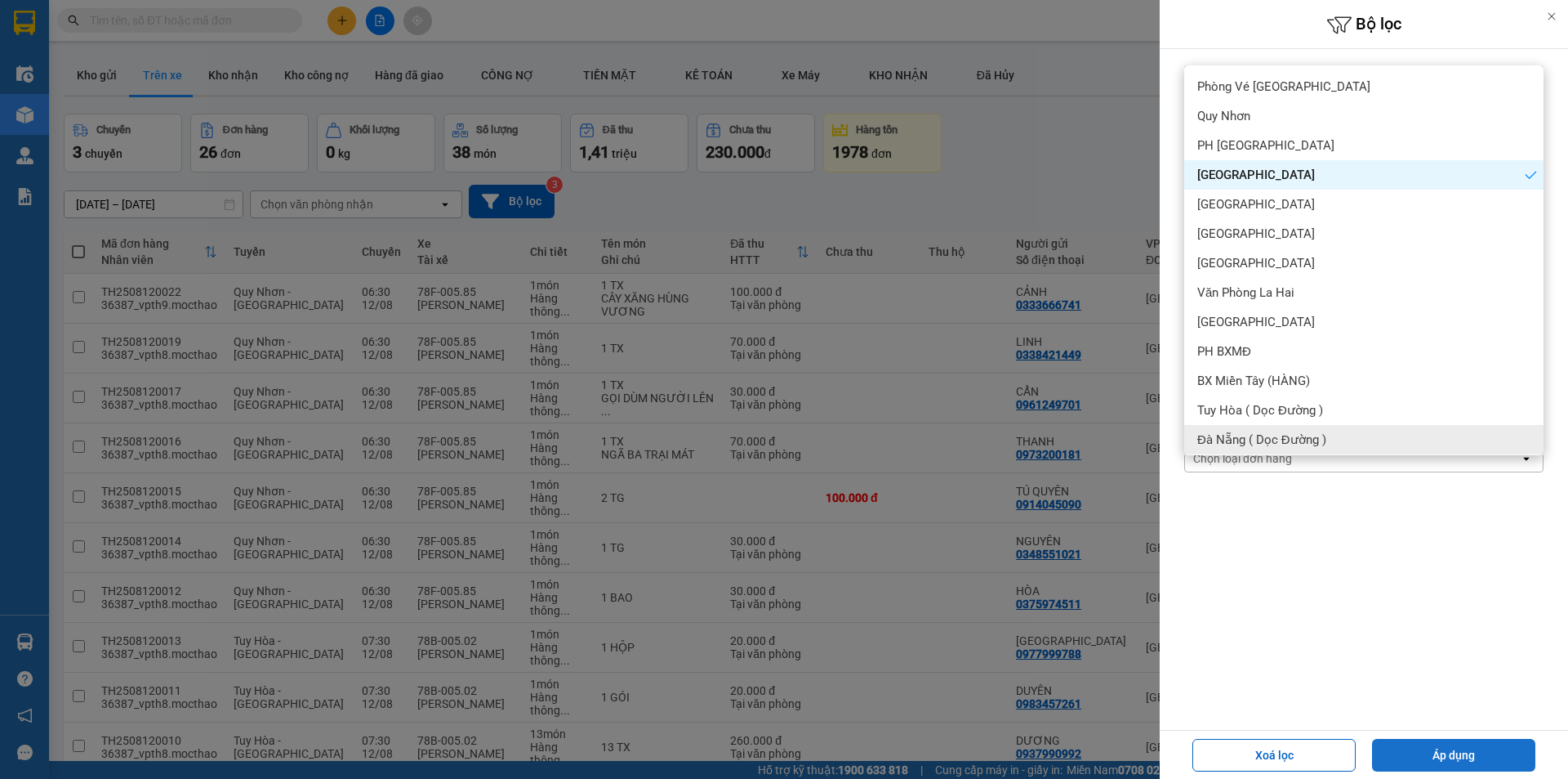
click at [1454, 746] on button "Áp dụng" at bounding box center [1453, 755] width 163 height 33
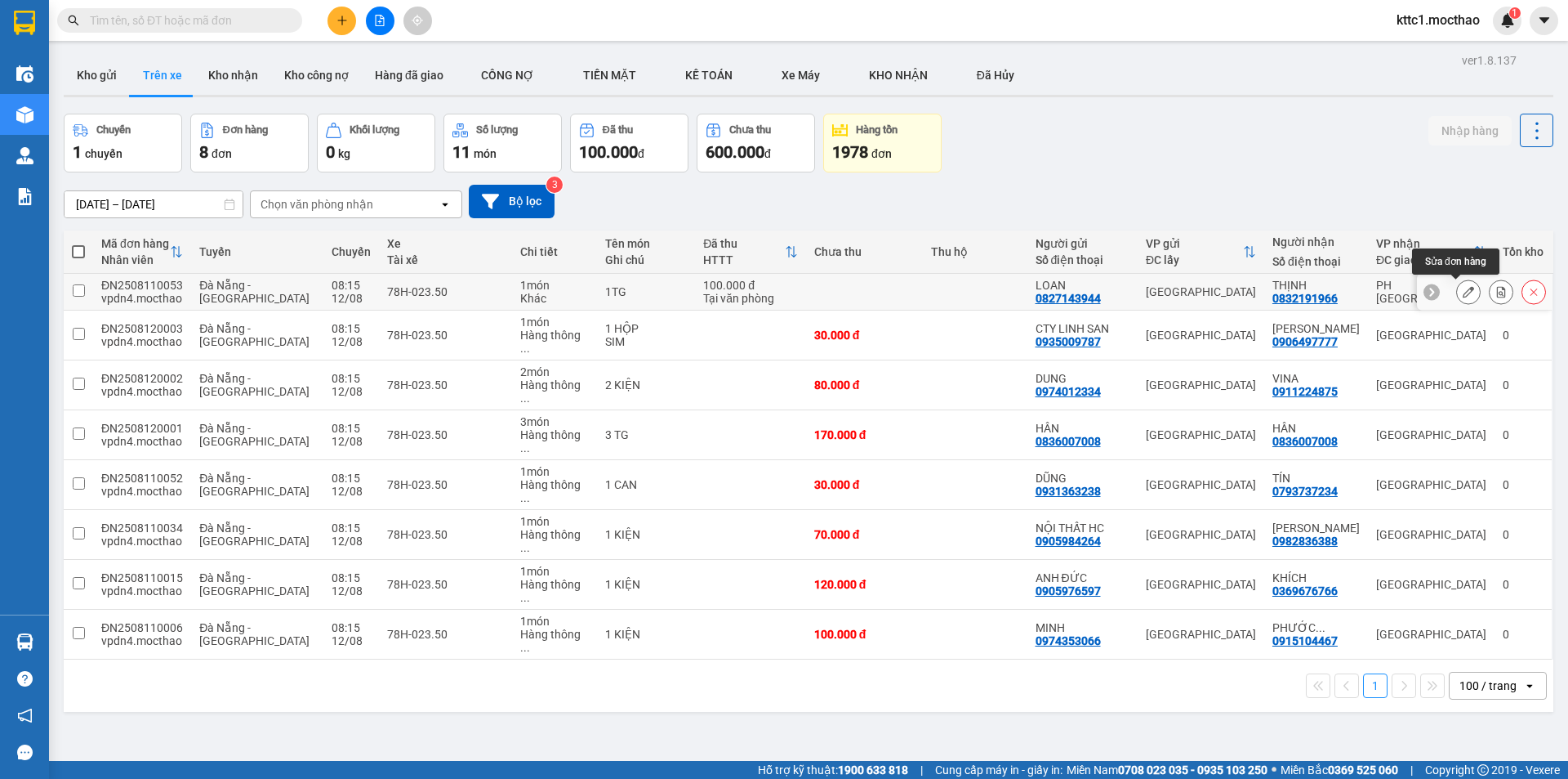
click at [1463, 291] on icon at bounding box center [1468, 291] width 12 height 12
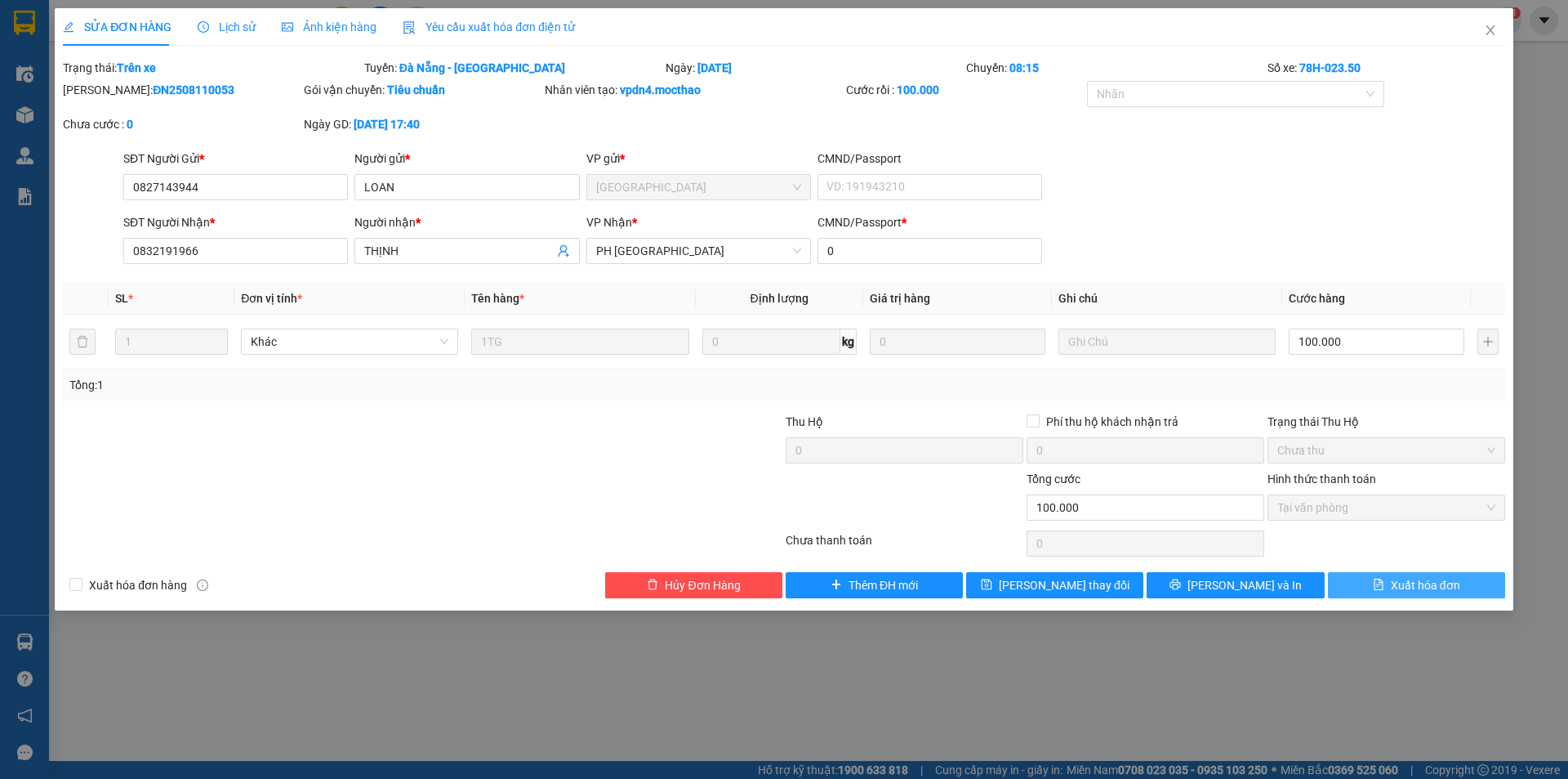
click at [1416, 590] on span "Xuất hóa đơn" at bounding box center [1425, 585] width 69 height 18
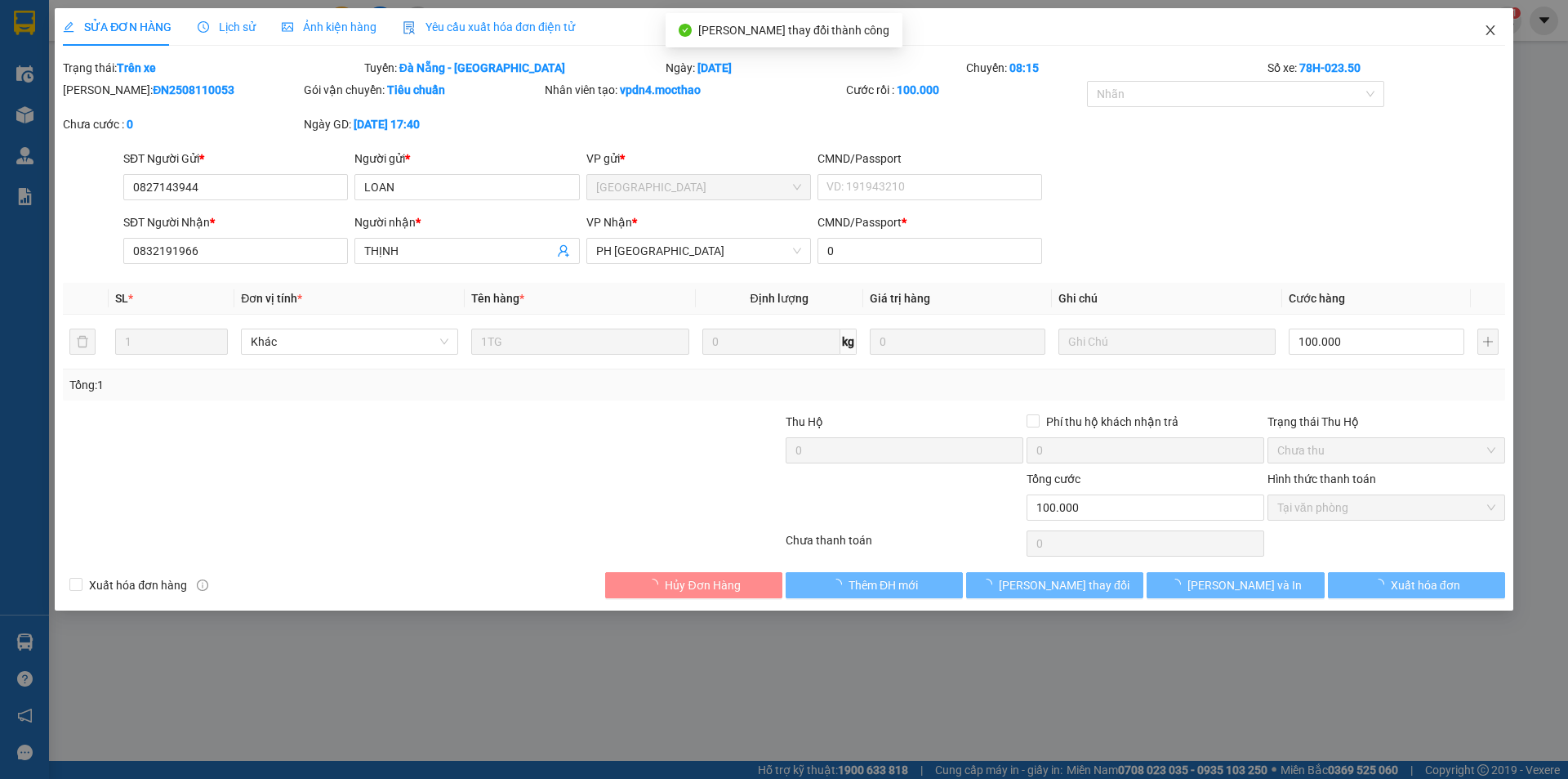
checkbox input "true"
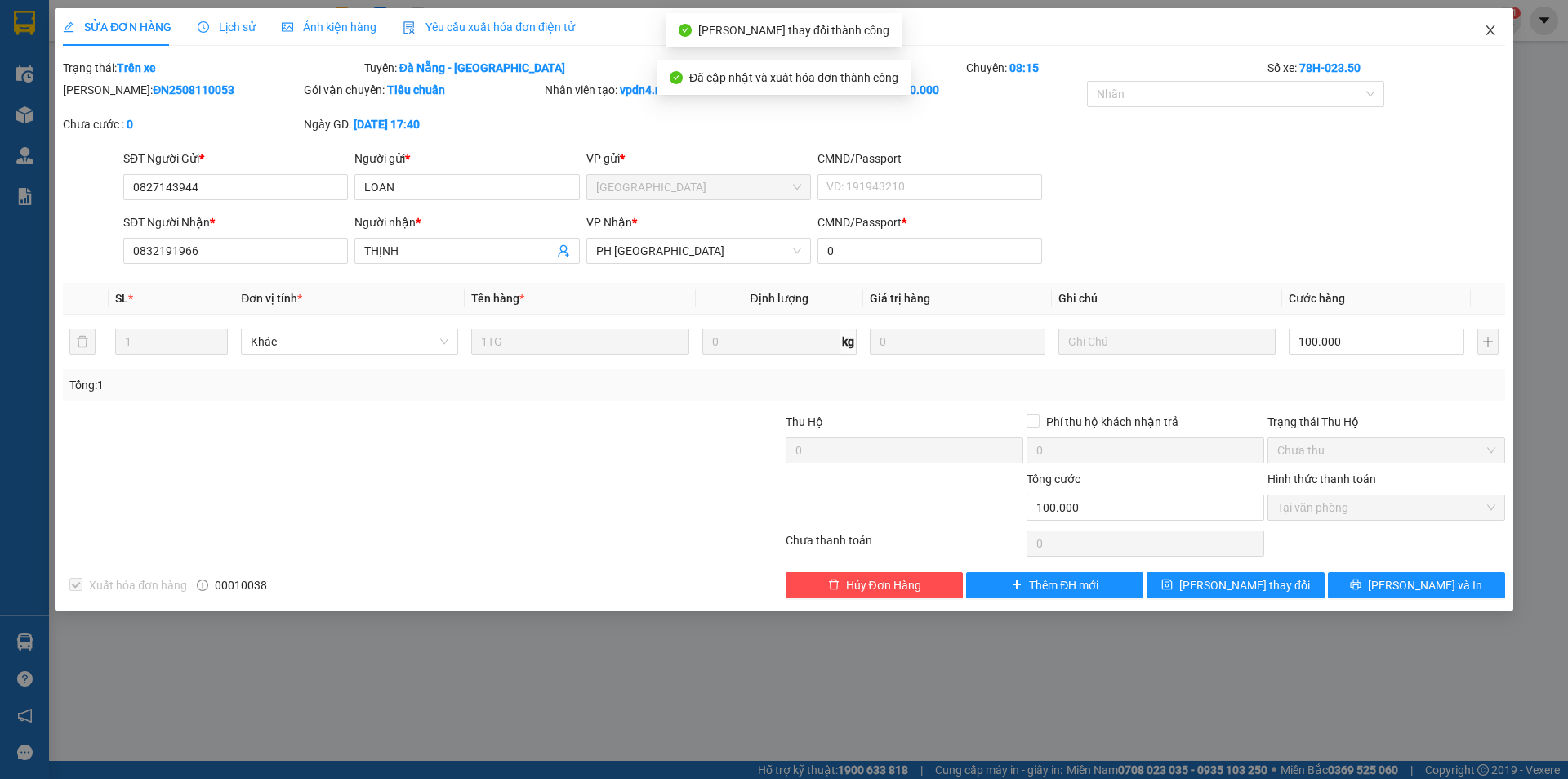
click at [1488, 29] on icon "close" at bounding box center [1490, 30] width 9 height 10
